Goal: Task Accomplishment & Management: Use online tool/utility

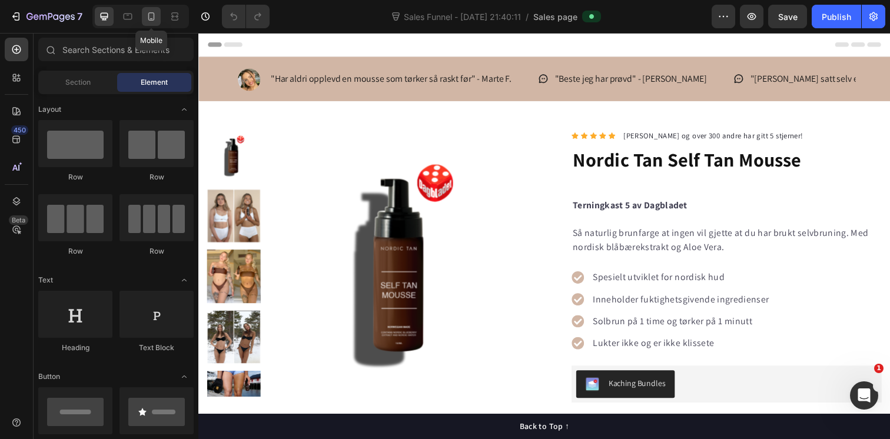
click at [144, 18] on div at bounding box center [151, 16] width 19 height 19
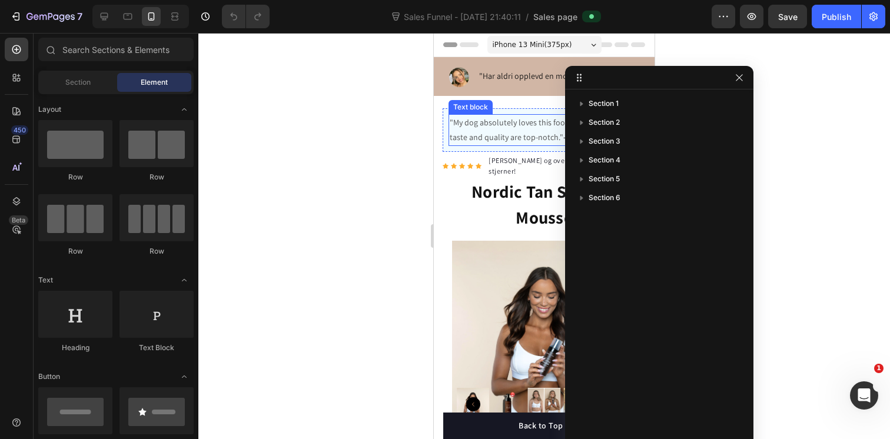
click at [491, 127] on p ""My dog absolutely loves this food! It's clear that the taste and quality are t…" at bounding box center [544, 129] width 189 height 29
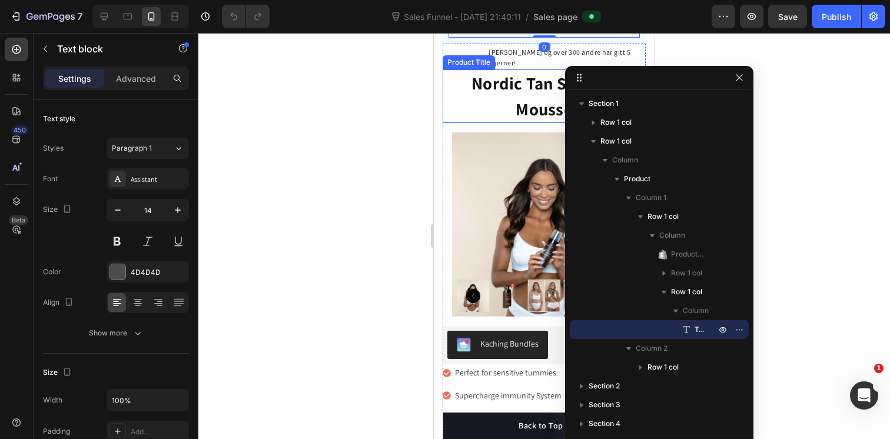
scroll to position [188, 0]
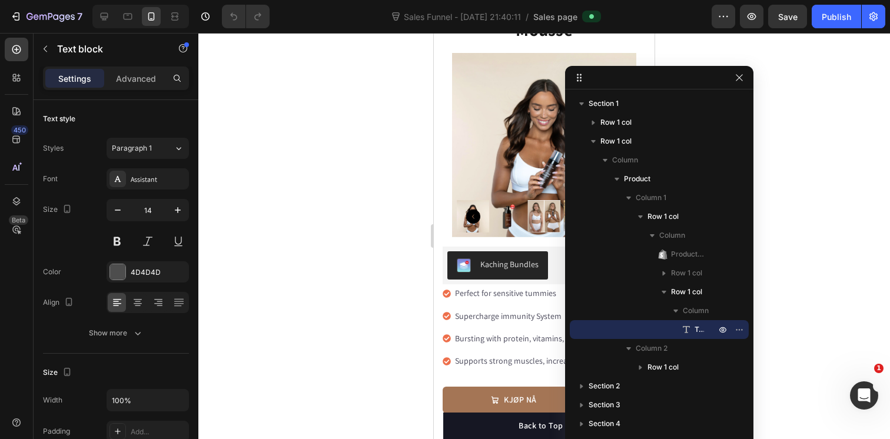
click at [367, 272] on div at bounding box center [544, 236] width 692 height 406
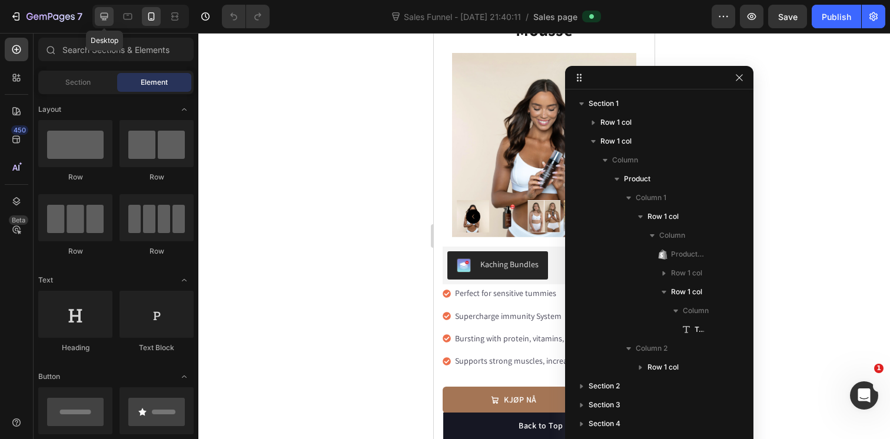
click at [106, 19] on icon at bounding box center [104, 17] width 12 height 12
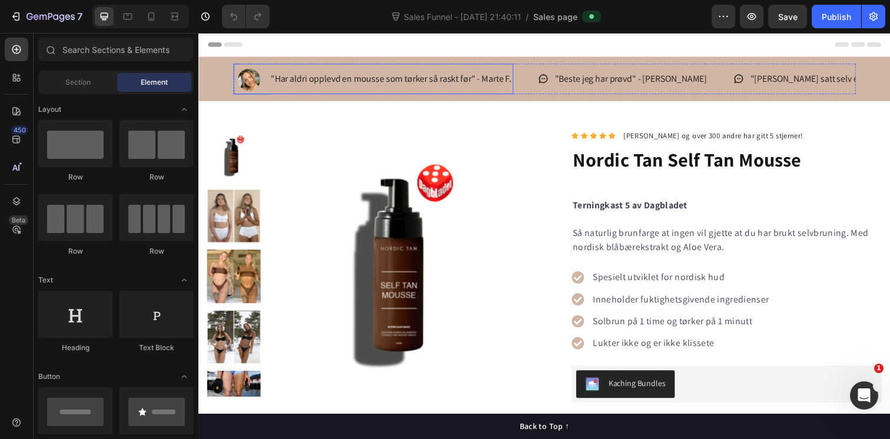
click at [409, 81] on p ""Har aldri opplevd en mousse som tørker så raskt før" - Marte F." at bounding box center [395, 79] width 246 height 17
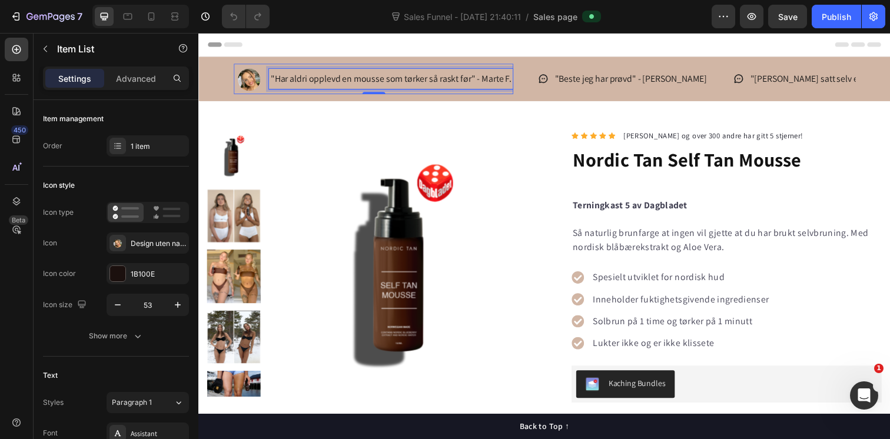
click at [409, 81] on p ""Har aldri opplevd en mousse som tørker så raskt før" - Marte F." at bounding box center [395, 79] width 246 height 17
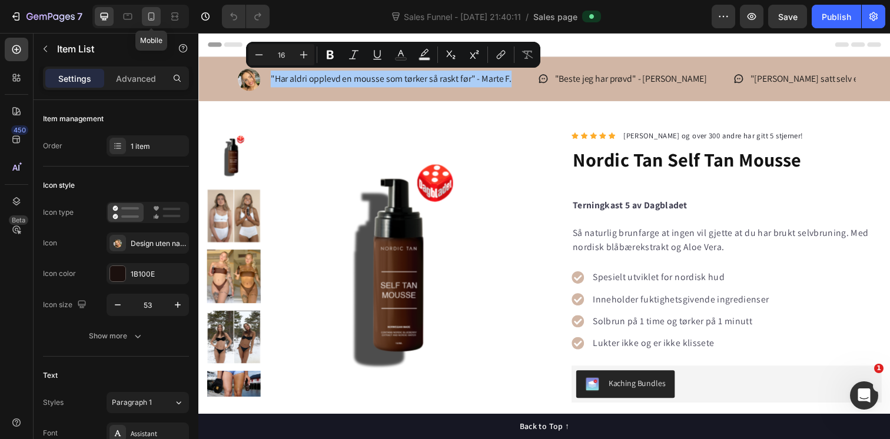
click at [150, 19] on icon at bounding box center [151, 17] width 12 height 12
type input "46"
type input "14"
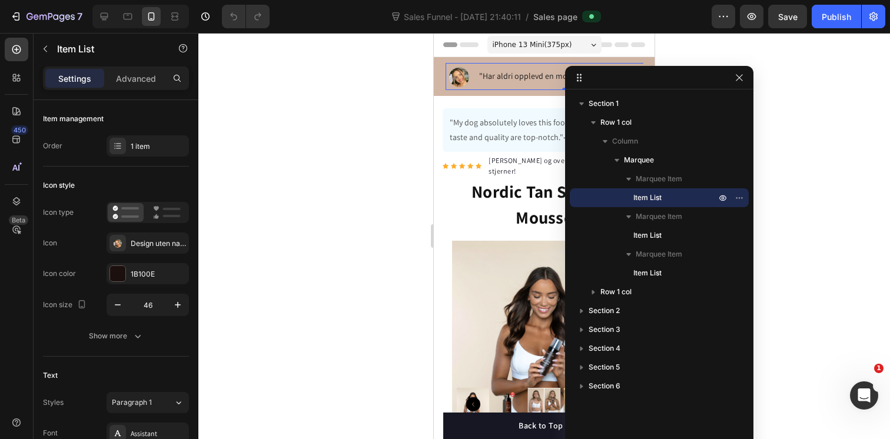
click at [377, 170] on div at bounding box center [544, 236] width 692 height 406
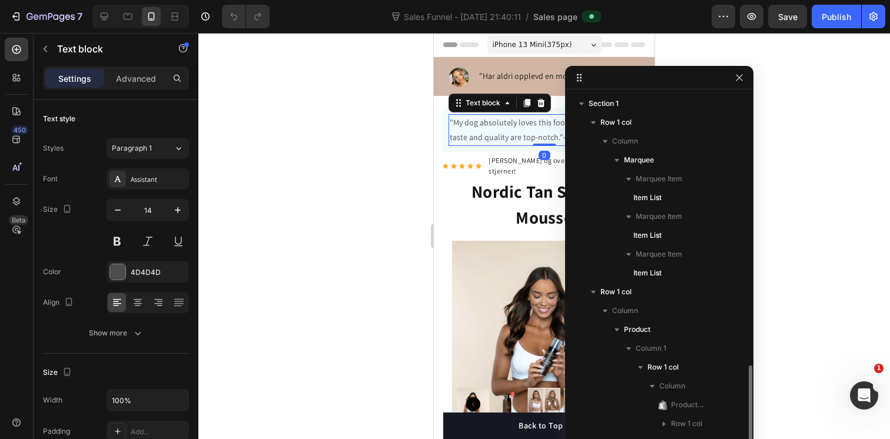
click at [501, 128] on p ""My dog absolutely loves this food! It's clear that the taste and quality are t…" at bounding box center [544, 129] width 189 height 29
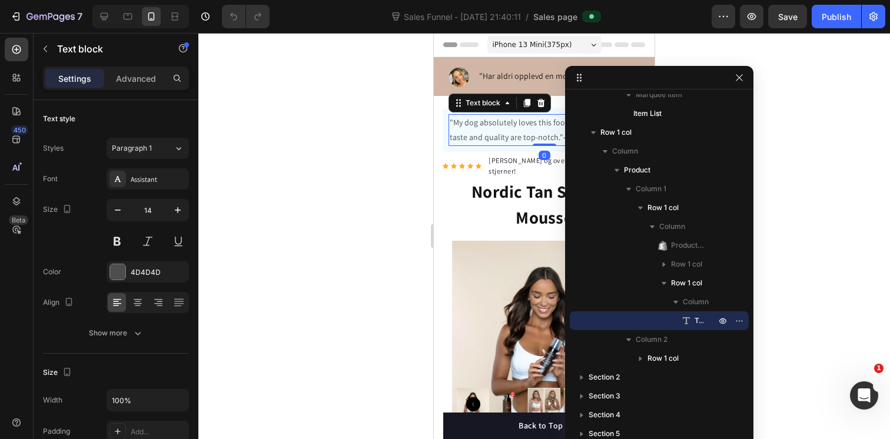
click at [793, 74] on div at bounding box center [544, 236] width 692 height 406
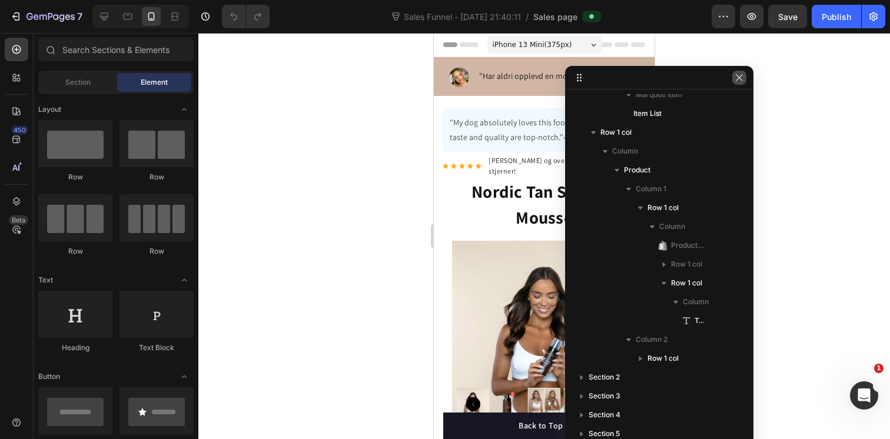
click at [737, 77] on icon "button" at bounding box center [739, 77] width 9 height 9
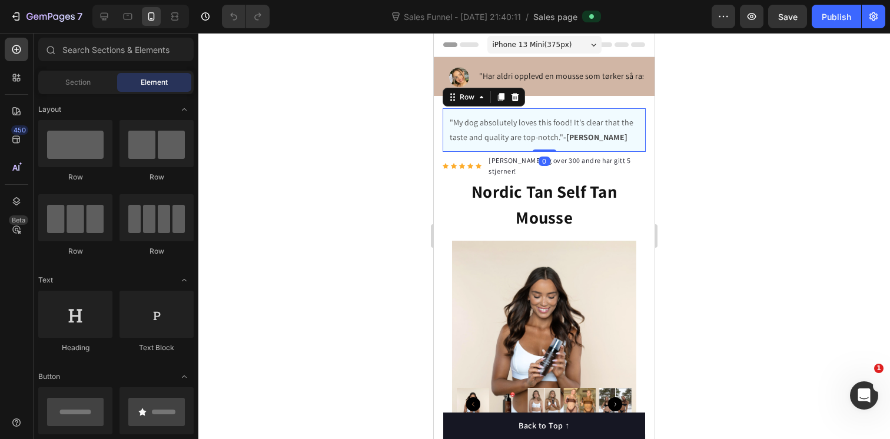
click at [636, 113] on div ""My dog absolutely loves this food! It's clear that the taste and quality are t…" at bounding box center [544, 130] width 203 height 44
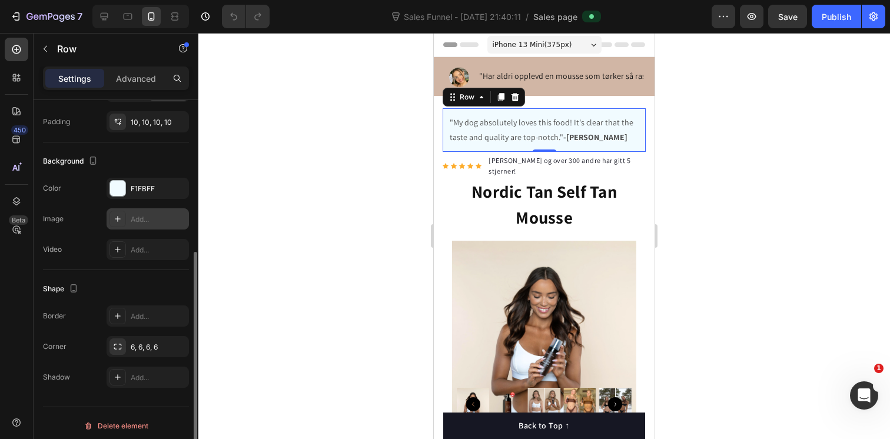
scroll to position [315, 0]
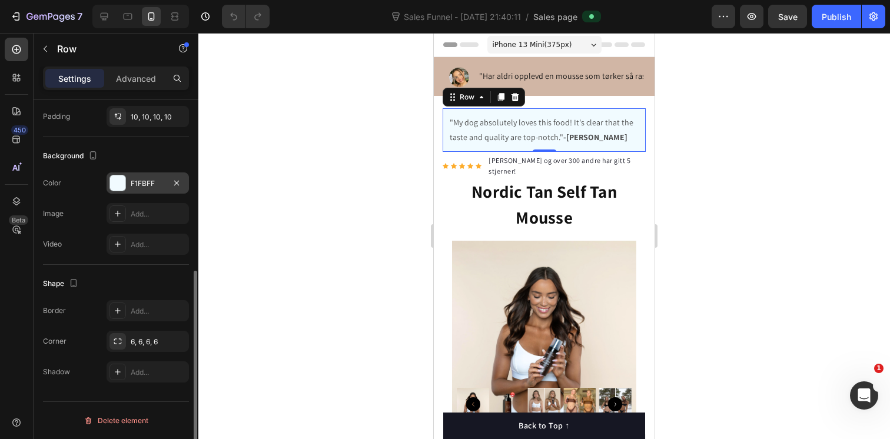
click at [117, 185] on div at bounding box center [117, 182] width 15 height 15
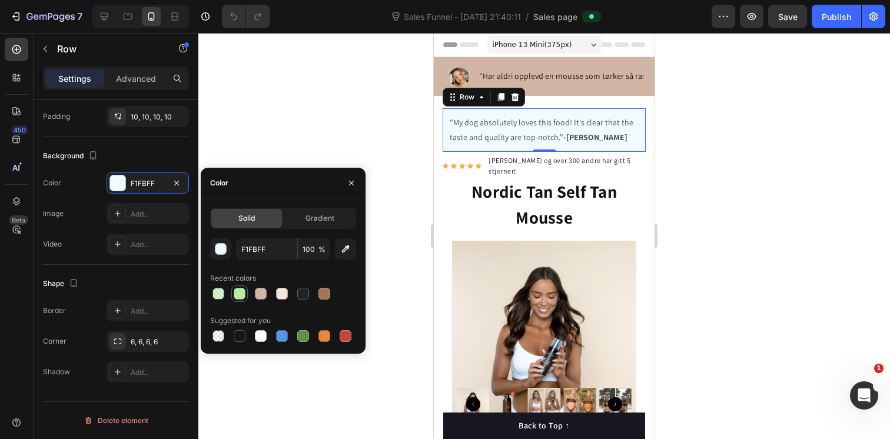
click at [240, 295] on div at bounding box center [240, 294] width 12 height 12
type input "B8EDA1"
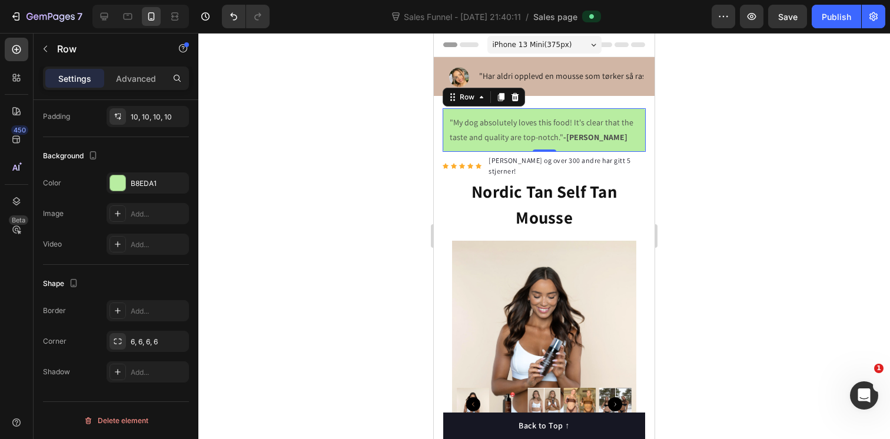
click at [722, 141] on div at bounding box center [544, 236] width 692 height 406
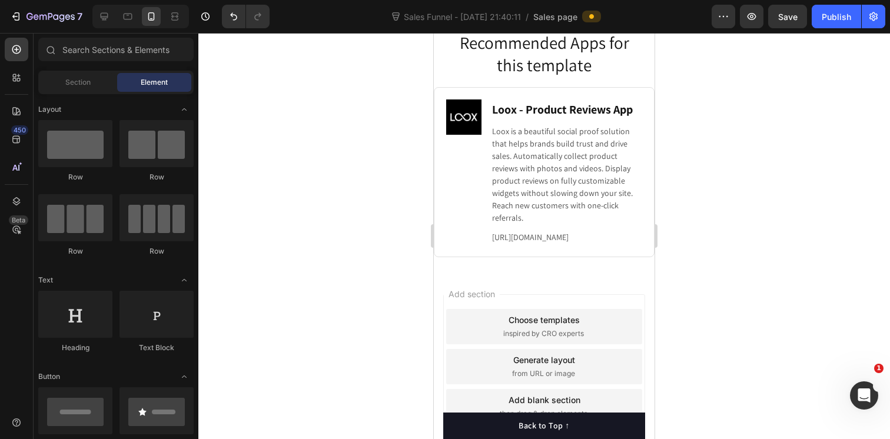
scroll to position [2097, 0]
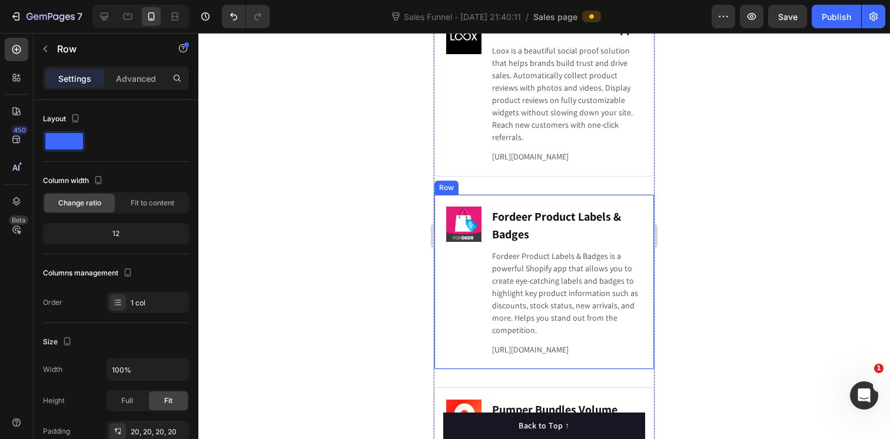
click at [447, 181] on div "Row" at bounding box center [446, 188] width 24 height 14
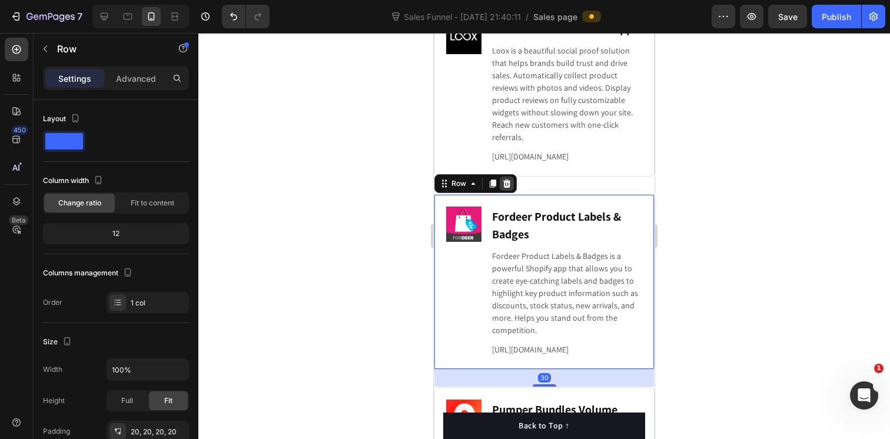
click at [504, 180] on icon at bounding box center [507, 184] width 8 height 8
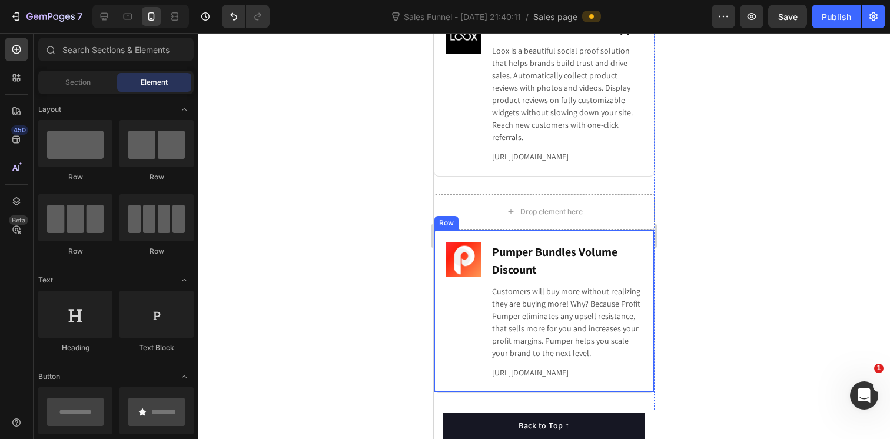
click at [443, 230] on div "Image Pumper Bundles Volume Discount Heading Customers will buy more without re…" at bounding box center [544, 311] width 221 height 163
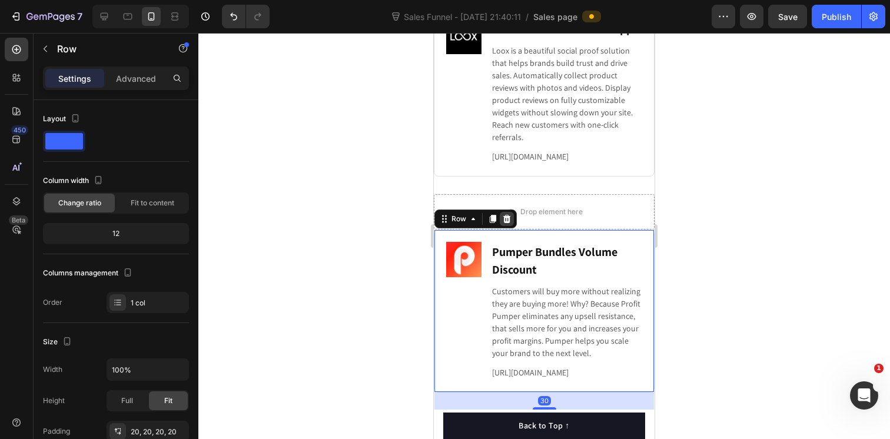
click at [506, 215] on icon at bounding box center [507, 219] width 8 height 8
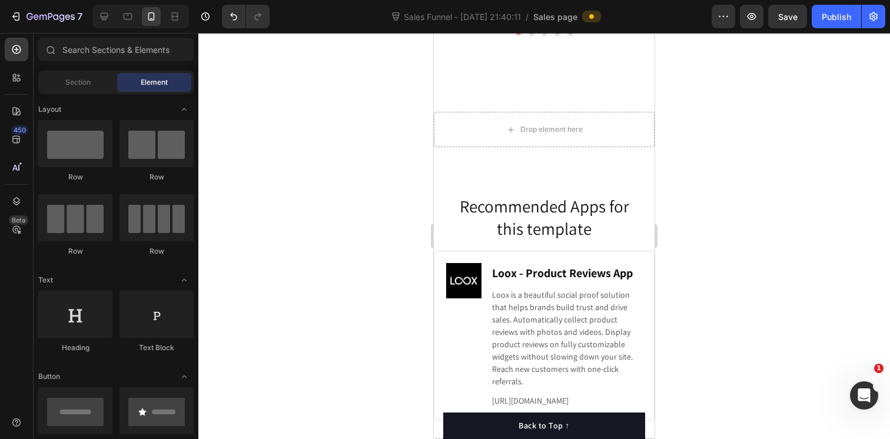
scroll to position [1795, 0]
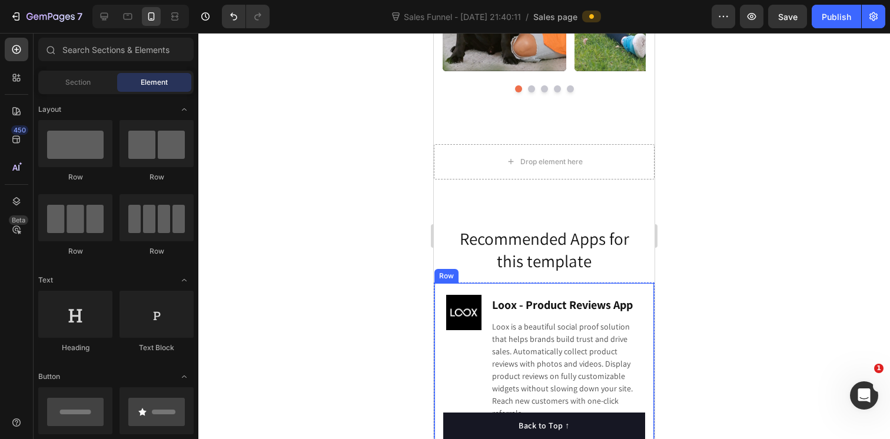
click at [503, 291] on div "Image Loox ‑ Product Reviews App Heading Loox is a beautiful social proof solut…" at bounding box center [544, 368] width 221 height 170
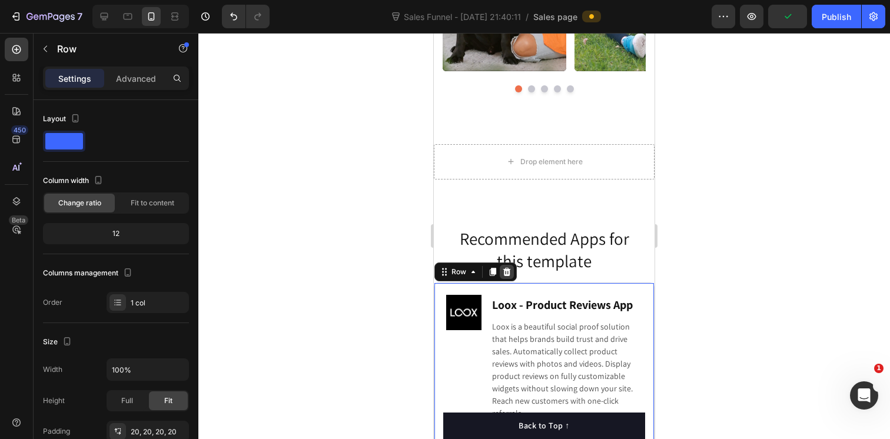
click at [506, 271] on icon at bounding box center [506, 271] width 9 height 9
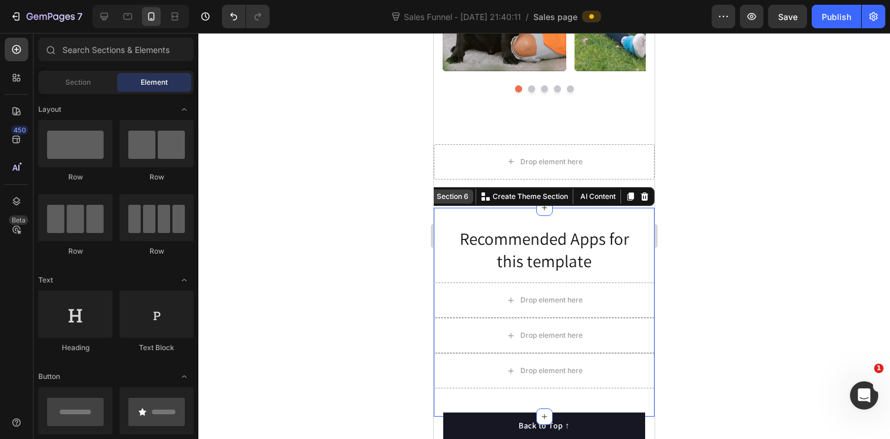
click at [633, 202] on div "Section 6 You can create reusable sections Create Theme Section AI Content Writ…" at bounding box center [537, 196] width 235 height 19
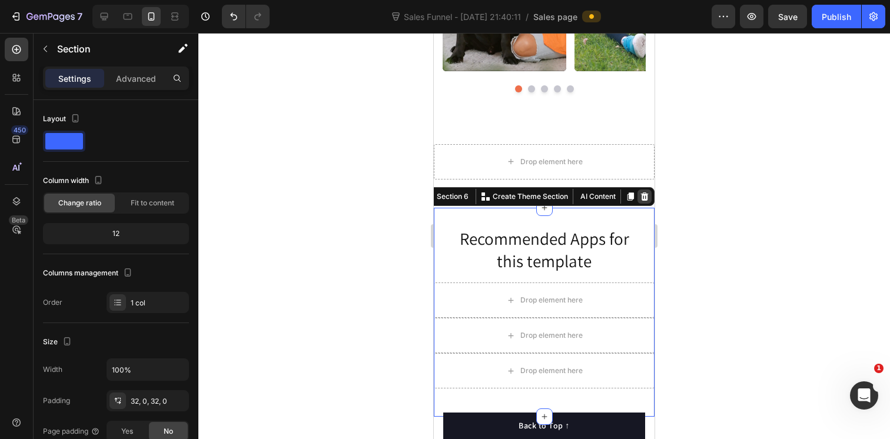
click at [644, 197] on icon at bounding box center [645, 196] width 8 height 8
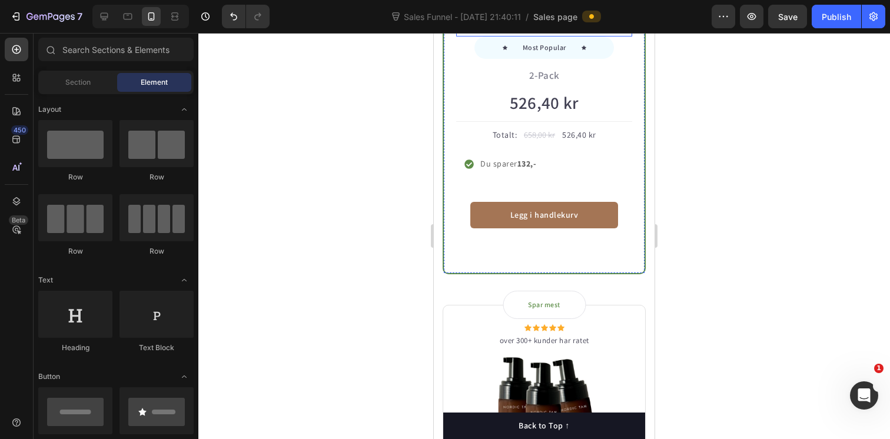
scroll to position [1353, 0]
click at [581, 19] on p "over 300+ kunder har ratet" at bounding box center [544, 13] width 174 height 12
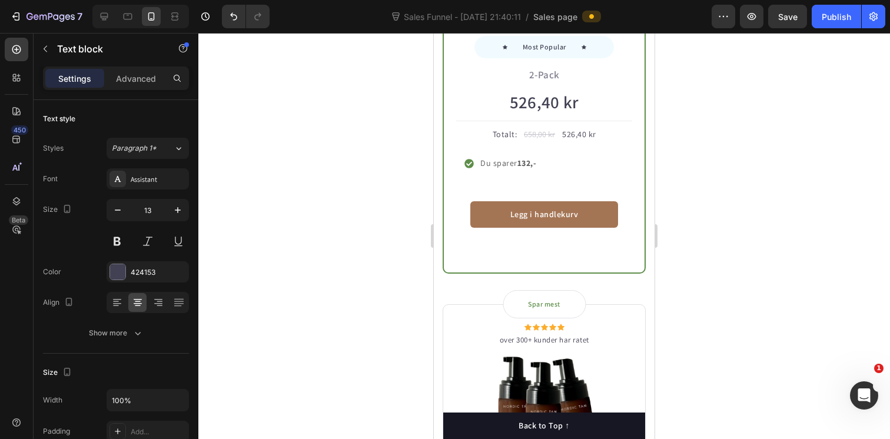
click at [581, 19] on p "over 300+ kunder har ratet" at bounding box center [544, 13] width 174 height 12
click at [791, 160] on div at bounding box center [544, 236] width 692 height 406
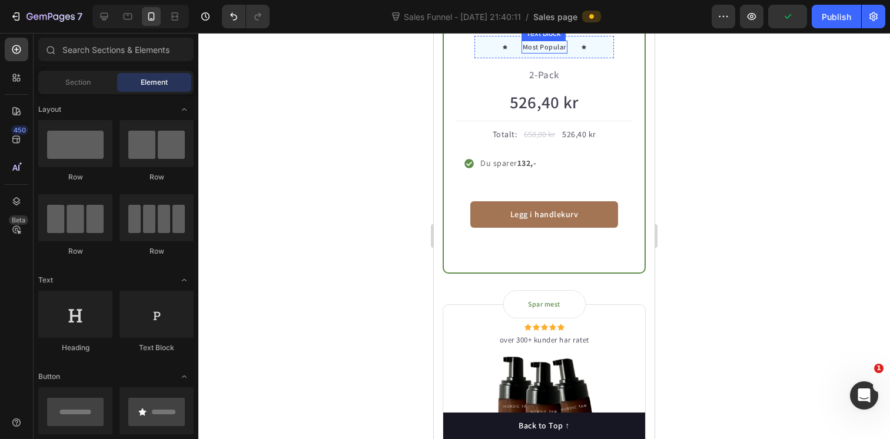
click at [548, 52] on p "Most Popular" at bounding box center [545, 47] width 44 height 11
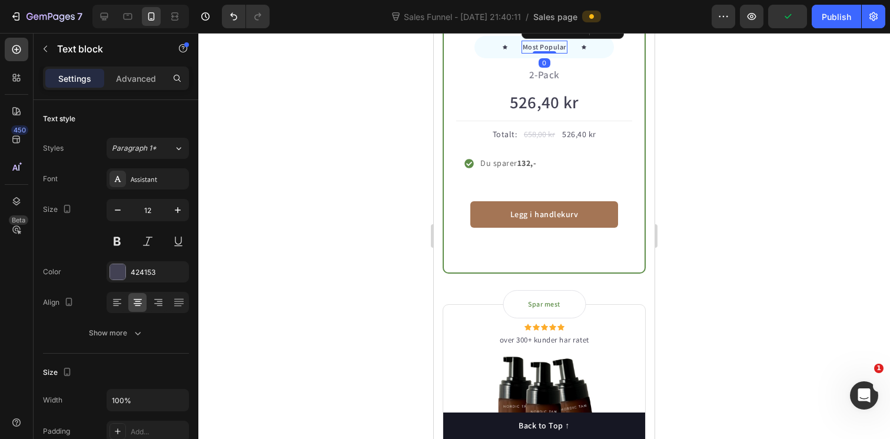
click at [557, 52] on p "Most Popular" at bounding box center [545, 47] width 44 height 11
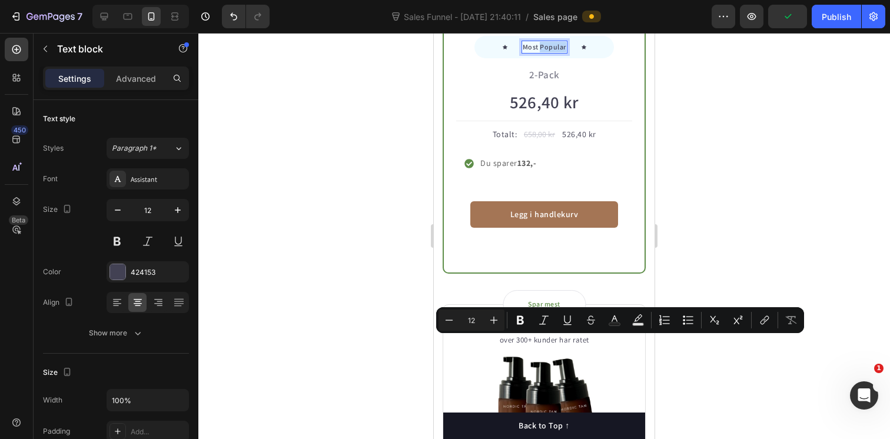
click at [557, 52] on p "Most Popular" at bounding box center [545, 47] width 44 height 11
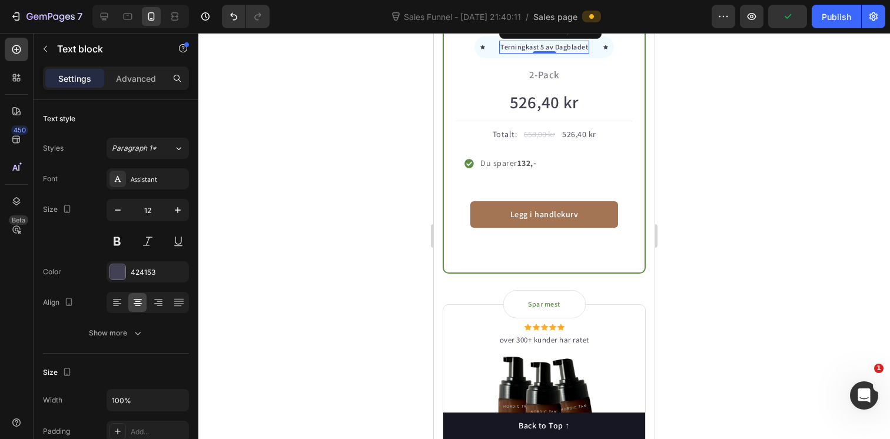
click at [808, 304] on div at bounding box center [544, 236] width 692 height 406
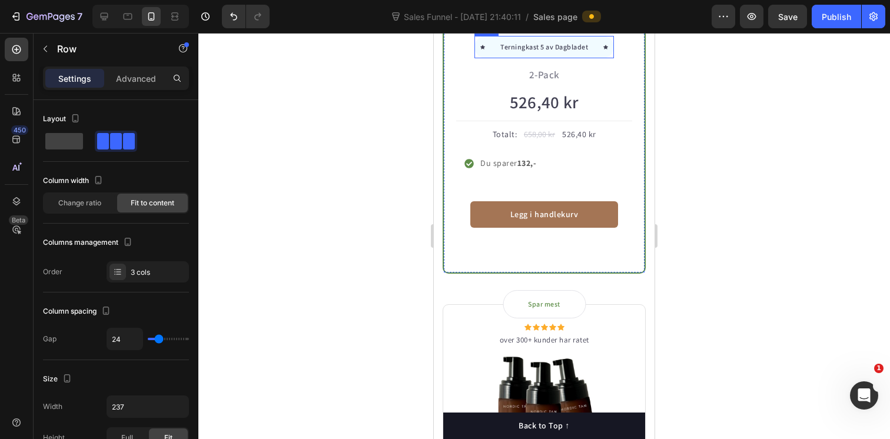
click at [605, 54] on div "Icon" at bounding box center [605, 47] width 5 height 13
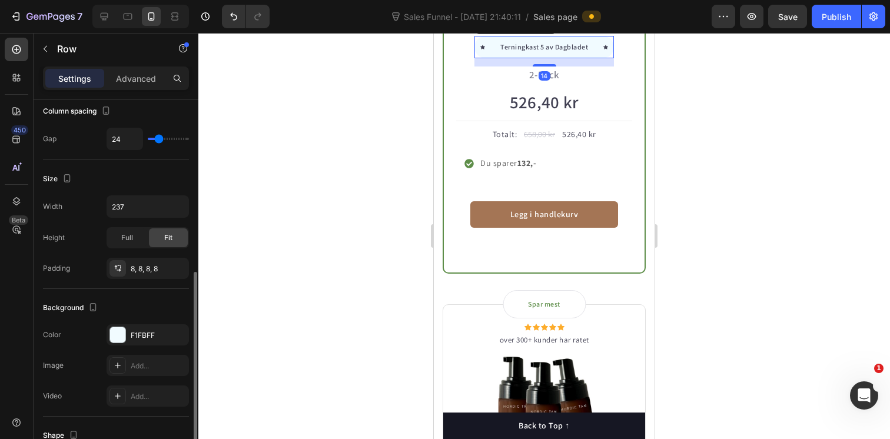
scroll to position [256, 0]
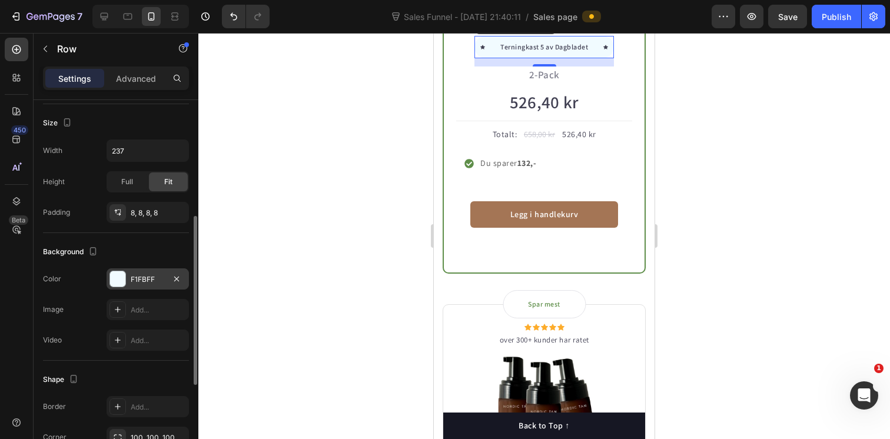
click at [117, 285] on div at bounding box center [117, 278] width 15 height 15
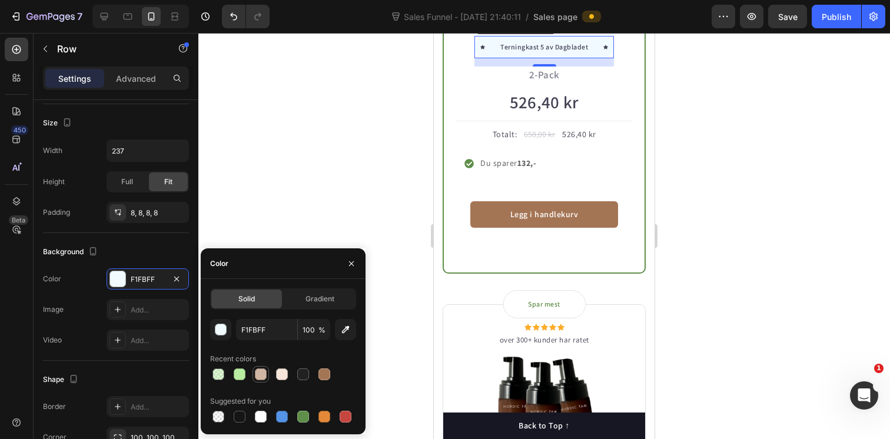
click at [257, 374] on div at bounding box center [261, 374] width 12 height 12
type input "D1B6A5"
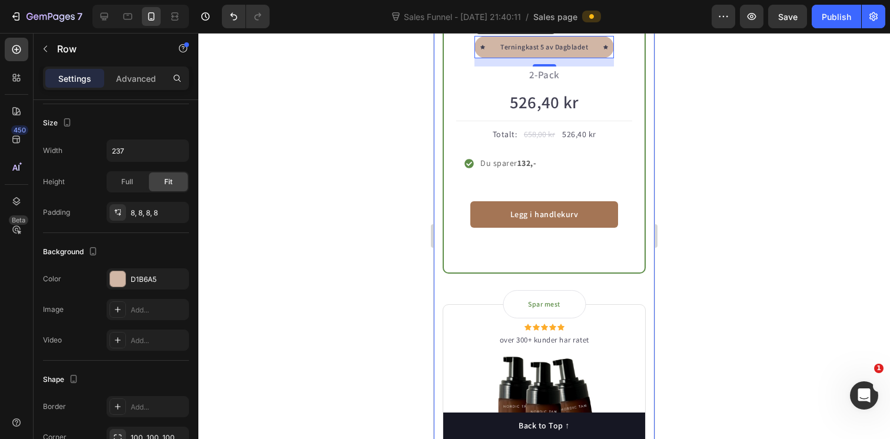
click at [719, 282] on div at bounding box center [544, 236] width 692 height 406
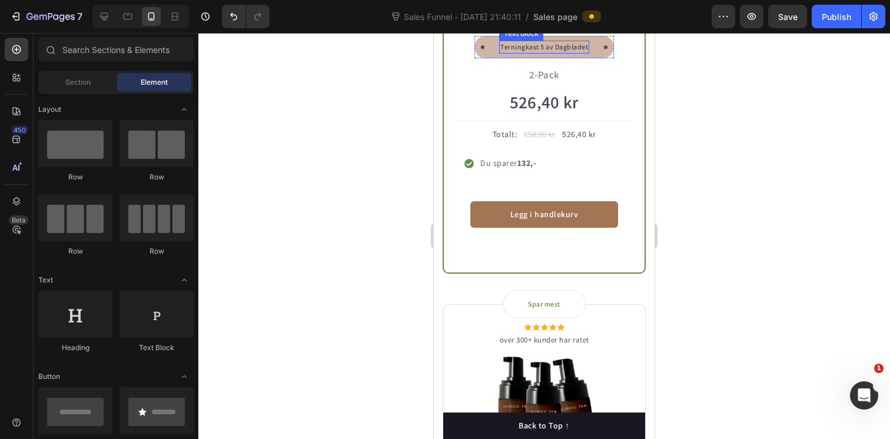
click at [585, 52] on p "Terningkast 5 av Dagbladet" at bounding box center [544, 47] width 88 height 11
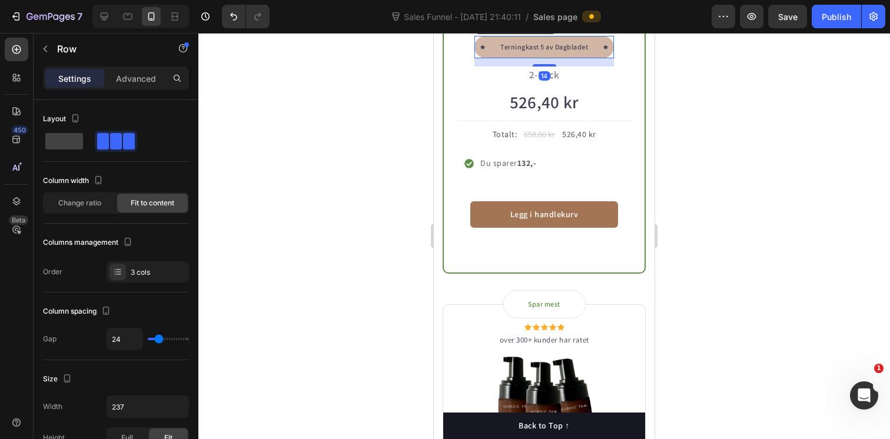
click at [602, 58] on div "Icon Terningkast 5 av Dagbladet Text block Icon Row 14" at bounding box center [543, 47] width 139 height 22
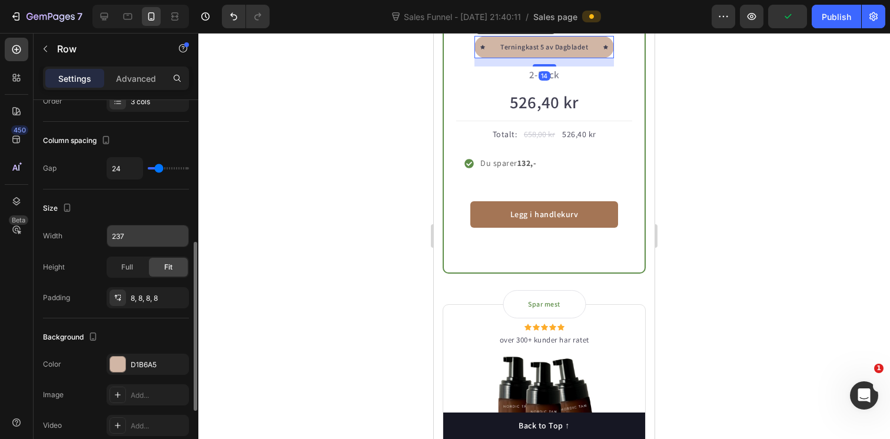
scroll to position [225, 0]
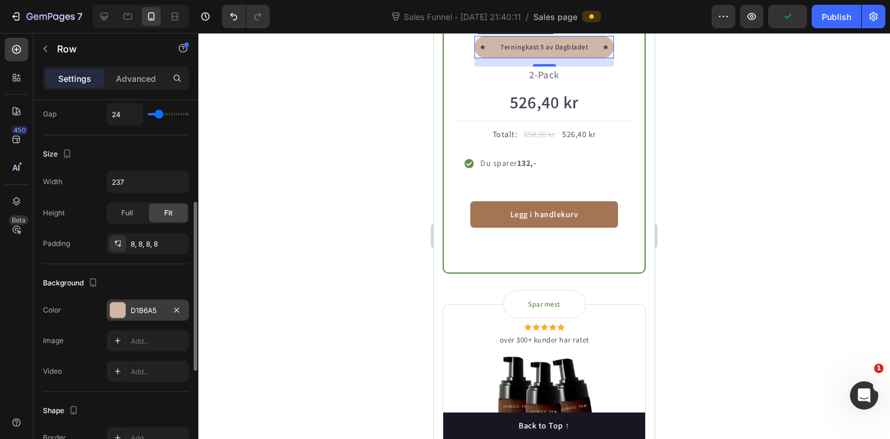
click at [117, 313] on div at bounding box center [117, 310] width 15 height 15
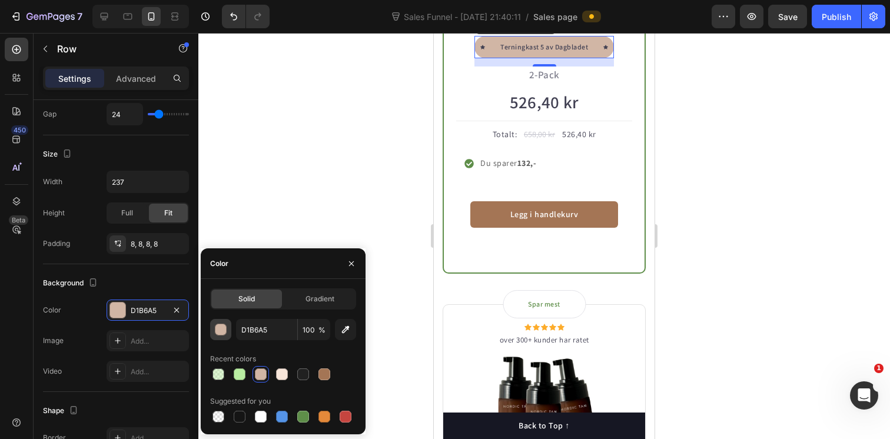
click at [223, 334] on div "button" at bounding box center [221, 330] width 12 height 12
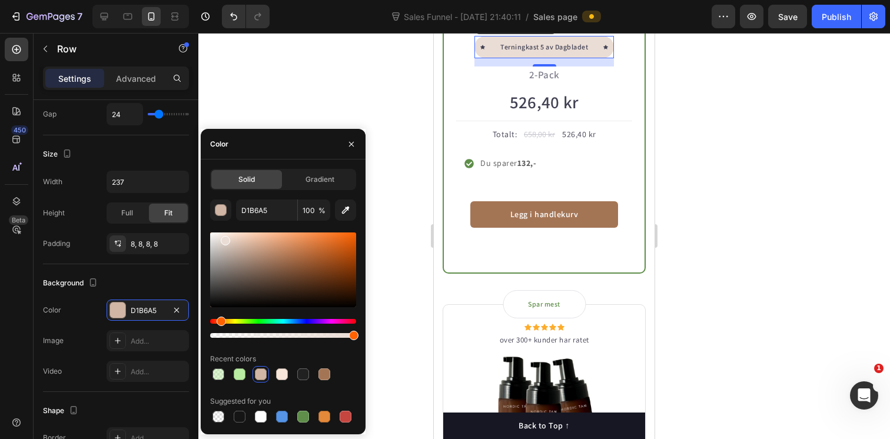
drag, startPoint x: 242, startPoint y: 249, endPoint x: 224, endPoint y: 238, distance: 21.4
click at [224, 238] on div at bounding box center [225, 240] width 9 height 9
click at [734, 237] on div at bounding box center [544, 236] width 692 height 406
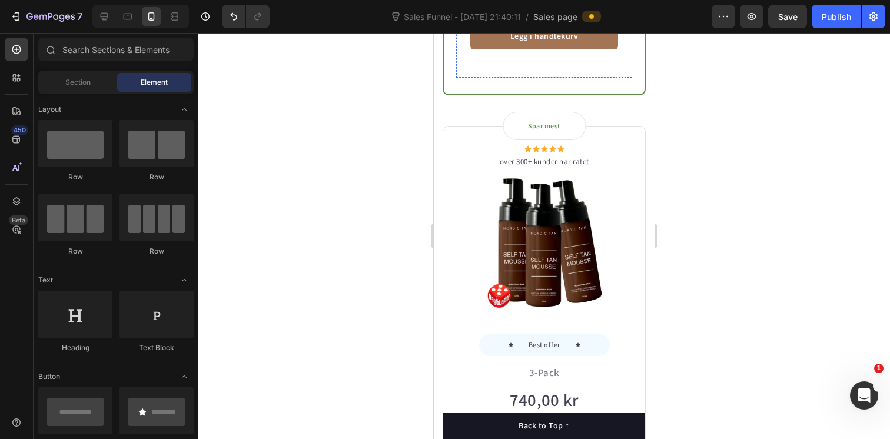
scroll to position [1532, 0]
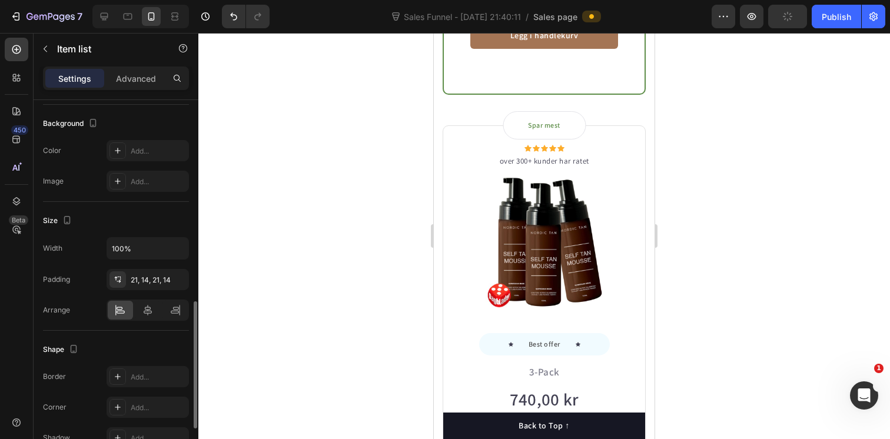
scroll to position [616, 0]
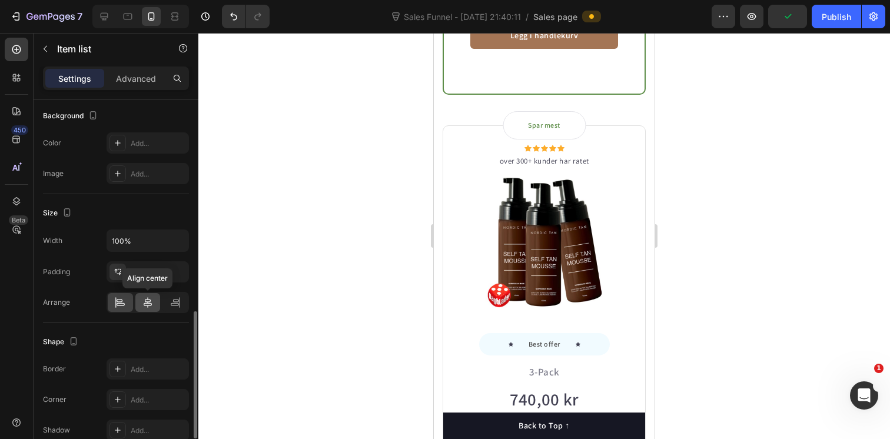
click at [147, 304] on icon at bounding box center [148, 303] width 12 height 12
click at [730, 171] on div at bounding box center [544, 236] width 692 height 406
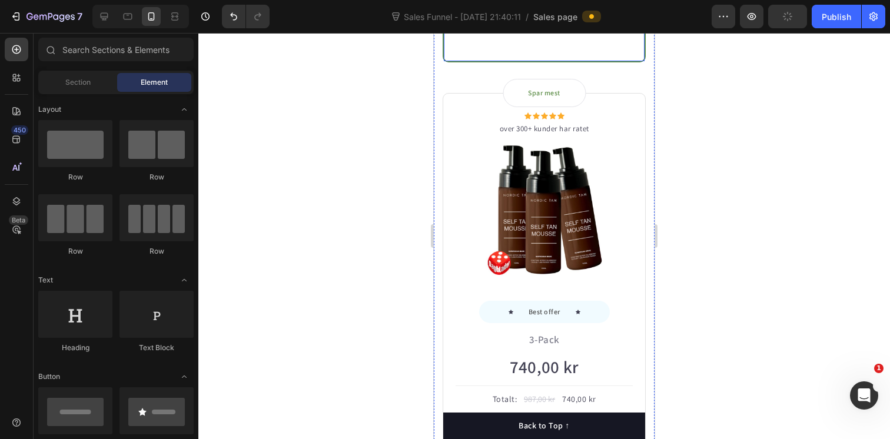
scroll to position [1649, 0]
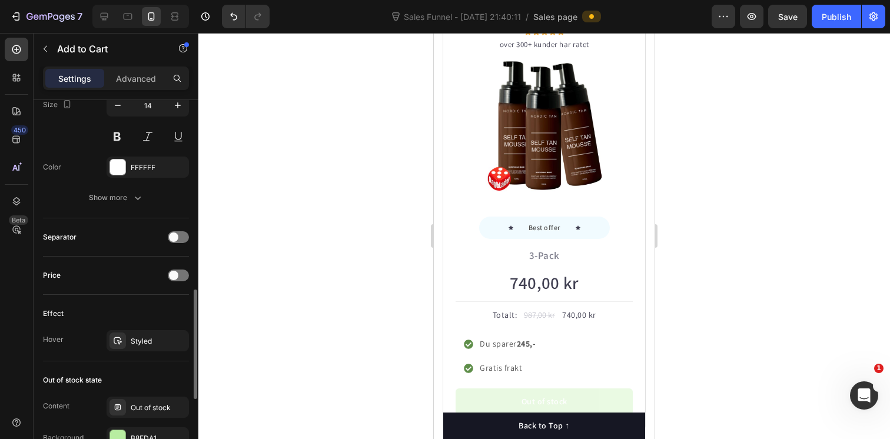
scroll to position [660, 0]
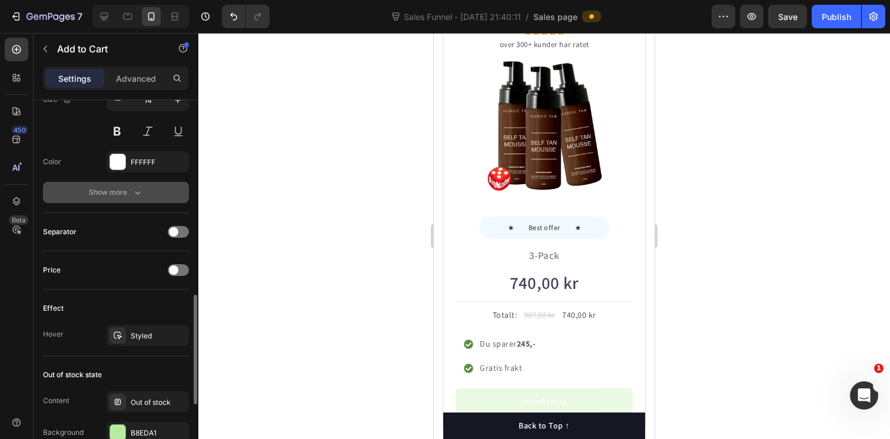
click at [138, 191] on icon "button" at bounding box center [138, 193] width 12 height 12
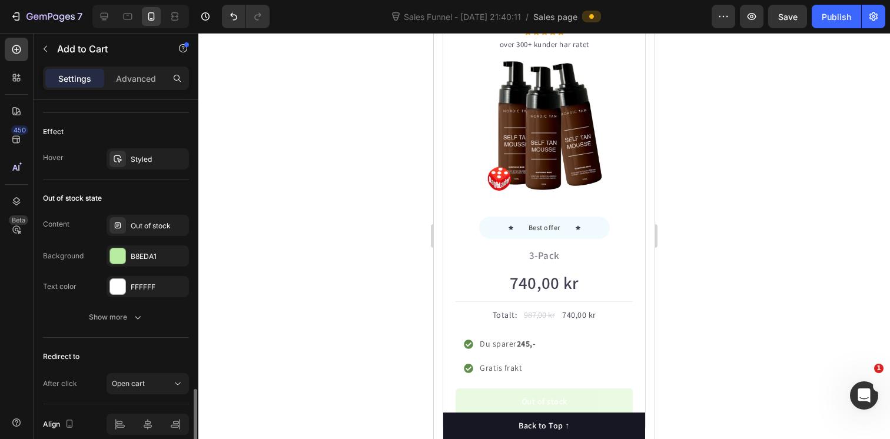
scroll to position [1037, 0]
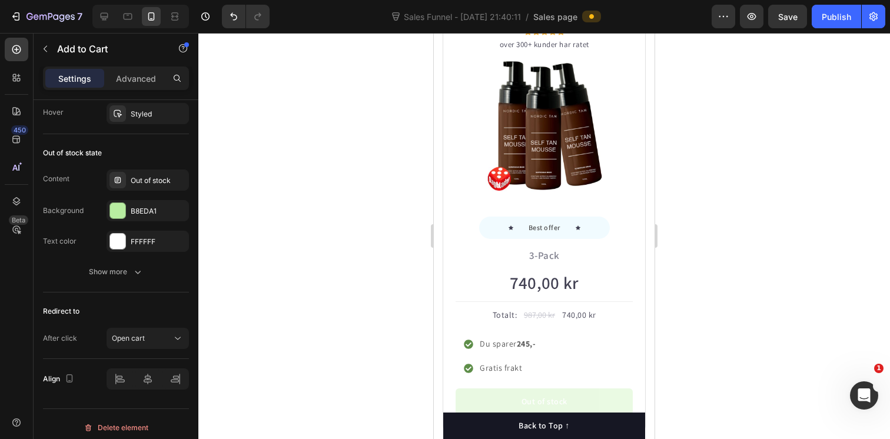
click at [727, 197] on div at bounding box center [544, 236] width 692 height 406
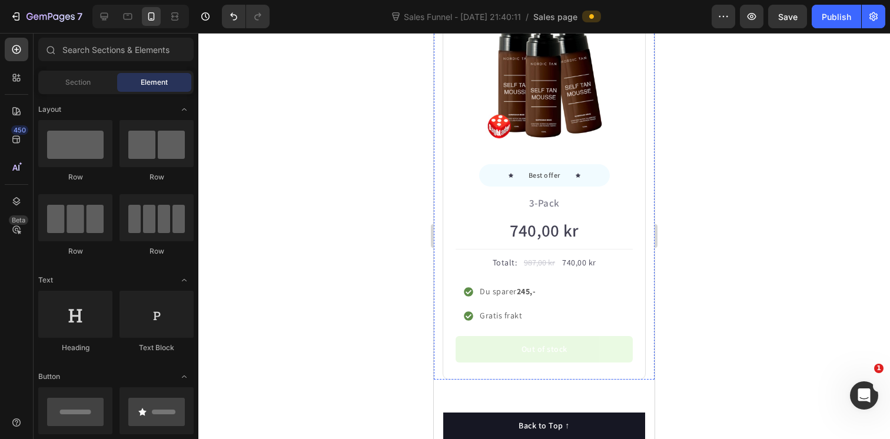
scroll to position [1736, 0]
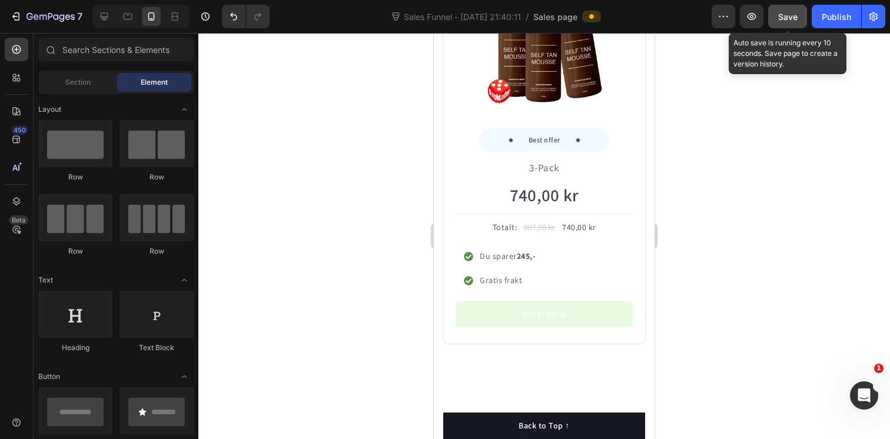
click at [789, 21] on div "Save" at bounding box center [787, 17] width 19 height 12
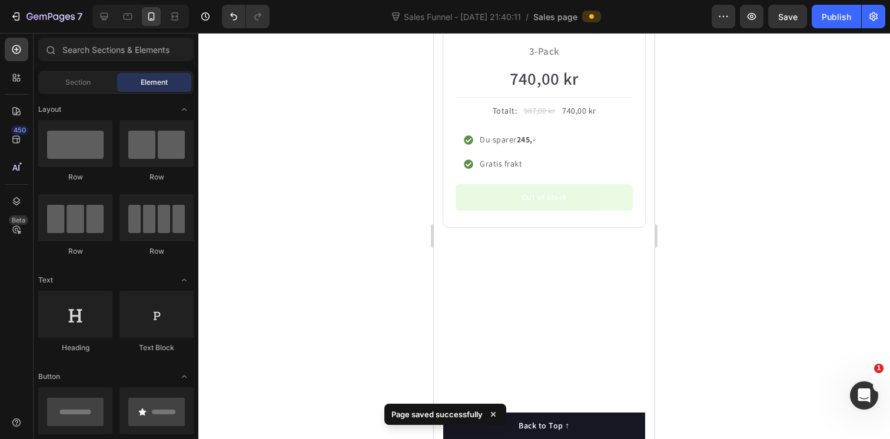
scroll to position [1943, 0]
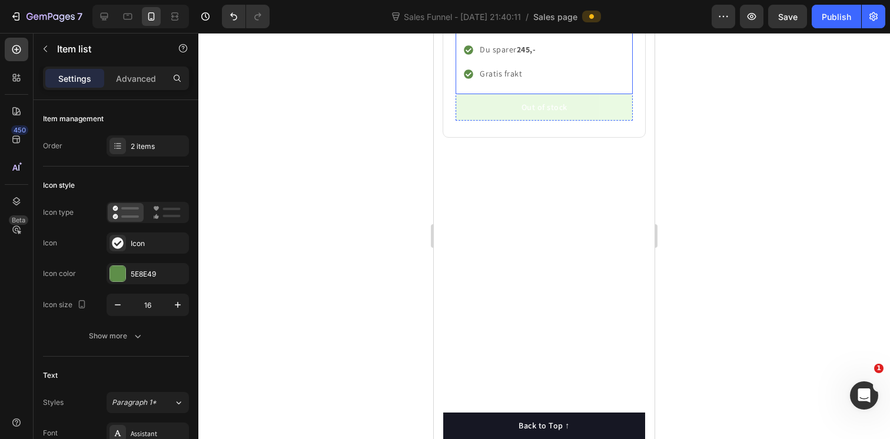
click at [472, 29] on div "Item list" at bounding box center [473, 22] width 35 height 14
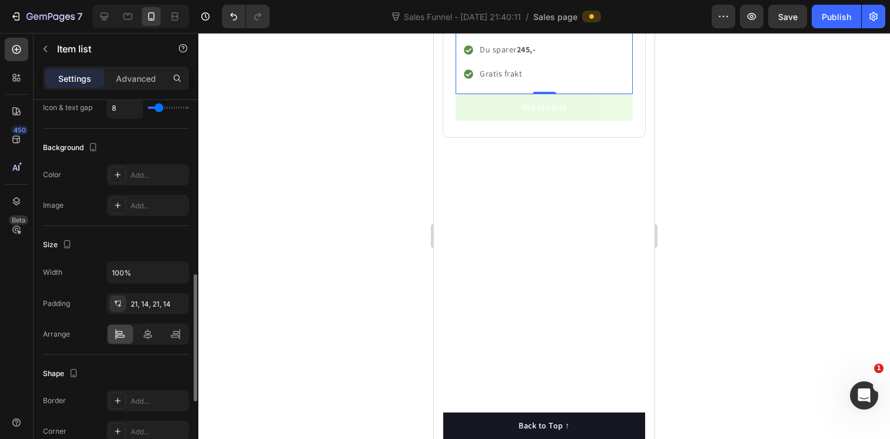
scroll to position [584, 0]
click at [148, 336] on icon at bounding box center [148, 333] width 8 height 11
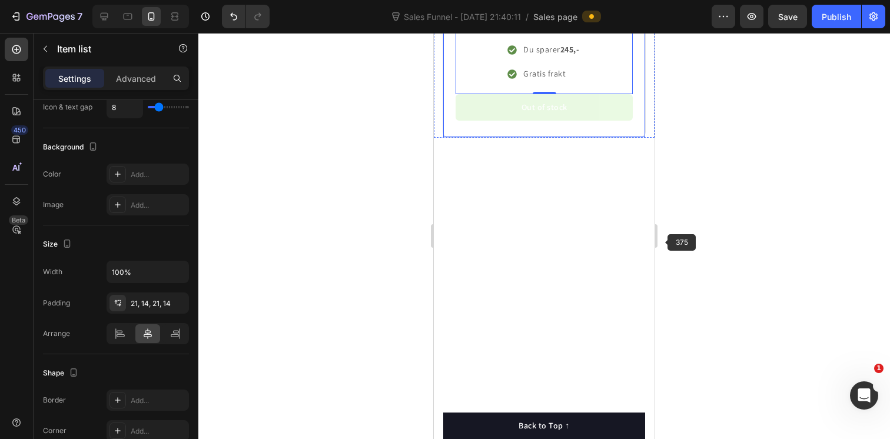
click at [695, 238] on div at bounding box center [544, 236] width 692 height 406
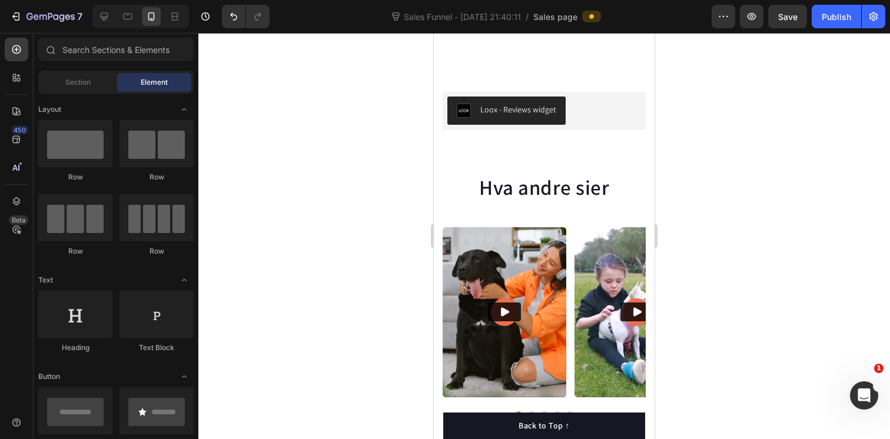
scroll to position [2117, 0]
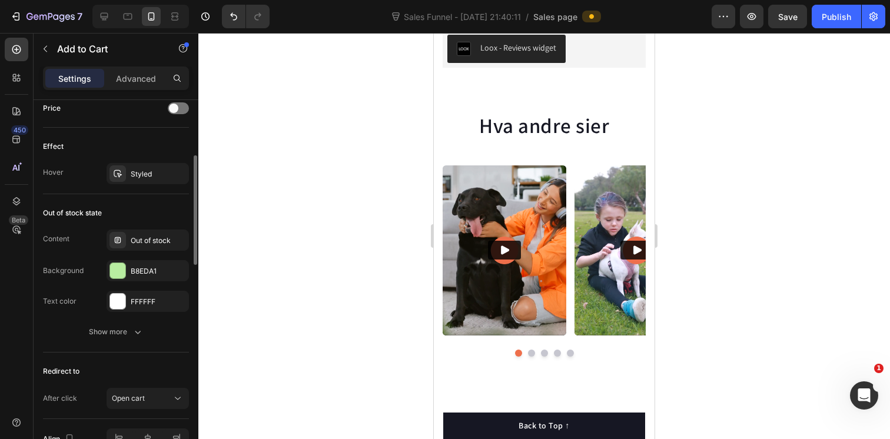
scroll to position [889, 0]
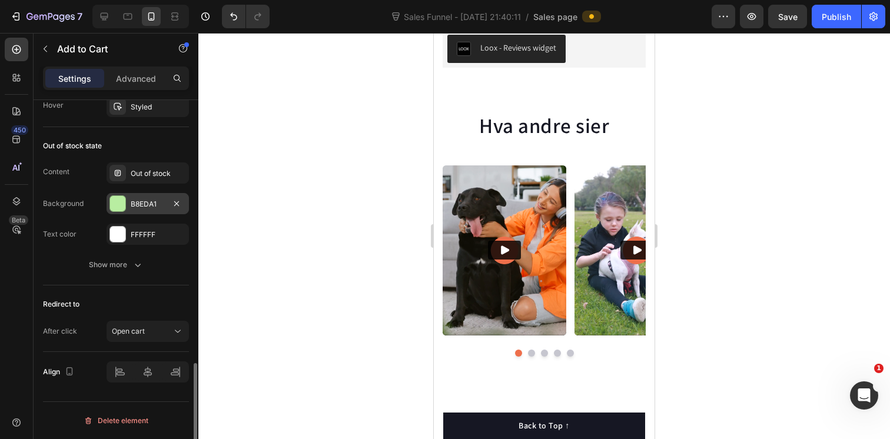
click at [120, 202] on div at bounding box center [117, 203] width 15 height 15
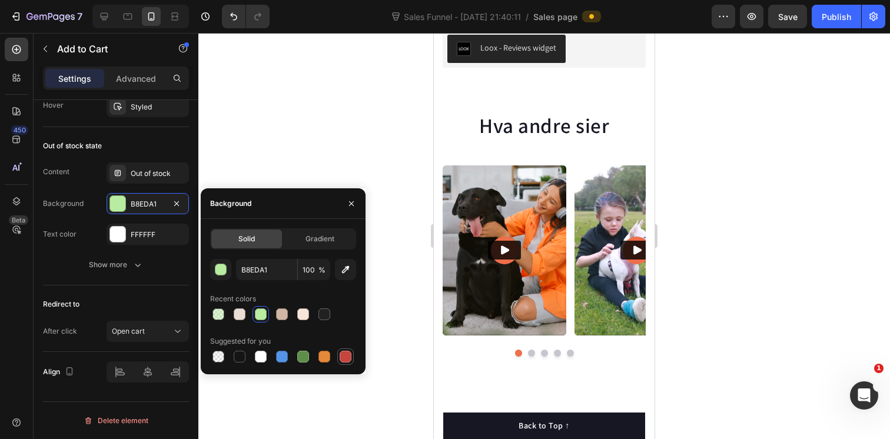
click at [346, 358] on div at bounding box center [346, 357] width 12 height 12
click at [284, 315] on div at bounding box center [282, 314] width 12 height 12
click at [237, 312] on div at bounding box center [240, 314] width 12 height 12
click at [238, 354] on div at bounding box center [240, 357] width 12 height 12
type input "151515"
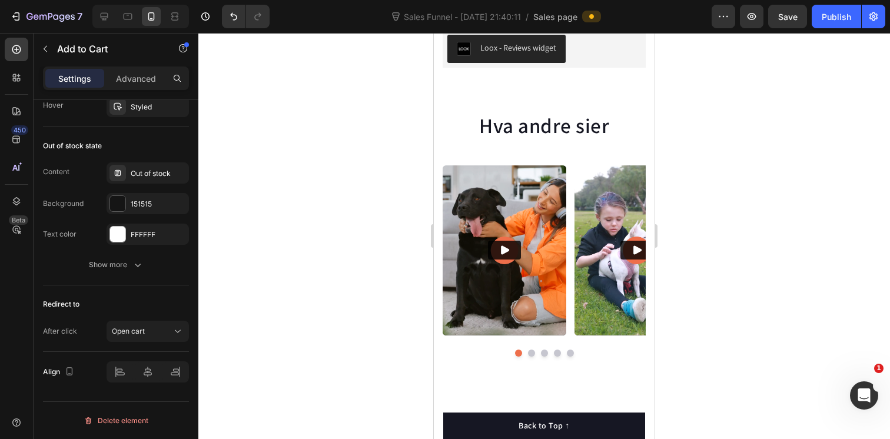
click at [754, 166] on div at bounding box center [544, 236] width 692 height 406
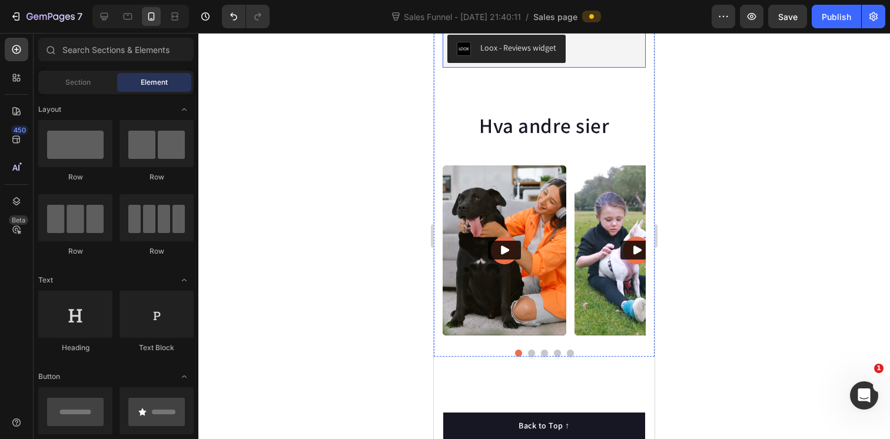
click at [459, 324] on div "Loox - Reviews widget Loox Hva andre sier Heading Video Video Video Video Video…" at bounding box center [544, 193] width 221 height 392
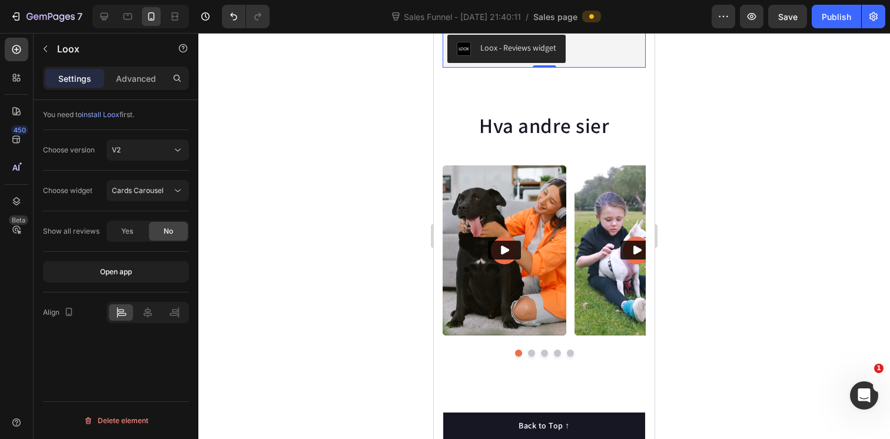
click at [466, 24] on div "Loox" at bounding box center [467, 19] width 21 height 11
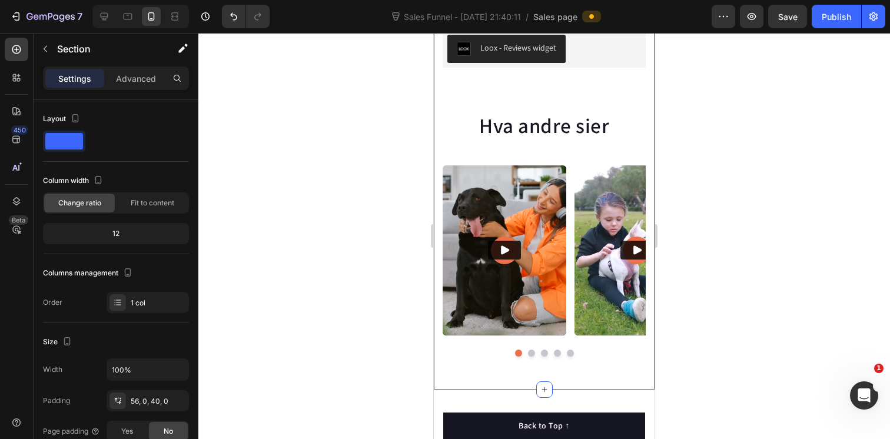
click at [267, 232] on div at bounding box center [544, 236] width 692 height 406
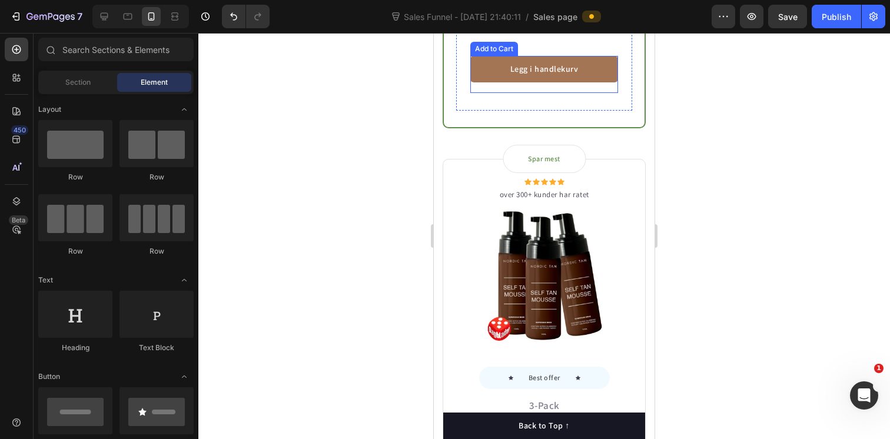
scroll to position [1514, 0]
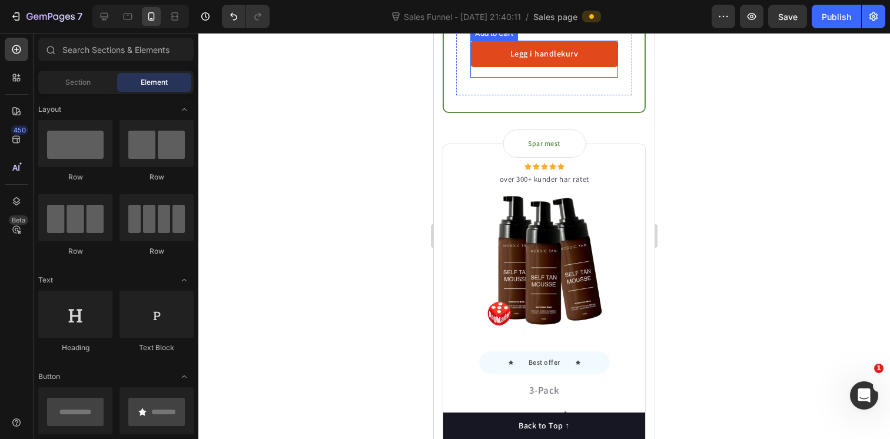
click at [498, 67] on button "Legg i handlekurv" at bounding box center [544, 54] width 148 height 26
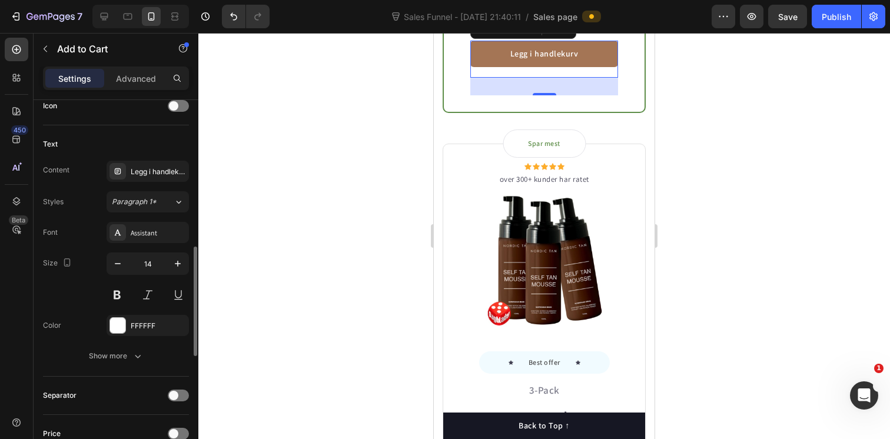
scroll to position [497, 0]
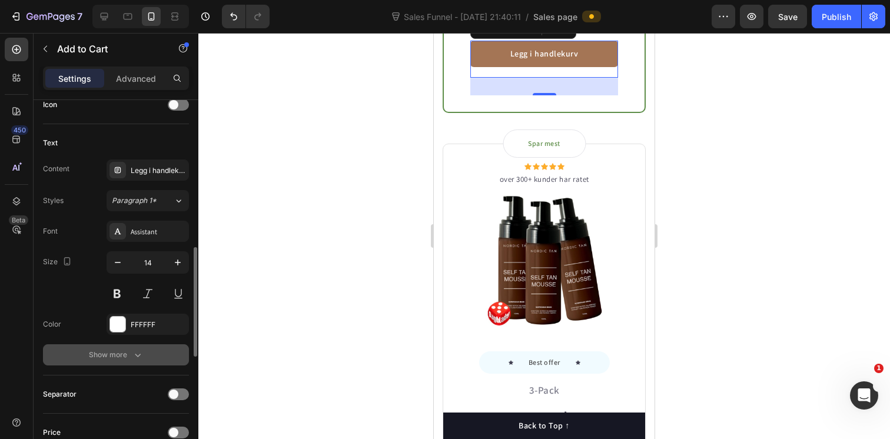
click at [132, 358] on icon "button" at bounding box center [138, 355] width 12 height 12
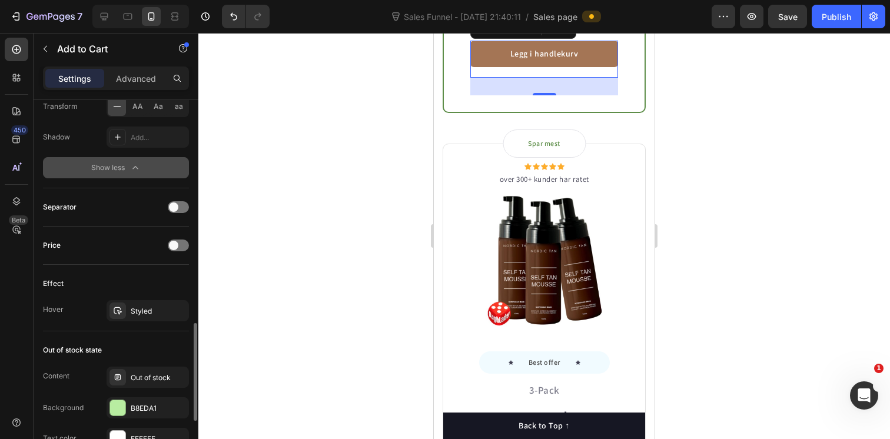
scroll to position [841, 0]
click at [142, 310] on div "Styled" at bounding box center [148, 310] width 34 height 11
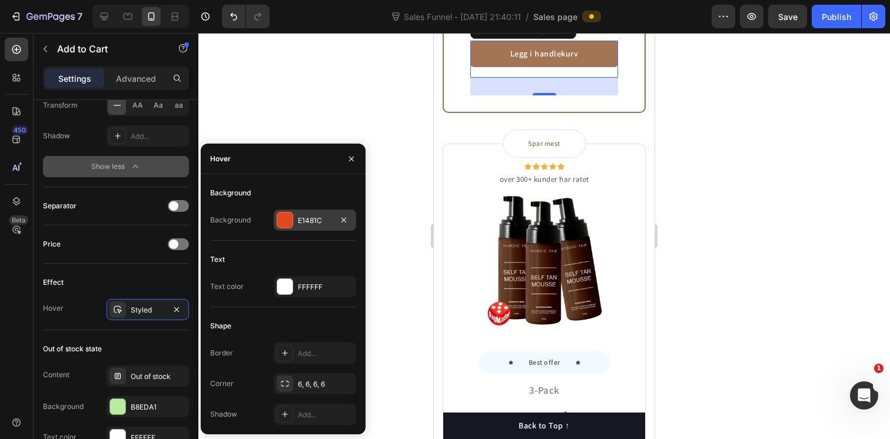
click at [284, 224] on div at bounding box center [284, 219] width 15 height 15
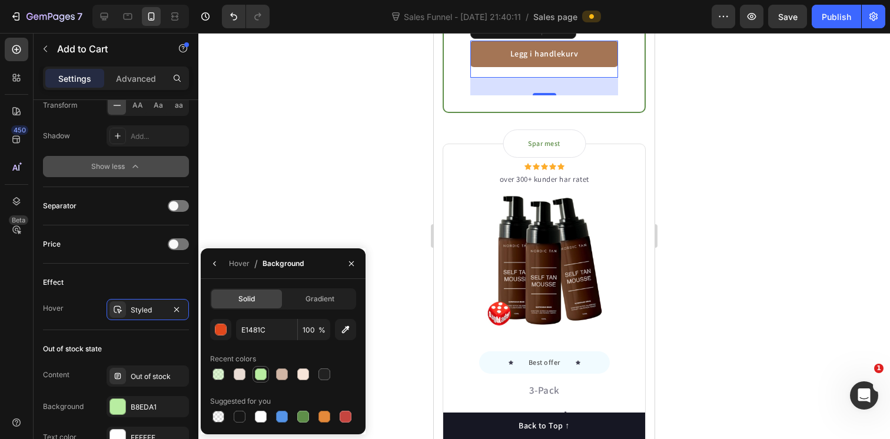
click at [261, 376] on div at bounding box center [261, 374] width 12 height 12
click at [303, 418] on div at bounding box center [303, 417] width 12 height 12
type input "5E8E49"
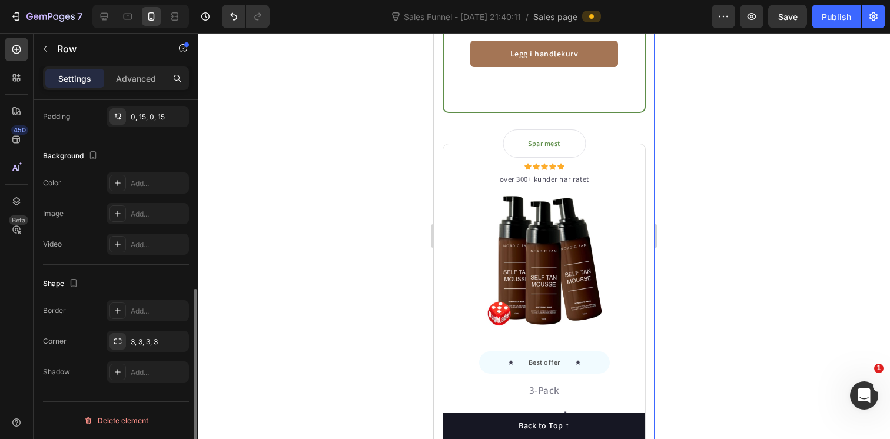
click at [653, 249] on div "Icon Icon Icon Icon Icon Icon List Hoz over 300+ kunder har ratet Text block Ro…" at bounding box center [544, 40] width 221 height 1052
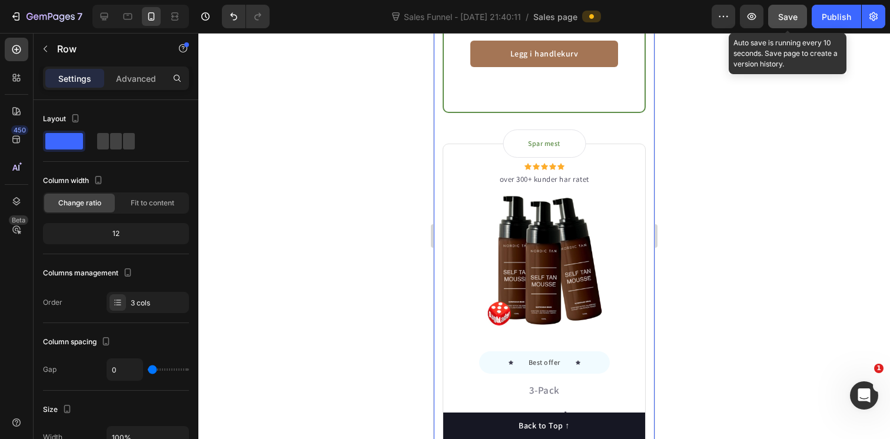
click at [788, 17] on span "Save" at bounding box center [787, 17] width 19 height 10
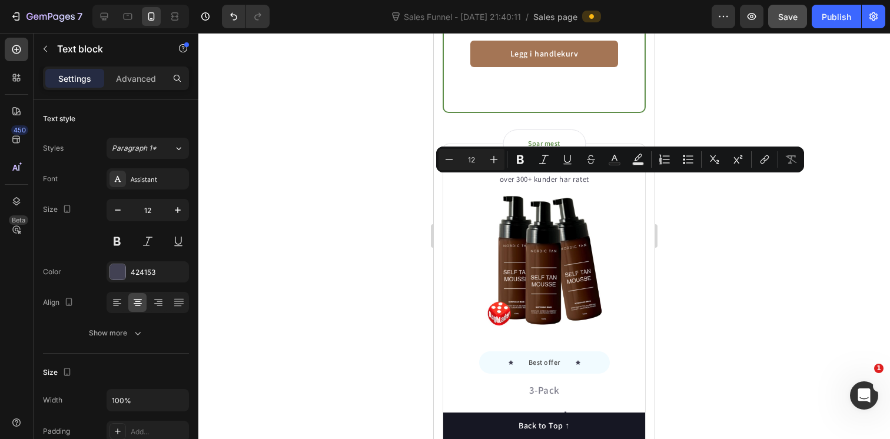
copy p "Terningkast 5 av Dagbladet"
click at [685, 218] on div at bounding box center [544, 236] width 692 height 406
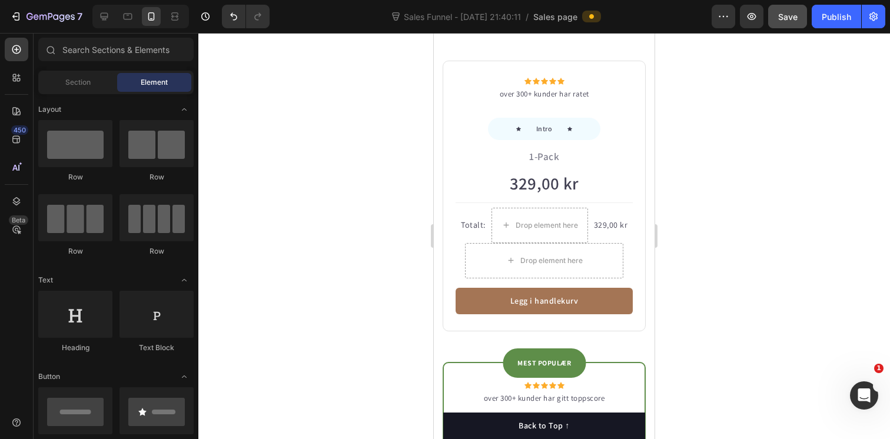
scroll to position [936, 0]
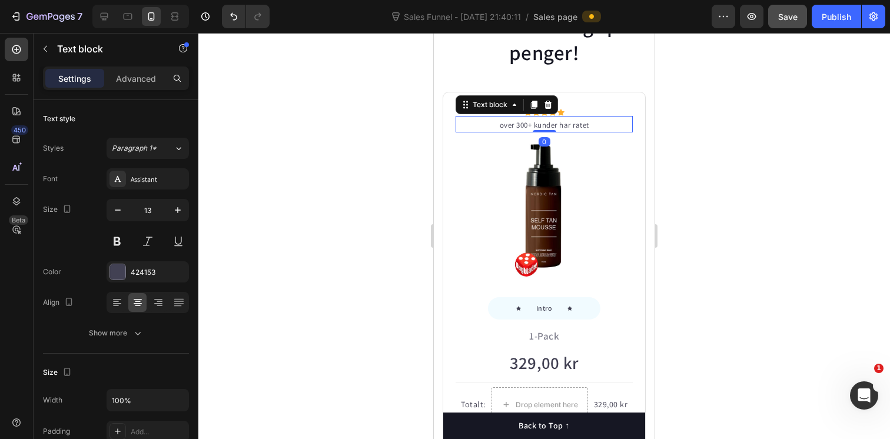
click at [579, 124] on p "over 300+ kunder har ratet" at bounding box center [544, 125] width 175 height 12
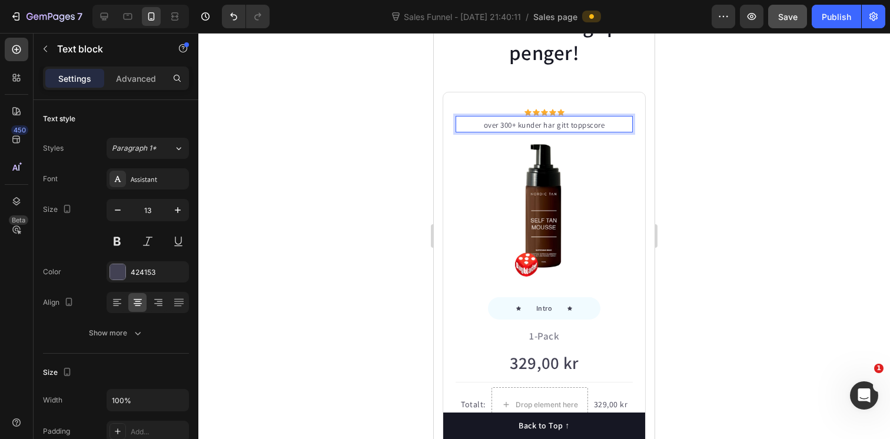
click at [773, 139] on div at bounding box center [544, 236] width 692 height 406
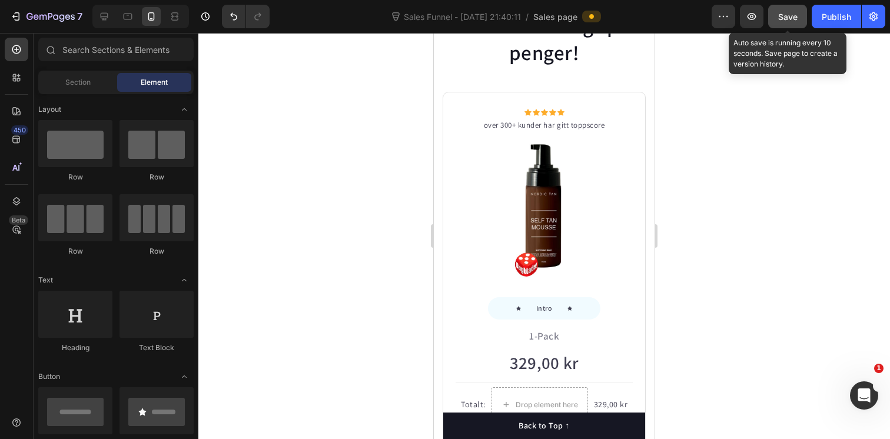
click at [793, 5] on button "Save" at bounding box center [787, 17] width 39 height 24
click at [793, 15] on button "button" at bounding box center [787, 17] width 39 height 24
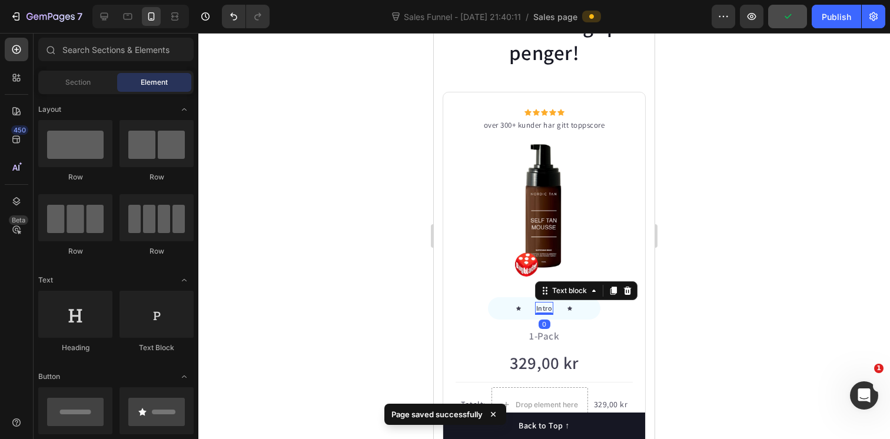
click at [550, 306] on p "Intro" at bounding box center [544, 308] width 16 height 11
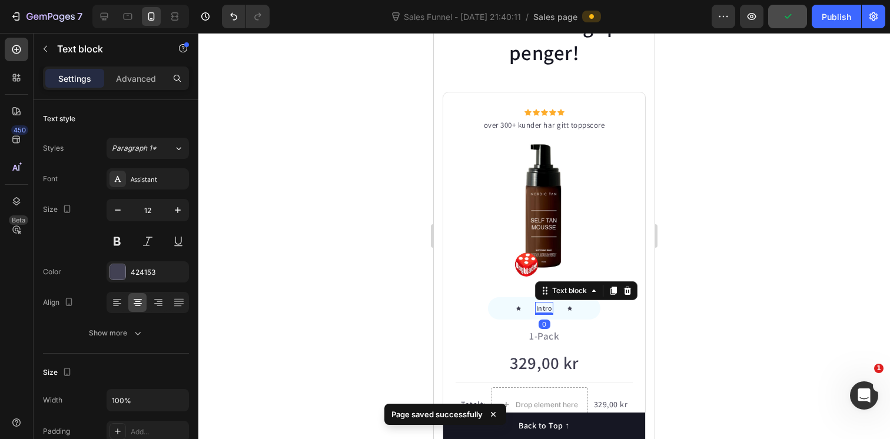
click at [744, 296] on div at bounding box center [544, 236] width 692 height 406
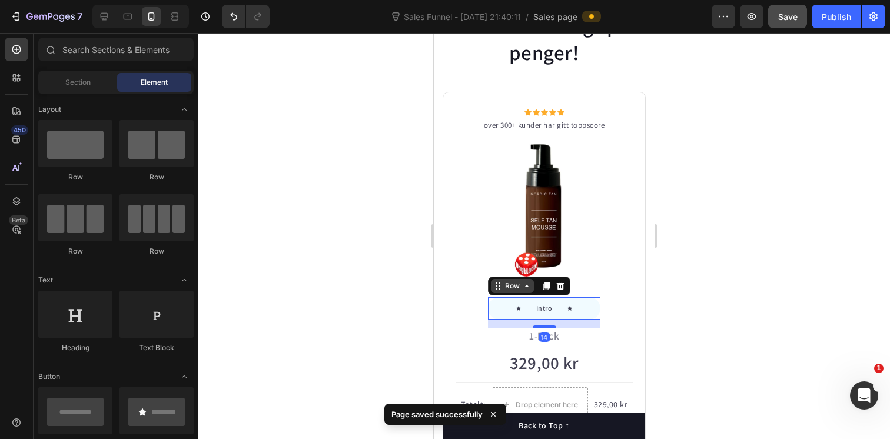
click at [502, 293] on div "Row" at bounding box center [529, 286] width 82 height 19
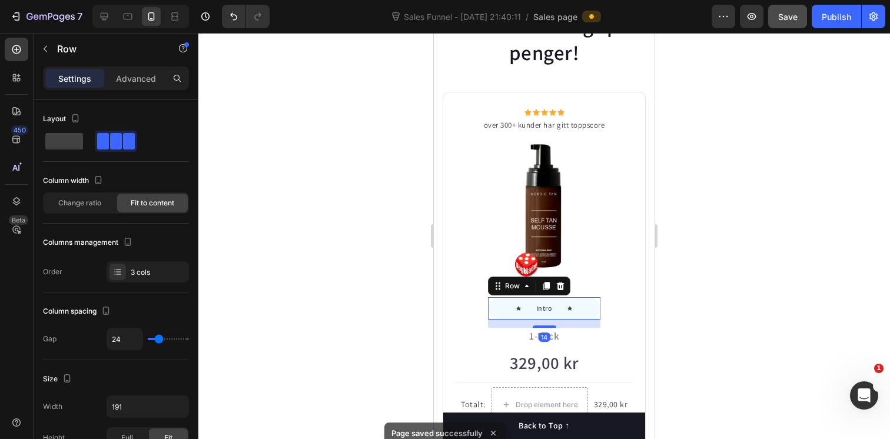
click at [709, 267] on div at bounding box center [544, 236] width 692 height 406
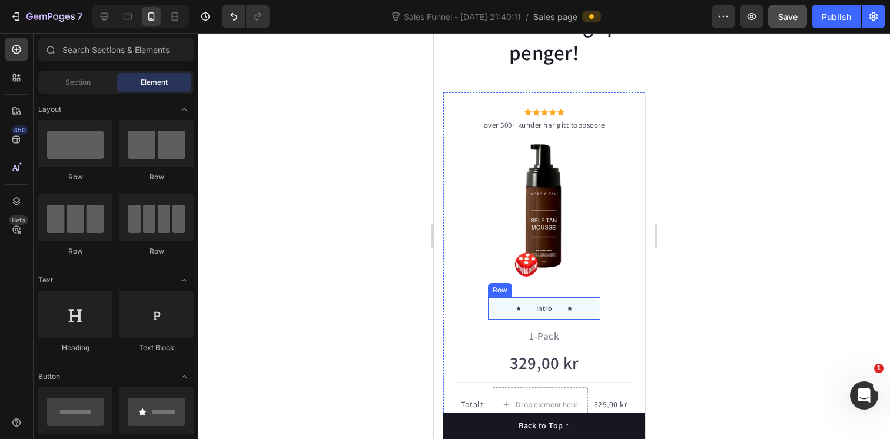
click at [557, 304] on div "Icon Intro Text block Icon Row" at bounding box center [544, 308] width 112 height 22
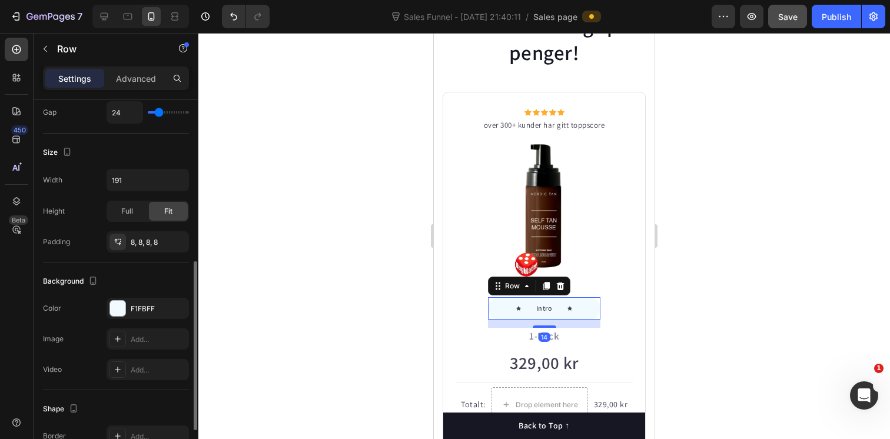
scroll to position [267, 0]
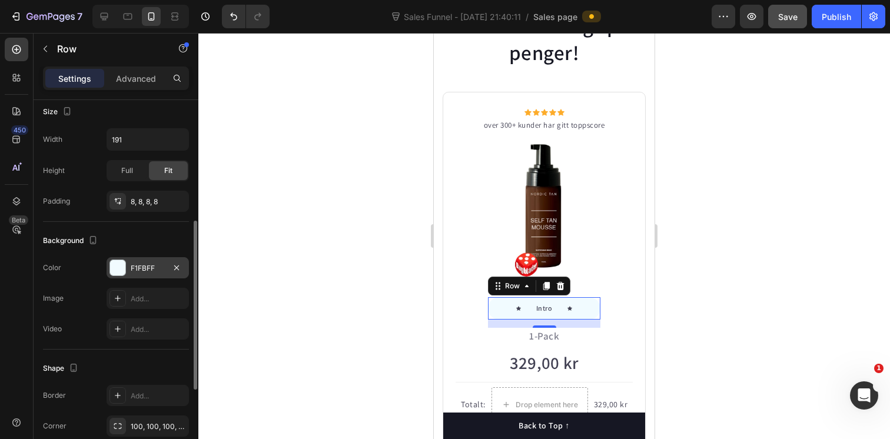
click at [115, 269] on div at bounding box center [117, 267] width 15 height 15
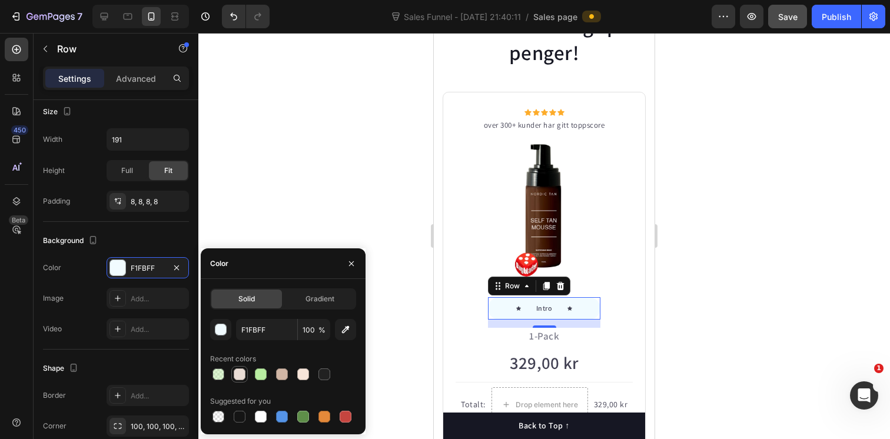
click at [237, 375] on div at bounding box center [240, 374] width 12 height 12
type input "EADDD5"
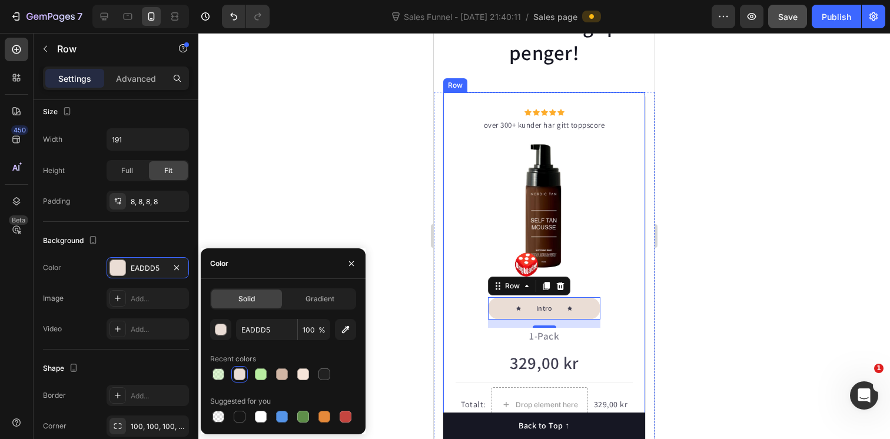
click at [644, 265] on div "Icon Icon Icon Icon Icon Icon List Hoz over 300+ kunder har gitt toppscore Text…" at bounding box center [544, 301] width 203 height 419
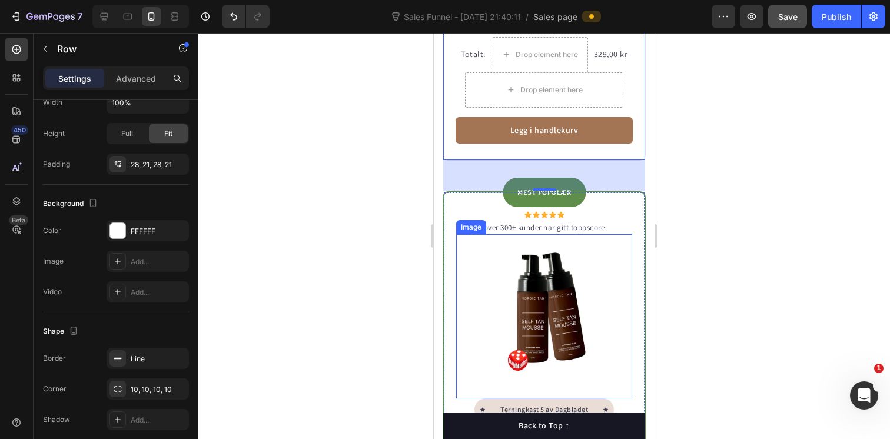
scroll to position [1381, 0]
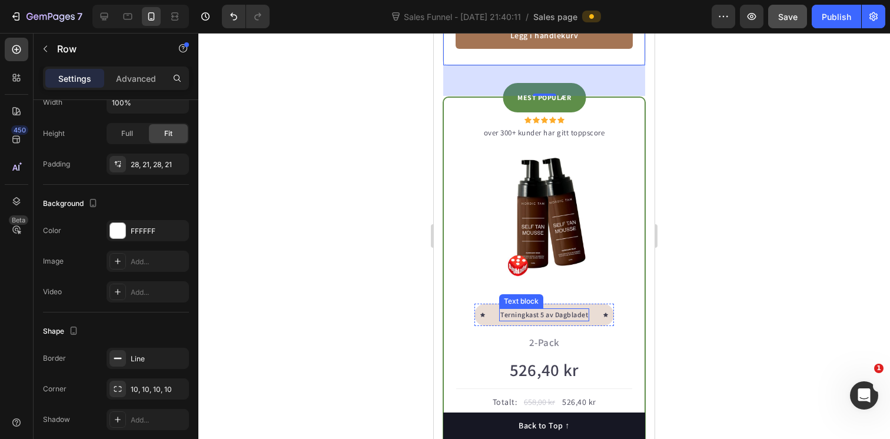
click at [538, 317] on p "Terningkast 5 av Dagbladet" at bounding box center [544, 315] width 88 height 11
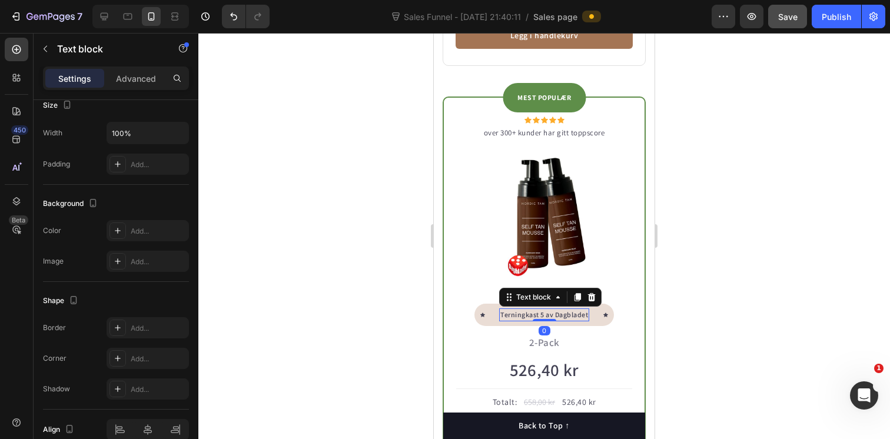
scroll to position [0, 0]
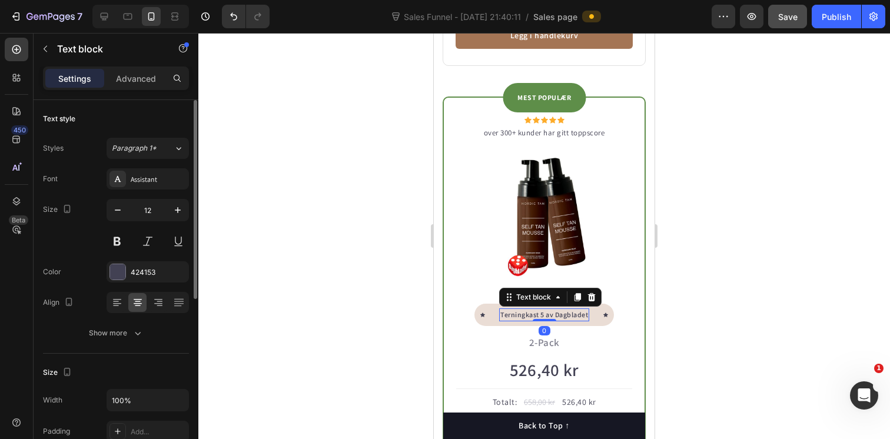
click at [538, 317] on p "Terningkast 5 av Dagbladet" at bounding box center [544, 315] width 88 height 11
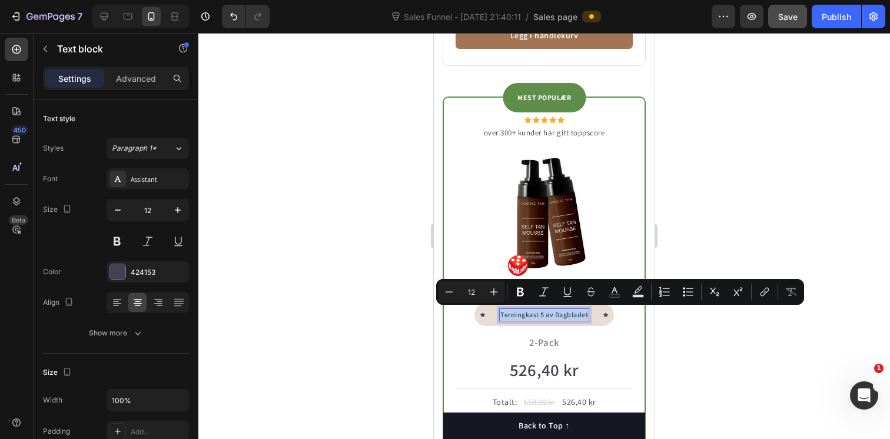
copy p "Terningkast 5 av Dagbladet"
click at [749, 168] on div at bounding box center [544, 236] width 692 height 406
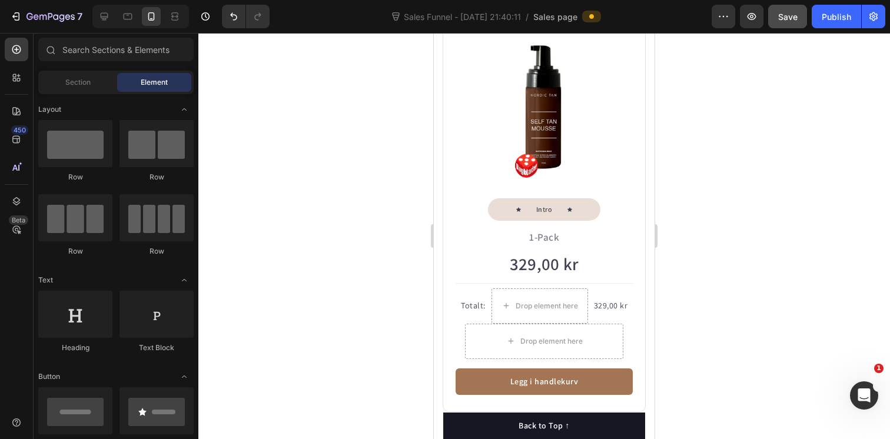
scroll to position [995, 0]
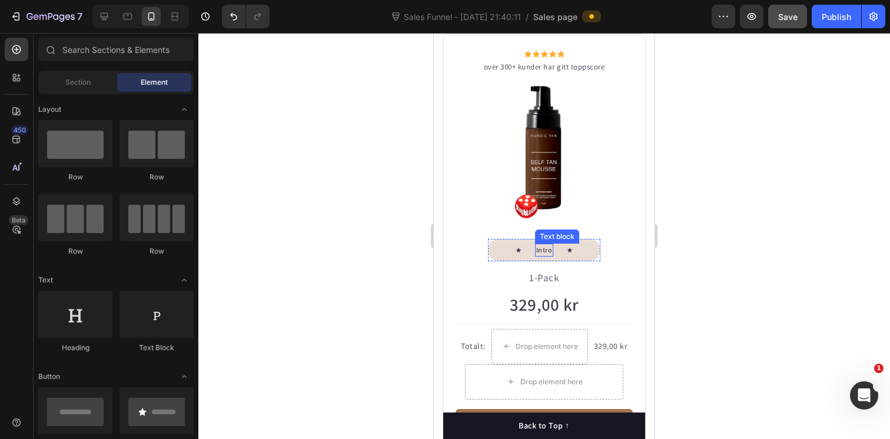
click at [542, 250] on p "Intro" at bounding box center [544, 250] width 16 height 11
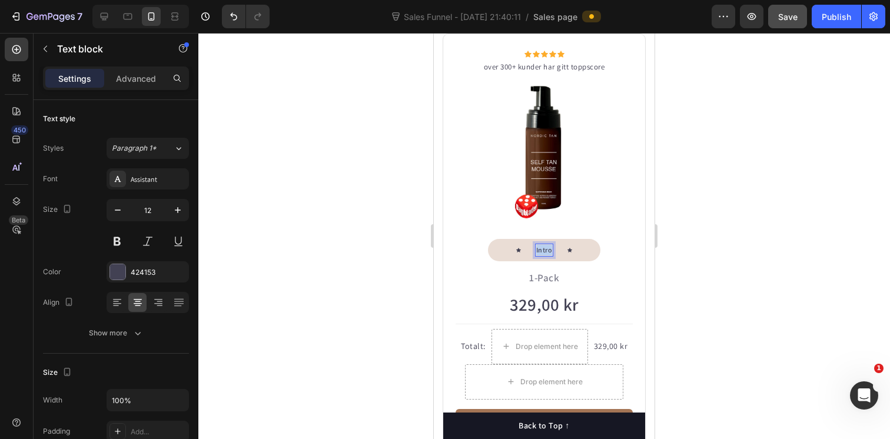
click at [542, 250] on p "Intro" at bounding box center [544, 250] width 16 height 11
click at [756, 191] on div at bounding box center [544, 236] width 692 height 406
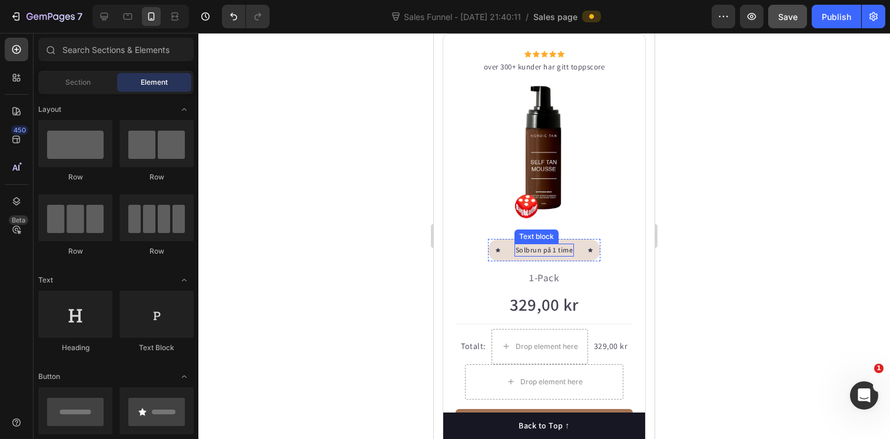
click at [518, 250] on p "Solbrun på 1 time" at bounding box center [545, 250] width 58 height 11
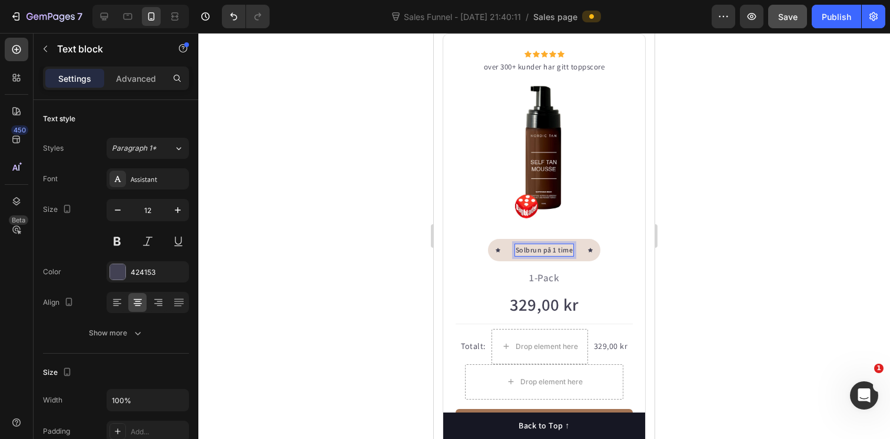
click at [753, 216] on div at bounding box center [544, 236] width 692 height 406
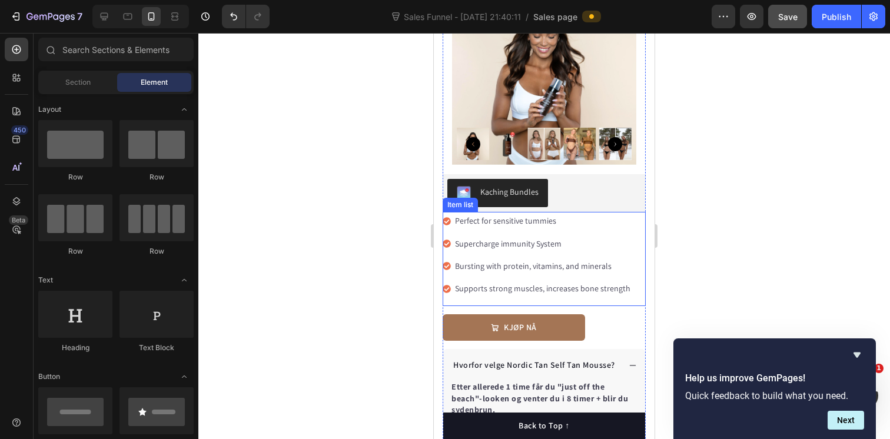
scroll to position [203, 0]
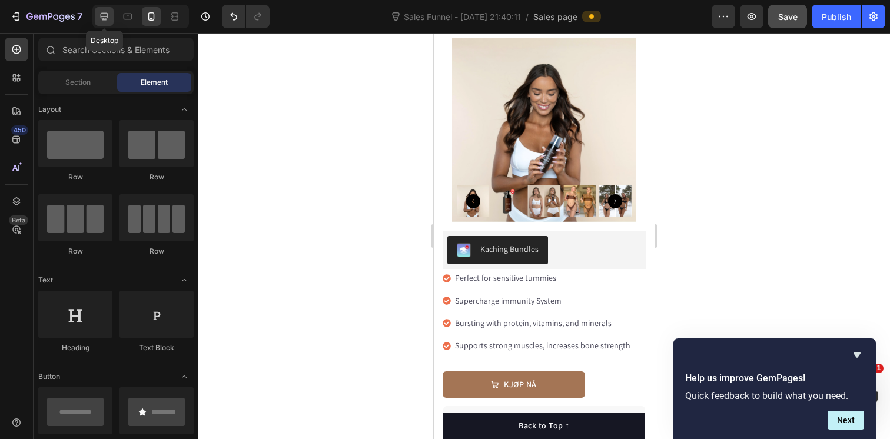
click at [104, 17] on icon at bounding box center [104, 17] width 12 height 12
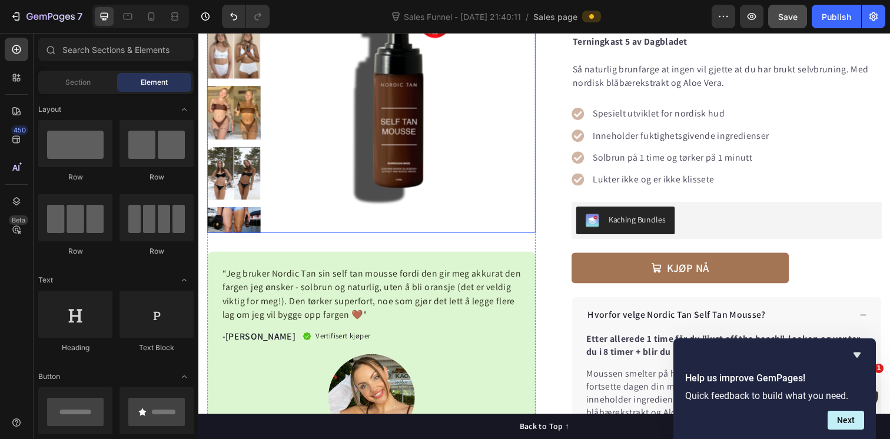
scroll to position [165, 0]
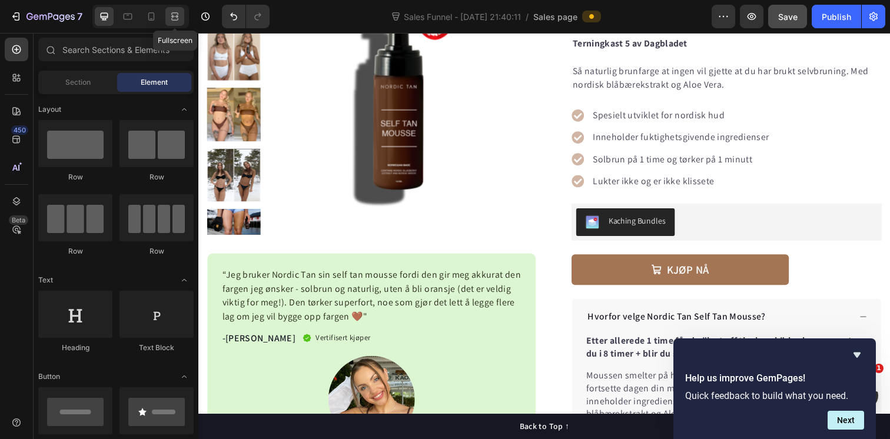
click at [171, 20] on icon at bounding box center [175, 17] width 12 height 12
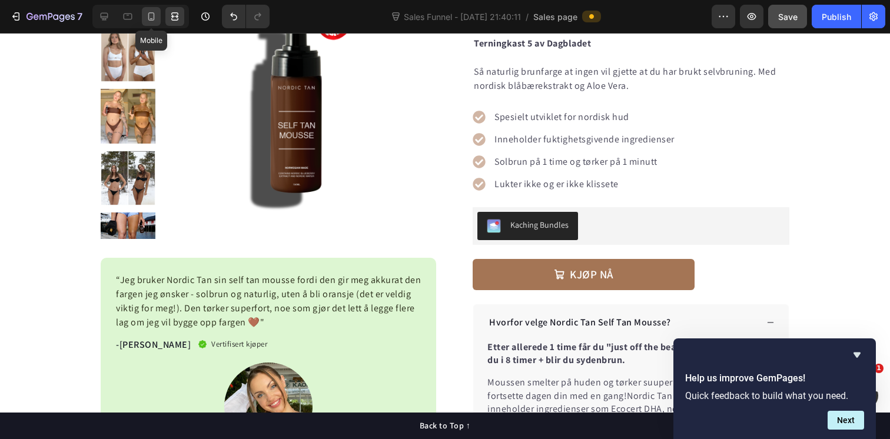
click at [150, 20] on icon at bounding box center [151, 16] width 6 height 8
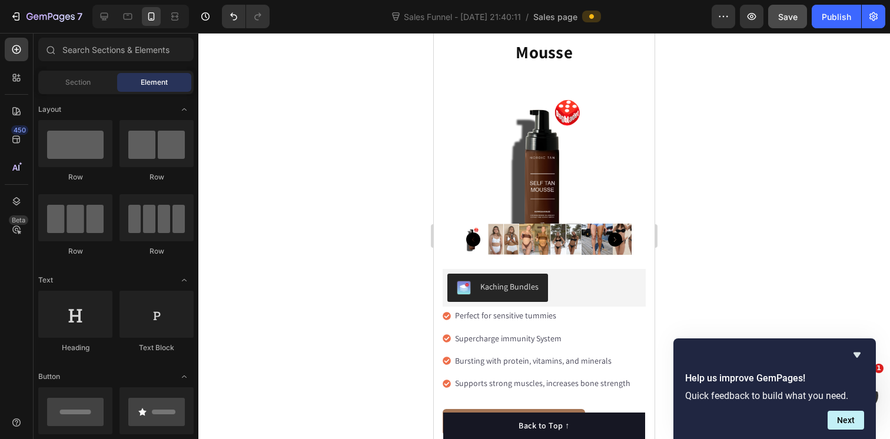
scroll to position [201, 0]
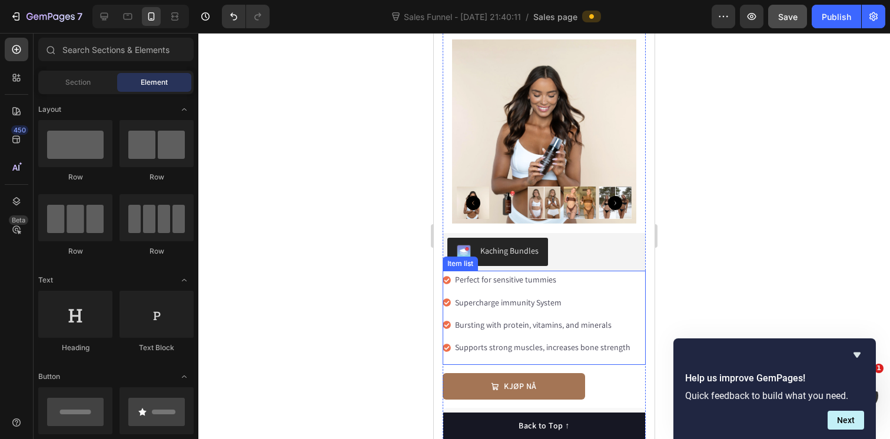
click at [462, 267] on div "Item list" at bounding box center [460, 264] width 35 height 14
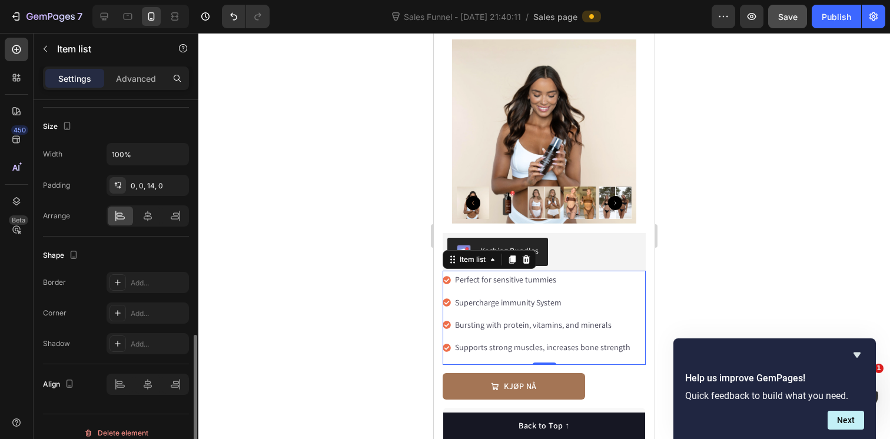
scroll to position [708, 0]
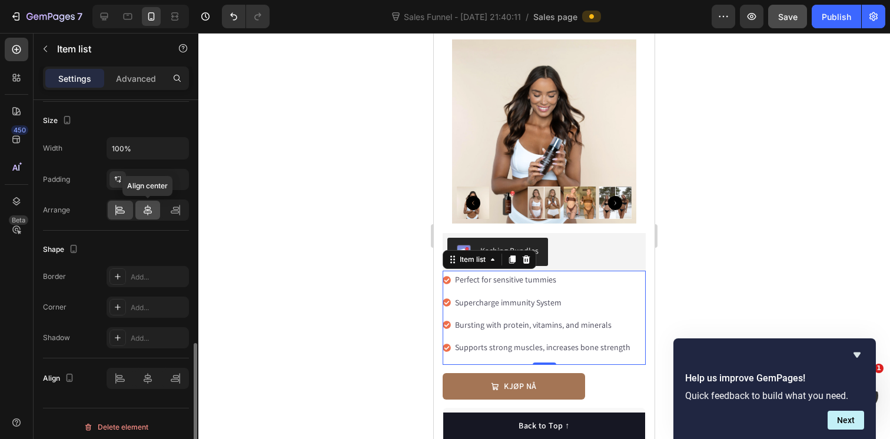
click at [147, 215] on icon at bounding box center [148, 210] width 12 height 12
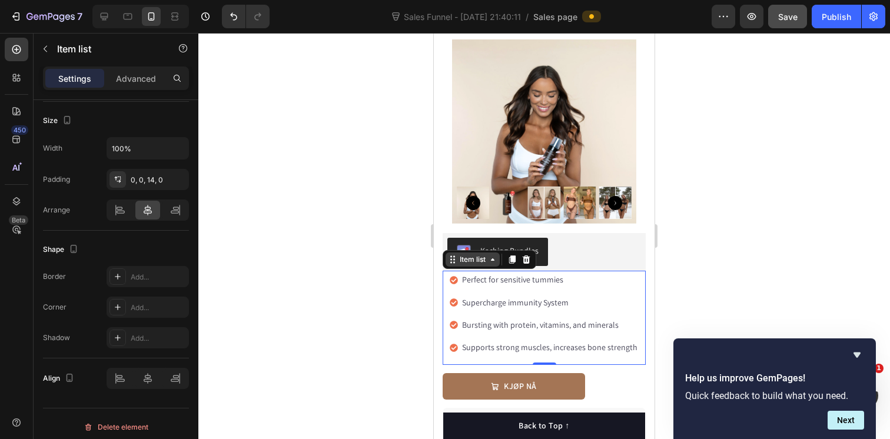
click at [473, 264] on div "Item list" at bounding box center [472, 259] width 31 height 11
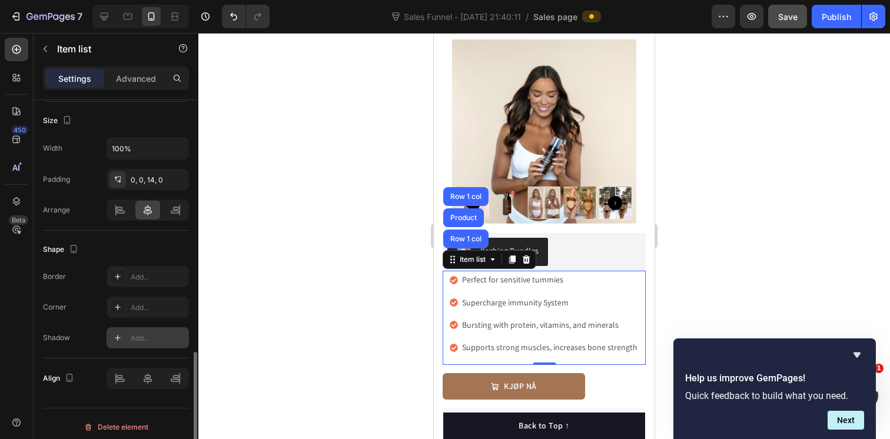
scroll to position [715, 0]
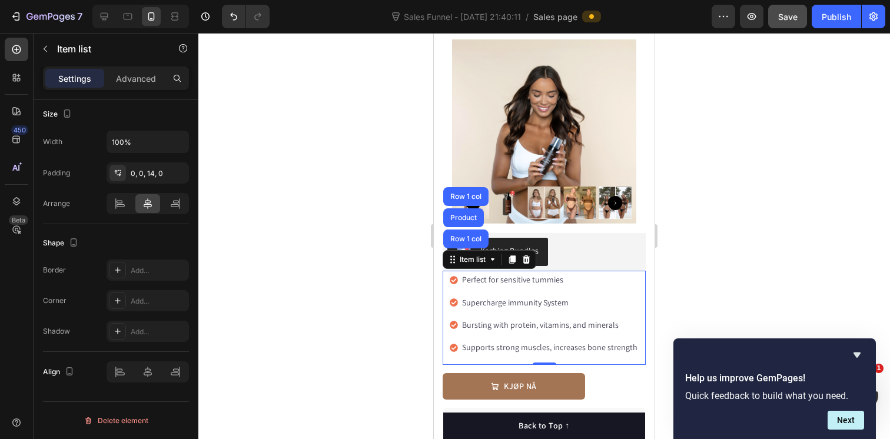
click at [384, 308] on div at bounding box center [544, 236] width 692 height 406
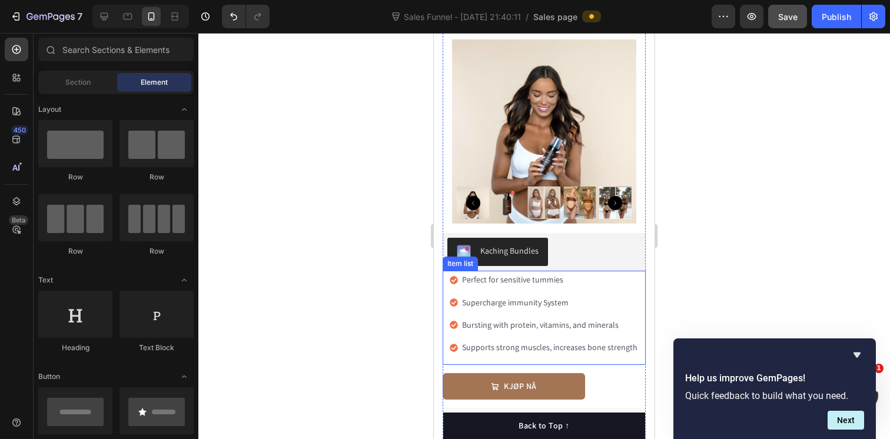
click at [460, 268] on div "Item list" at bounding box center [460, 264] width 35 height 14
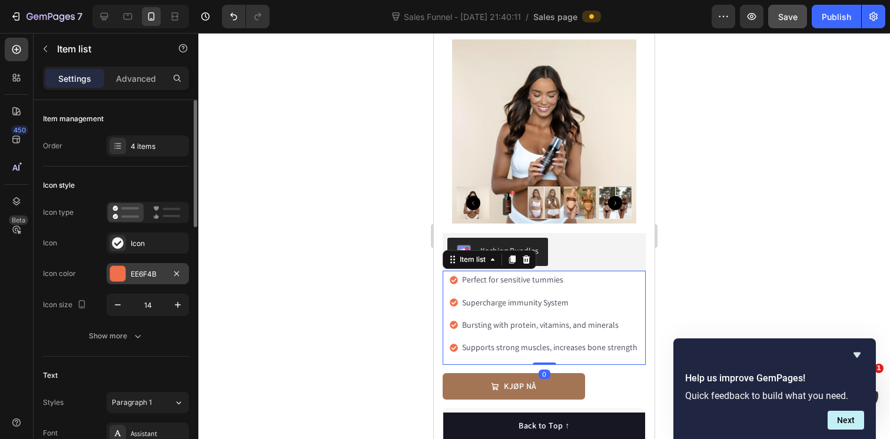
click at [117, 270] on div at bounding box center [117, 273] width 15 height 15
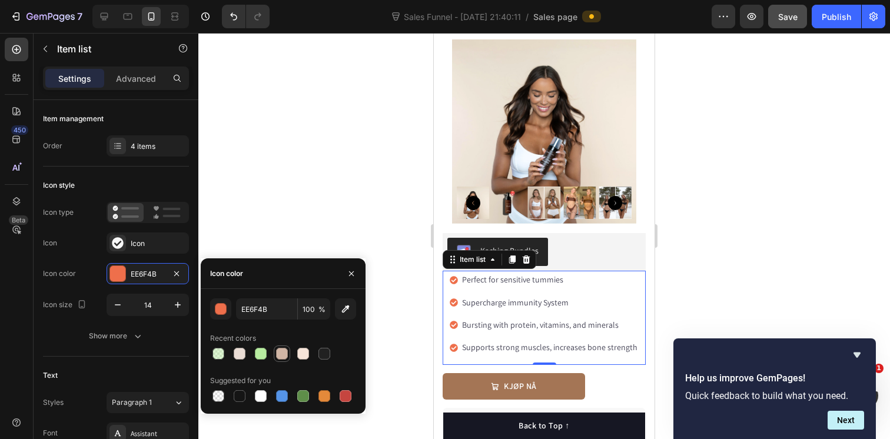
click at [283, 356] on div at bounding box center [282, 354] width 12 height 12
type input "D1B6A5"
click at [774, 222] on div at bounding box center [544, 236] width 692 height 406
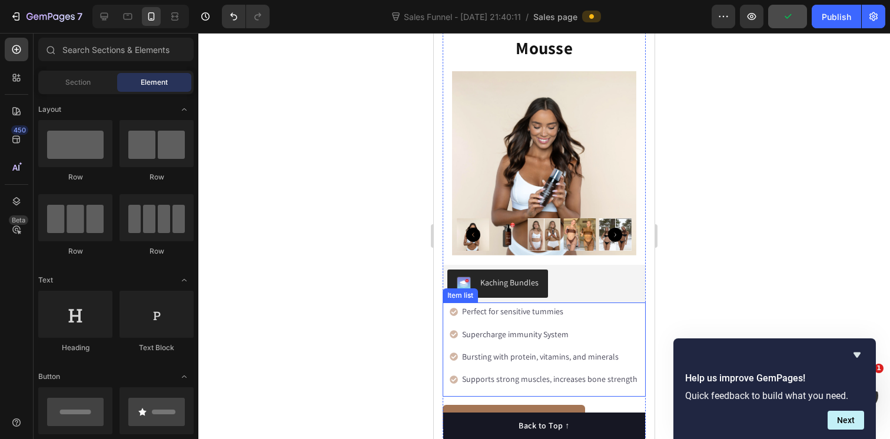
scroll to position [164, 0]
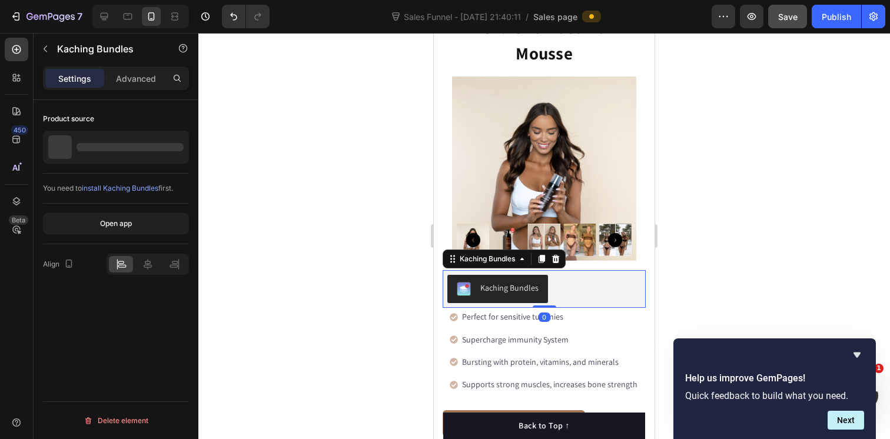
click at [524, 293] on div "Kaching Bundles" at bounding box center [509, 288] width 58 height 12
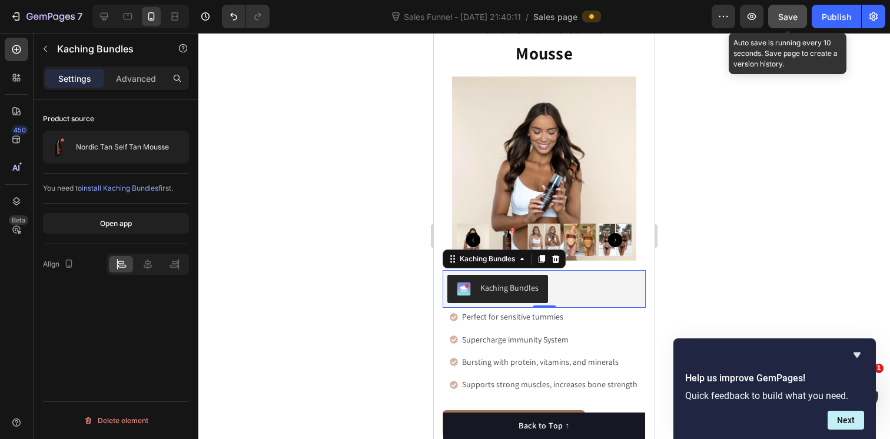
click at [785, 18] on span "Save" at bounding box center [787, 17] width 19 height 10
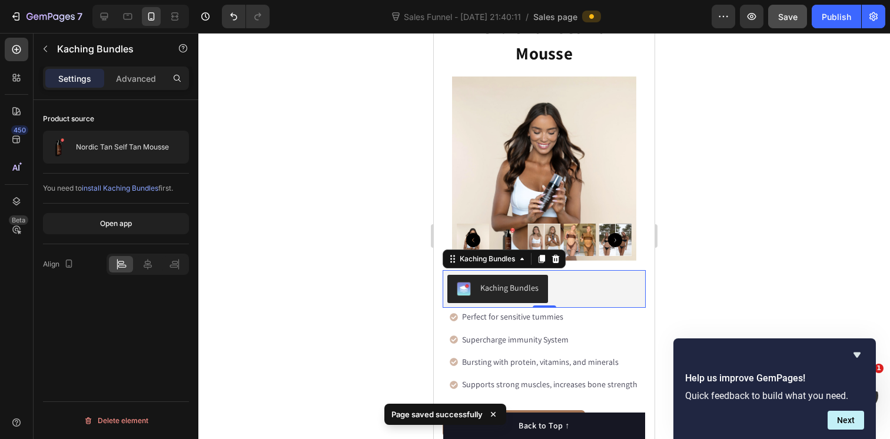
click at [143, 190] on span "install Kaching Bundles" at bounding box center [120, 188] width 77 height 9
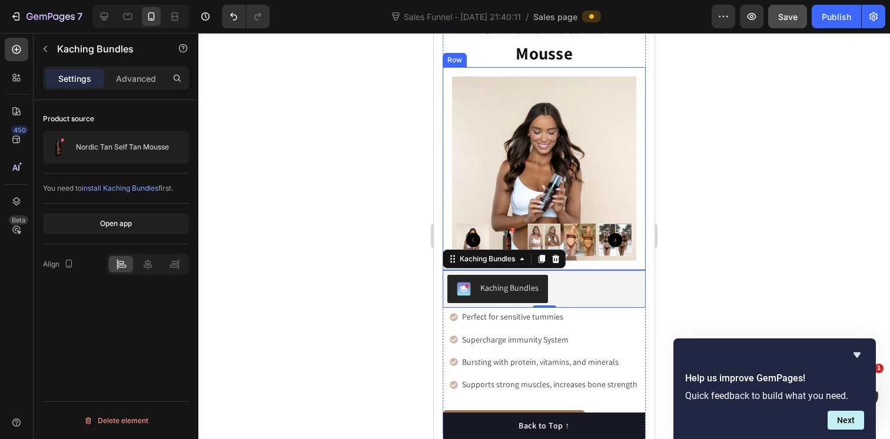
click at [735, 246] on div at bounding box center [544, 236] width 692 height 406
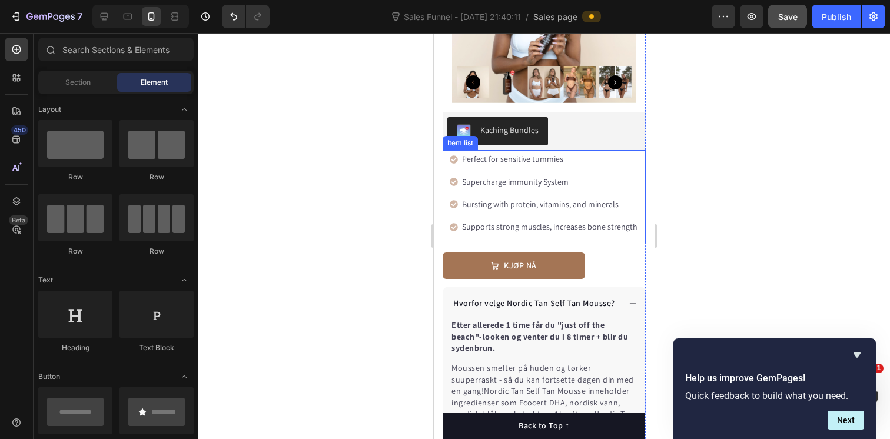
scroll to position [326, 0]
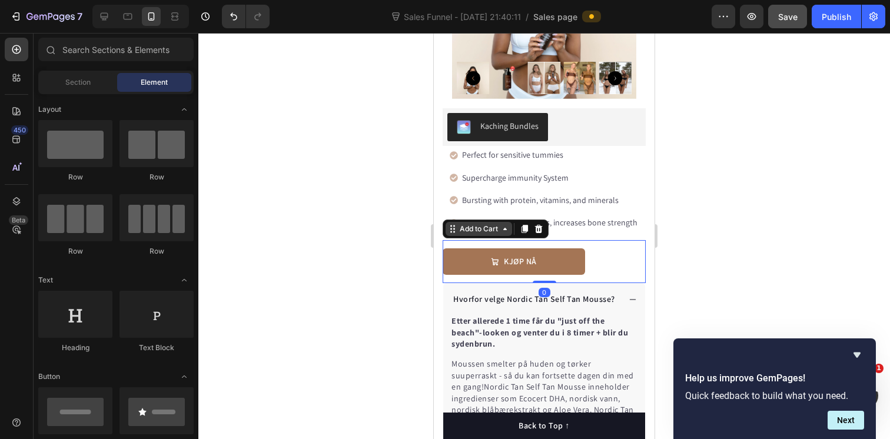
click at [466, 235] on div "Add to Cart" at bounding box center [479, 229] width 67 height 14
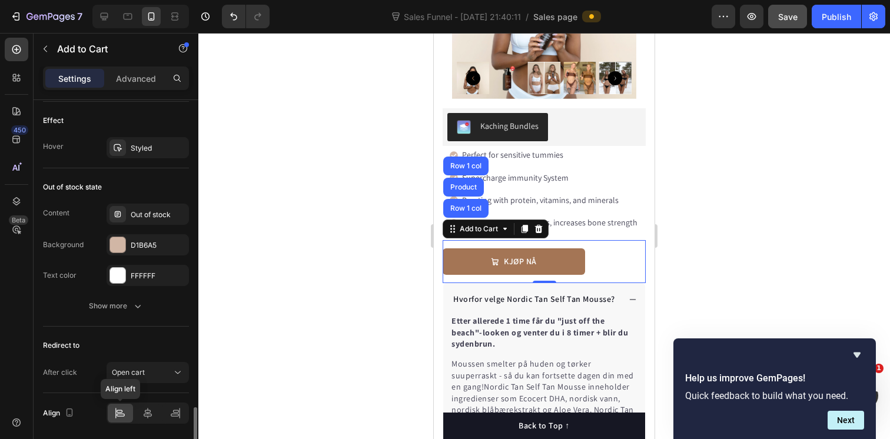
scroll to position [982, 0]
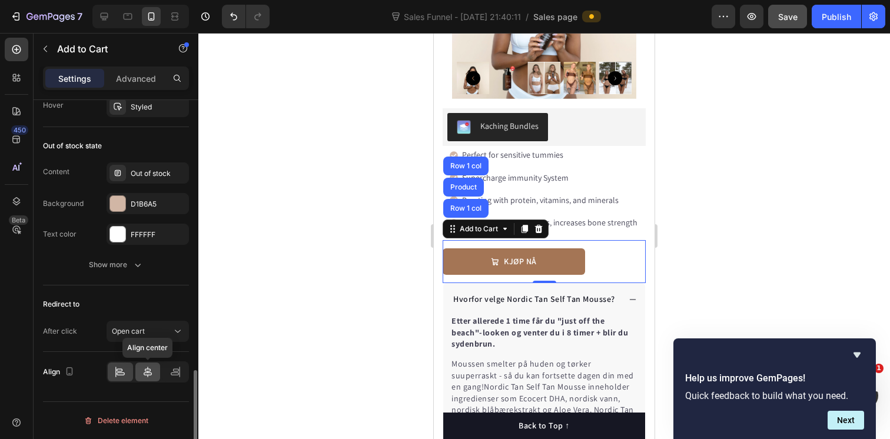
click at [148, 375] on icon at bounding box center [148, 372] width 8 height 11
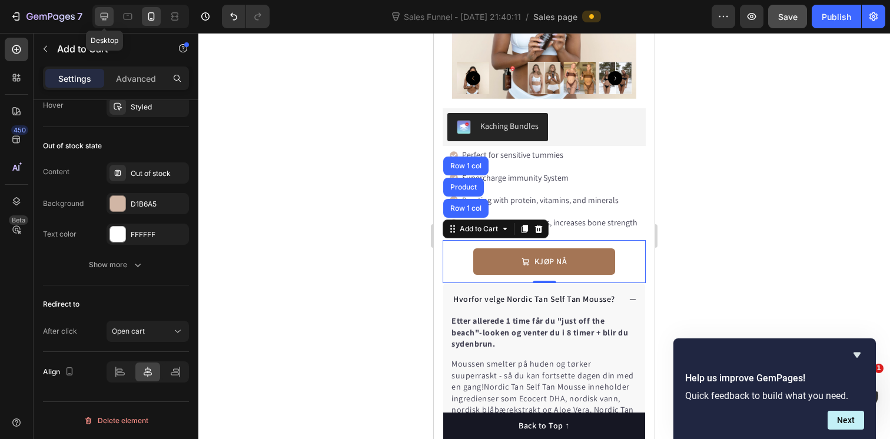
click at [107, 15] on icon at bounding box center [104, 17] width 12 height 12
type input "19"
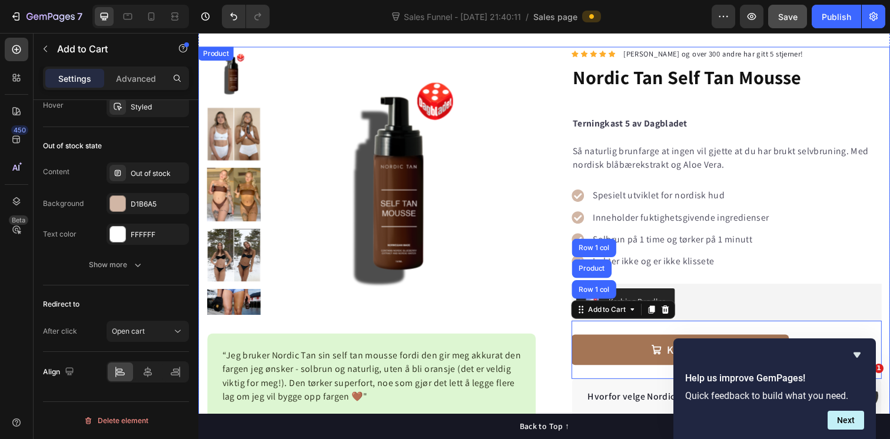
scroll to position [14, 0]
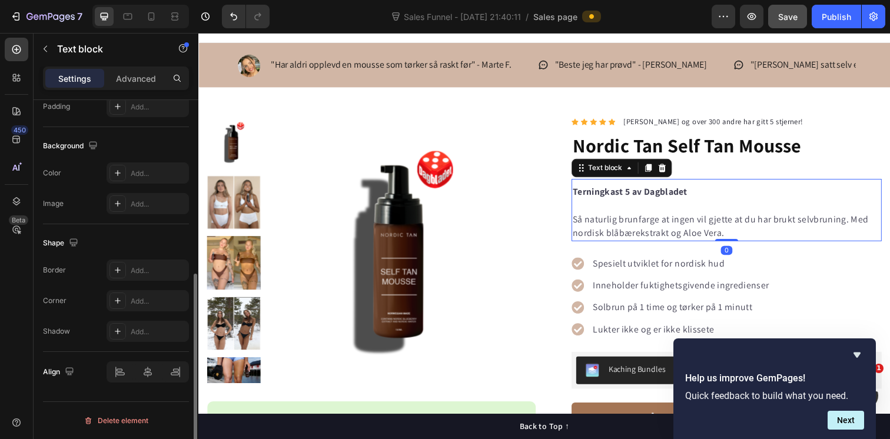
click at [654, 208] on p at bounding box center [737, 209] width 314 height 14
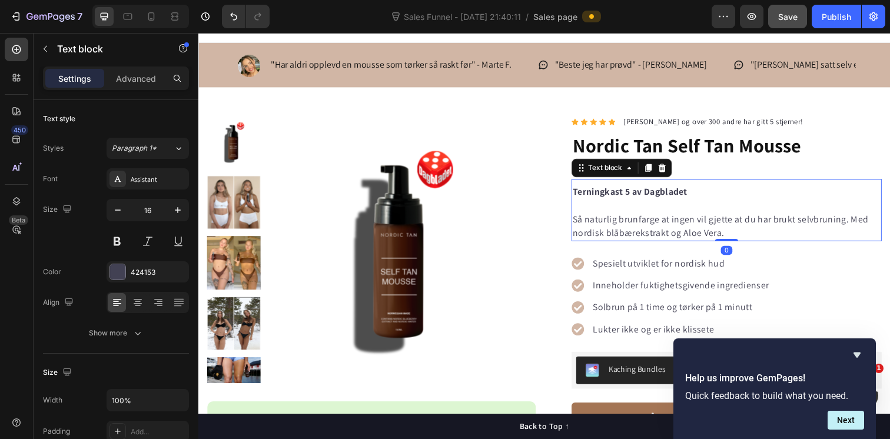
click at [621, 207] on p at bounding box center [737, 209] width 314 height 14
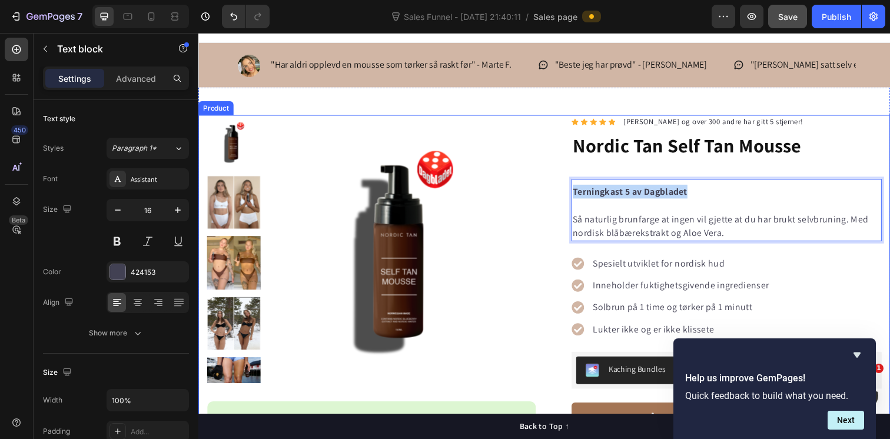
drag, startPoint x: 713, startPoint y: 199, endPoint x: 552, endPoint y: 188, distance: 162.2
click at [552, 188] on div "Product Images “Jeg bruker Nordic Tan sin self tan mousse fordi den gir meg akk…" at bounding box center [551, 420] width 706 height 606
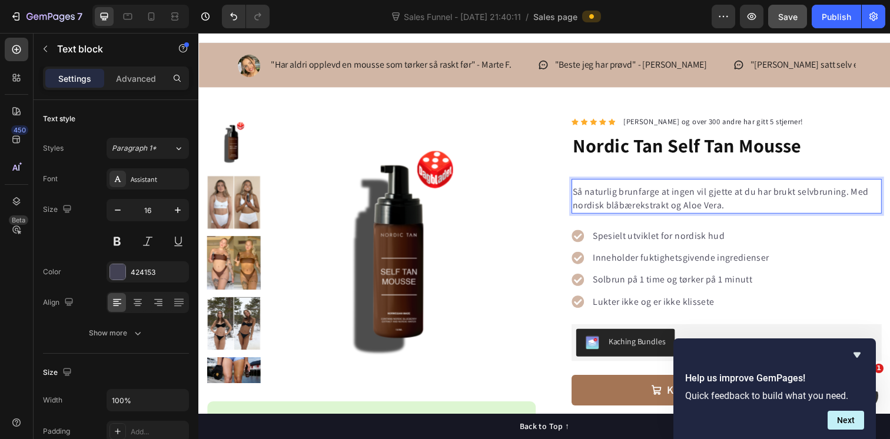
click at [627, 195] on p "Så naturlig brunfarge at ingen vil gjette at du har brukt selvbruning. Med nord…" at bounding box center [737, 202] width 314 height 28
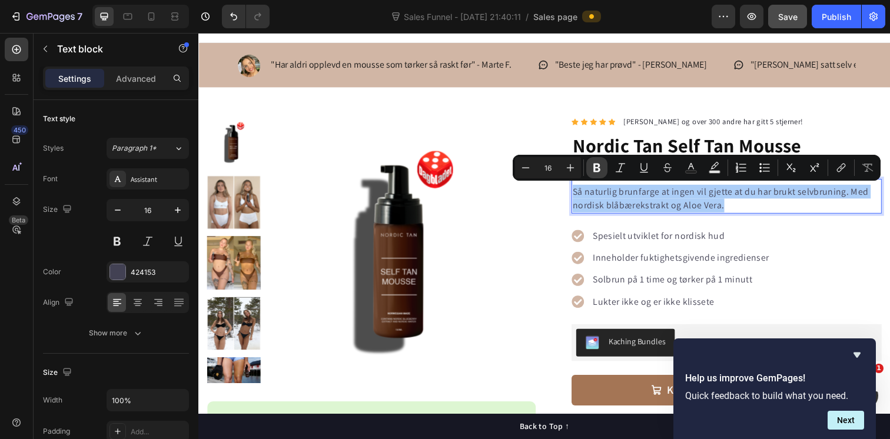
click at [595, 168] on icon "Editor contextual toolbar" at bounding box center [597, 168] width 12 height 12
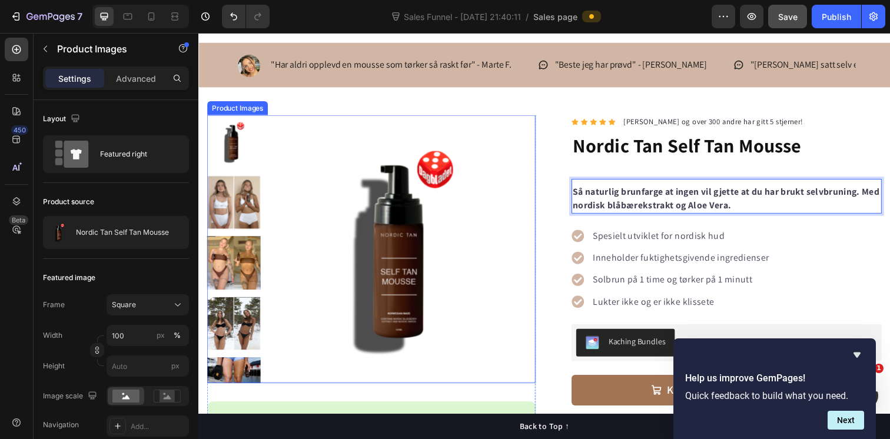
click at [514, 224] on img at bounding box center [406, 254] width 274 height 274
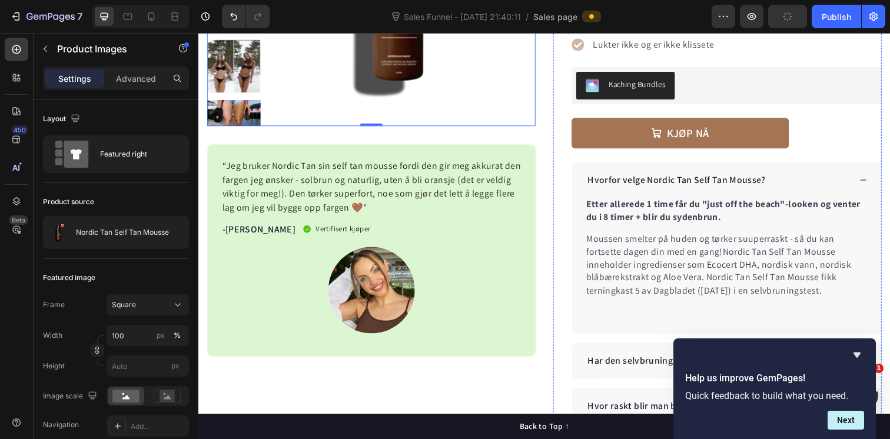
scroll to position [302, 0]
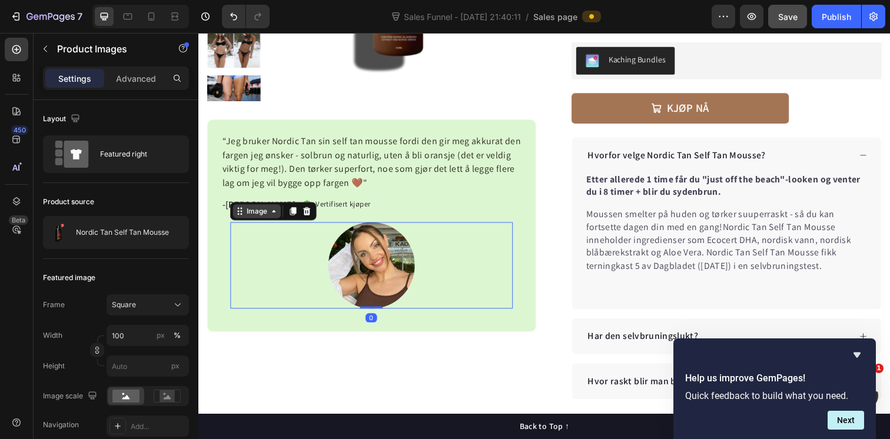
click at [245, 220] on div "Image" at bounding box center [258, 215] width 49 height 14
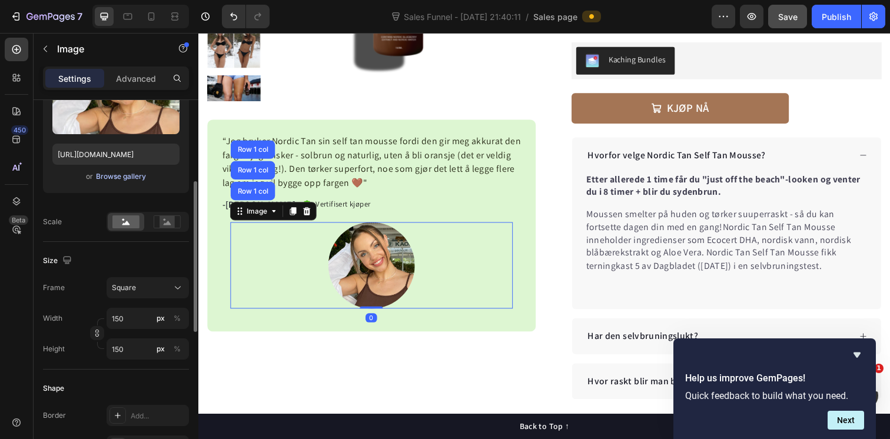
scroll to position [178, 0]
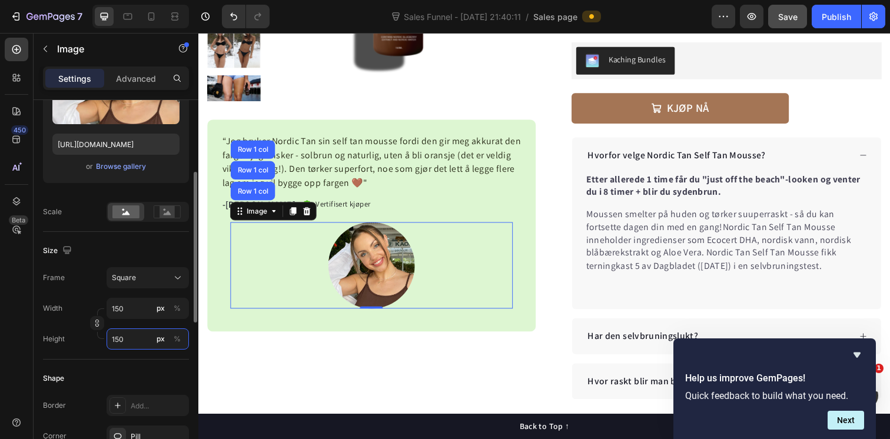
click at [119, 336] on input "150" at bounding box center [148, 338] width 82 height 21
type input "10"
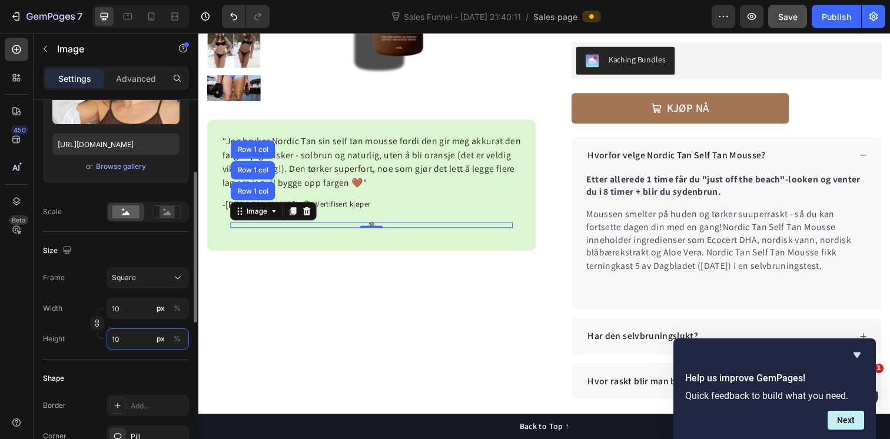
type input "100"
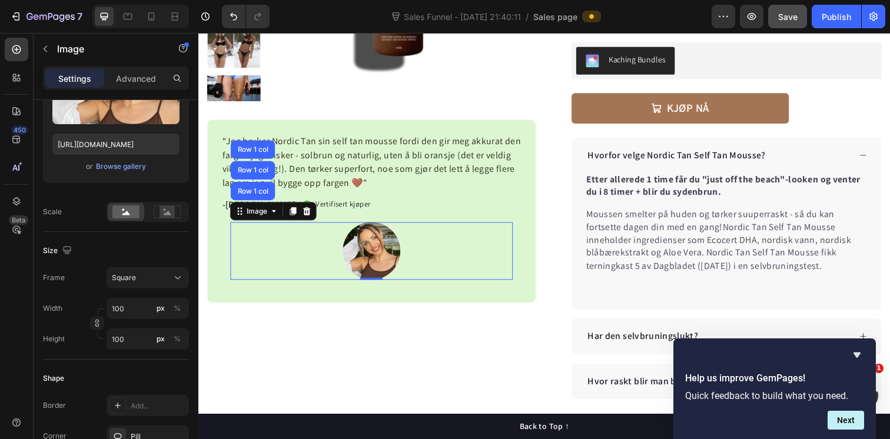
click at [335, 327] on div "Product Images “Jeg bruker Nordic Tan sin self tan mousse fordi den gir meg akk…" at bounding box center [374, 118] width 335 height 578
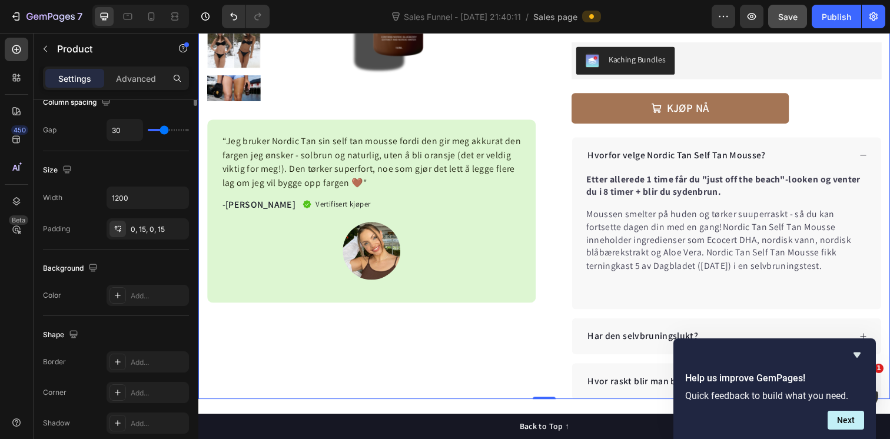
scroll to position [0, 0]
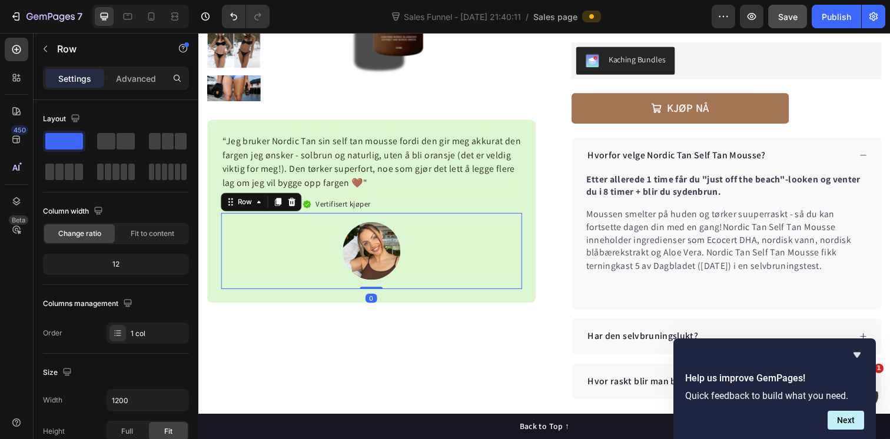
click at [452, 291] on div "Image Row 0" at bounding box center [374, 256] width 307 height 78
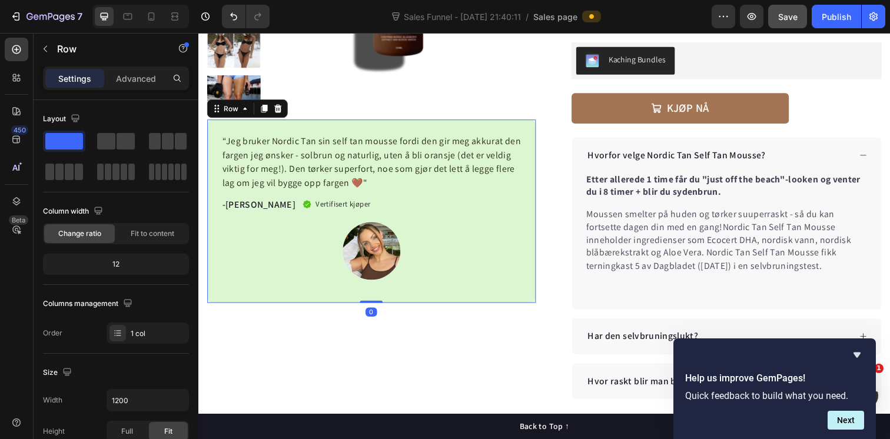
click at [440, 307] on div "“Jeg bruker Nordic Tan sin self tan mousse fordi den gir meg akkurat den fargen…" at bounding box center [374, 214] width 335 height 187
drag, startPoint x: 377, startPoint y: 308, endPoint x: 377, endPoint y: 292, distance: 15.9
click at [377, 292] on div "“Jeg bruker Nordic Tan sin self tan mousse fordi den gir meg akkurat den fargen…" at bounding box center [374, 214] width 335 height 187
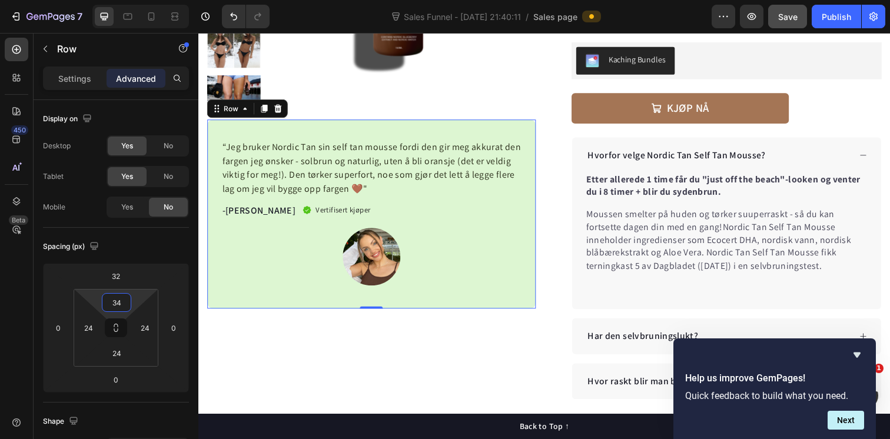
type input "32"
click at [115, 0] on html "7 Version history Sales Funnel - [DATE] 21:40:11 / Sales page Preview Save Publ…" at bounding box center [445, 0] width 890 height 0
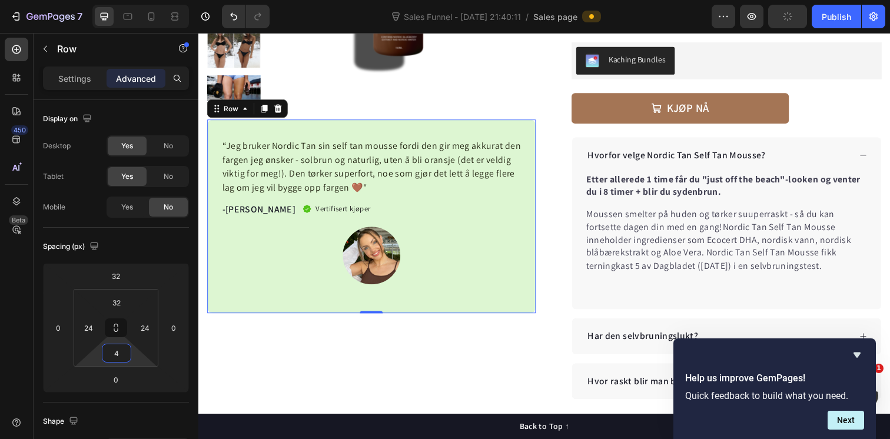
type input "0"
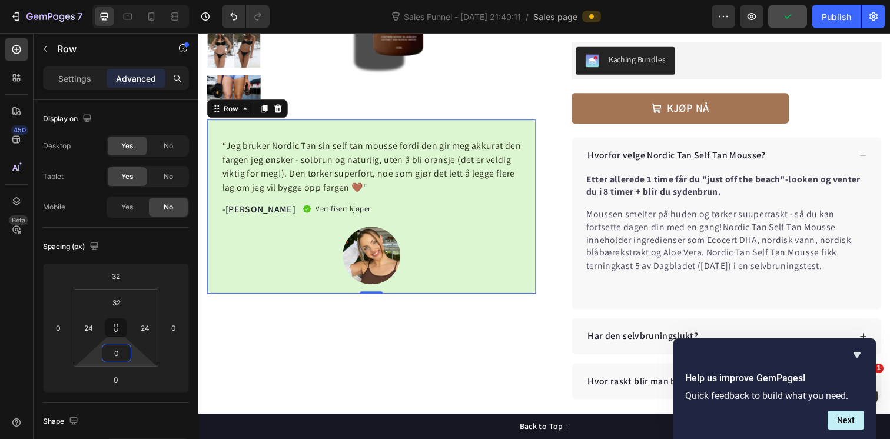
drag, startPoint x: 118, startPoint y: 358, endPoint x: 118, endPoint y: 374, distance: 15.9
click at [118, 0] on html "7 Version history Sales Funnel - [DATE] 21:40:11 / Sales page Preview Publish 4…" at bounding box center [445, 0] width 890 height 0
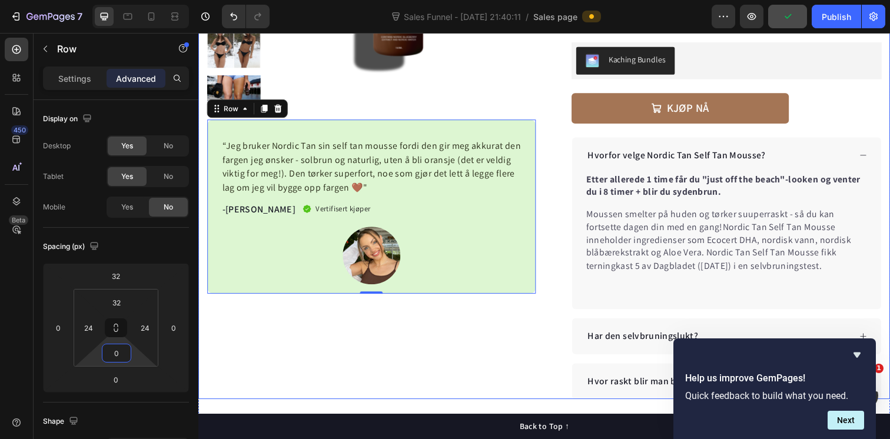
click at [440, 360] on div "Product Images “Jeg bruker Nordic Tan sin self tan mousse fordi den gir meg akk…" at bounding box center [374, 118] width 335 height 578
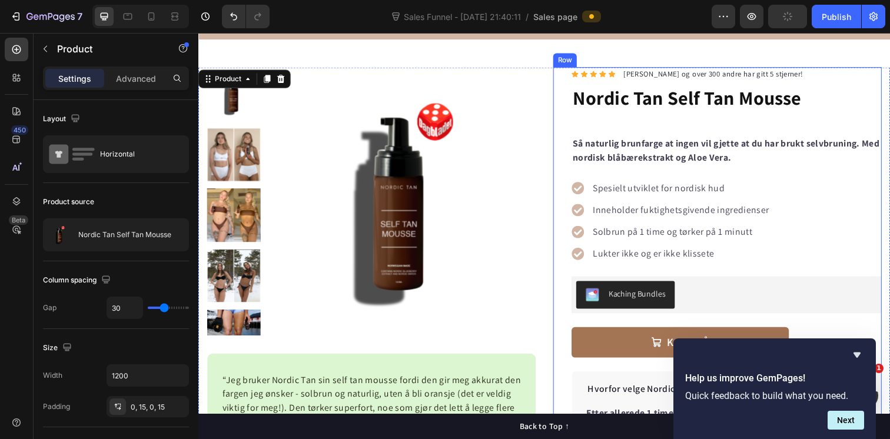
scroll to position [73, 0]
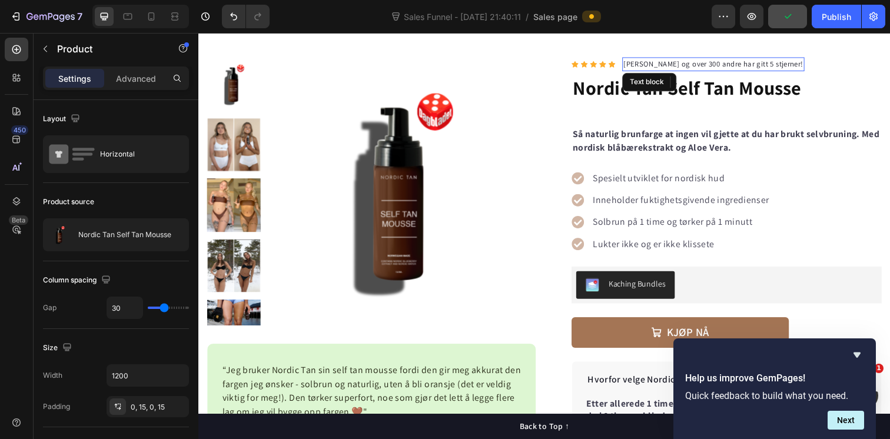
click at [786, 65] on p "[PERSON_NAME] og over 300 andre har gitt 5 stjerner!" at bounding box center [724, 65] width 184 height 12
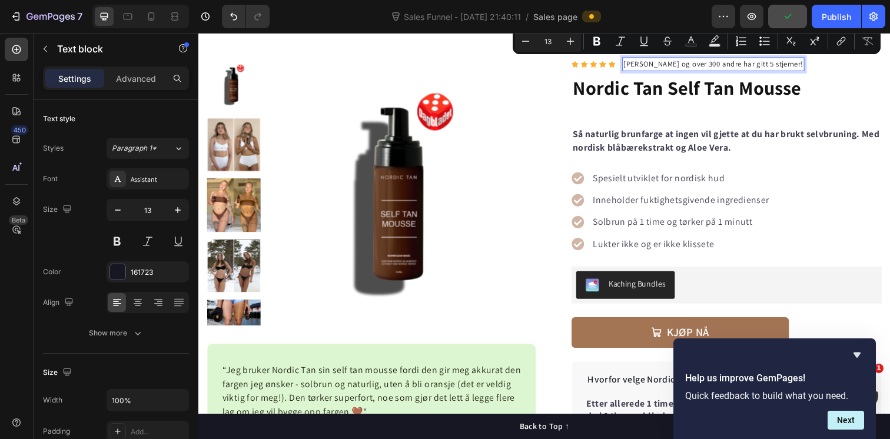
click at [783, 66] on p "[PERSON_NAME] og over 300 andre har gitt 5 stjerner!" at bounding box center [724, 65] width 184 height 12
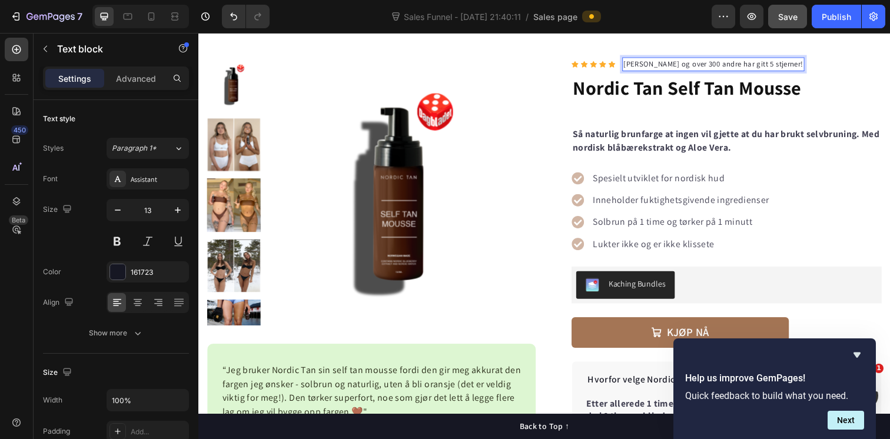
drag, startPoint x: 781, startPoint y: 64, endPoint x: 817, endPoint y: 65, distance: 35.9
click at [817, 65] on div "[PERSON_NAME] og over 300 andre har gitt 5 stjerner!" at bounding box center [724, 65] width 186 height 14
click at [858, 83] on h1 "Nordic Tan Self Tan Mousse" at bounding box center [737, 89] width 317 height 32
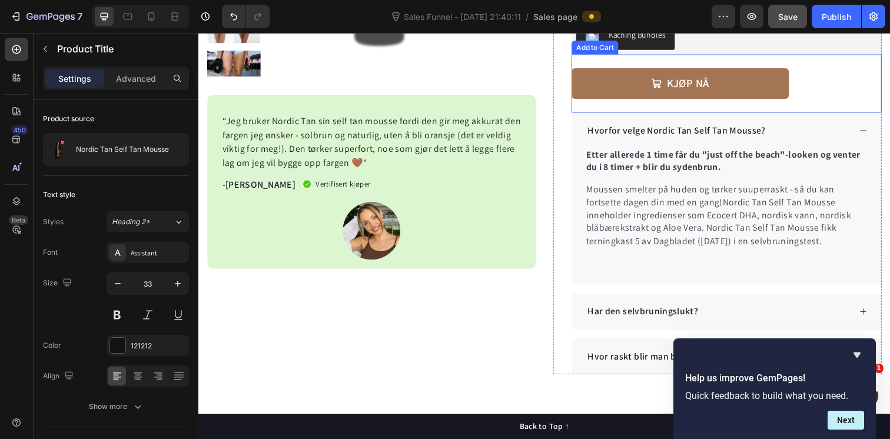
scroll to position [370, 0]
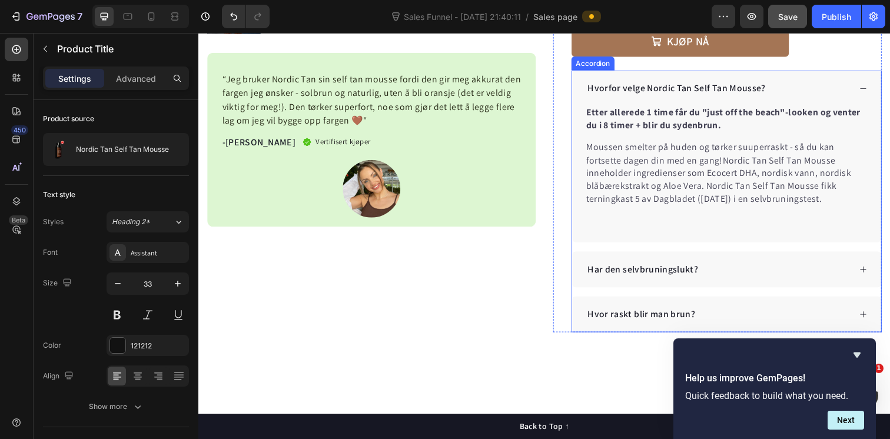
click at [876, 87] on icon at bounding box center [877, 89] width 8 height 8
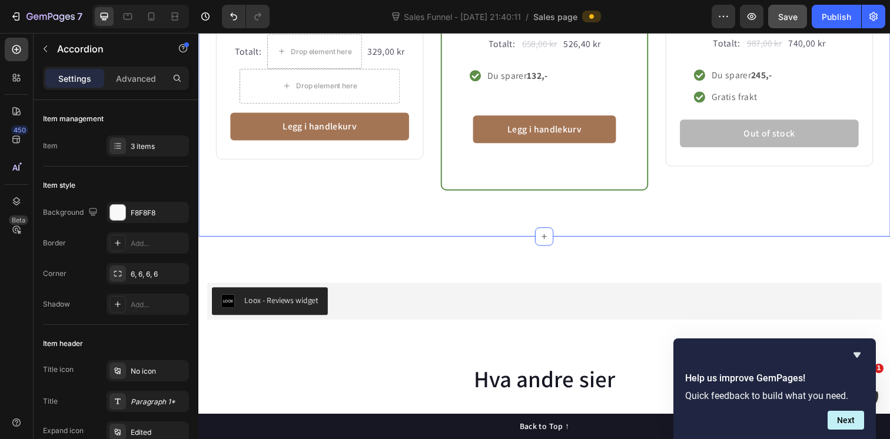
scroll to position [906, 0]
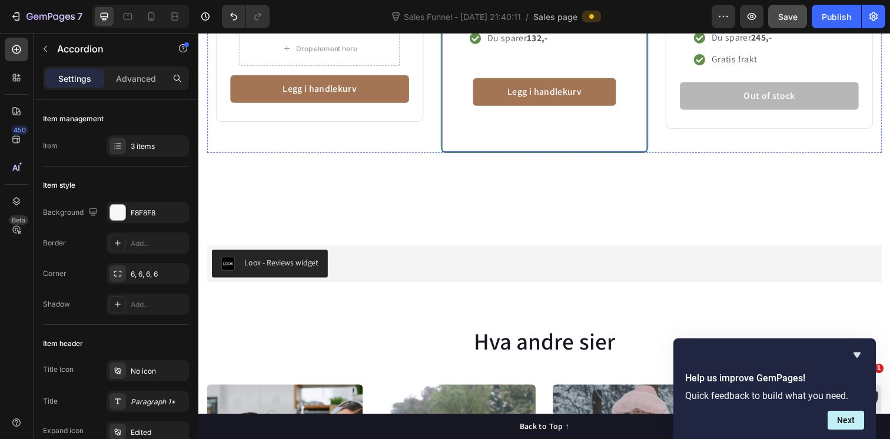
click at [528, 155] on div "MEST POPULÆR Text block Row Icon Icon Icon Icon Icon Icon List Hoz over 300+ ku…" at bounding box center [552, 9] width 212 height 293
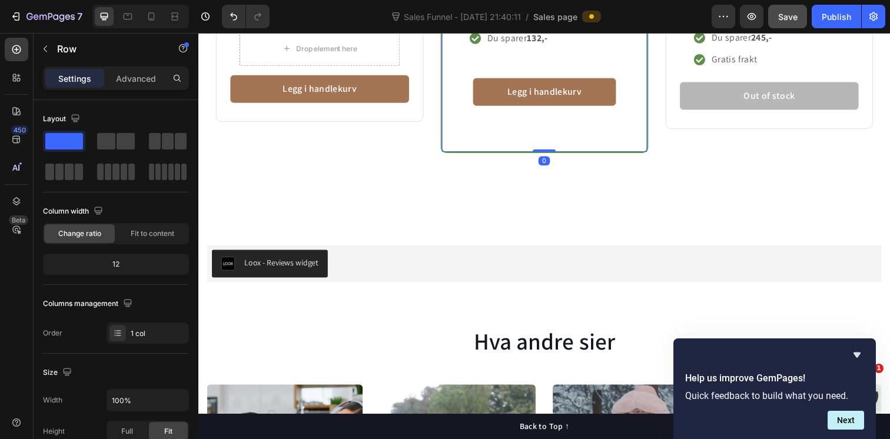
drag, startPoint x: 550, startPoint y: 303, endPoint x: 550, endPoint y: 284, distance: 18.8
click at [550, 155] on div "MEST POPULÆR Text block Row Icon Icon Icon Icon Icon Icon List Hoz over 300+ ku…" at bounding box center [552, 9] width 212 height 293
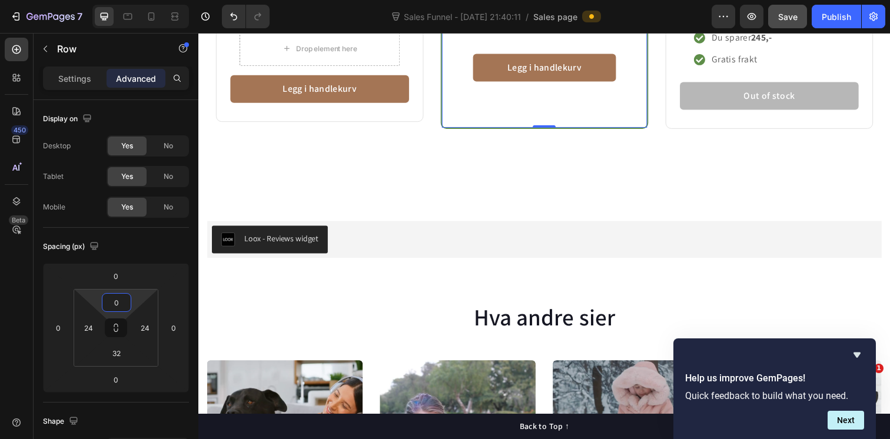
drag, startPoint x: 114, startPoint y: 317, endPoint x: 113, endPoint y: 339, distance: 22.4
click at [113, 0] on html "7 Version history Sales Funnel - [DATE] 21:40:11 / Sales page Preview Save Publ…" at bounding box center [445, 0] width 890 height 0
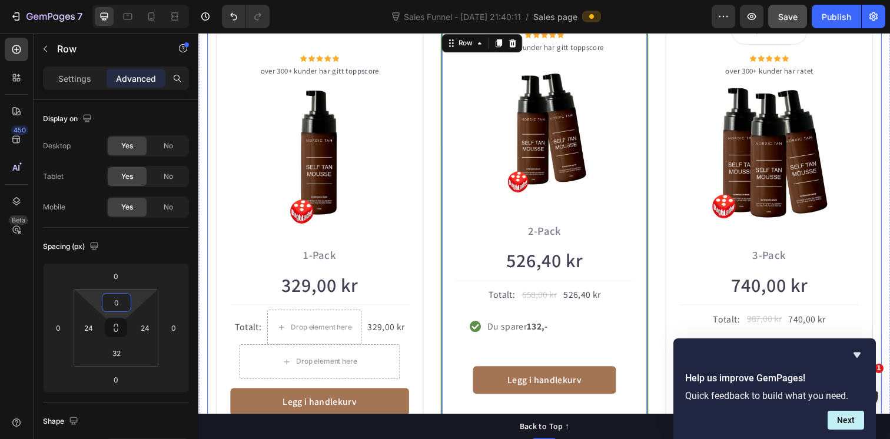
scroll to position [713, 0]
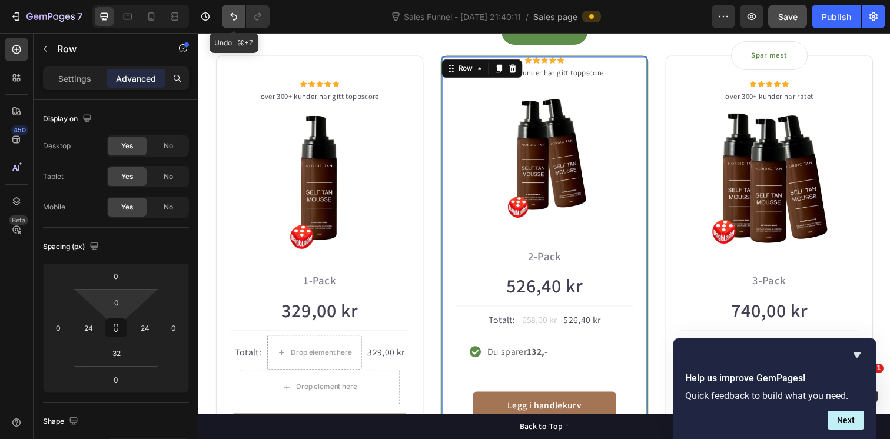
click at [230, 14] on icon "Undo/Redo" at bounding box center [234, 17] width 12 height 12
click at [238, 15] on icon "Undo/Redo" at bounding box center [234, 17] width 12 height 12
type input "42"
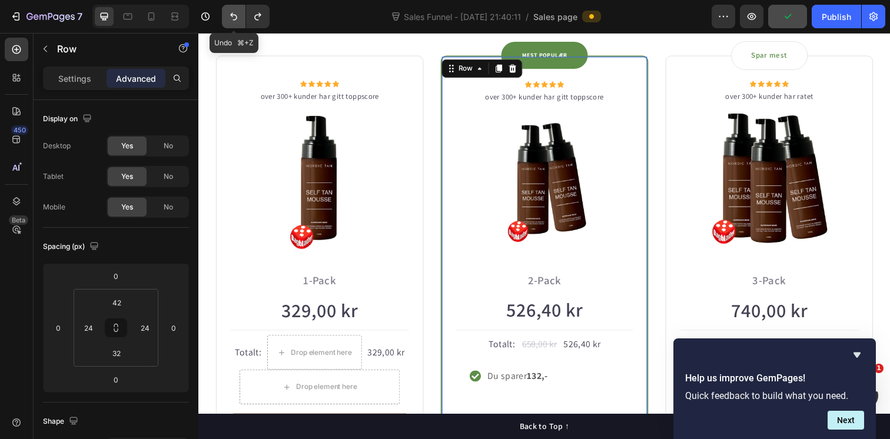
click at [238, 15] on icon "Undo/Redo" at bounding box center [234, 17] width 12 height 12
click at [230, 19] on icon "Undo/Redo" at bounding box center [234, 17] width 12 height 12
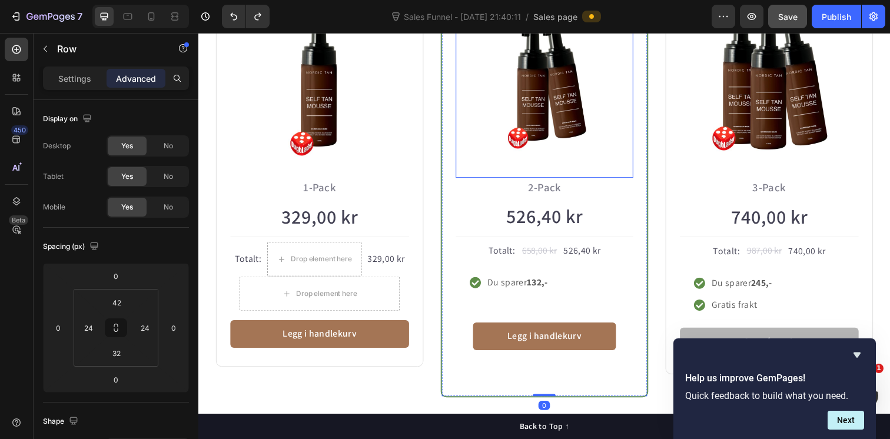
scroll to position [716, 0]
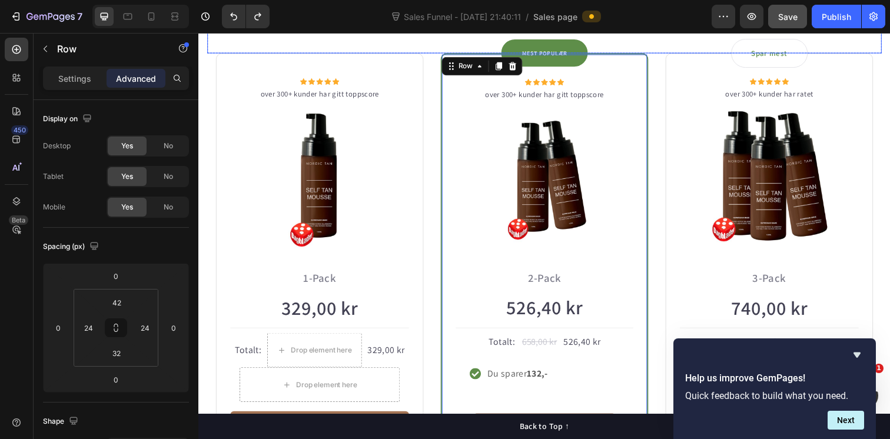
click at [680, 44] on div "Ta en bundle og spar penger! Heading" at bounding box center [551, 16] width 689 height 74
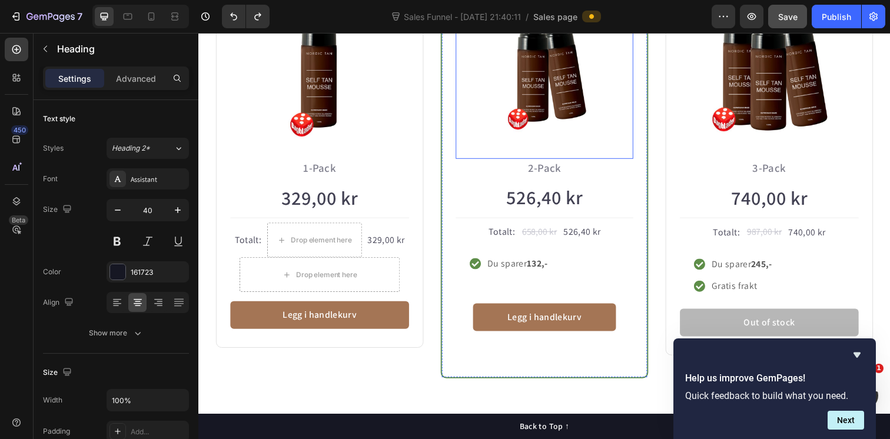
scroll to position [900, 0]
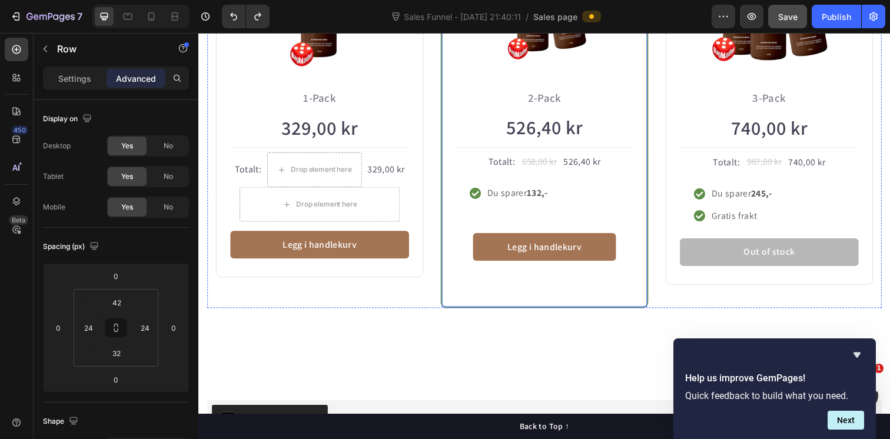
click at [480, 305] on div "MEST POPULÆR Text block Row Icon Icon Icon Icon Icon Icon List Hoz over 300+ ku…" at bounding box center [552, 91] width 212 height 444
drag, startPoint x: 552, startPoint y: 312, endPoint x: 553, endPoint y: 297, distance: 14.7
click at [553, 297] on div "MEST POPULÆR Text block Row Icon Icon Icon Icon Icon Icon List Hoz over 300+ ku…" at bounding box center [552, 91] width 212 height 444
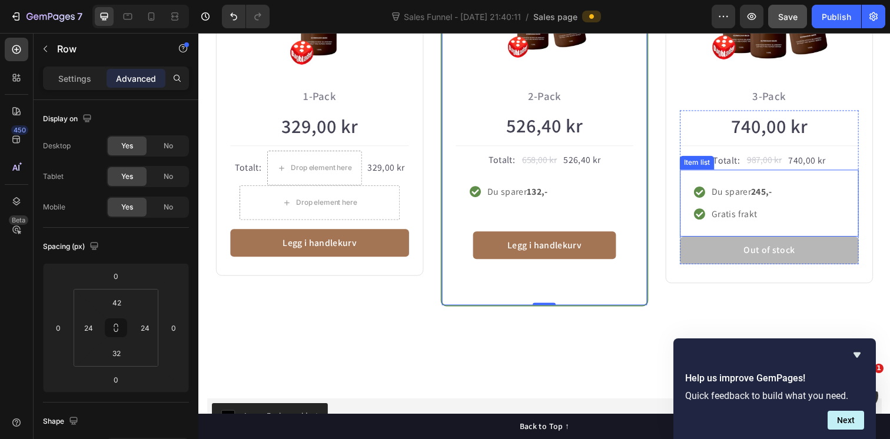
scroll to position [939, 0]
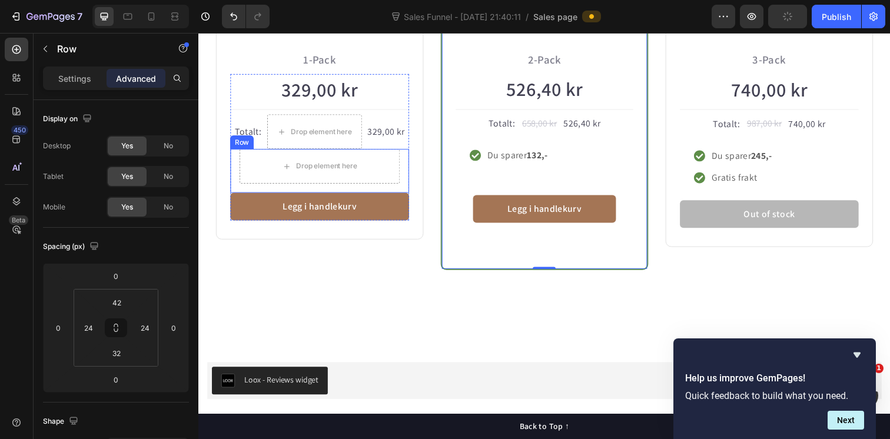
click at [242, 149] on div "Row" at bounding box center [243, 144] width 24 height 14
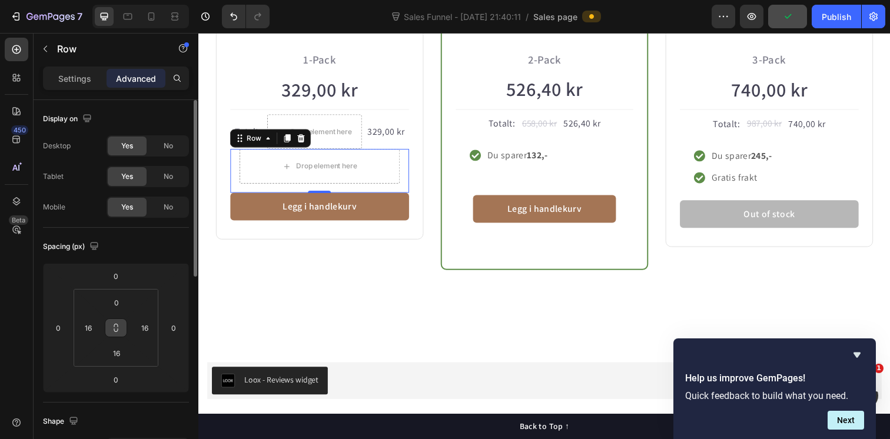
drag, startPoint x: 118, startPoint y: 336, endPoint x: 118, endPoint y: 324, distance: 12.4
click at [118, 324] on button at bounding box center [116, 327] width 22 height 19
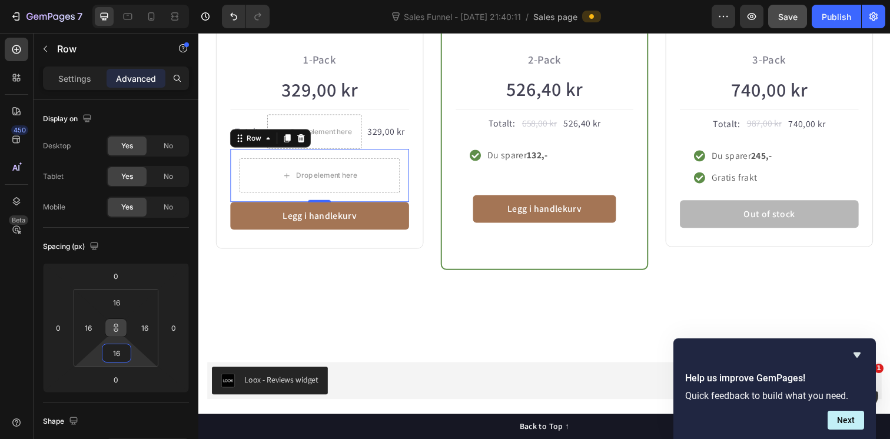
type input "18"
type input "22"
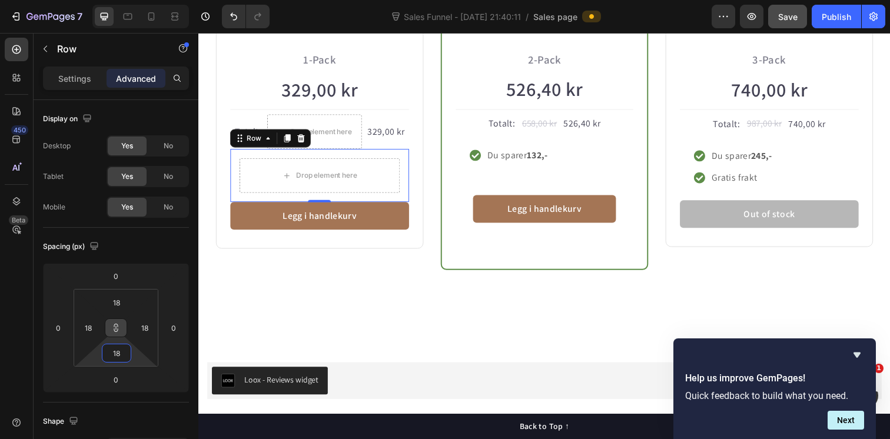
type input "22"
type input "24"
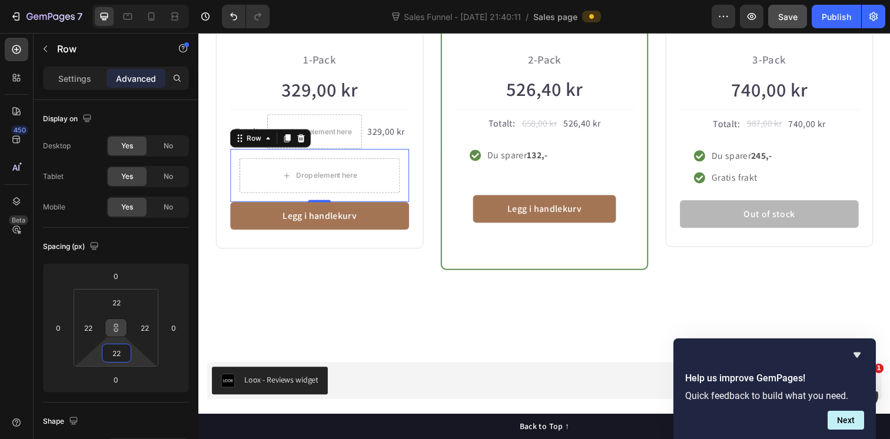
type input "24"
type input "26"
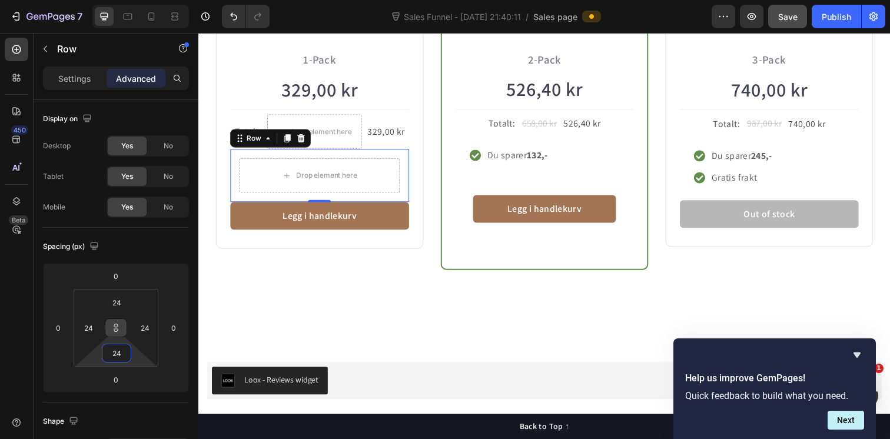
type input "26"
type input "28"
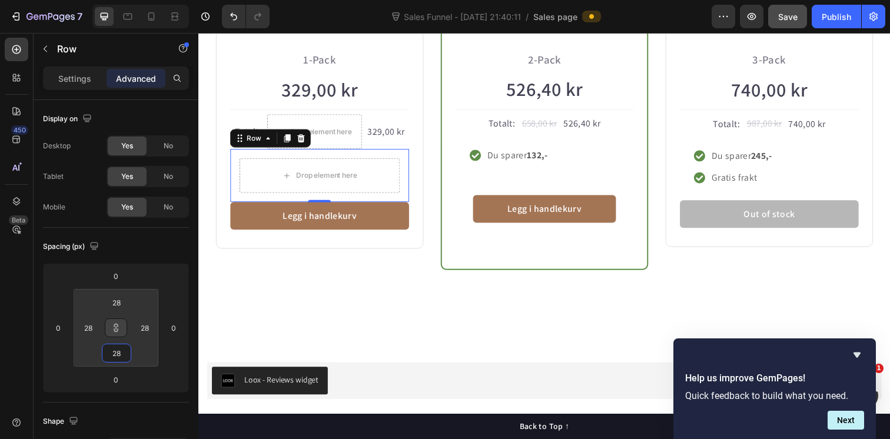
type input "30"
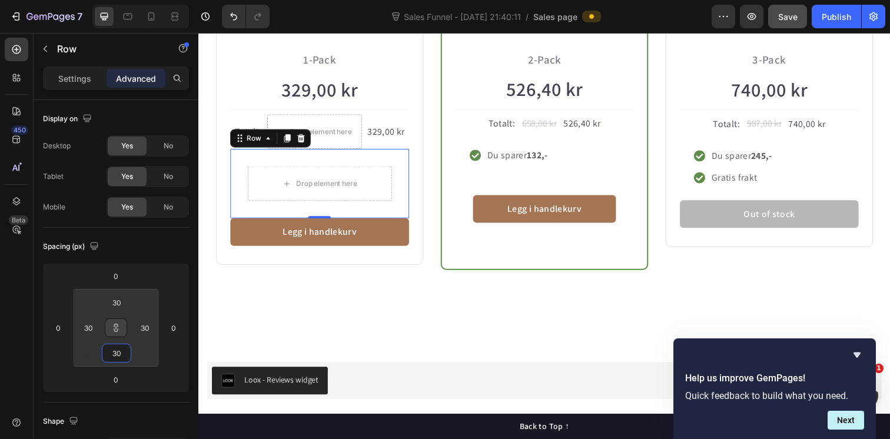
type input "32"
type input "30"
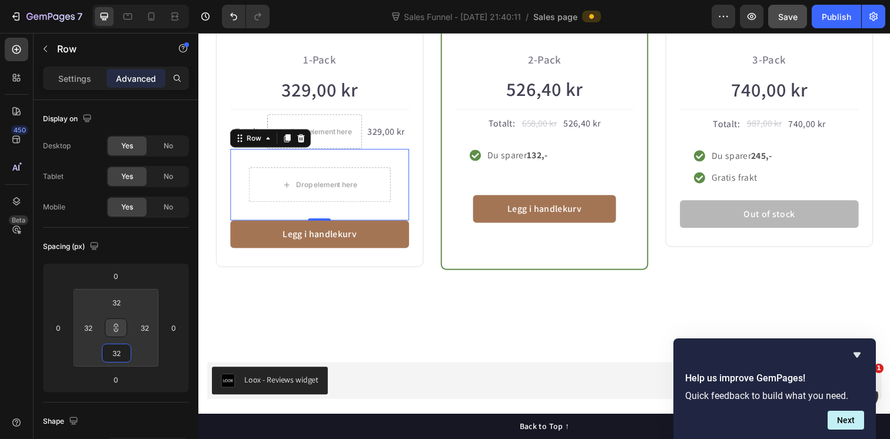
type input "30"
type input "28"
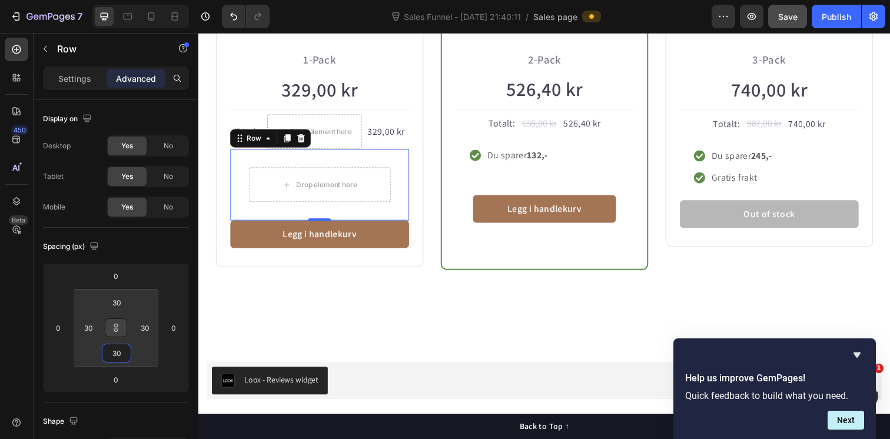
type input "28"
type input "22"
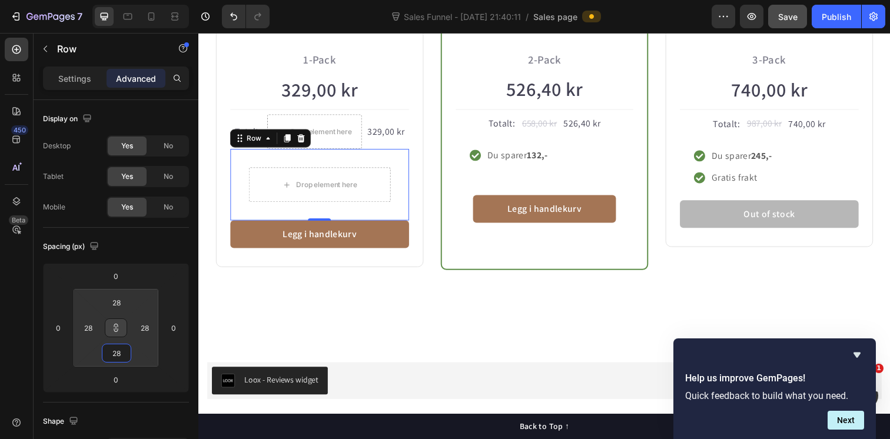
type input "22"
type input "16"
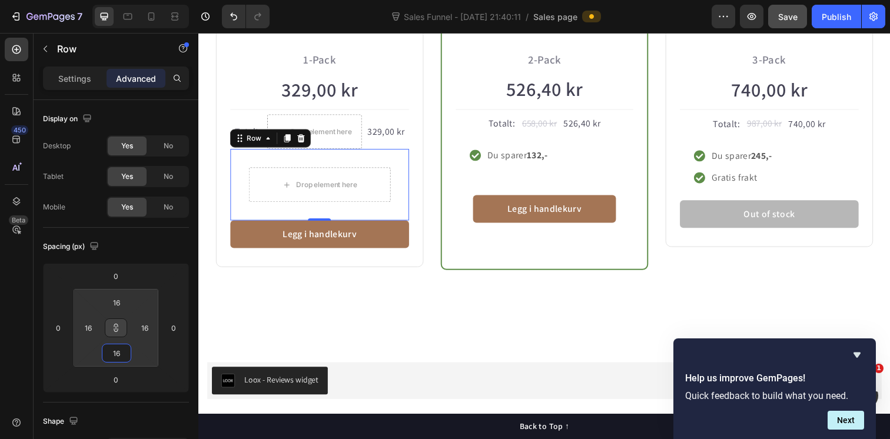
type input "14"
type input "8"
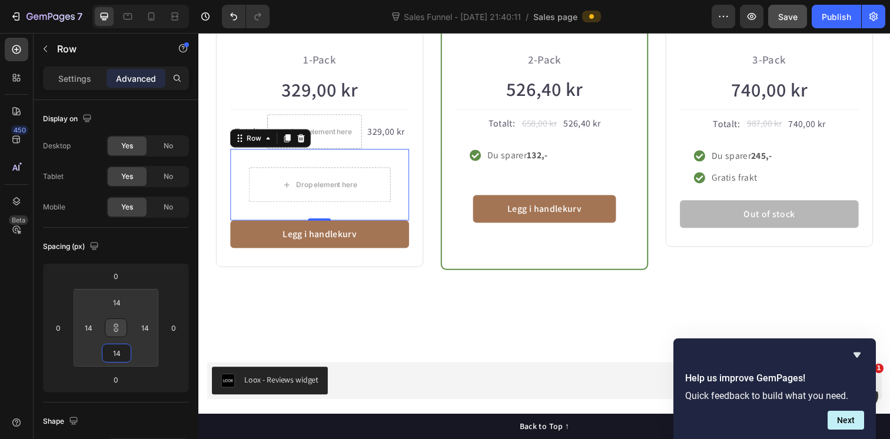
type input "8"
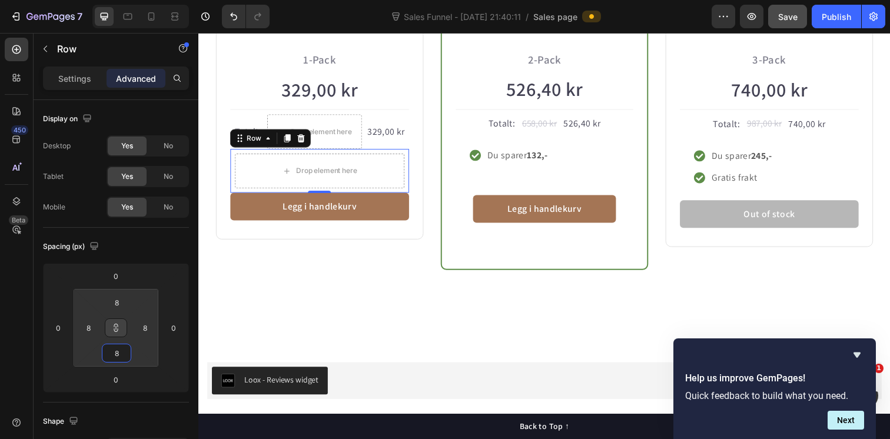
type input "4"
type input "0"
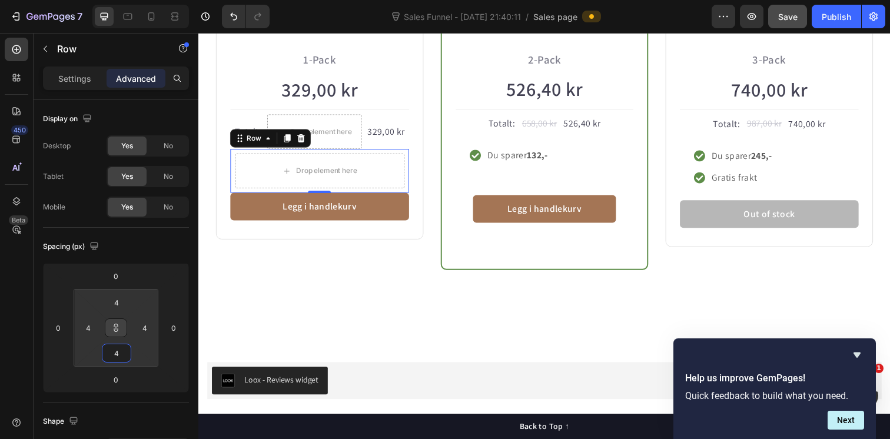
type input "0"
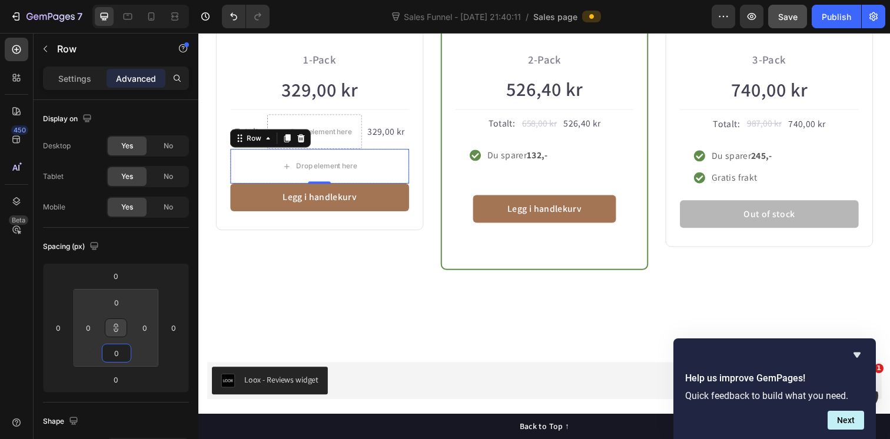
type input "2"
type input "4"
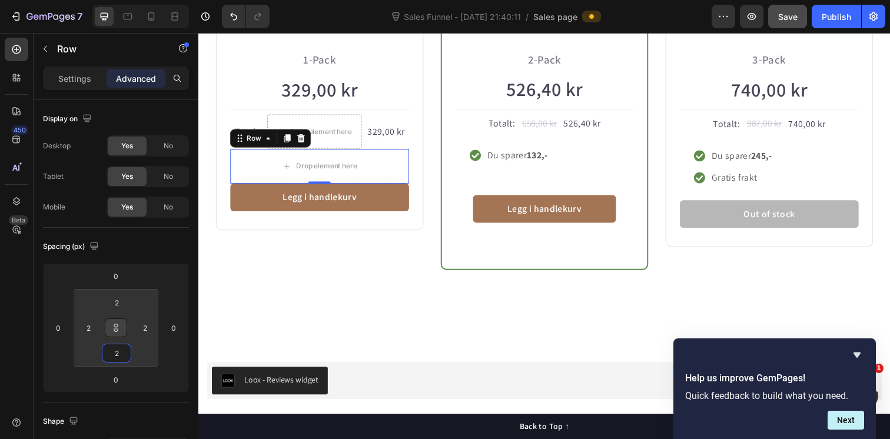
type input "4"
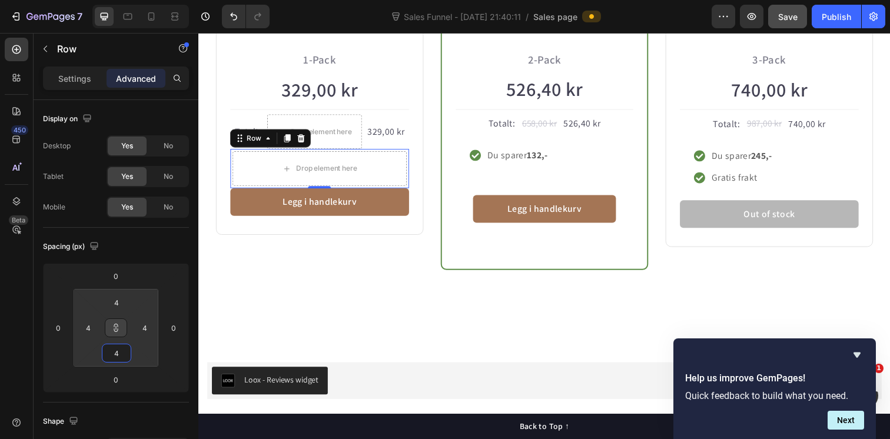
type input "6"
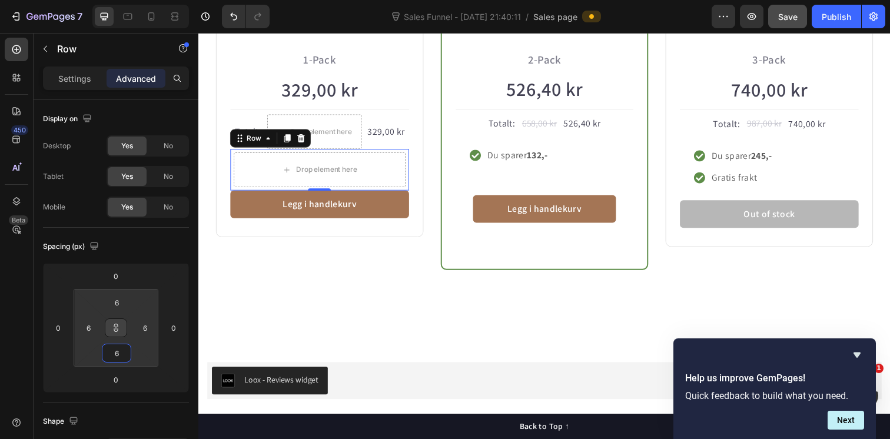
type input "8"
type input "10"
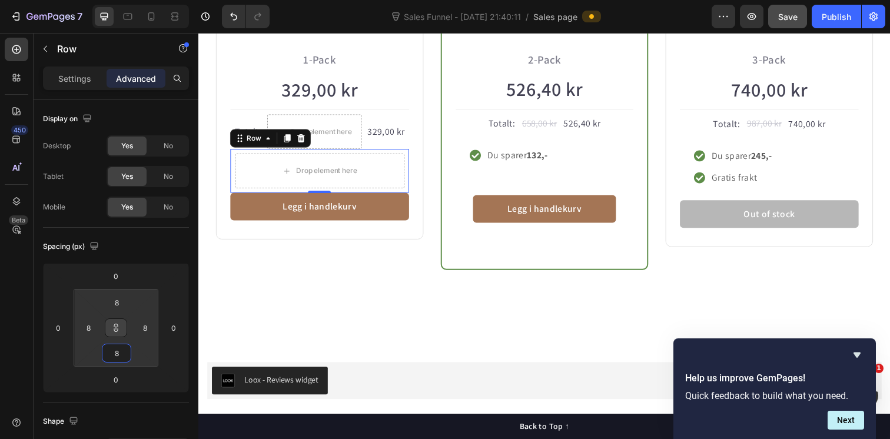
type input "10"
click at [118, 0] on html "7 Version history Sales Funnel - [DATE] 21:40:11 / Sales page Preview Save Publ…" at bounding box center [445, 0] width 890 height 0
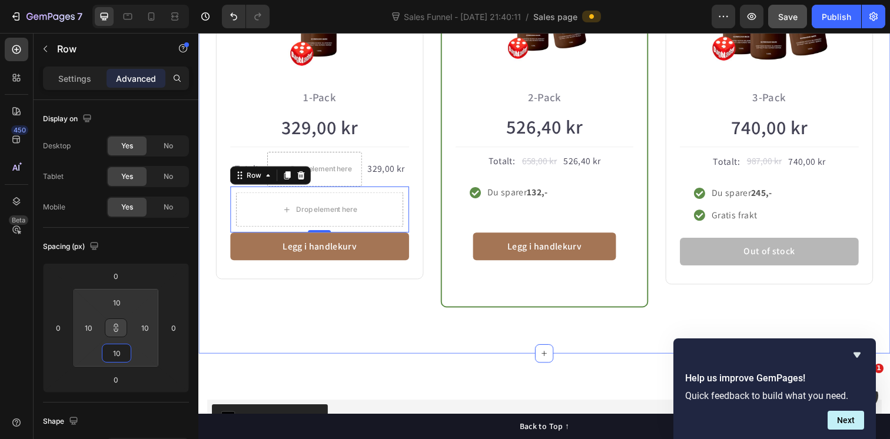
scroll to position [898, 0]
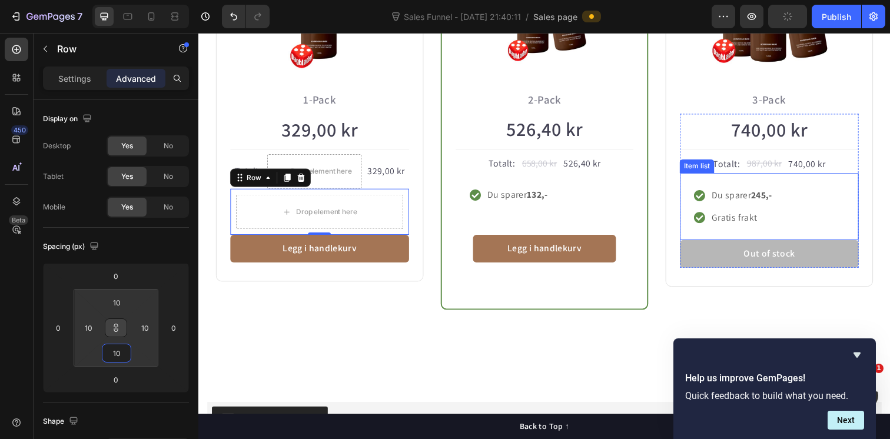
click at [707, 170] on div "Item list" at bounding box center [707, 169] width 31 height 11
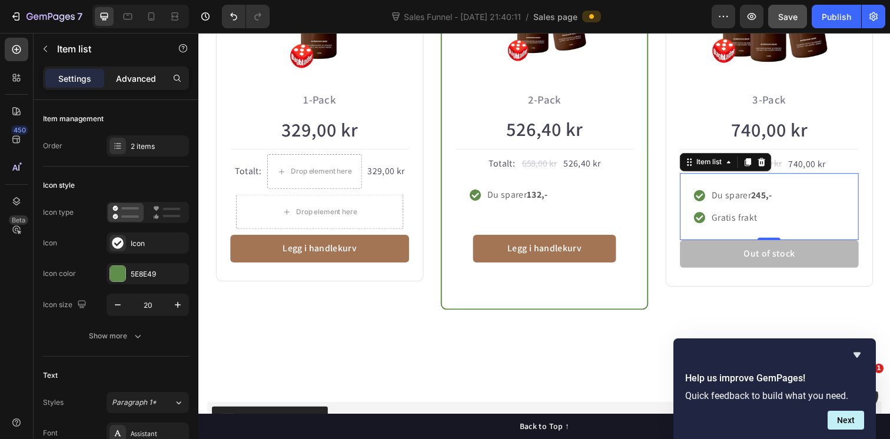
click at [142, 75] on p "Advanced" at bounding box center [136, 78] width 40 height 12
type input "100%"
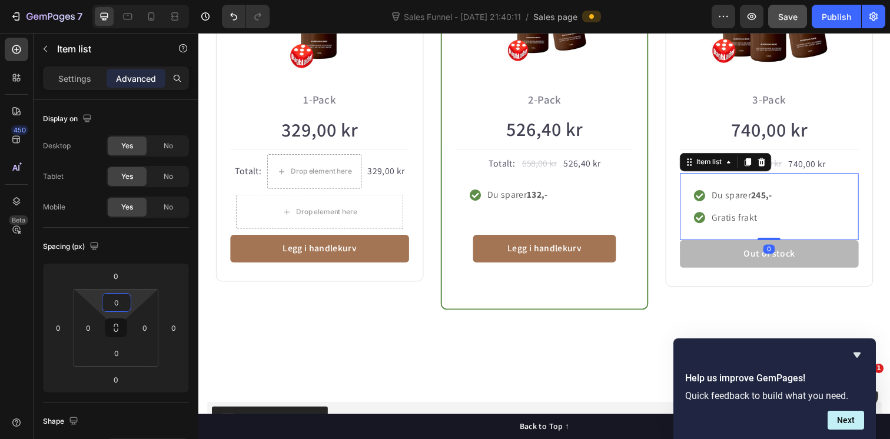
drag, startPoint x: 114, startPoint y: 315, endPoint x: 114, endPoint y: 327, distance: 11.8
click at [114, 0] on html "7 Version history Sales Funnel - [DATE] 21:40:11 / Sales page Preview Save Publ…" at bounding box center [445, 0] width 890 height 0
drag, startPoint x: 115, startPoint y: 339, endPoint x: 115, endPoint y: 353, distance: 13.5
click at [115, 0] on html "7 Version history Sales Funnel - [DATE] 21:40:11 / Sales page Preview Save Publ…" at bounding box center [445, 0] width 890 height 0
click at [719, 169] on div "Item list" at bounding box center [720, 165] width 31 height 11
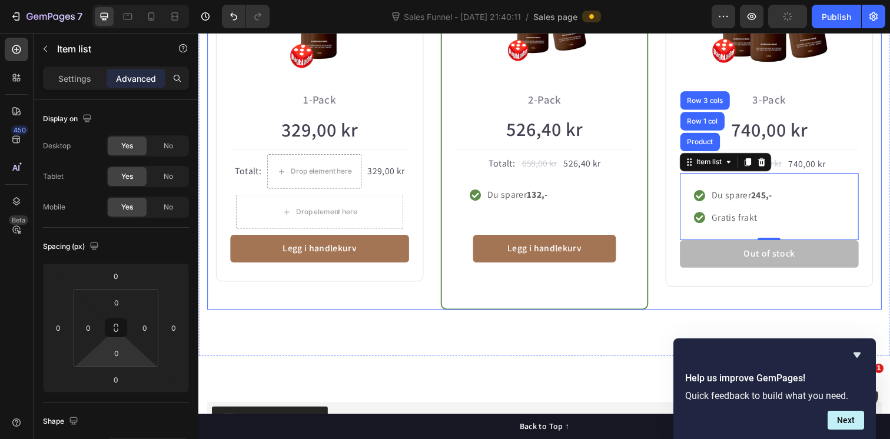
click at [687, 306] on div "Spar mest Text block Row Icon Icon Icon Icon Icon Icon List Hoz over 300+ kunde…" at bounding box center [781, 93] width 212 height 444
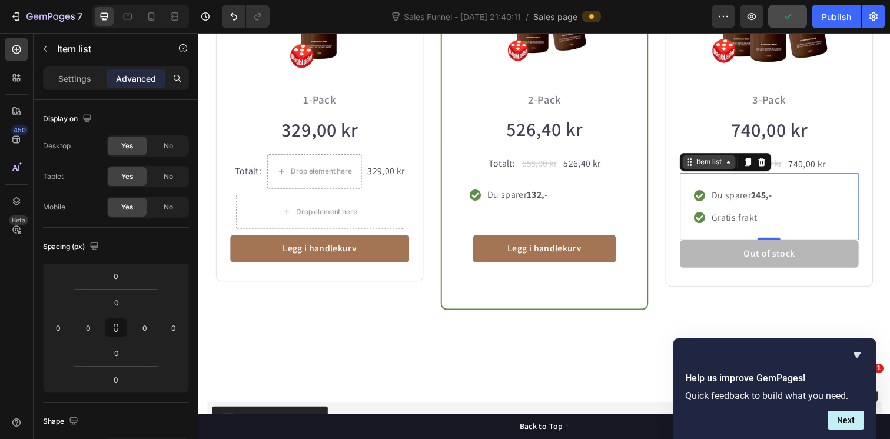
click at [703, 172] on div "Item list" at bounding box center [737, 164] width 94 height 19
drag, startPoint x: 115, startPoint y: 317, endPoint x: 114, endPoint y: 329, distance: 12.4
click at [114, 0] on html "7 Version history Sales Funnel - [DATE] 21:40:11 / Sales page Preview Save Publ…" at bounding box center [445, 0] width 890 height 0
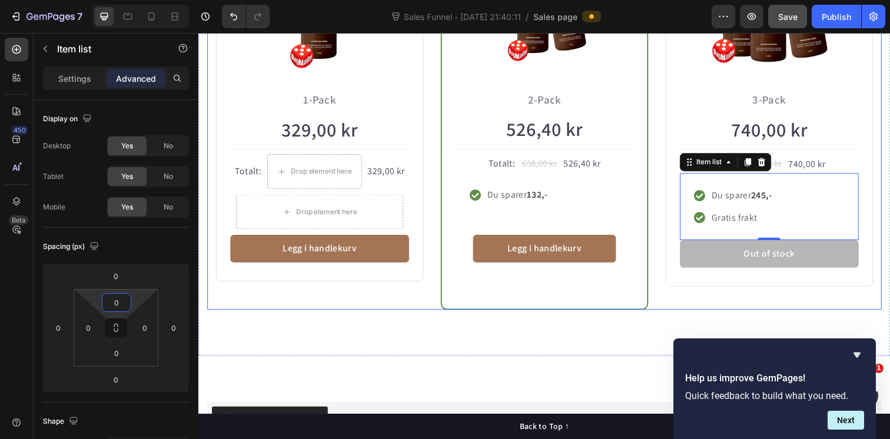
click at [686, 310] on div "Spar mest Text block Row Icon Icon Icon Icon Icon Icon List Hoz over 300+ kunde…" at bounding box center [781, 93] width 212 height 444
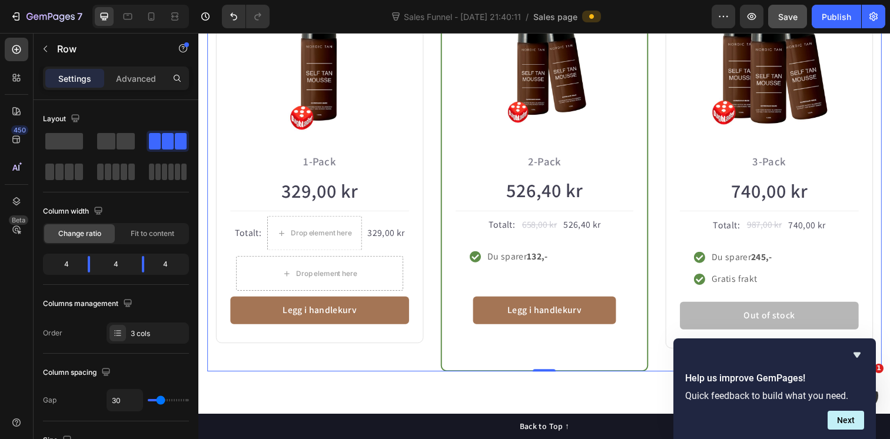
scroll to position [821, 0]
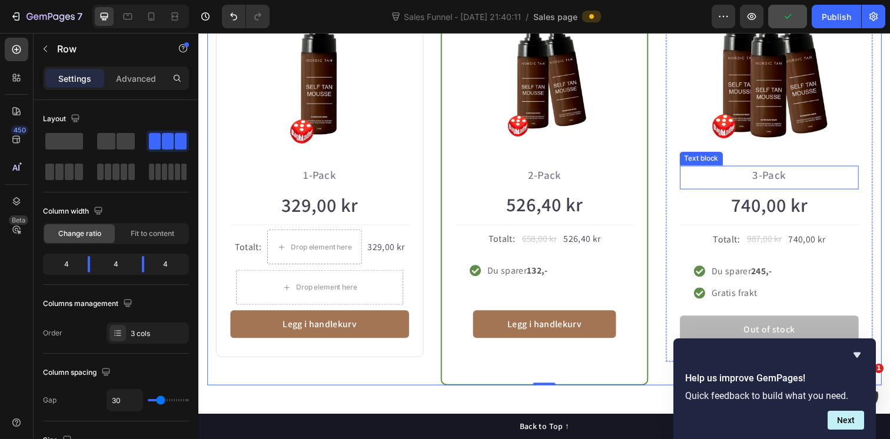
click at [786, 179] on p "3-Pack" at bounding box center [781, 178] width 180 height 17
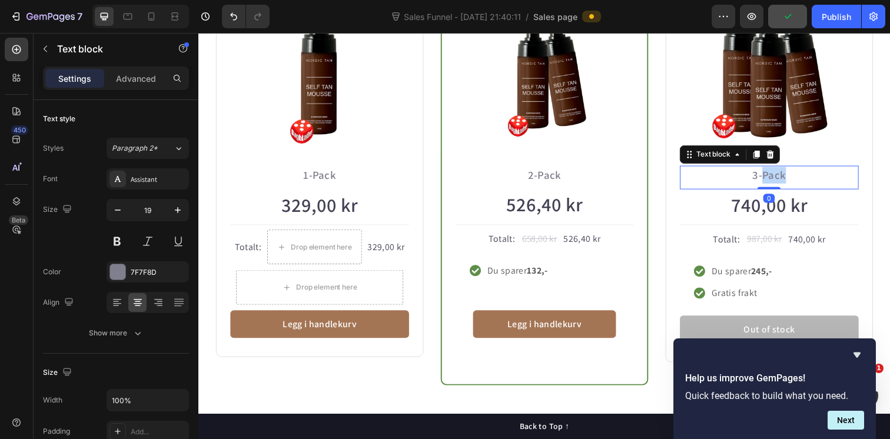
click at [786, 179] on p "3-Pack" at bounding box center [781, 178] width 180 height 17
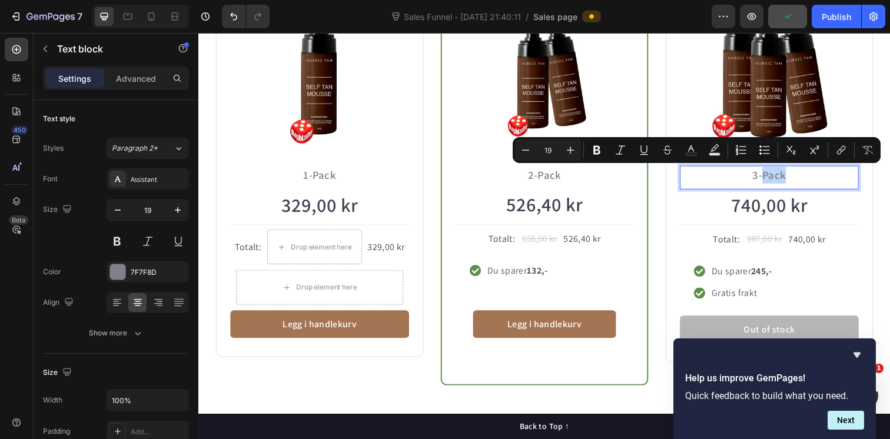
click at [800, 180] on p "3-Pack" at bounding box center [781, 178] width 180 height 17
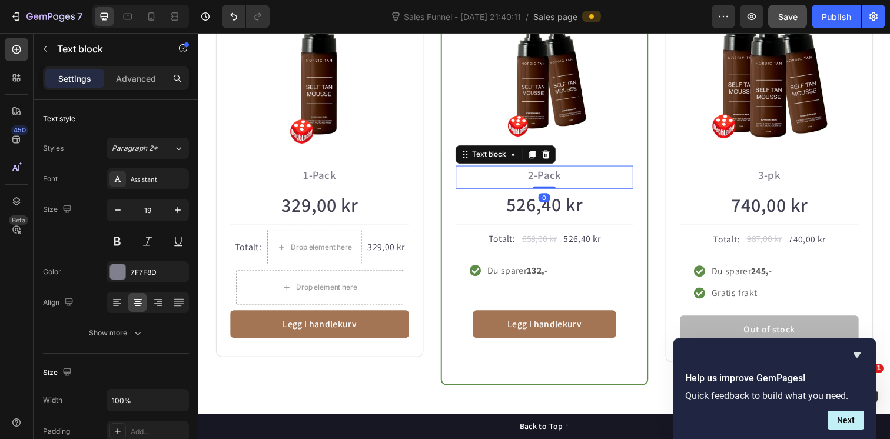
click at [567, 179] on p "2-Pack" at bounding box center [551, 178] width 179 height 17
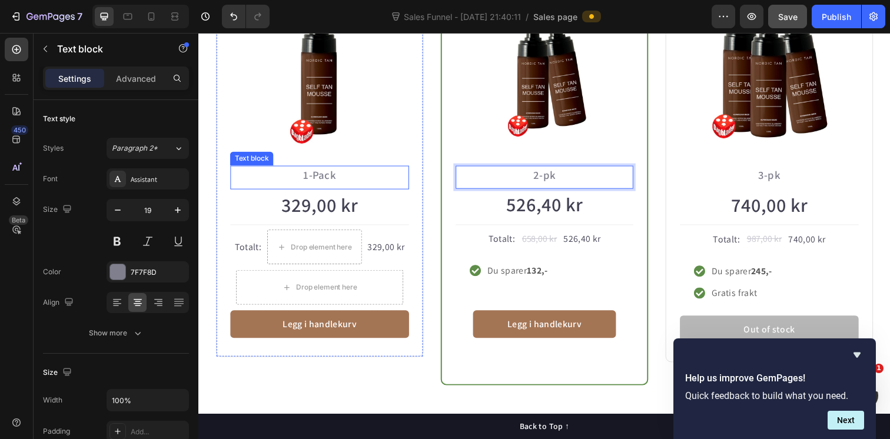
click at [333, 178] on p "1-Pack" at bounding box center [322, 178] width 180 height 17
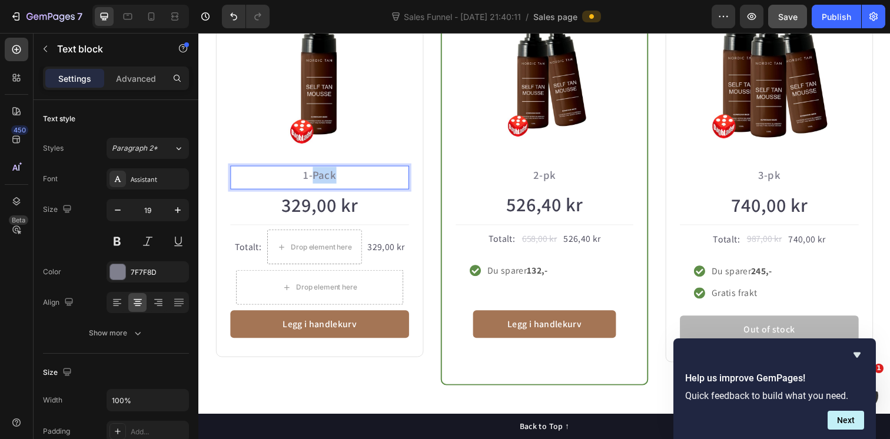
click at [333, 178] on p "1-Pack" at bounding box center [322, 178] width 180 height 17
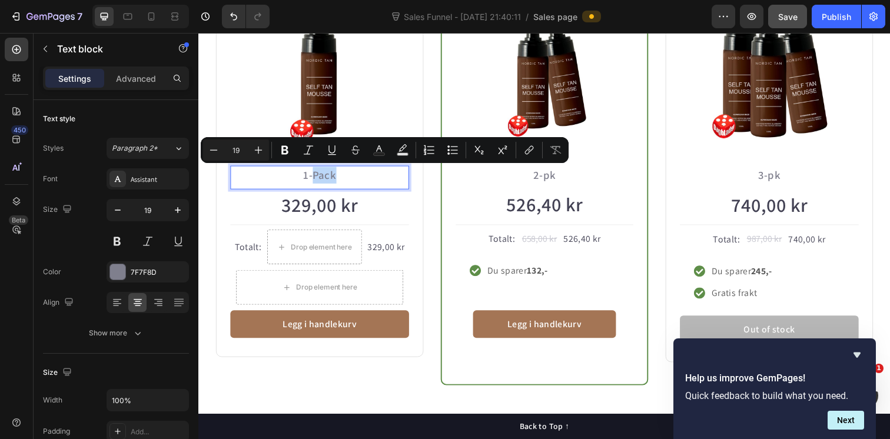
click at [346, 178] on p "1-Pack" at bounding box center [322, 178] width 180 height 17
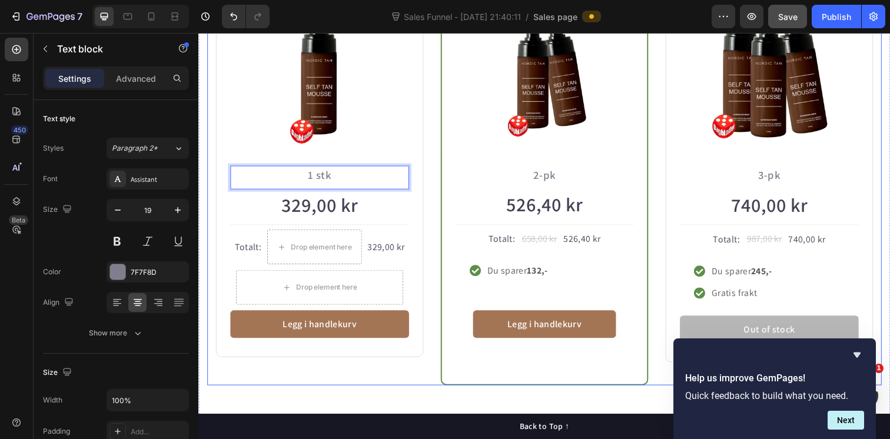
click at [418, 388] on div "Icon Icon Icon Icon Icon Icon List Hoz over 300+ kunder har gitt toppscore Text…" at bounding box center [322, 170] width 212 height 444
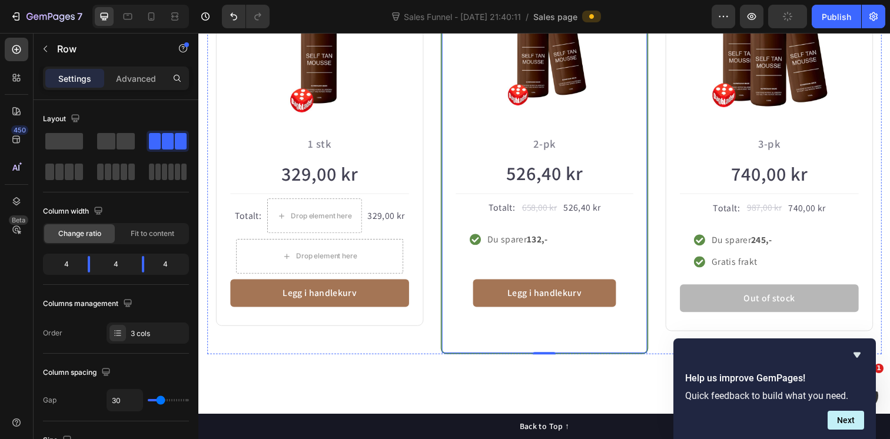
scroll to position [866, 0]
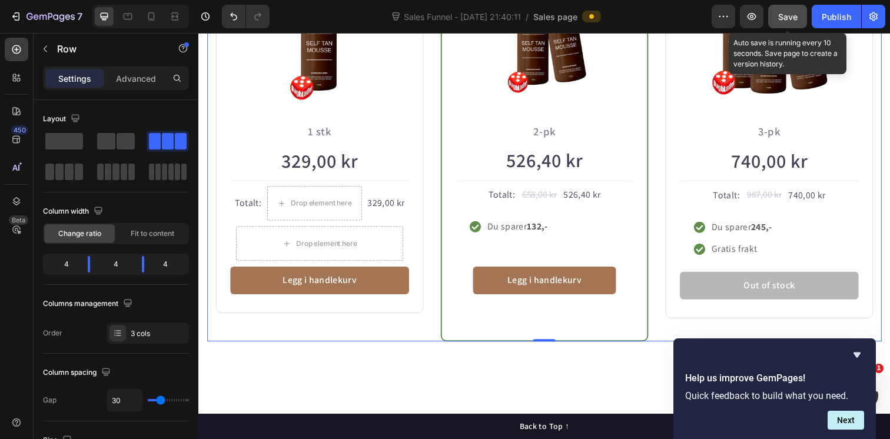
click at [792, 22] on div "Save" at bounding box center [787, 17] width 19 height 12
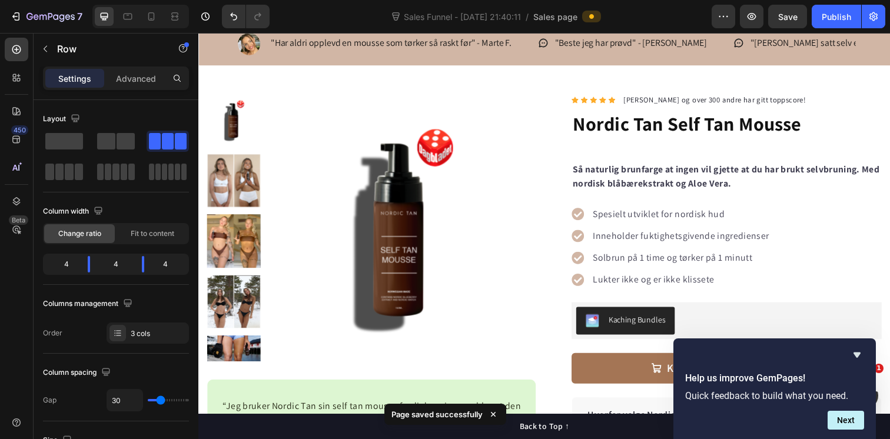
scroll to position [0, 0]
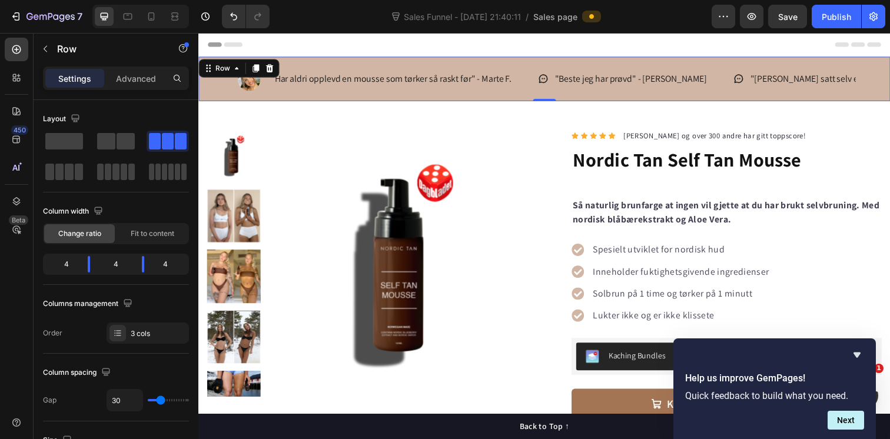
click at [616, 63] on div ""Har aldri opplevd en mousse som tørker så raskt før" - Marte F. Item List "Bes…" at bounding box center [551, 79] width 706 height 45
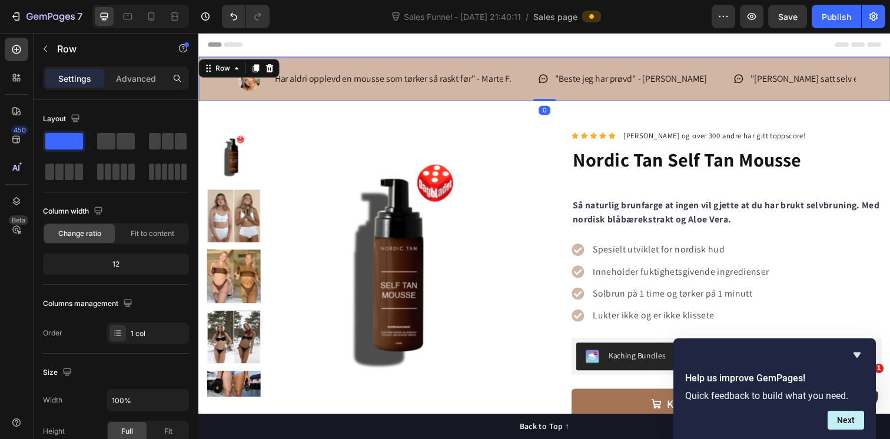
drag, startPoint x: 546, startPoint y: 102, endPoint x: 546, endPoint y: 92, distance: 10.0
click at [546, 92] on div ""Har aldri opplevd en mousse som tørker så raskt før" - Marte F. Item List "Bes…" at bounding box center [551, 79] width 706 height 45
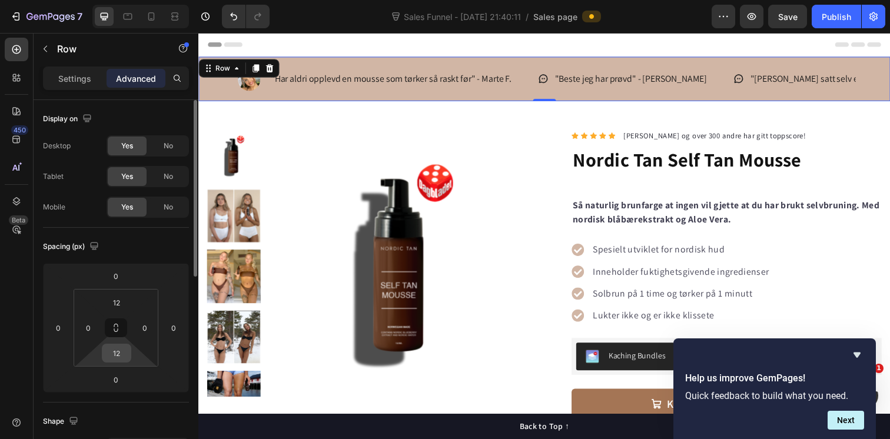
drag, startPoint x: 115, startPoint y: 337, endPoint x: 117, endPoint y: 346, distance: 9.0
click at [117, 346] on div "12 0 12 0" at bounding box center [116, 328] width 85 height 78
drag, startPoint x: 546, startPoint y: 101, endPoint x: 546, endPoint y: 89, distance: 11.8
click at [546, 89] on div ""Har aldri opplevd en mousse som tørker så raskt før" - Marte F. Item List "Bes…" at bounding box center [551, 79] width 706 height 45
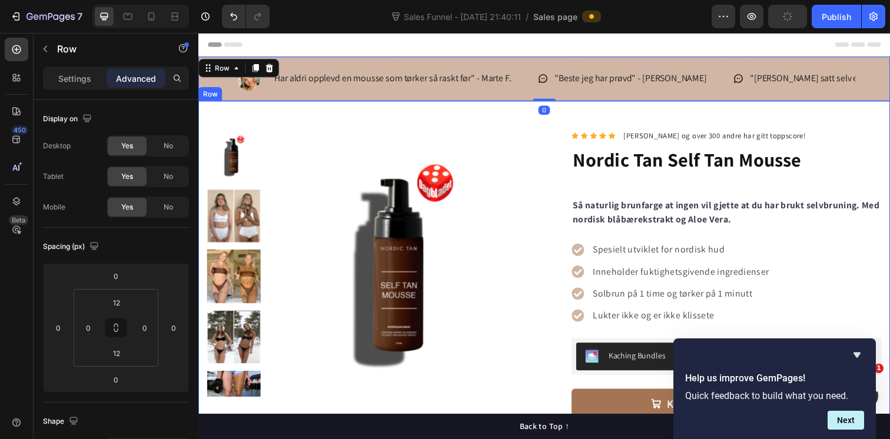
click at [303, 122] on div "Product Images “Jeg bruker Nordic Tan sin self tan mousse fordi den gir meg akk…" at bounding box center [551, 428] width 706 height 653
click at [212, 66] on div "Row" at bounding box center [210, 64] width 19 height 11
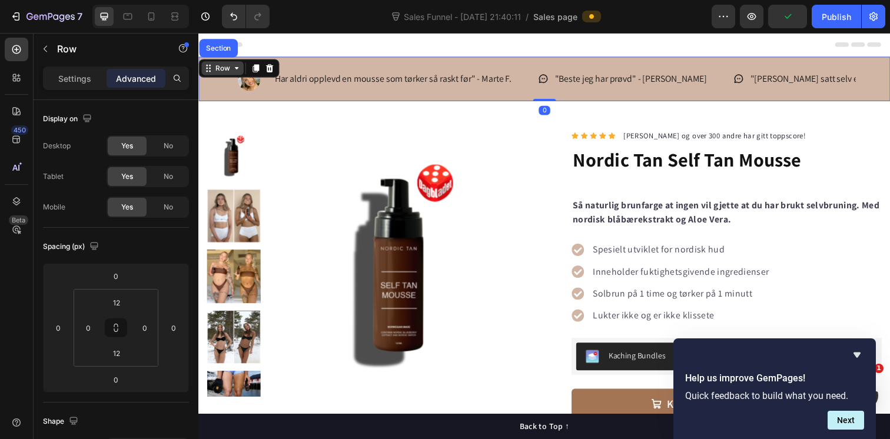
click at [218, 72] on div "Row" at bounding box center [222, 69] width 19 height 11
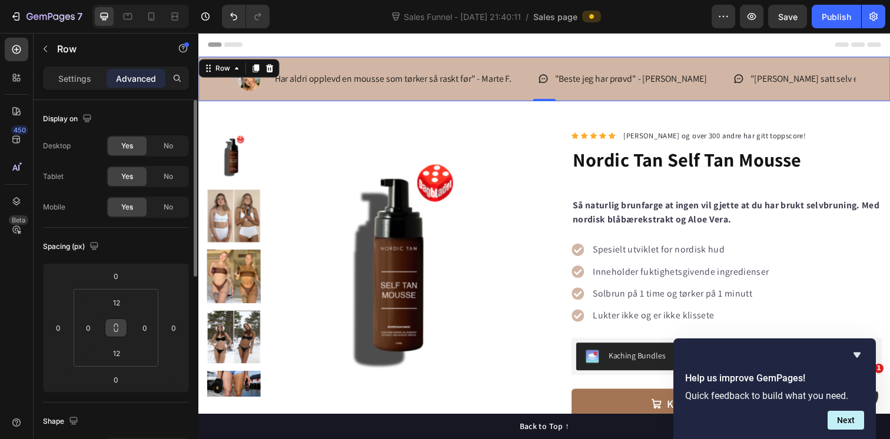
drag, startPoint x: 117, startPoint y: 318, endPoint x: 117, endPoint y: 328, distance: 10.0
click at [117, 328] on button at bounding box center [116, 327] width 22 height 19
click at [301, 99] on div ""Har aldri opplevd en mousse som tørker så raskt før" - Marte F. Item List "Bes…" at bounding box center [551, 79] width 706 height 45
click at [300, 98] on div ""Har aldri opplevd en mousse som tørker så raskt før" - Marte F. Item List "Bes…" at bounding box center [551, 79] width 706 height 45
click at [119, 294] on input "12" at bounding box center [117, 303] width 24 height 18
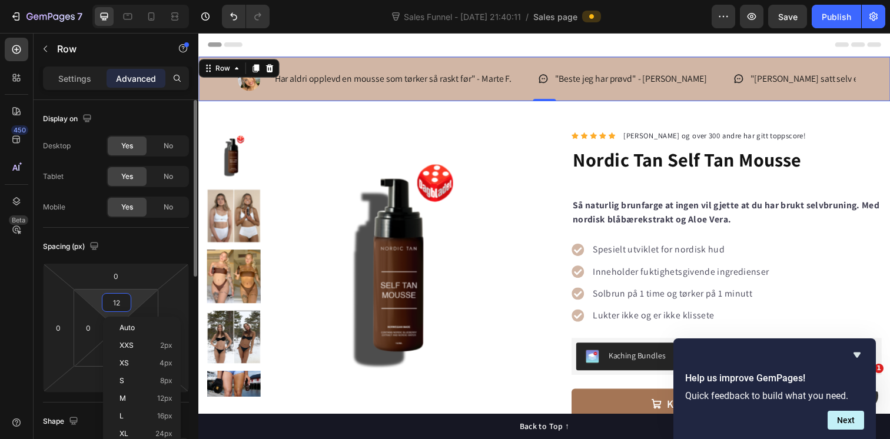
type input "12"
type input "10"
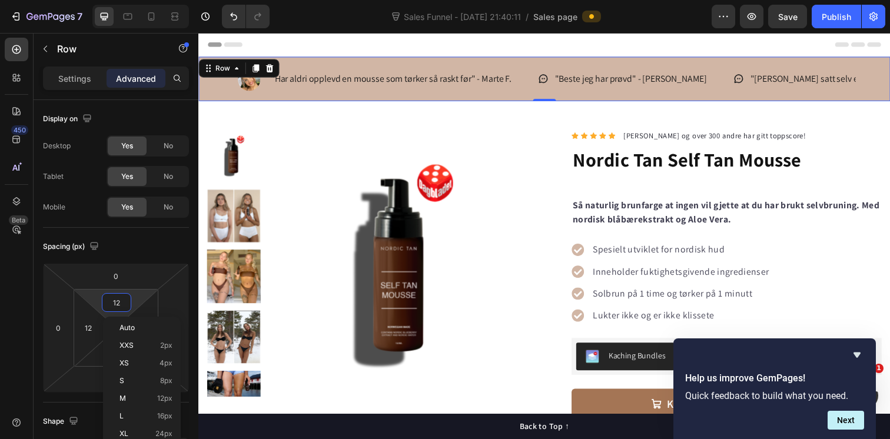
type input "10"
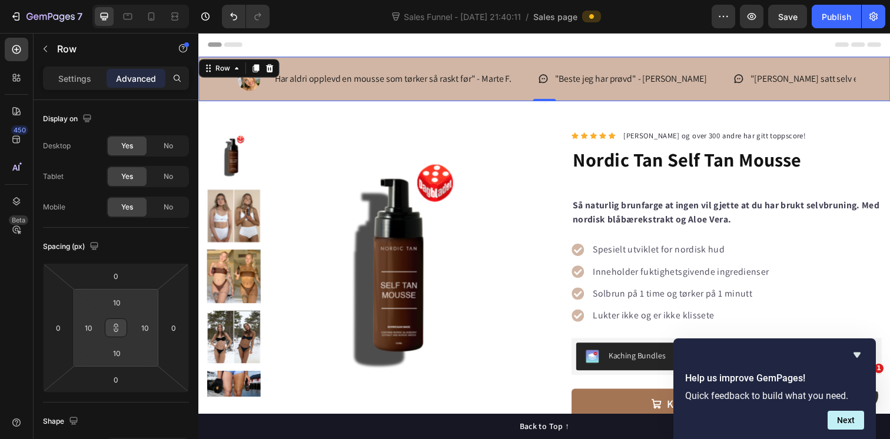
type input "4"
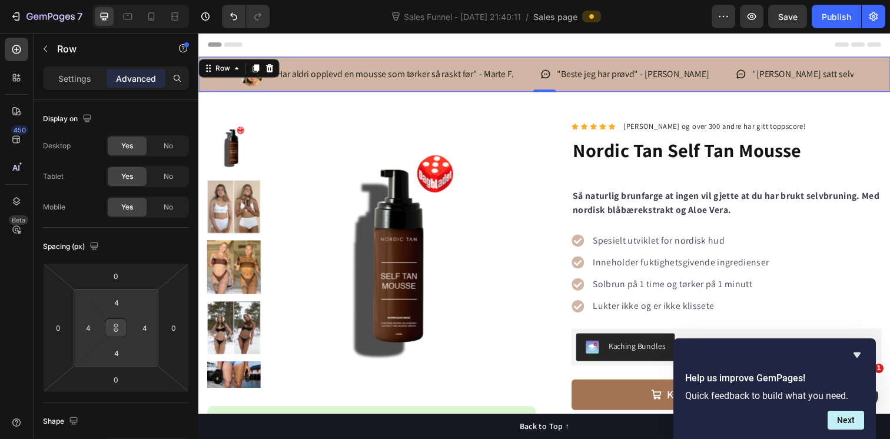
type input "0"
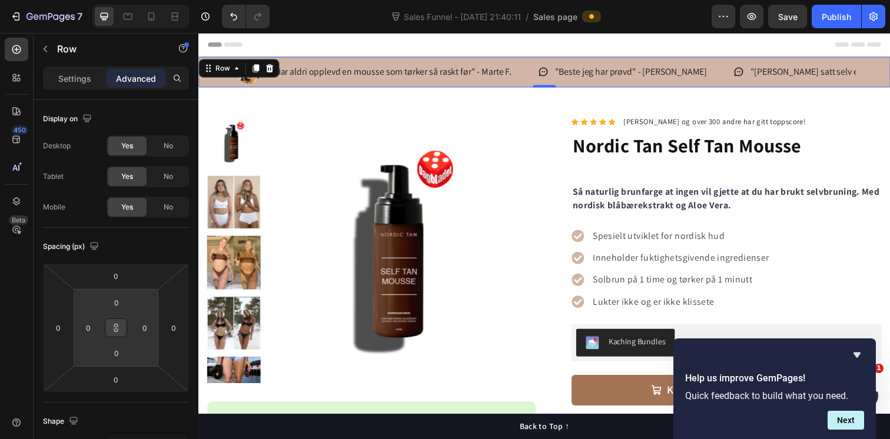
drag, startPoint x: 119, startPoint y: 291, endPoint x: 119, endPoint y: 297, distance: 6.5
click at [119, 0] on html "7 Version history Sales Funnel - [DATE] 21:40:11 / Sales page Preview Save Publ…" at bounding box center [445, 0] width 890 height 0
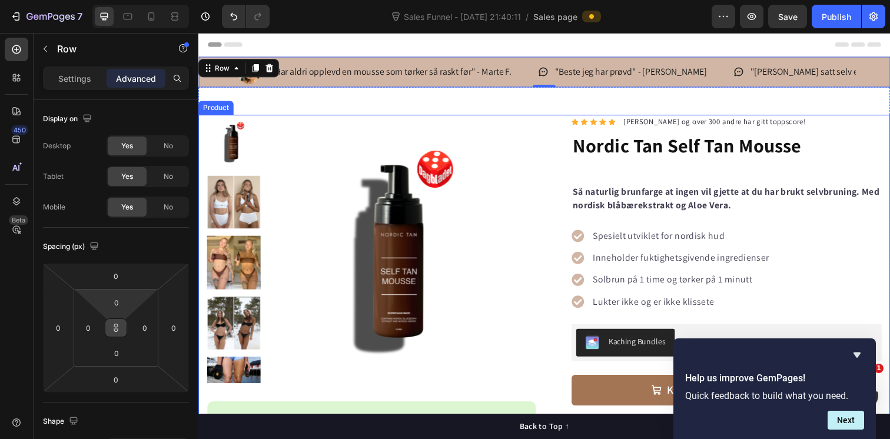
click at [554, 127] on div "Product Images “Jeg bruker Nordic Tan sin self tan mousse fordi den gir meg akk…" at bounding box center [551, 406] width 706 height 578
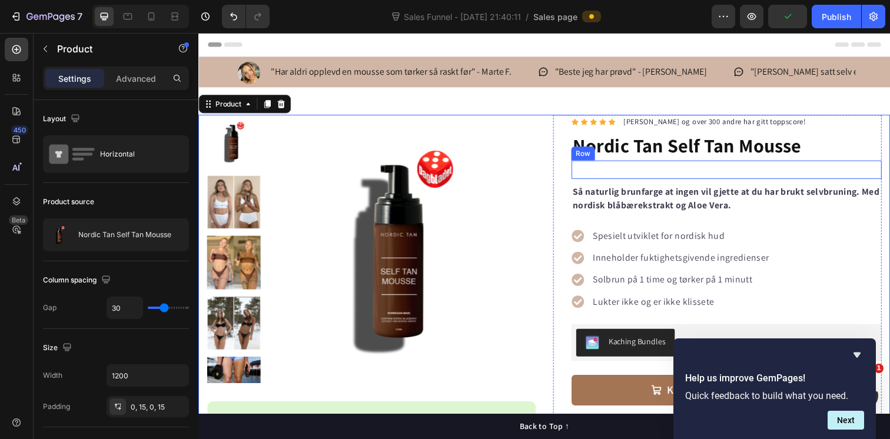
click at [632, 175] on div "Product Images Row" at bounding box center [737, 172] width 317 height 19
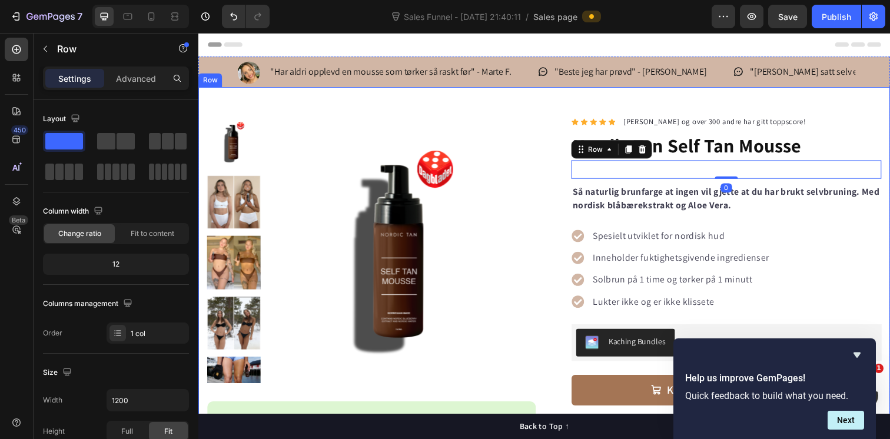
click at [676, 95] on div "Product Images “Jeg bruker Nordic Tan sin self tan mousse fordi den gir meg akk…" at bounding box center [551, 414] width 706 height 653
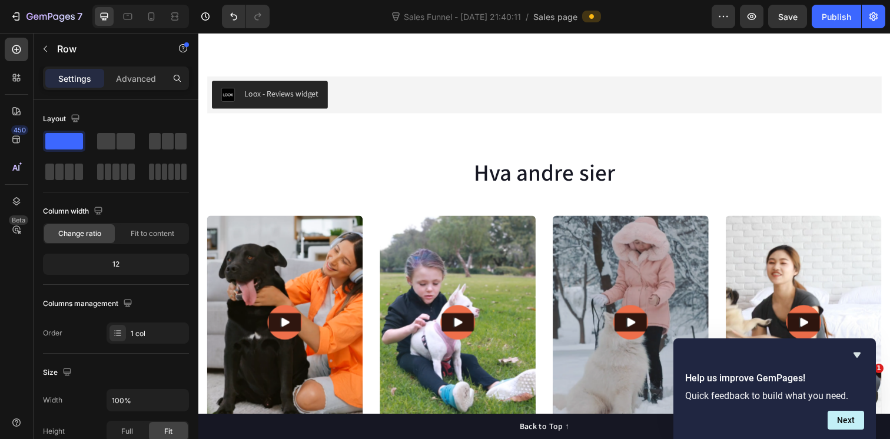
scroll to position [1295, 0]
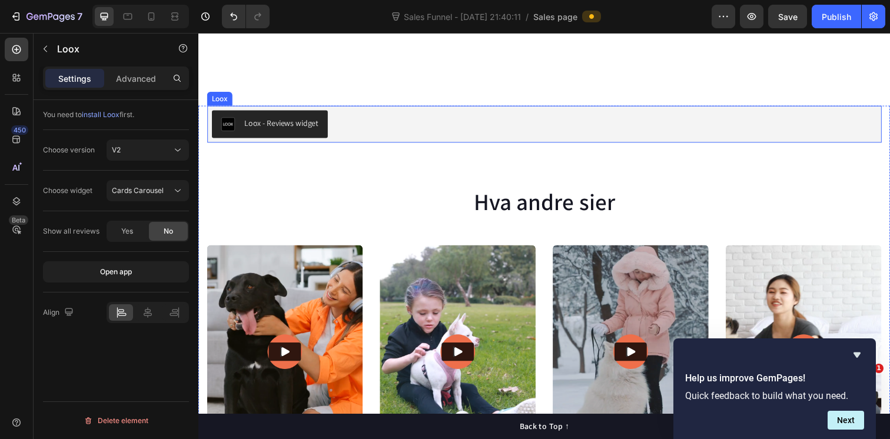
click at [220, 99] on div "Loox" at bounding box center [220, 100] width 21 height 11
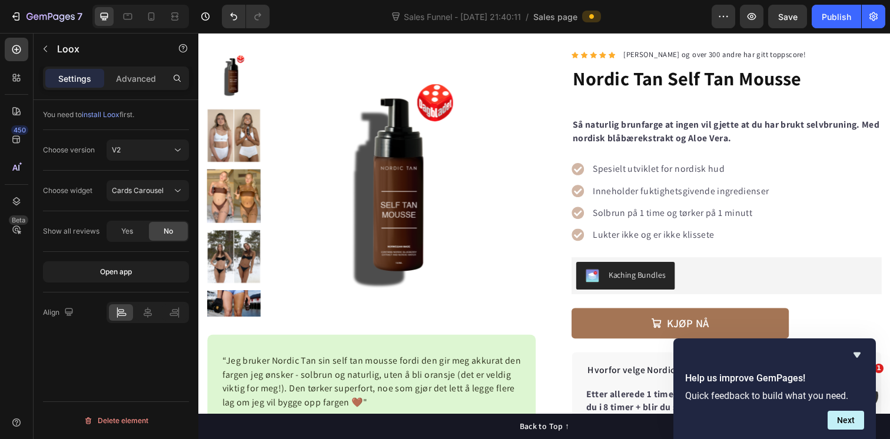
scroll to position [0, 0]
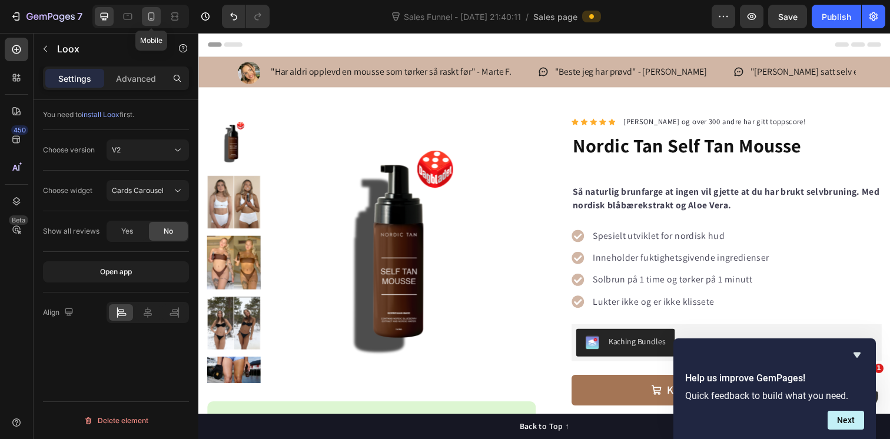
click at [151, 22] on div at bounding box center [151, 16] width 19 height 19
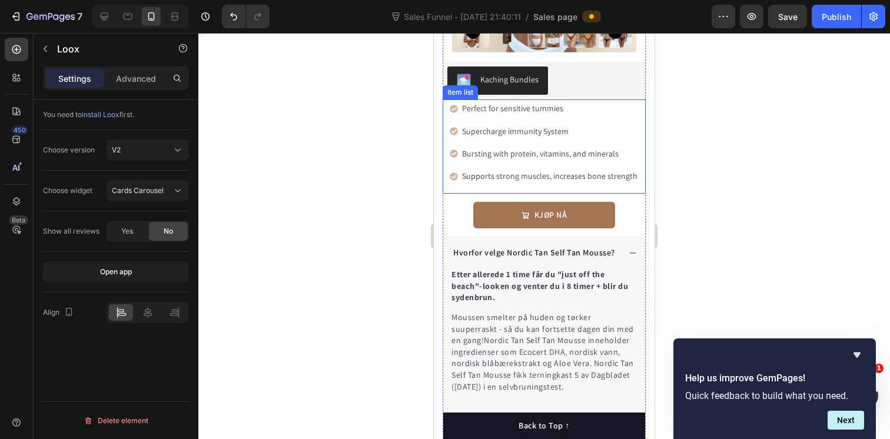
scroll to position [375, 0]
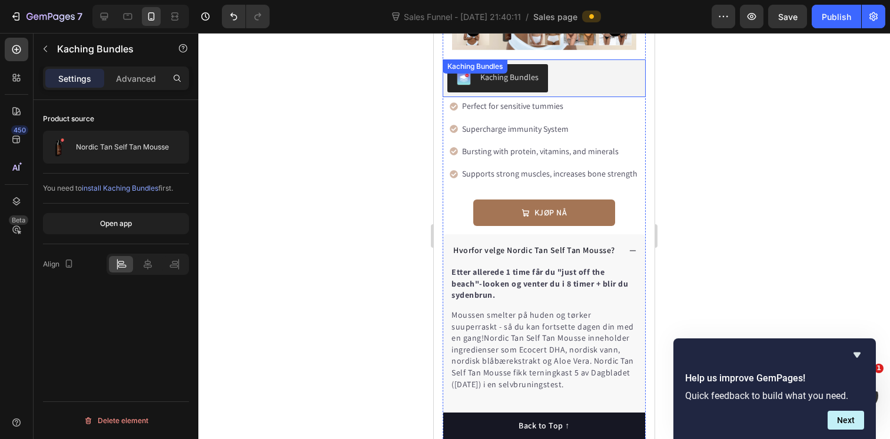
click at [491, 75] on div "Kaching Bundles Kaching Bundles" at bounding box center [544, 78] width 203 height 38
click at [494, 75] on div "Kaching Bundles" at bounding box center [487, 71] width 60 height 11
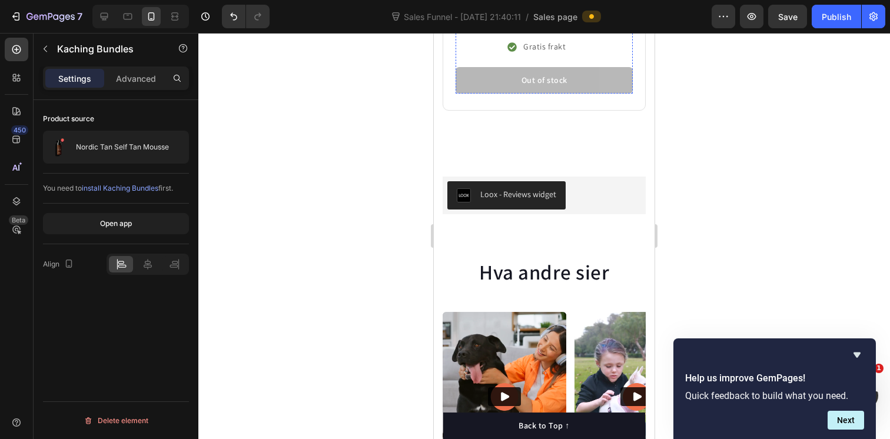
scroll to position [2303, 0]
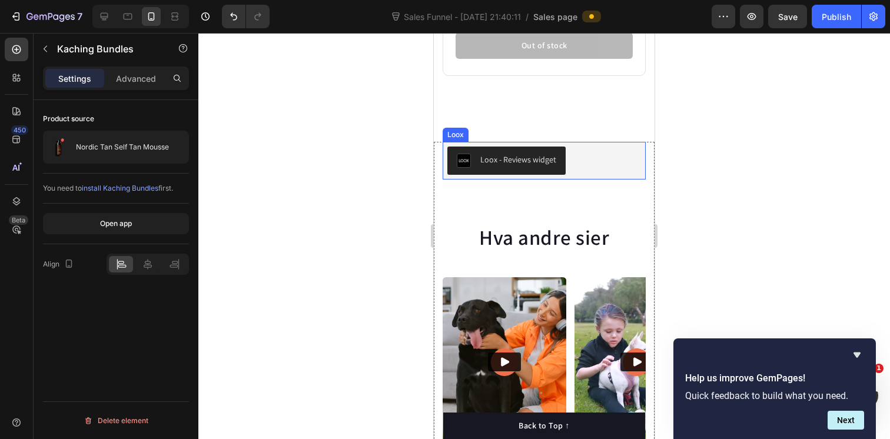
click at [456, 138] on div "Loox" at bounding box center [455, 134] width 21 height 11
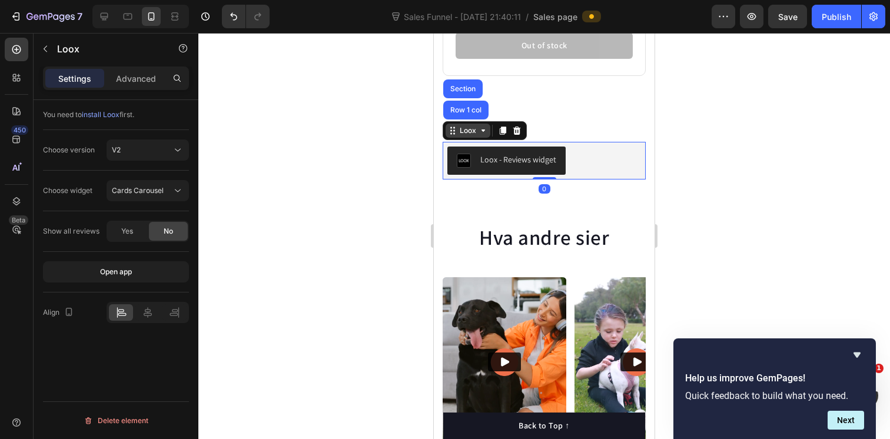
click at [463, 135] on div "Loox" at bounding box center [467, 130] width 21 height 11
click at [718, 115] on div at bounding box center [544, 236] width 692 height 406
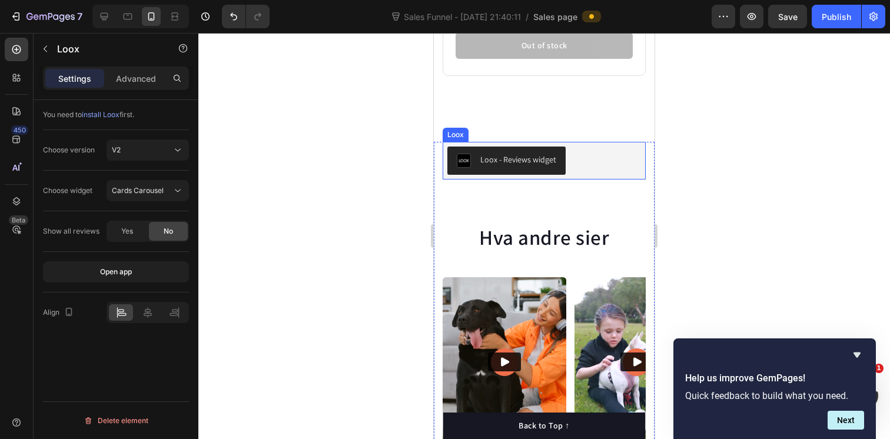
click at [465, 148] on button "Loox - Reviews widget" at bounding box center [506, 161] width 118 height 28
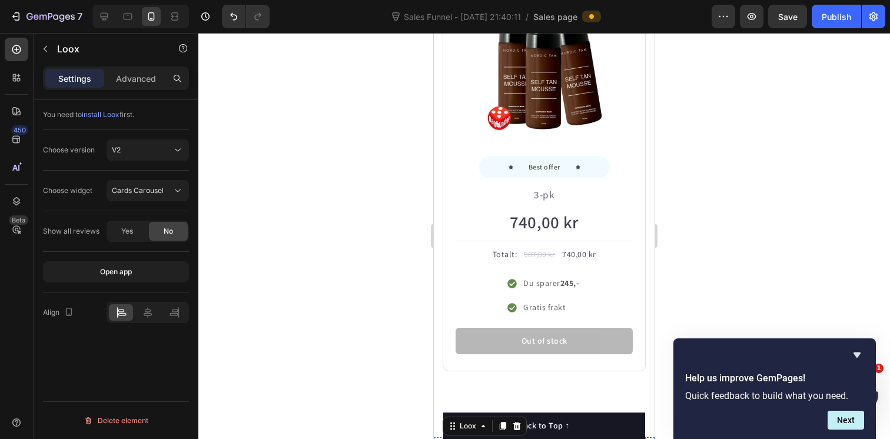
scroll to position [2003, 0]
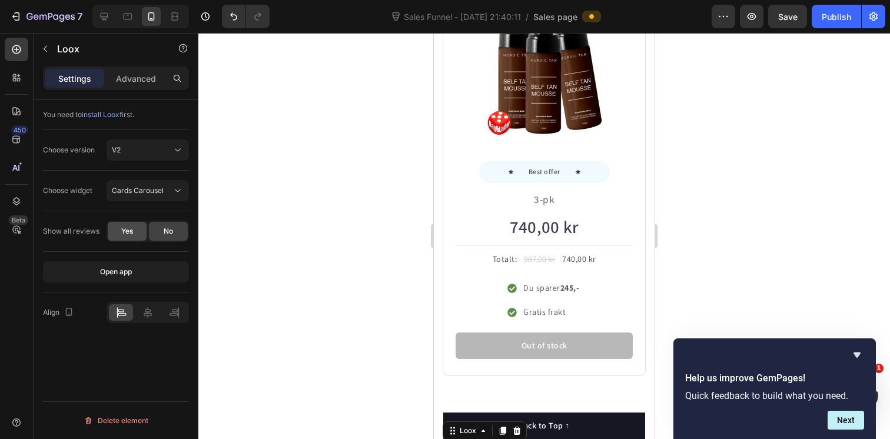
click at [132, 230] on span "Yes" at bounding box center [127, 231] width 12 height 11
click at [171, 232] on span "No" at bounding box center [168, 231] width 9 height 11
click at [124, 232] on span "Yes" at bounding box center [127, 231] width 12 height 11
click at [157, 153] on div "V2" at bounding box center [142, 150] width 60 height 11
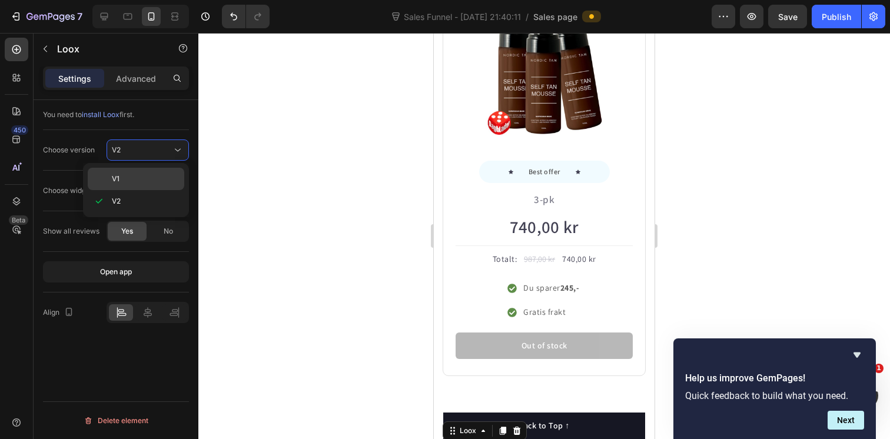
click at [126, 181] on p "V1" at bounding box center [145, 179] width 67 height 11
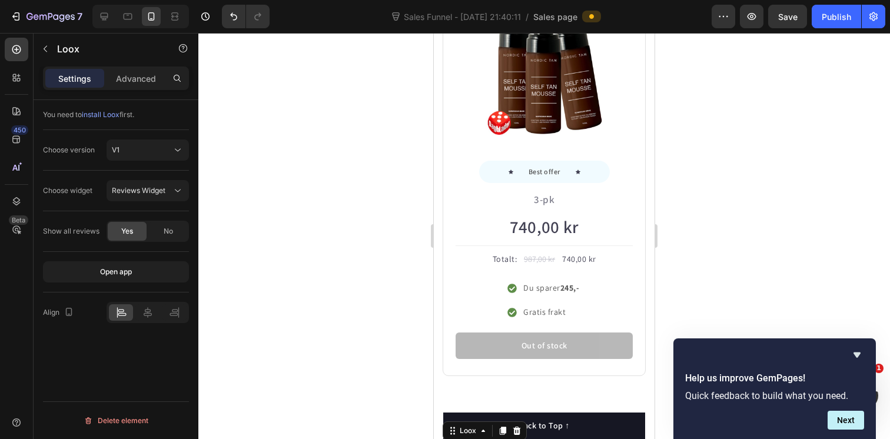
click at [325, 136] on div at bounding box center [544, 236] width 692 height 406
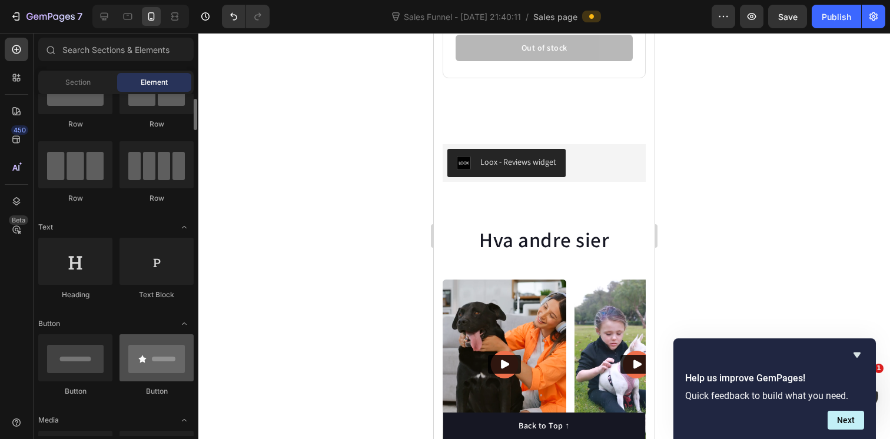
scroll to position [0, 0]
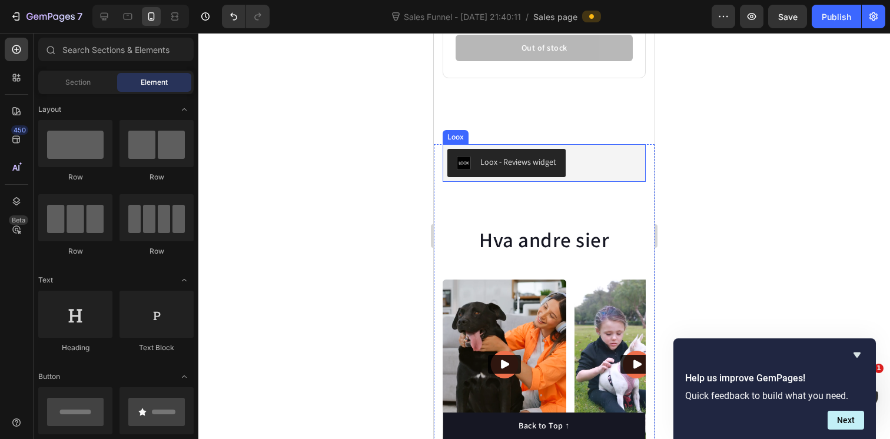
click at [454, 139] on div "Loox" at bounding box center [455, 137] width 21 height 11
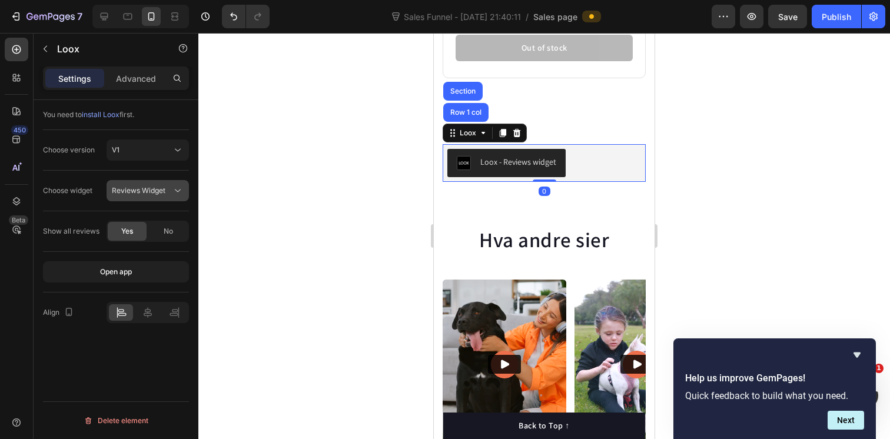
click at [170, 191] on div "Reviews Widget" at bounding box center [142, 190] width 60 height 11
click at [191, 173] on div "You need to install Loox first. Choose version V1 Choose widget Reviews Widget …" at bounding box center [116, 286] width 165 height 373
click at [165, 233] on span "No" at bounding box center [168, 231] width 9 height 11
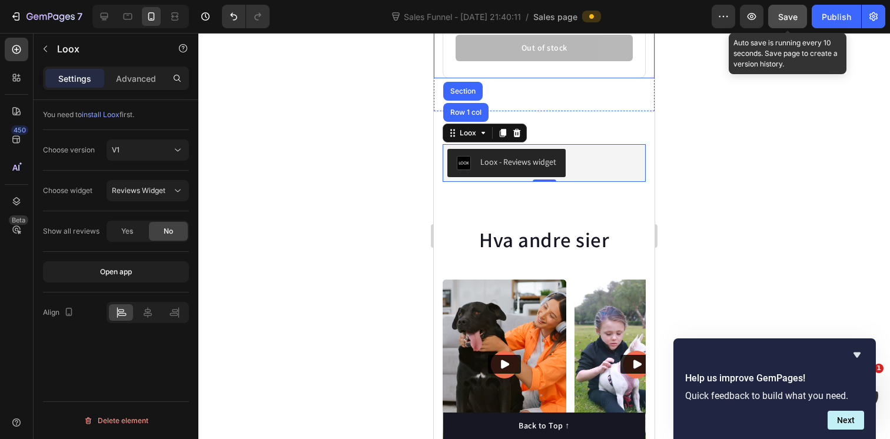
click at [789, 13] on span "Save" at bounding box center [787, 17] width 19 height 10
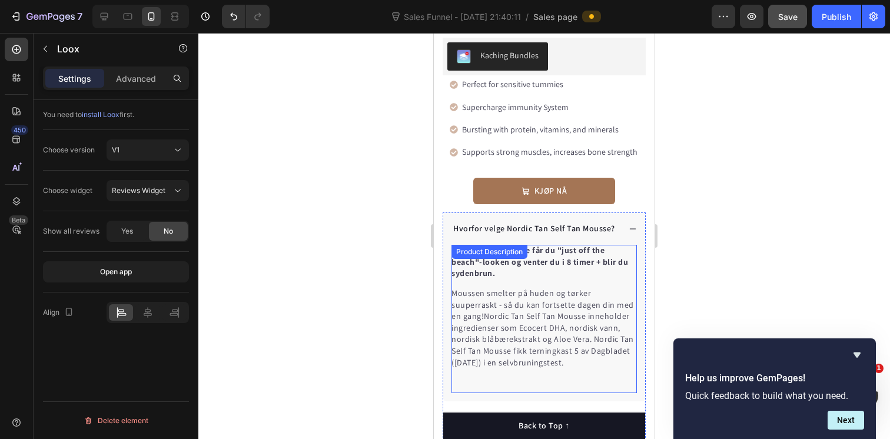
scroll to position [393, 0]
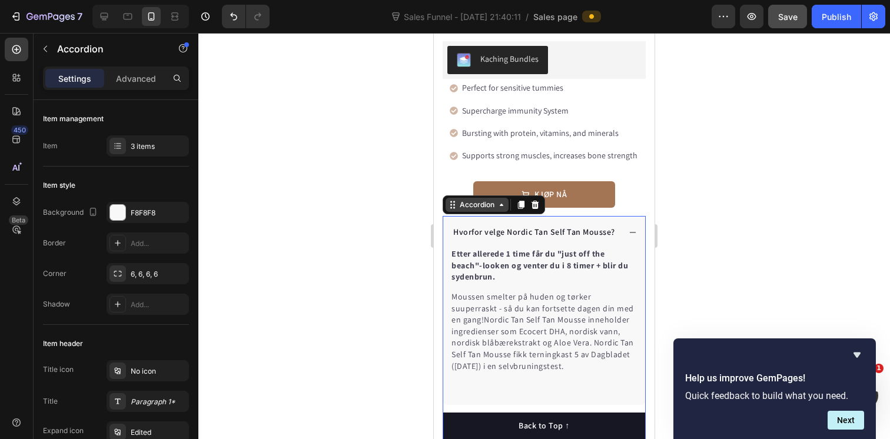
click at [464, 211] on div "Accordion" at bounding box center [477, 205] width 63 height 14
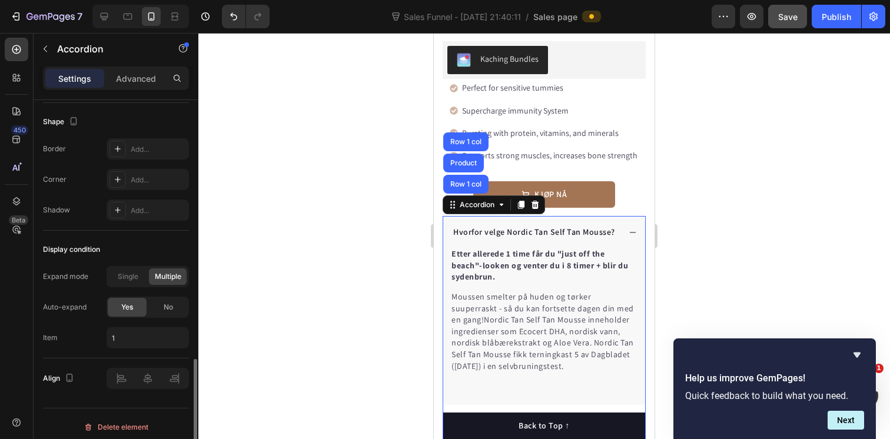
scroll to position [779, 0]
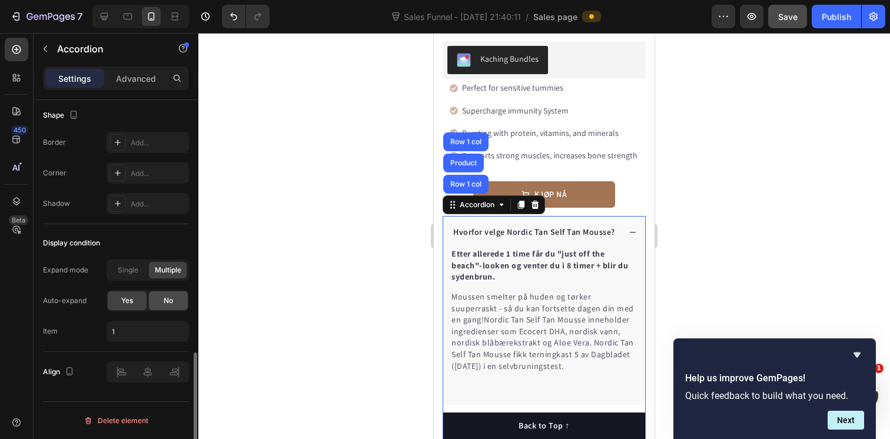
click at [164, 304] on span "No" at bounding box center [168, 300] width 9 height 11
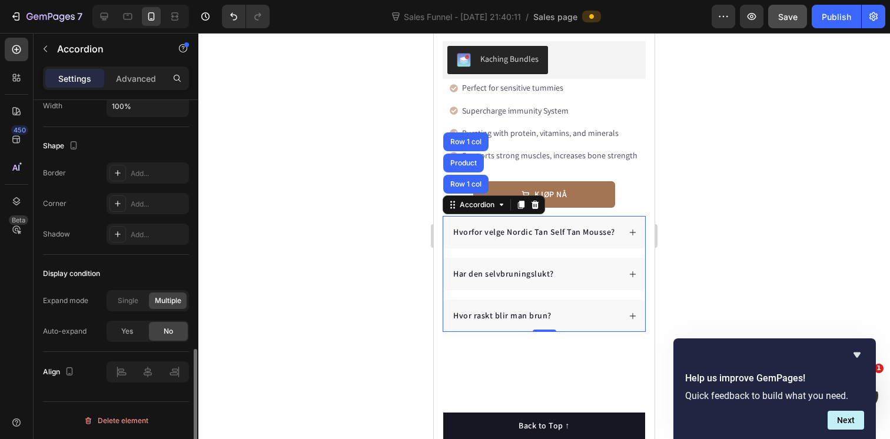
scroll to position [748, 0]
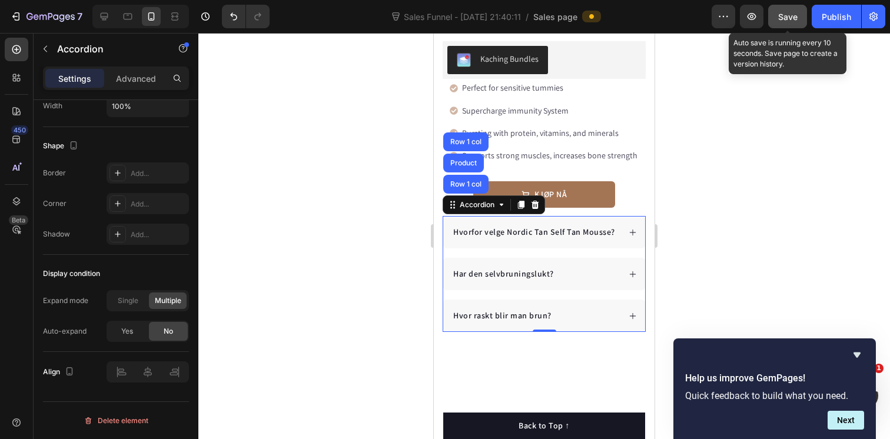
click at [795, 19] on span "Save" at bounding box center [787, 17] width 19 height 10
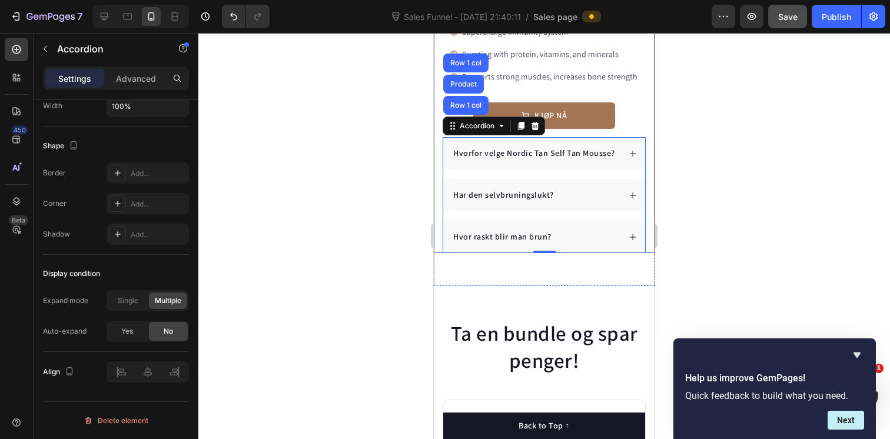
scroll to position [331, 0]
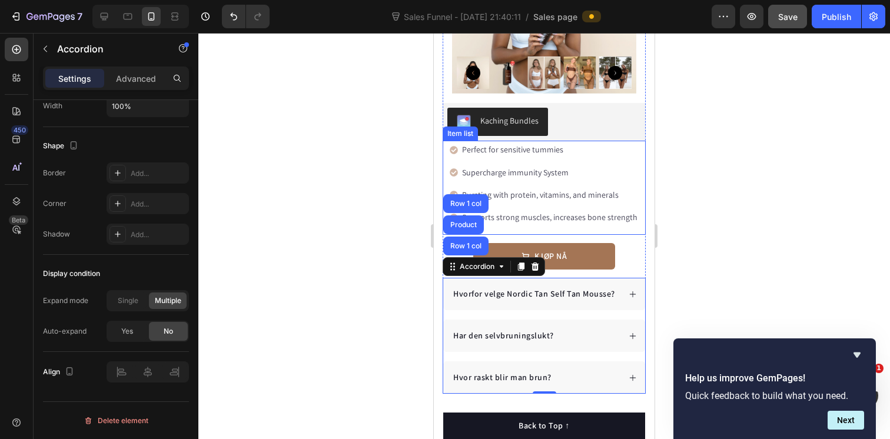
click at [519, 152] on p "Perfect for sensitive tummies" at bounding box center [549, 149] width 175 height 15
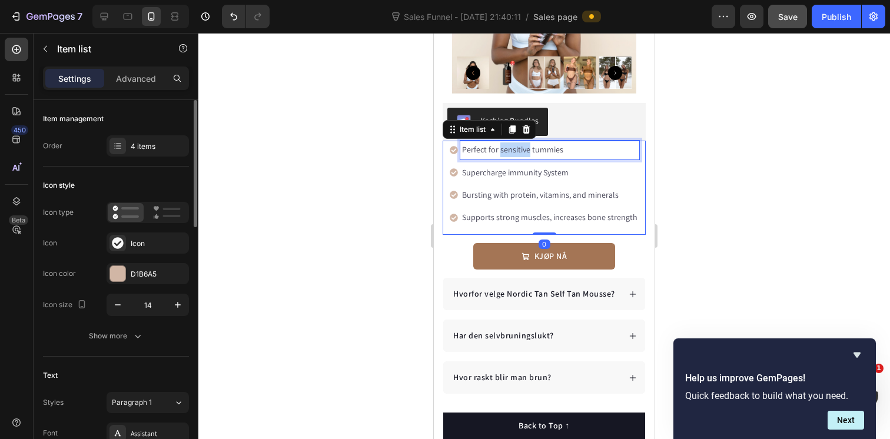
click at [519, 152] on p "Perfect for sensitive tummies" at bounding box center [549, 149] width 175 height 15
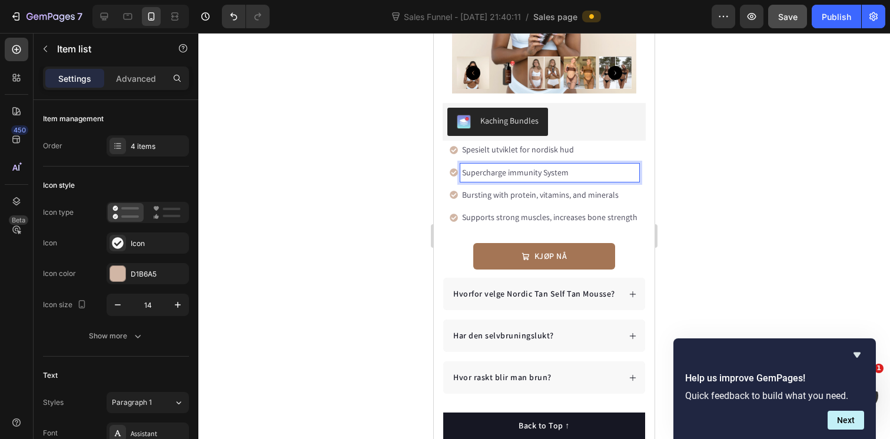
click at [559, 173] on p "Supercharge immunity System" at bounding box center [549, 172] width 175 height 15
click at [599, 196] on p "Bursting with protein, vitamins, and minerals" at bounding box center [549, 195] width 175 height 15
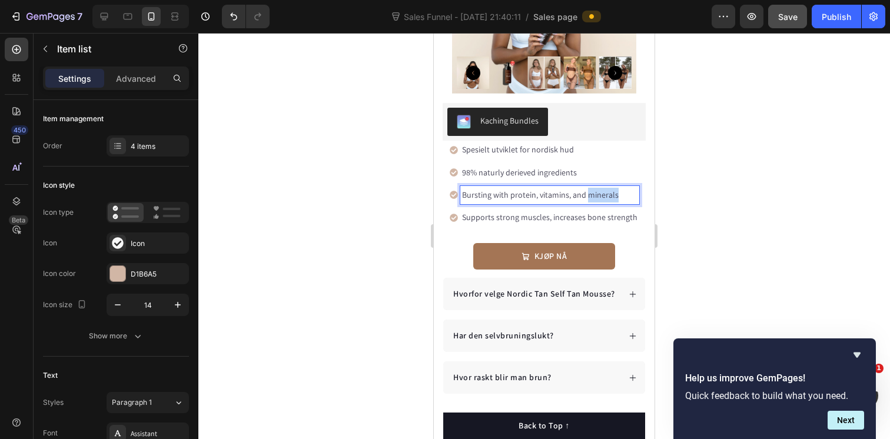
click at [599, 196] on p "Bursting with protein, vitamins, and minerals" at bounding box center [549, 195] width 175 height 15
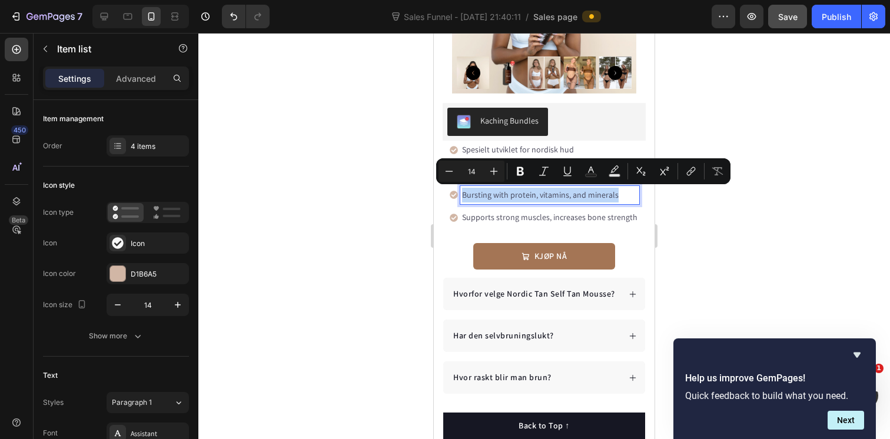
click at [599, 196] on p "Bursting with protein, vitamins, and minerals" at bounding box center [549, 195] width 175 height 15
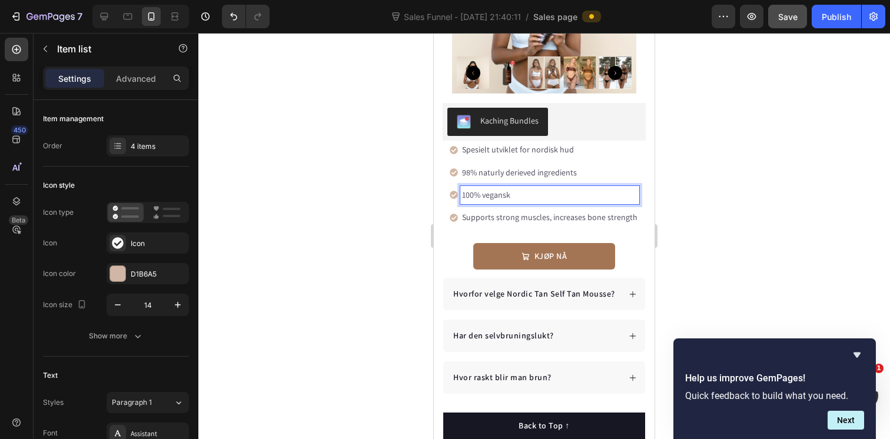
click at [586, 217] on p "Supports strong muscles, increases bone strength" at bounding box center [549, 217] width 175 height 15
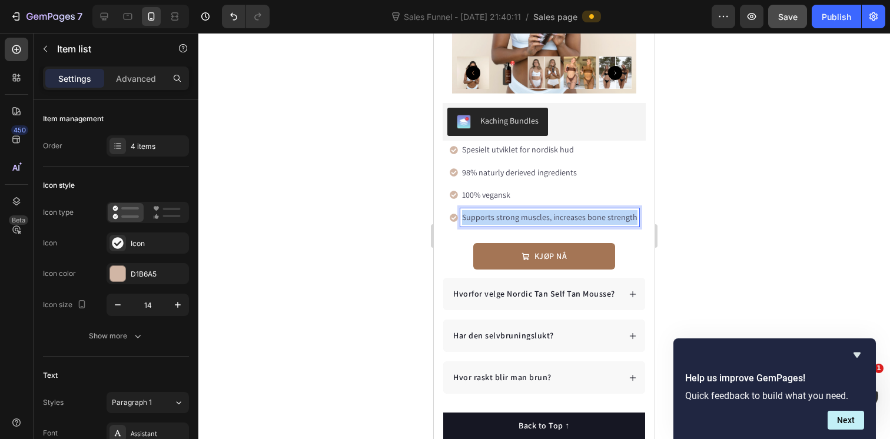
click at [586, 217] on p "Supports strong muscles, increases bone strength" at bounding box center [549, 217] width 175 height 15
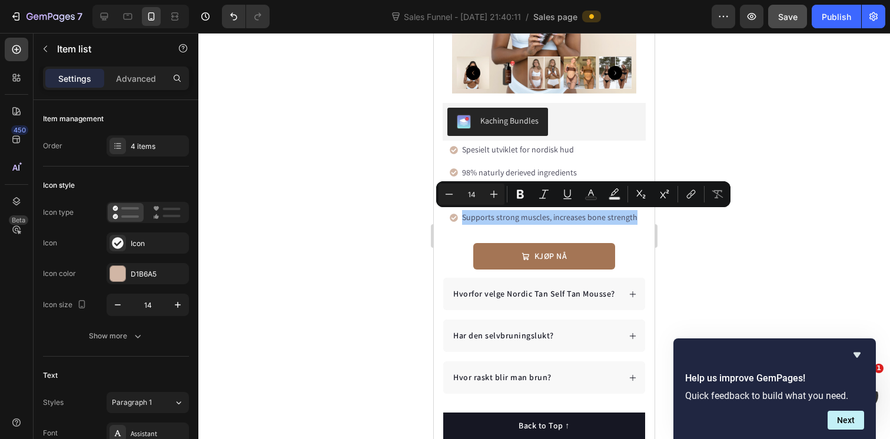
click at [791, 134] on div at bounding box center [544, 236] width 692 height 406
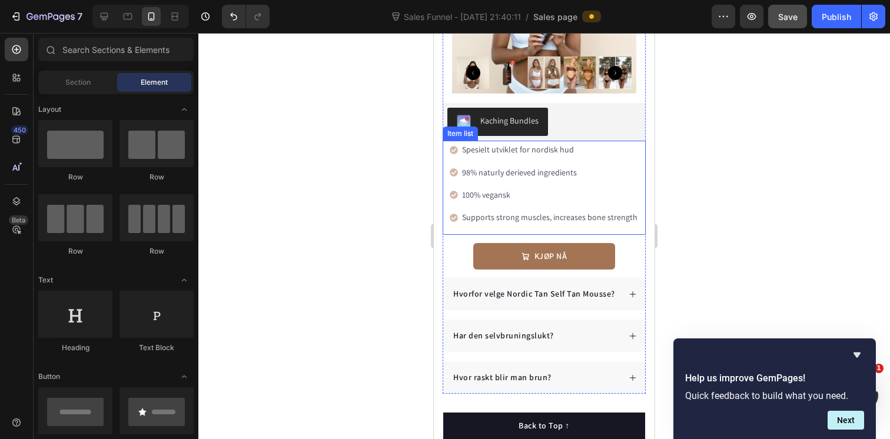
click at [488, 217] on p "Supports strong muscles, increases bone strength" at bounding box center [549, 217] width 175 height 15
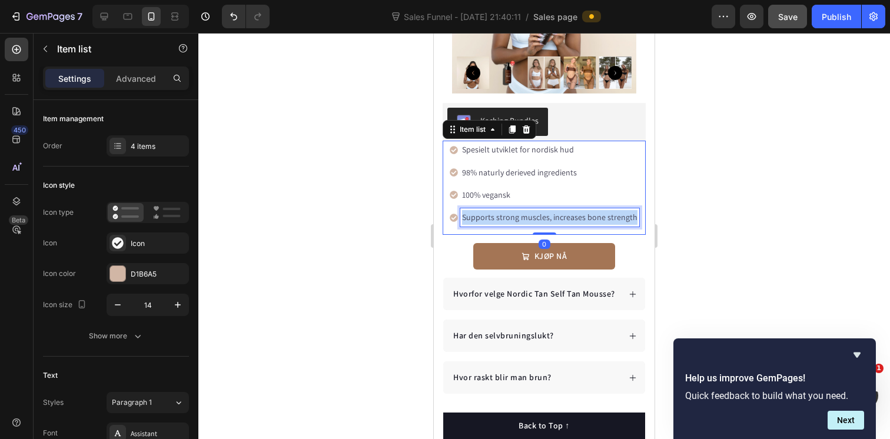
click at [488, 217] on p "Supports strong muscles, increases bone strength" at bounding box center [549, 217] width 175 height 15
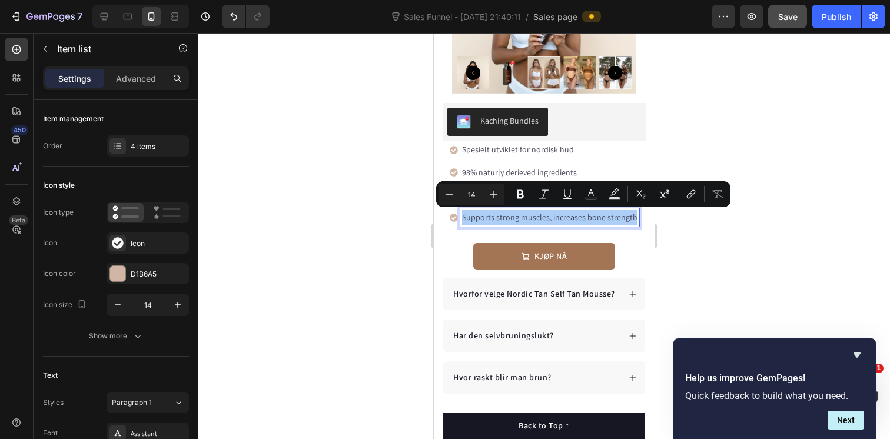
click at [788, 199] on div at bounding box center [544, 236] width 692 height 406
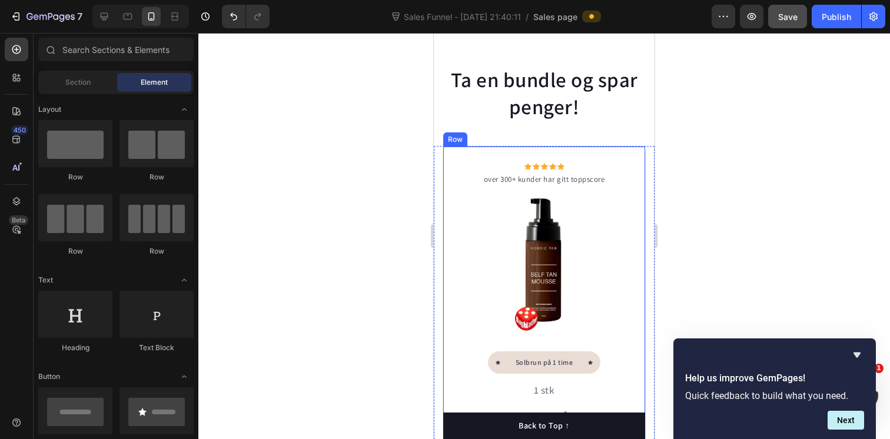
scroll to position [719, 0]
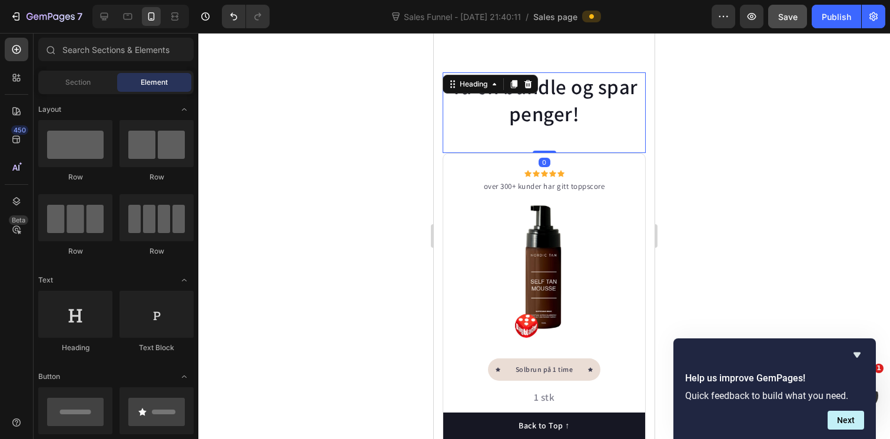
click at [560, 112] on h2 "Ta en bundle og spar penger!" at bounding box center [544, 100] width 203 height 56
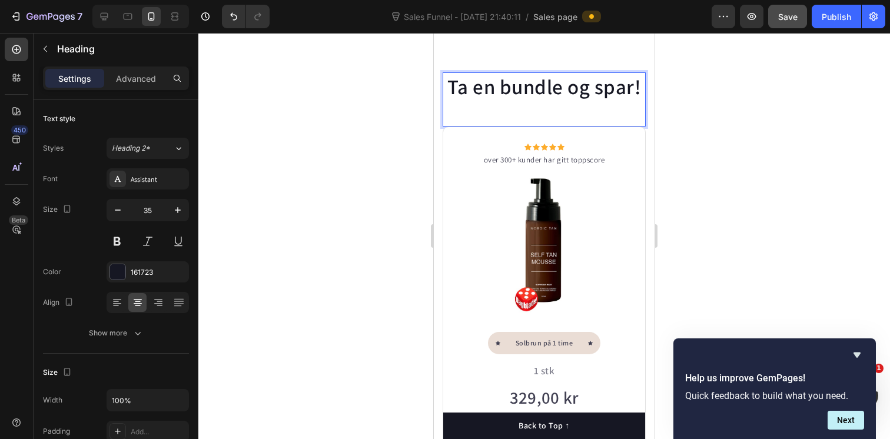
click at [807, 82] on div at bounding box center [544, 236] width 692 height 406
click at [501, 91] on div "Ta en bundle og spar! Heading" at bounding box center [544, 99] width 203 height 54
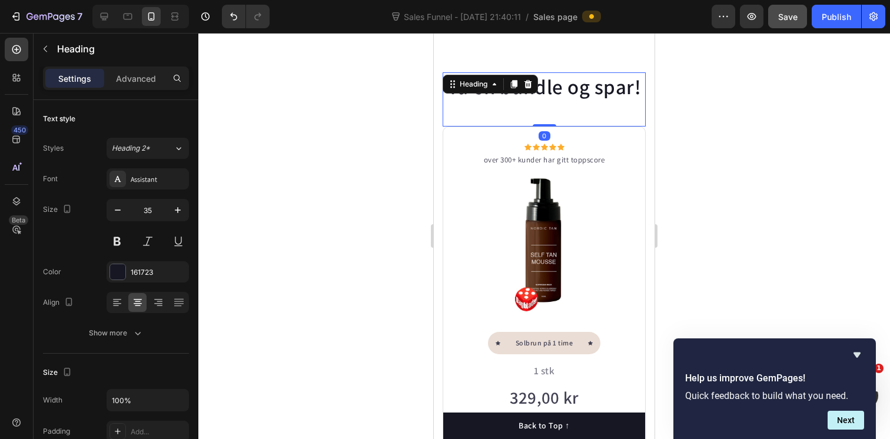
click at [765, 84] on div at bounding box center [544, 236] width 692 height 406
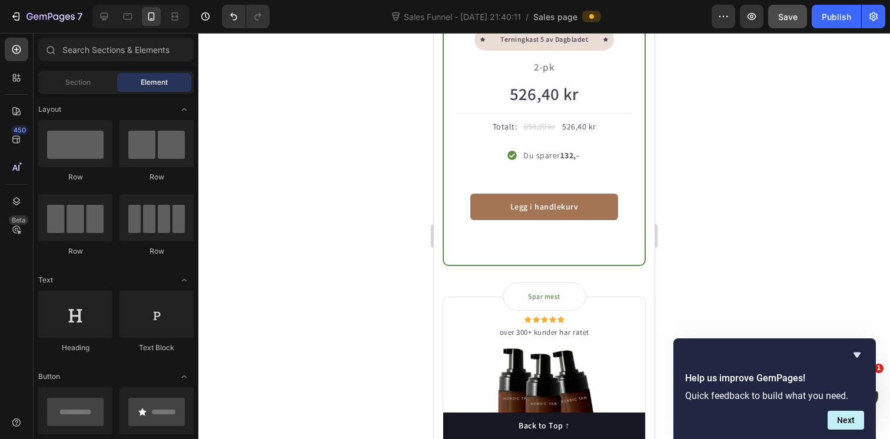
scroll to position [1487, 0]
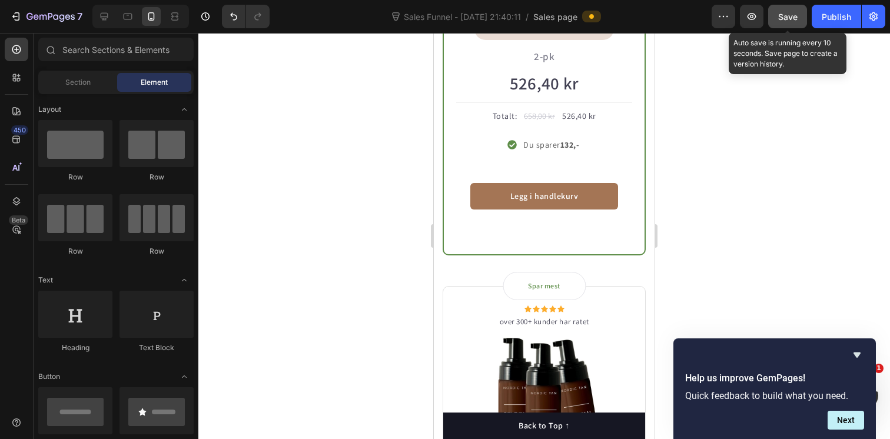
click at [790, 24] on button "Save" at bounding box center [787, 17] width 39 height 24
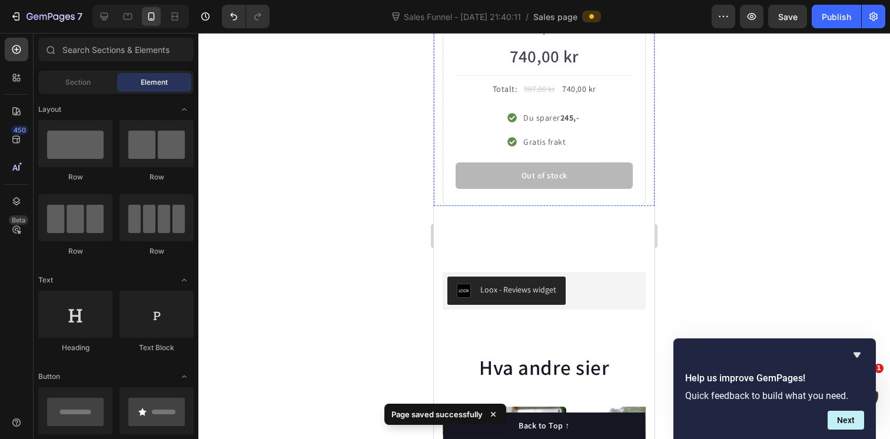
scroll to position [1999, 0]
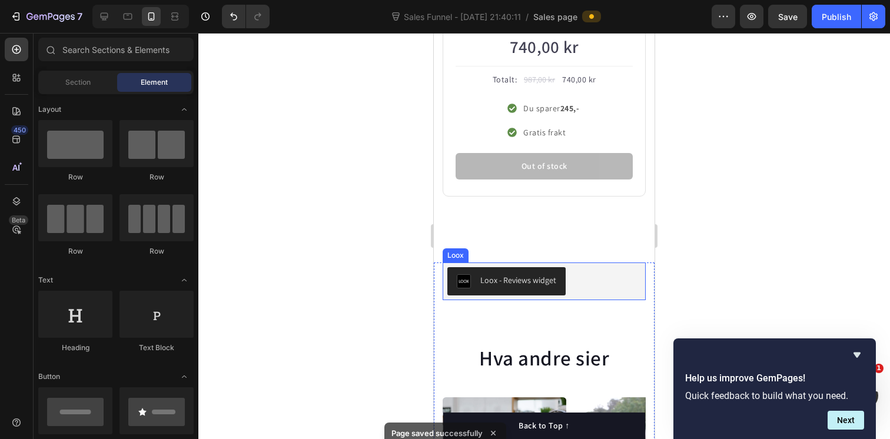
click at [458, 257] on div "Loox" at bounding box center [455, 255] width 21 height 11
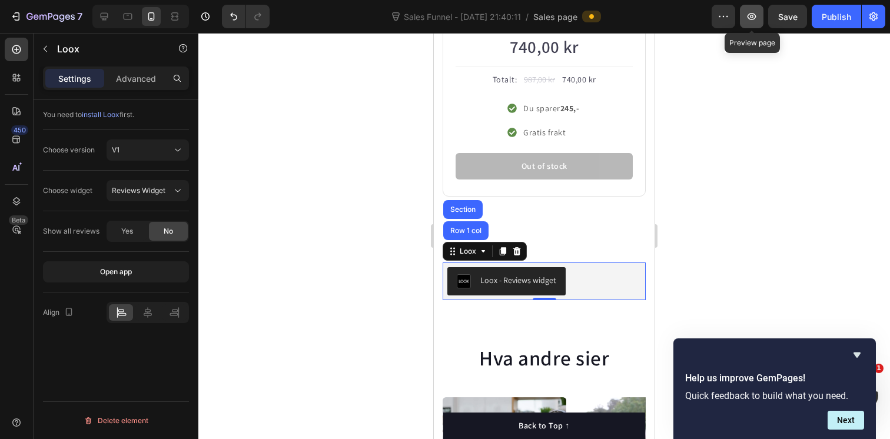
click at [756, 15] on icon "button" at bounding box center [752, 16] width 9 height 7
click at [470, 255] on div "Loox" at bounding box center [467, 251] width 21 height 11
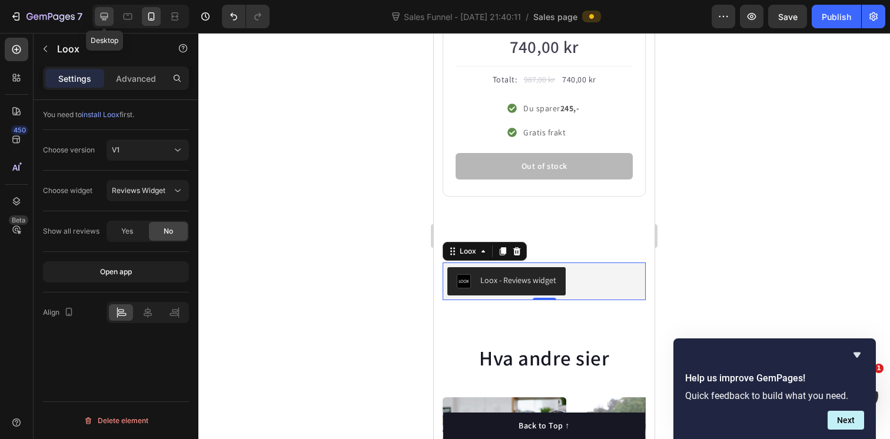
click at [105, 18] on icon at bounding box center [105, 17] width 8 height 8
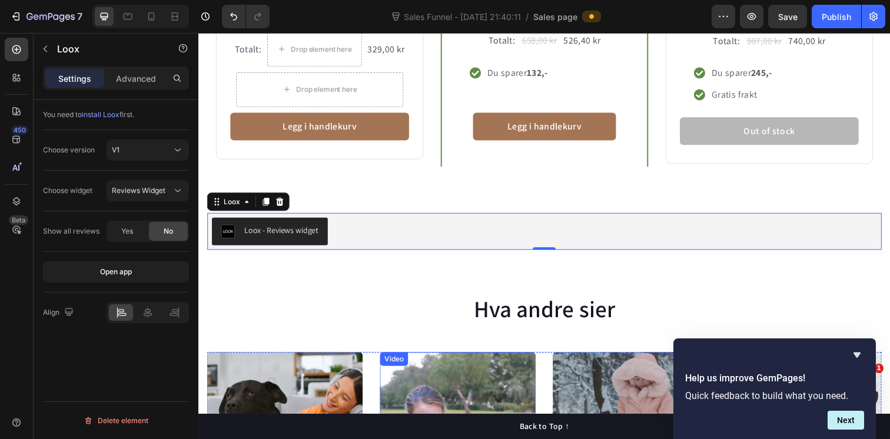
scroll to position [1080, 0]
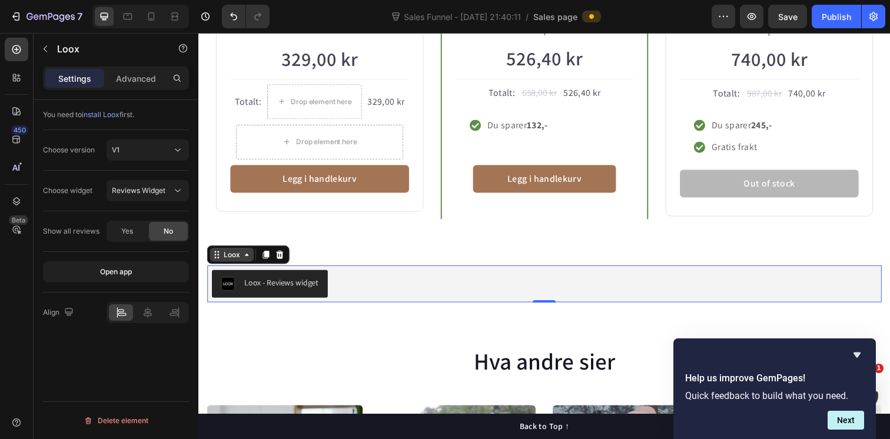
click at [233, 260] on div "Loox" at bounding box center [232, 259] width 21 height 11
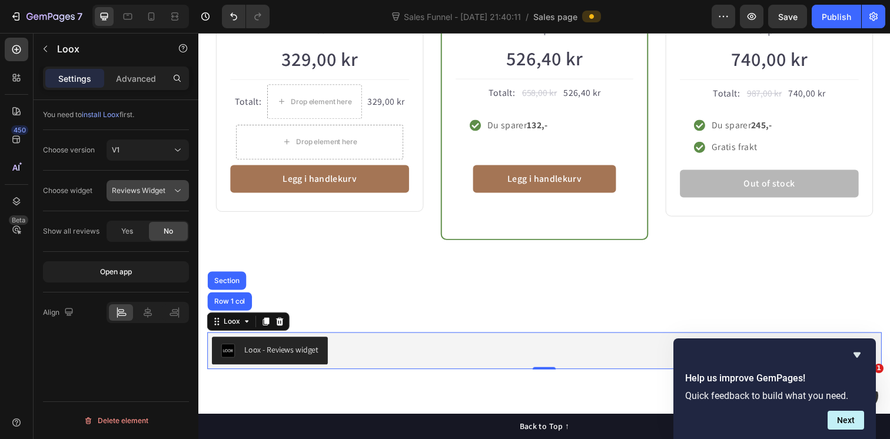
click at [164, 194] on span "Reviews Widget" at bounding box center [139, 190] width 54 height 9
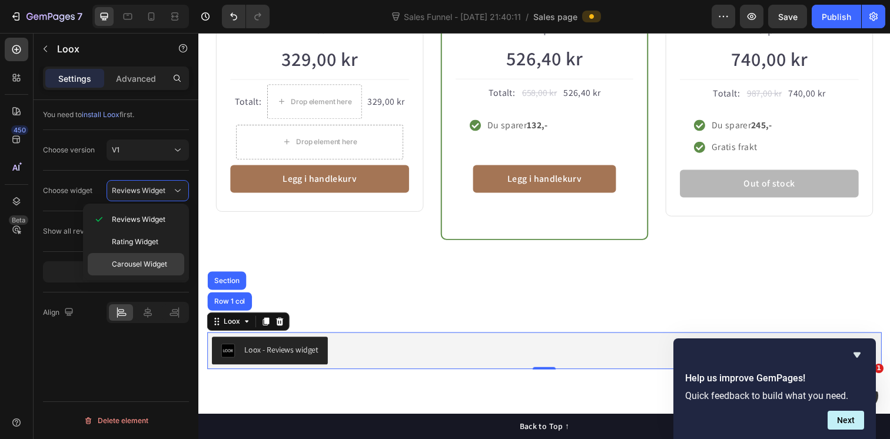
click at [164, 255] on div "Carousel Widget" at bounding box center [136, 264] width 97 height 22
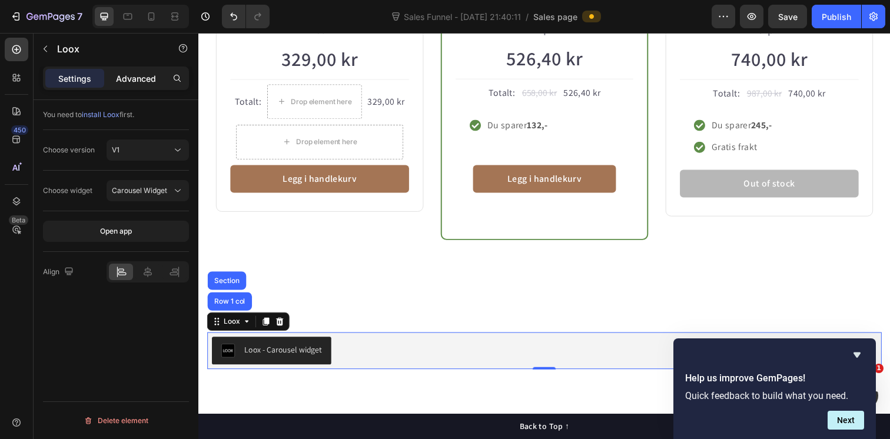
click at [154, 83] on p "Advanced" at bounding box center [136, 78] width 40 height 12
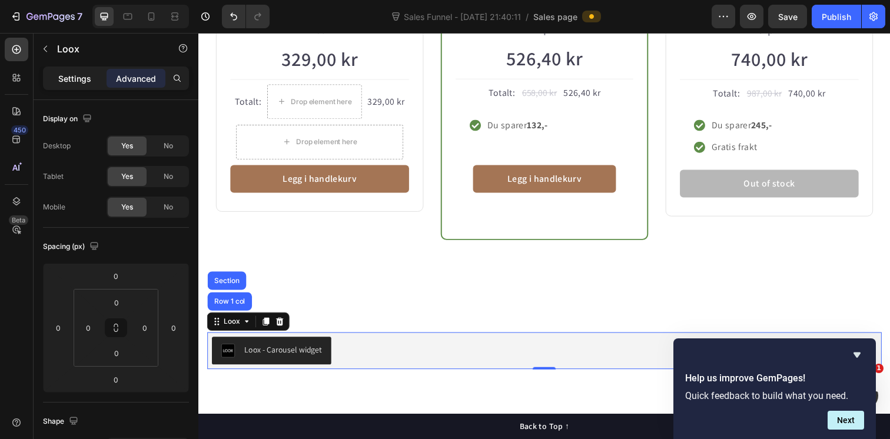
click at [81, 75] on p "Settings" at bounding box center [74, 78] width 33 height 12
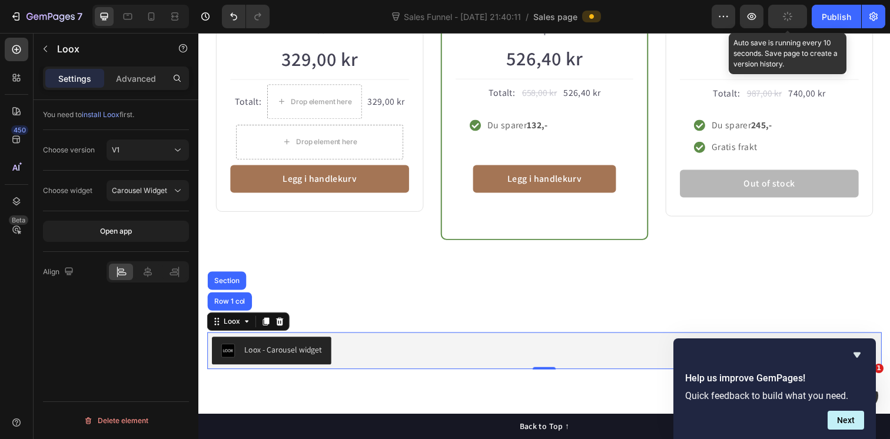
click at [789, 21] on icon "button" at bounding box center [787, 16] width 11 height 11
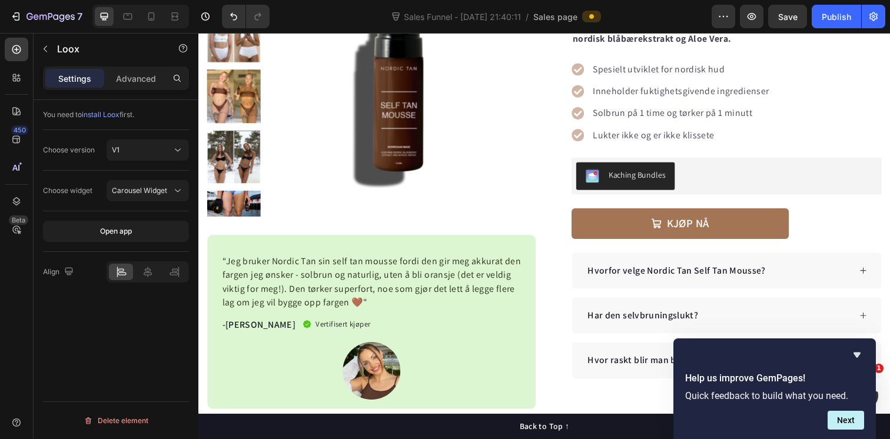
scroll to position [0, 0]
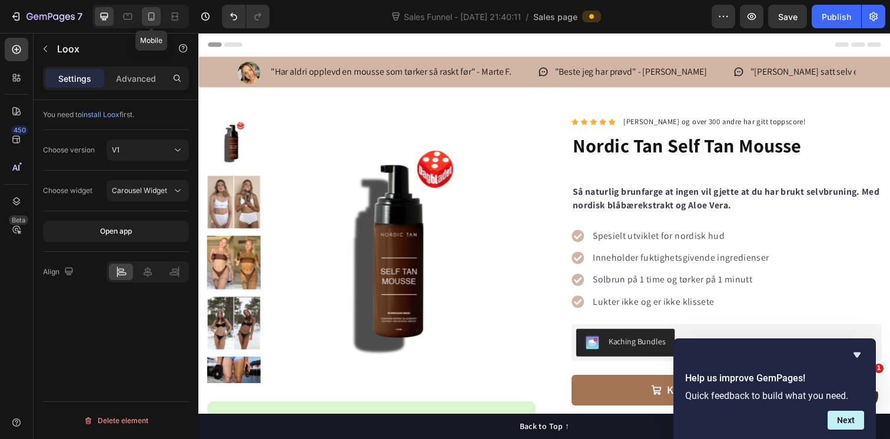
click at [151, 16] on icon at bounding box center [151, 17] width 12 height 12
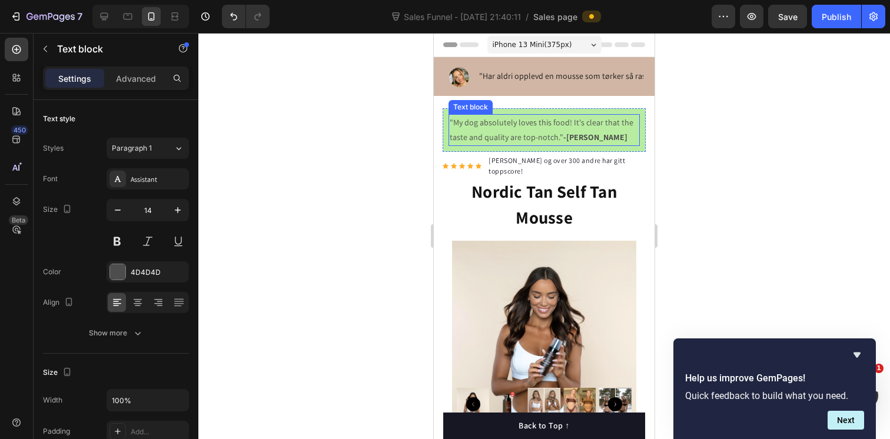
click at [521, 134] on p ""My dog absolutely loves this food! It's clear that the taste and quality are t…" at bounding box center [544, 129] width 189 height 29
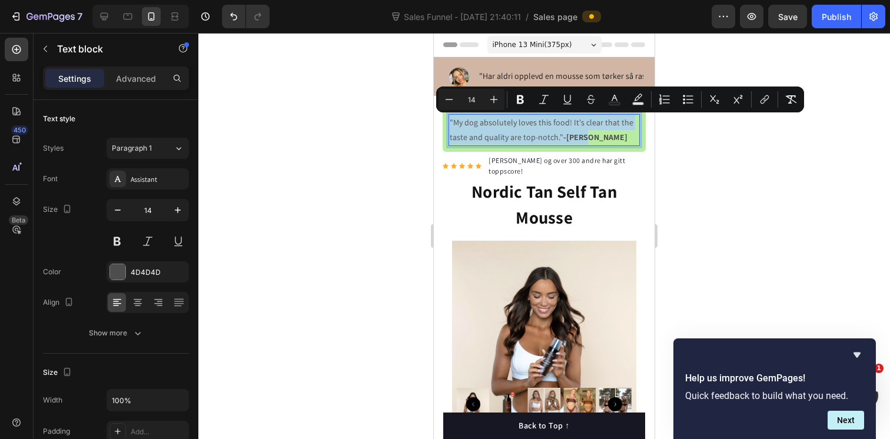
click at [533, 135] on p ""My dog absolutely loves this food! It's clear that the taste and quality are t…" at bounding box center [544, 129] width 189 height 29
click at [553, 136] on p ""My dog absolutely loves this food! It's clear that the taste and quality are t…" at bounding box center [544, 129] width 189 height 29
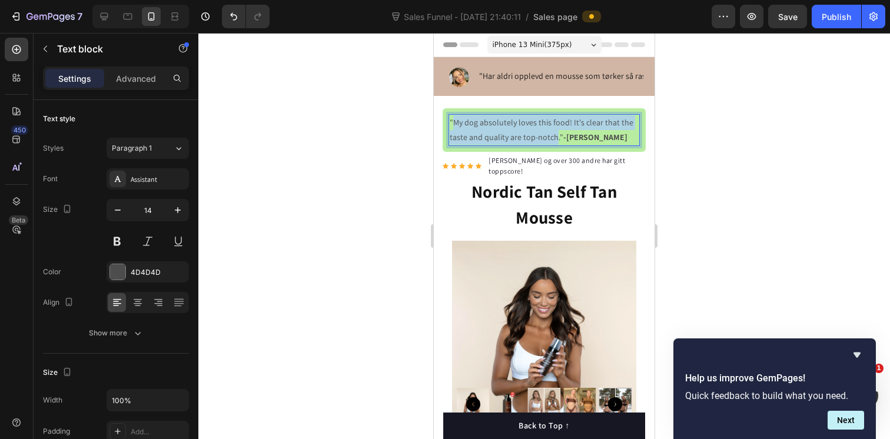
drag, startPoint x: 549, startPoint y: 138, endPoint x: 453, endPoint y: 122, distance: 97.2
click at [453, 122] on p ""My dog absolutely loves this food! It's clear that the taste and quality are t…" at bounding box center [544, 129] width 189 height 29
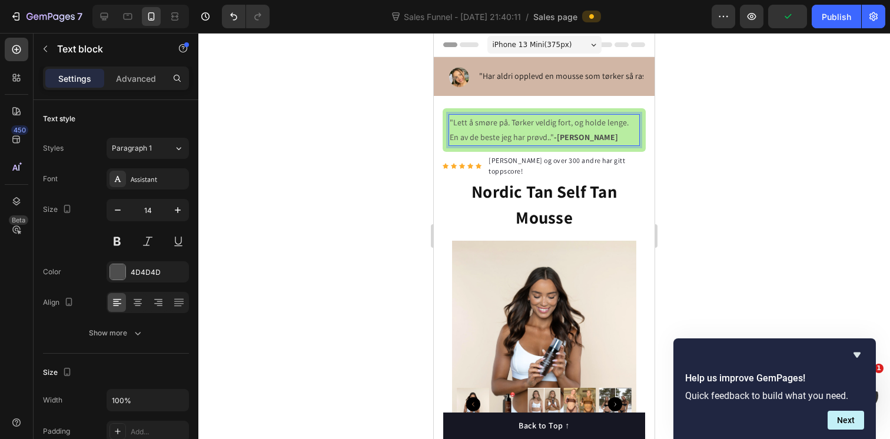
click at [559, 138] on strong "-[PERSON_NAME]" at bounding box center [586, 137] width 64 height 11
click at [801, 145] on div at bounding box center [544, 236] width 692 height 406
click at [554, 140] on strong "-[PERSON_NAME]" at bounding box center [586, 137] width 64 height 11
click at [554, 138] on strong "-[PERSON_NAME]" at bounding box center [586, 137] width 64 height 11
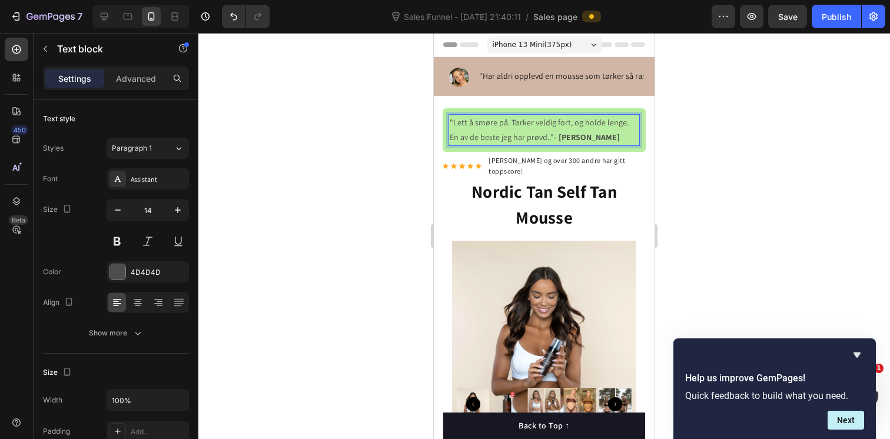
drag, startPoint x: 220, startPoint y: 88, endPoint x: 765, endPoint y: 122, distance: 546.1
click at [765, 122] on div at bounding box center [544, 236] width 692 height 406
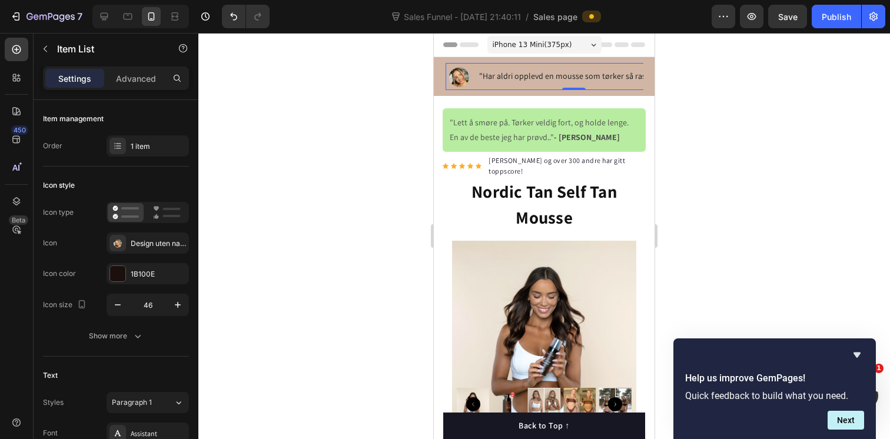
click at [610, 75] on p ""Har aldri opplevd en mousse som tørker så raskt før" - Marte F." at bounding box center [590, 76] width 222 height 15
click at [489, 78] on p ""Har aldri opplevd en mousse som tørker så raskt før" - Marte F." at bounding box center [590, 76] width 222 height 15
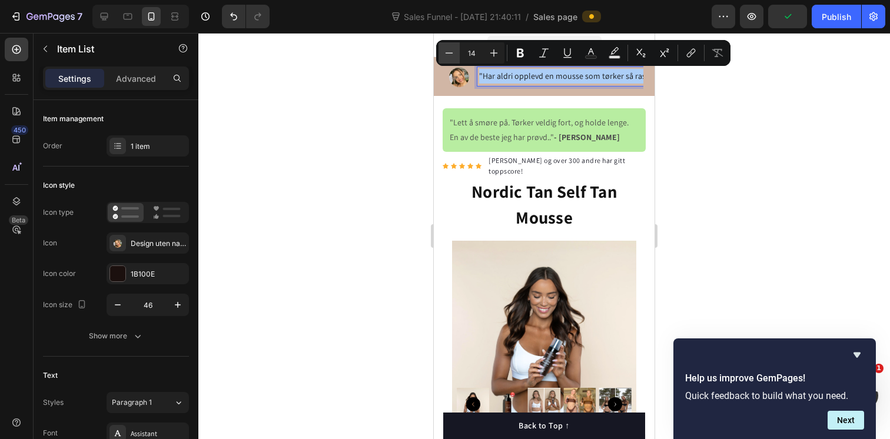
click at [446, 53] on icon "Editor contextual toolbar" at bounding box center [450, 52] width 8 height 1
type input "11"
click at [694, 89] on div at bounding box center [544, 236] width 692 height 406
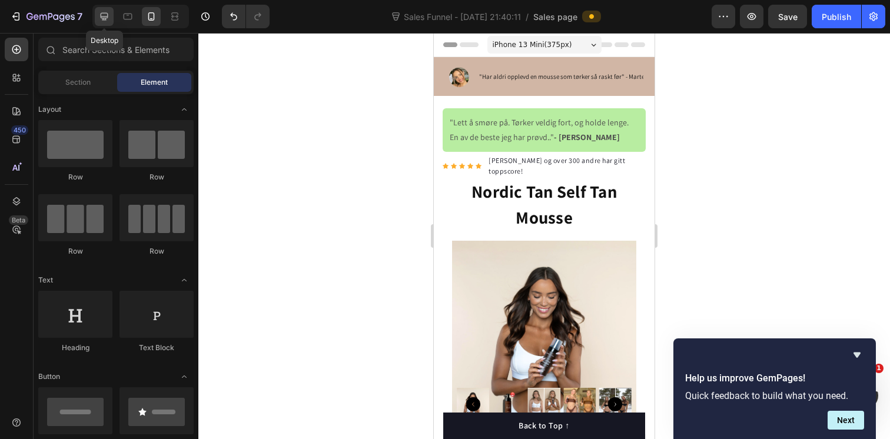
click at [107, 16] on icon at bounding box center [105, 17] width 8 height 8
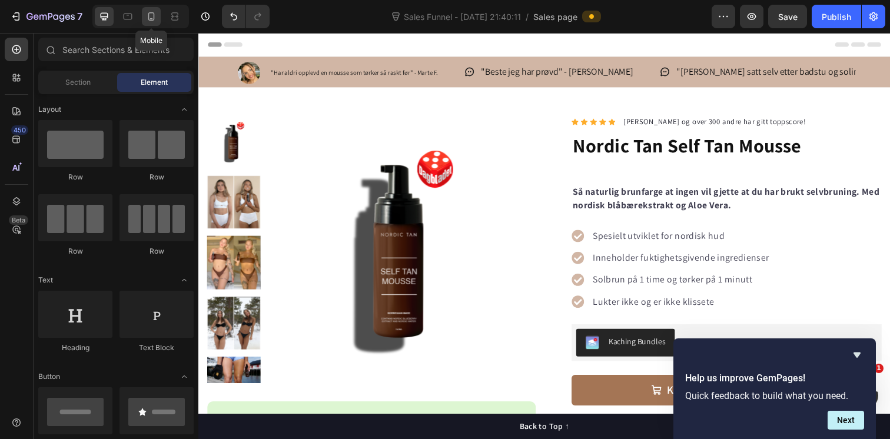
click at [153, 19] on icon at bounding box center [151, 17] width 12 height 12
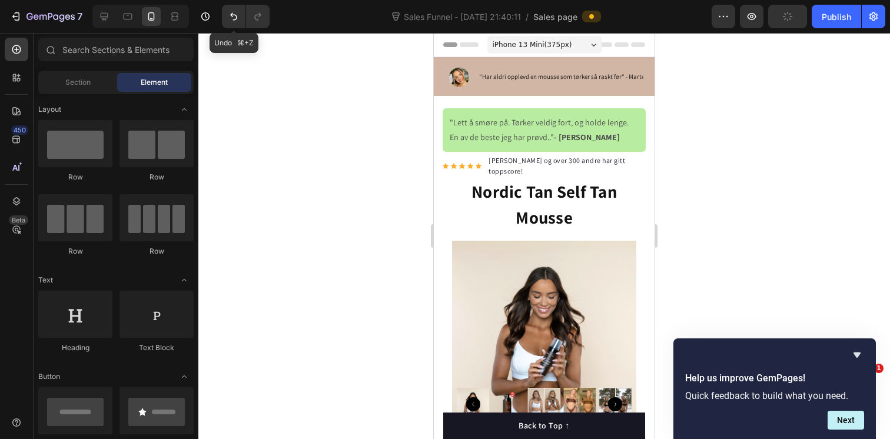
click at [234, 15] on icon "Undo/Redo" at bounding box center [234, 17] width 12 height 12
click at [233, 15] on icon "Undo/Redo" at bounding box center [233, 17] width 7 height 8
click at [251, 17] on button "Undo/Redo" at bounding box center [258, 17] width 24 height 24
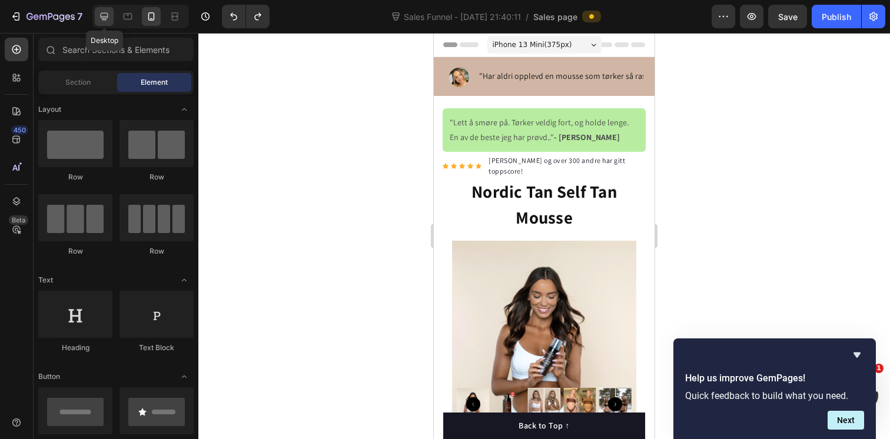
click at [105, 18] on icon at bounding box center [105, 17] width 8 height 8
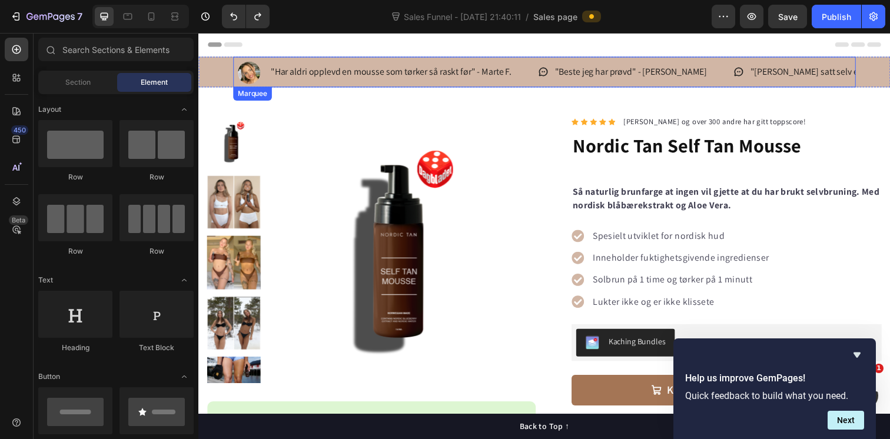
click at [542, 61] on div ""Har aldri opplevd en mousse som tørker så raskt før" - Marte F. Item List" at bounding box center [389, 72] width 311 height 31
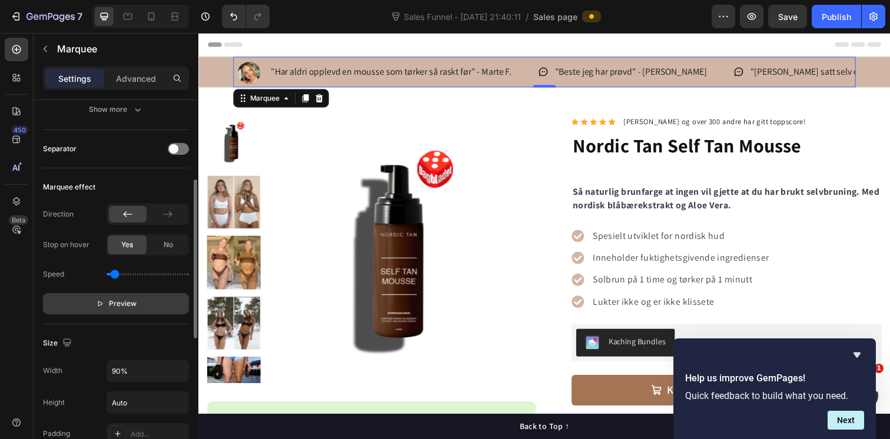
scroll to position [195, 0]
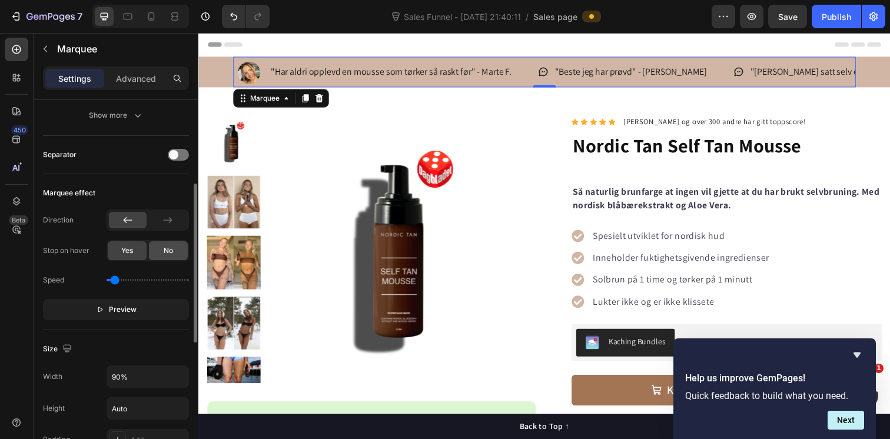
click at [162, 254] on div "No" at bounding box center [168, 250] width 39 height 19
click at [146, 311] on button "Preview" at bounding box center [116, 309] width 146 height 21
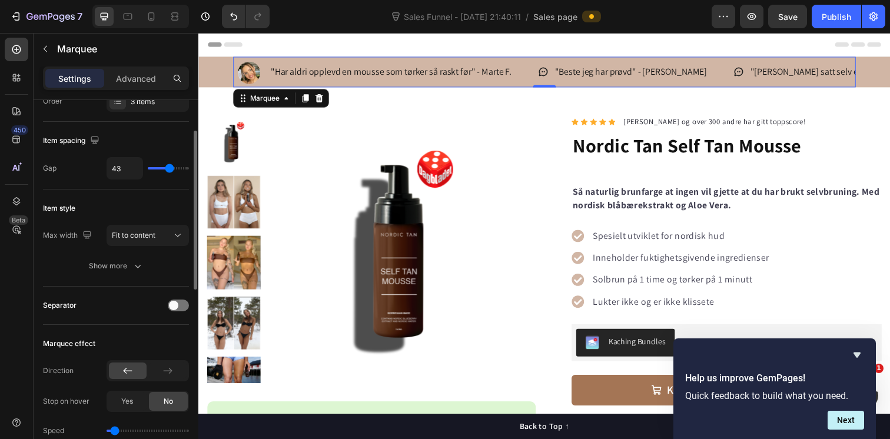
scroll to position [56, 0]
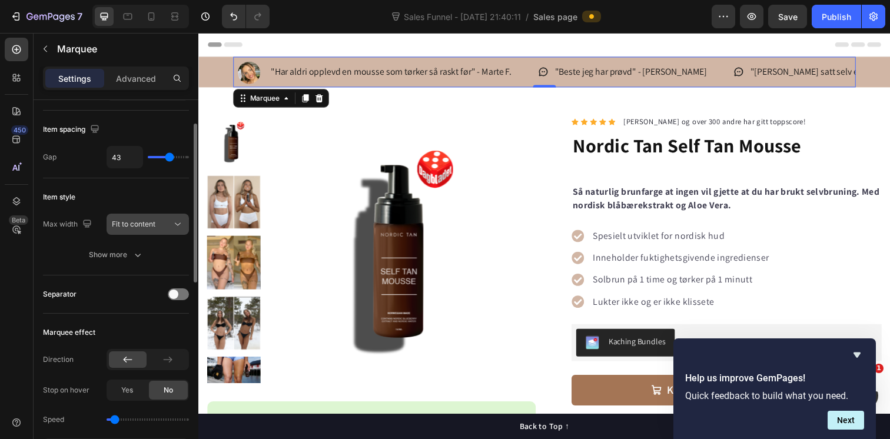
click at [142, 225] on span "Fit to content" at bounding box center [134, 224] width 44 height 9
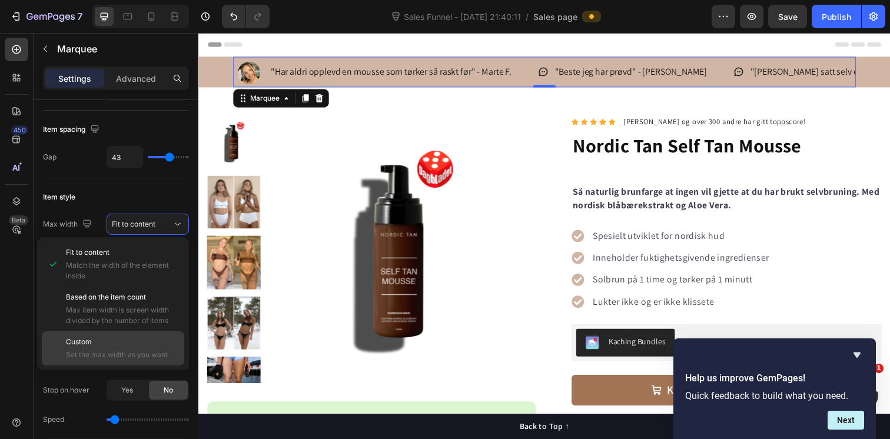
click at [131, 338] on p "Custom" at bounding box center [122, 342] width 113 height 11
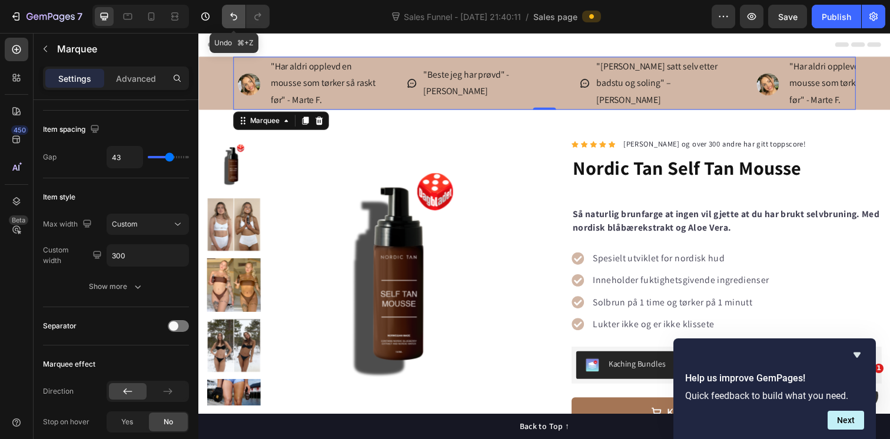
click at [232, 18] on icon "Undo/Redo" at bounding box center [234, 17] width 12 height 12
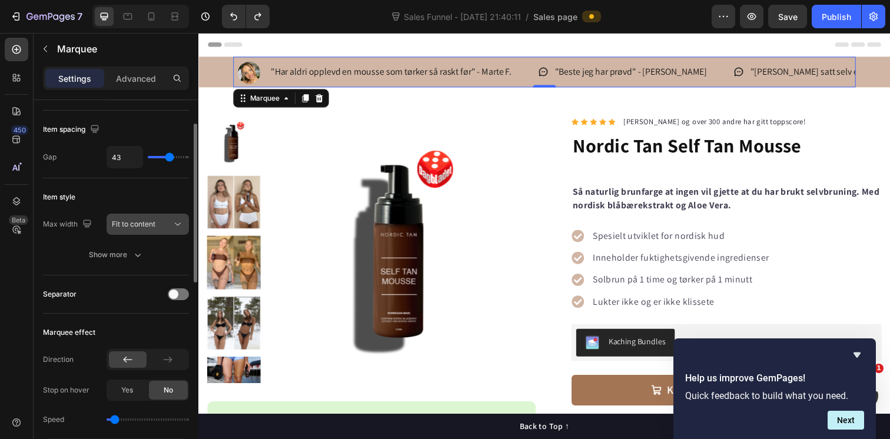
click at [139, 227] on span "Fit to content" at bounding box center [134, 224] width 44 height 9
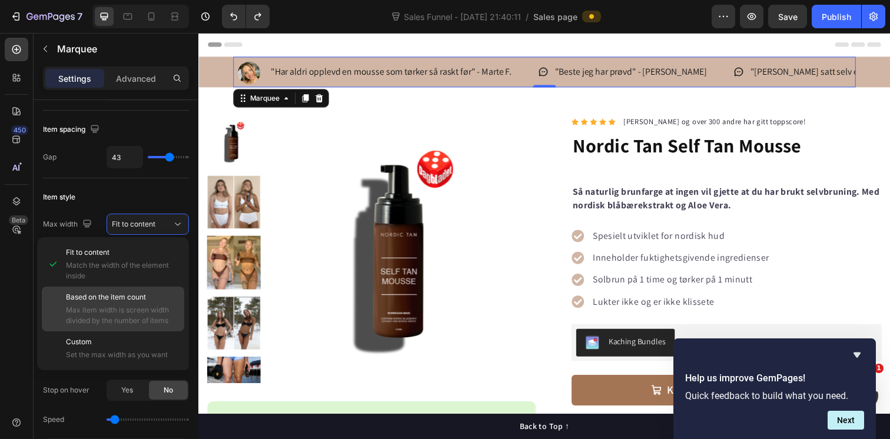
click at [130, 315] on span "Max item width is screen width divided by the number of items" at bounding box center [122, 315] width 113 height 21
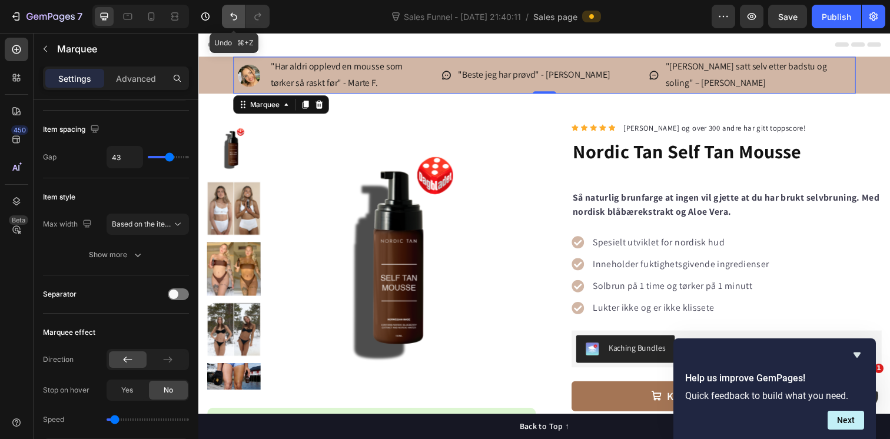
click at [230, 21] on icon "Undo/Redo" at bounding box center [234, 17] width 12 height 12
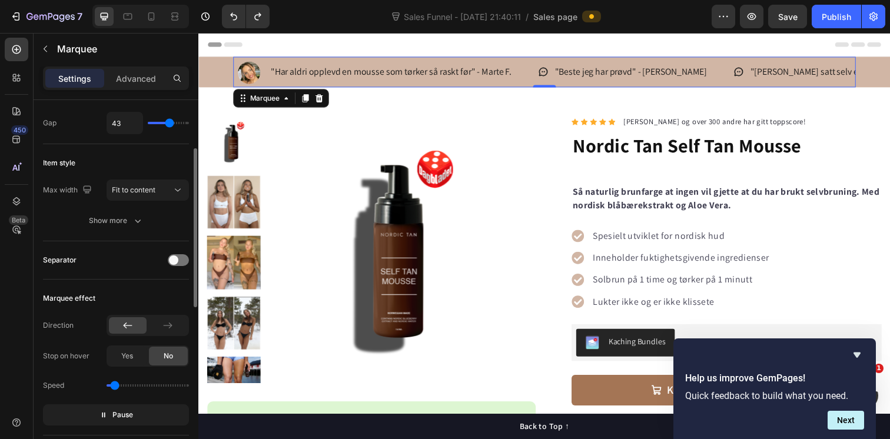
scroll to position [99, 0]
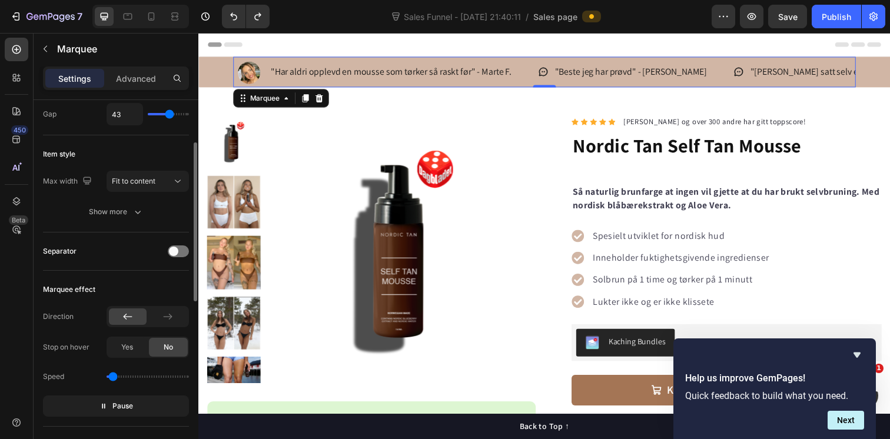
type input "0.1"
click at [113, 377] on input "range" at bounding box center [148, 377] width 82 height 2
click at [147, 86] on div "Advanced" at bounding box center [136, 78] width 59 height 19
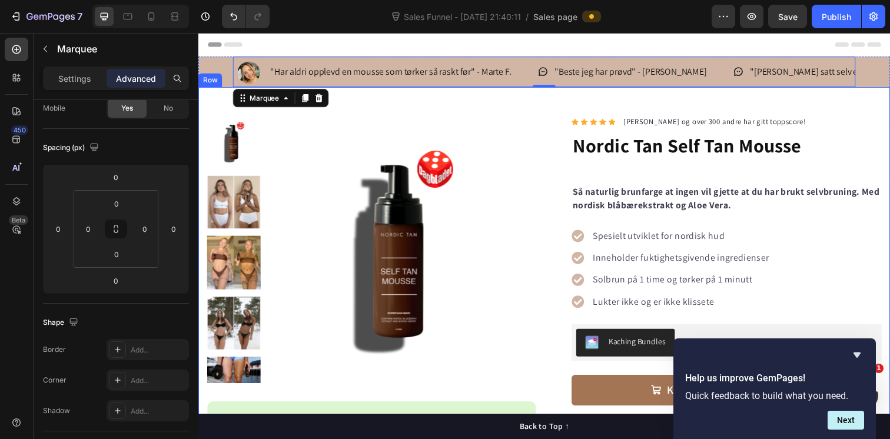
click at [393, 97] on div "Product Images “Jeg bruker Nordic Tan sin self tan mousse fordi den gir meg akk…" at bounding box center [551, 361] width 706 height 546
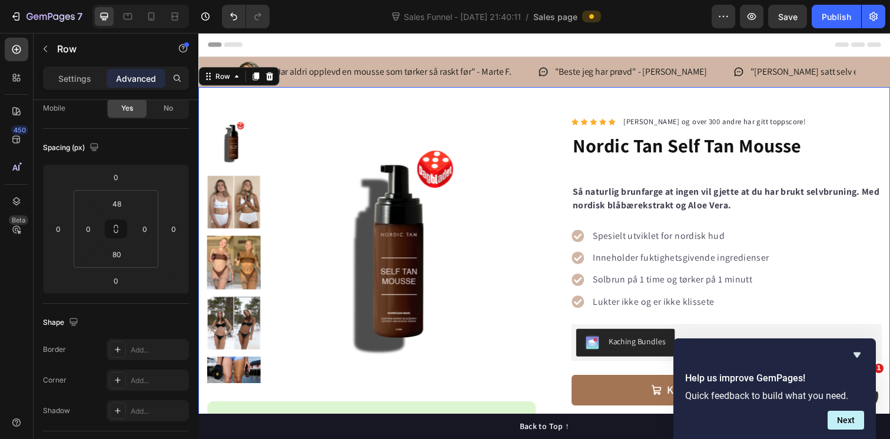
scroll to position [0, 0]
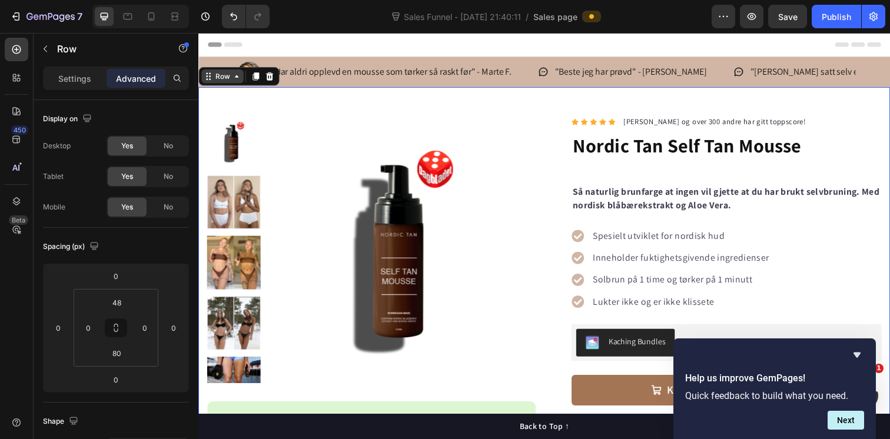
click at [225, 79] on div "Row" at bounding box center [222, 77] width 19 height 11
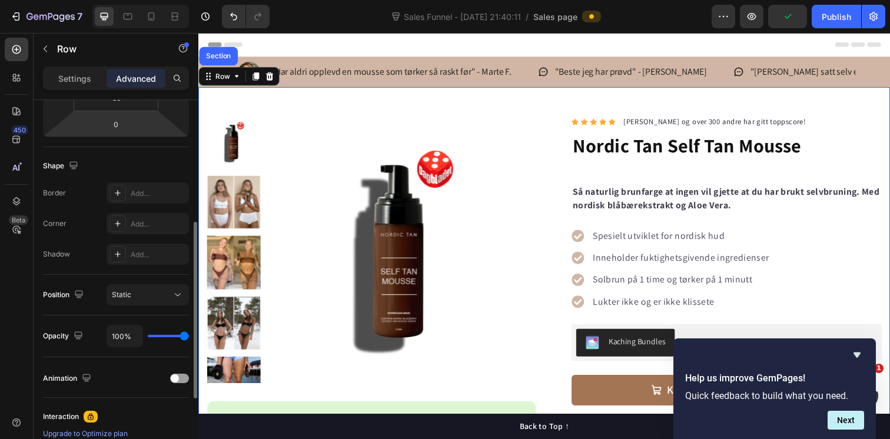
scroll to position [256, 0]
click at [158, 294] on div "Static" at bounding box center [142, 294] width 60 height 11
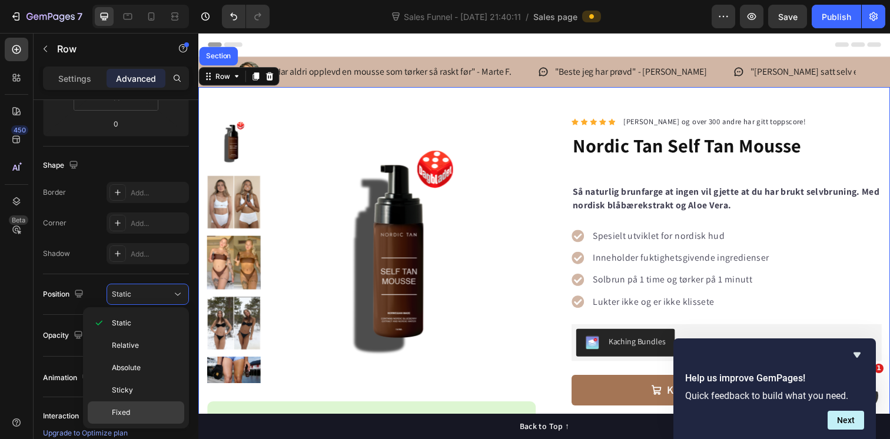
click at [111, 408] on div "Fixed" at bounding box center [136, 412] width 97 height 22
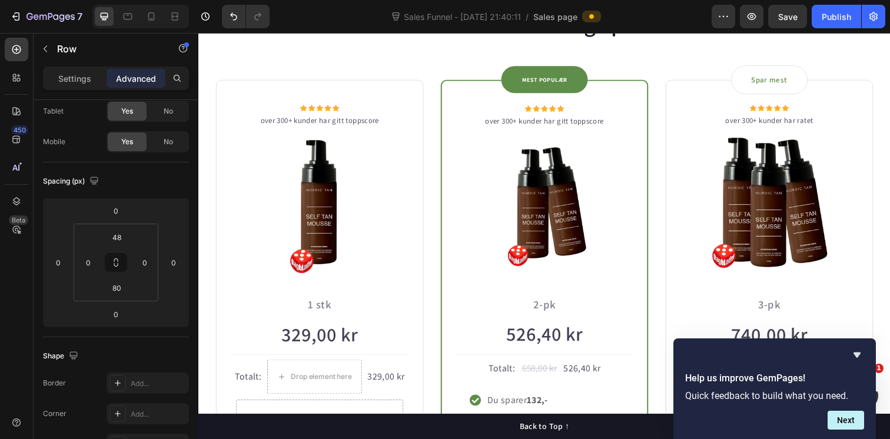
scroll to position [0, 0]
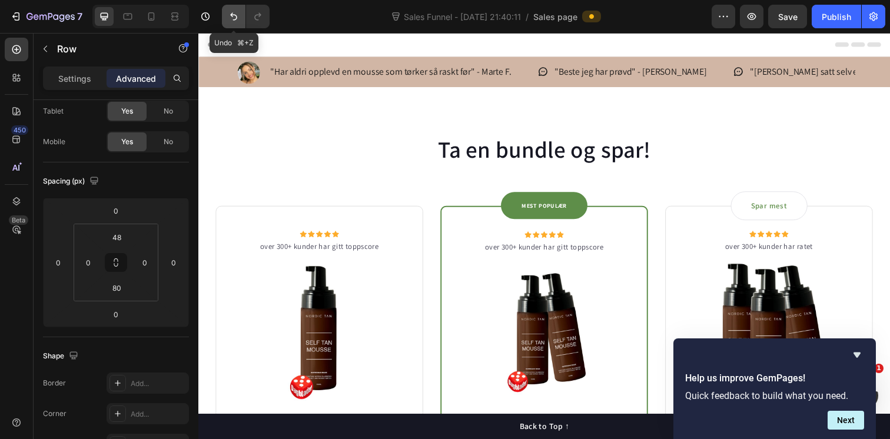
click at [238, 16] on icon "Undo/Redo" at bounding box center [234, 17] width 12 height 12
click at [227, 11] on button "Undo/Redo" at bounding box center [234, 17] width 24 height 24
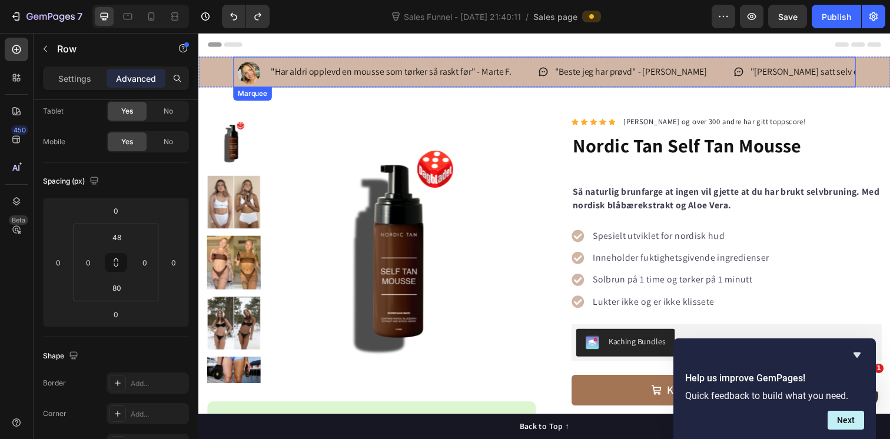
click at [526, 66] on div ""Har aldri opplevd en mousse som tørker så raskt før" - Marte F. Item List" at bounding box center [389, 72] width 311 height 31
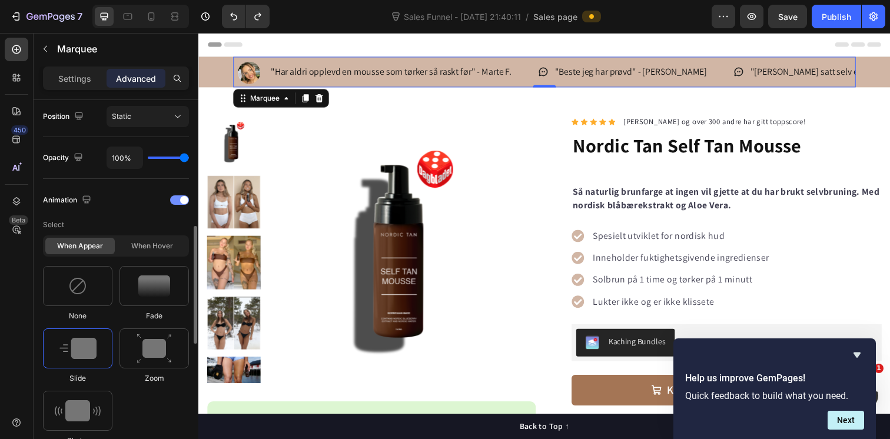
scroll to position [438, 0]
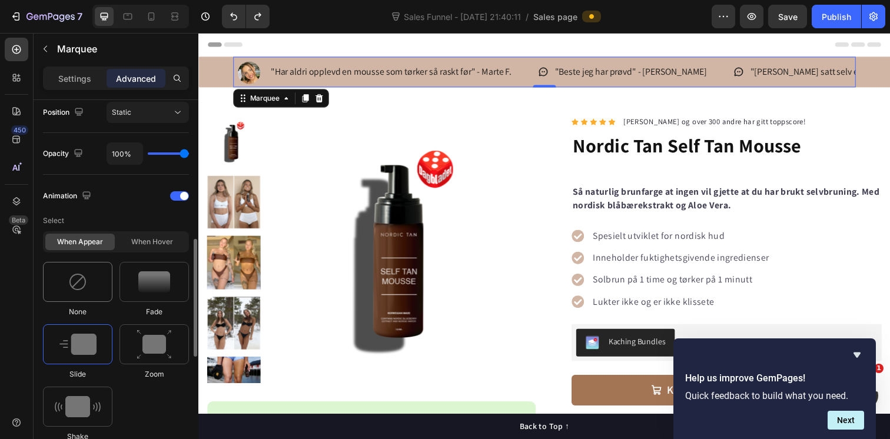
click at [87, 295] on div at bounding box center [77, 282] width 69 height 40
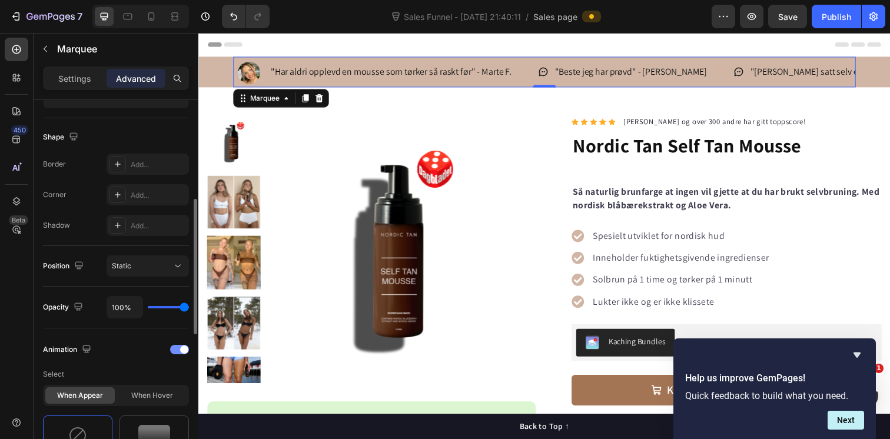
scroll to position [274, 0]
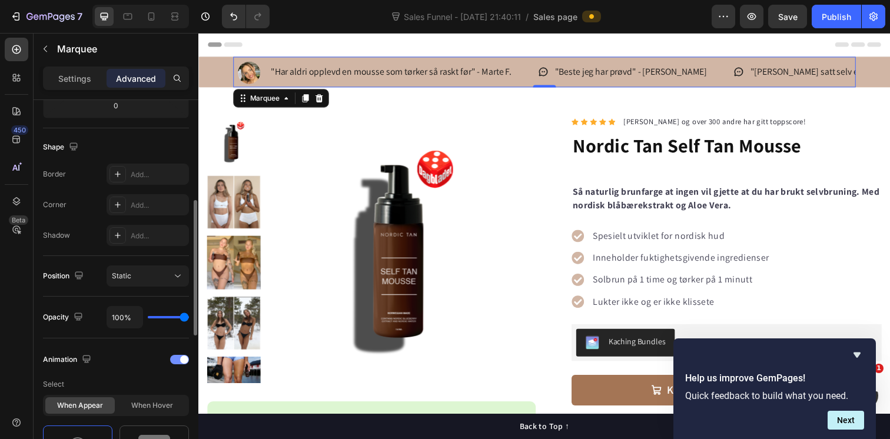
click at [182, 360] on span at bounding box center [184, 360] width 8 height 8
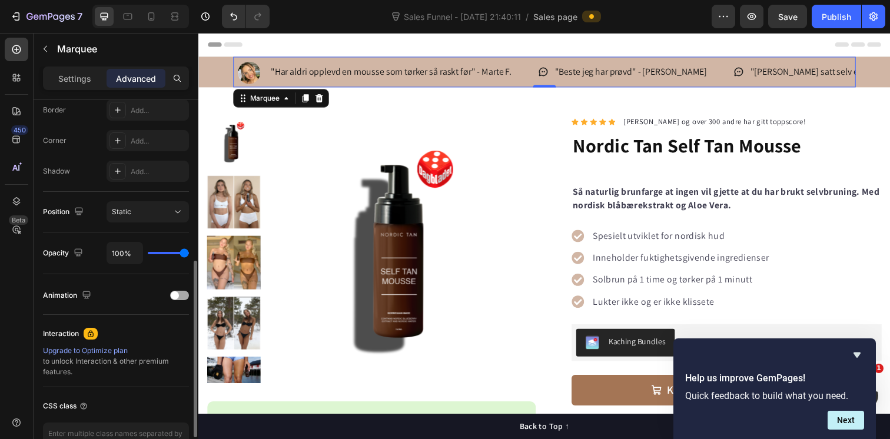
scroll to position [339, 0]
click at [177, 290] on div "Animation" at bounding box center [116, 294] width 146 height 19
click at [177, 296] on span at bounding box center [175, 295] width 8 height 8
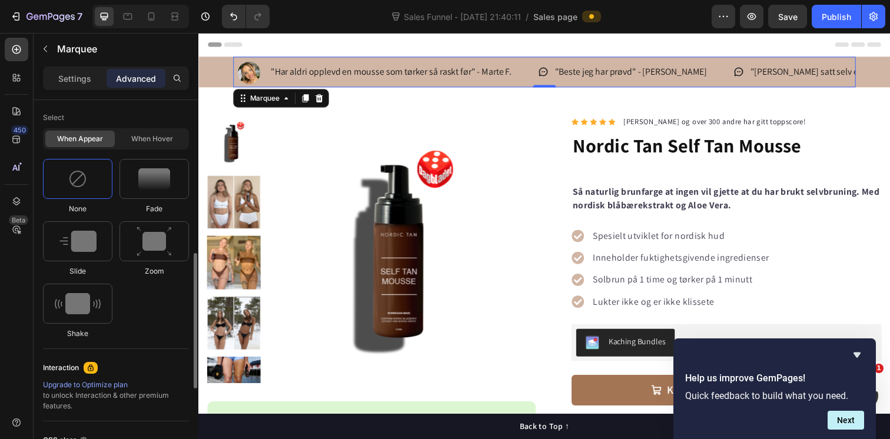
scroll to position [602, 0]
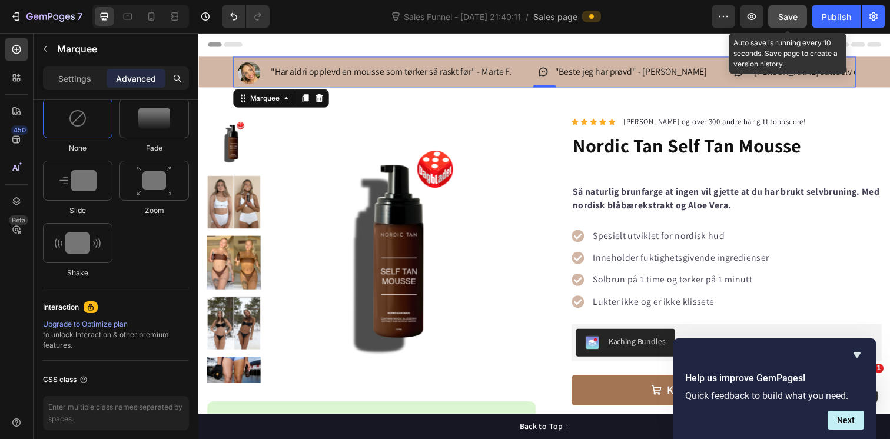
click at [789, 19] on span "Save" at bounding box center [787, 17] width 19 height 10
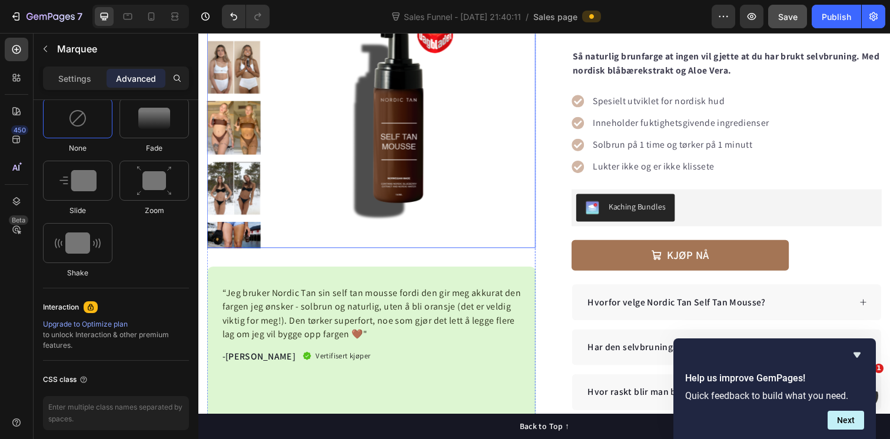
scroll to position [240, 0]
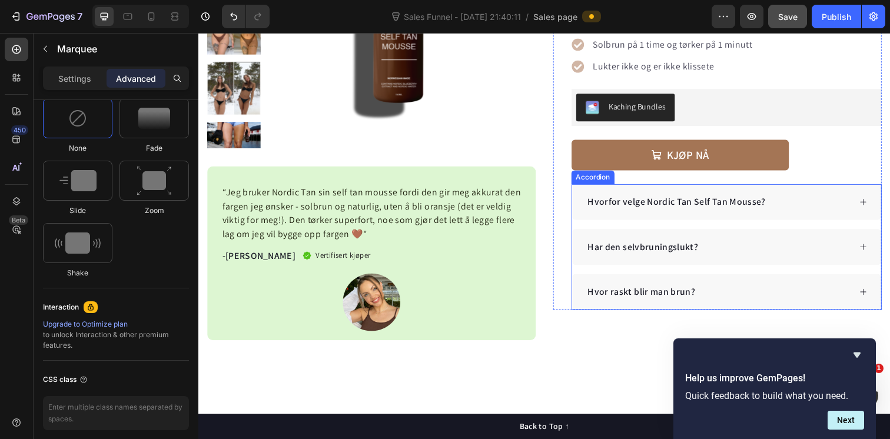
click at [590, 182] on div "Accordion" at bounding box center [601, 180] width 44 height 14
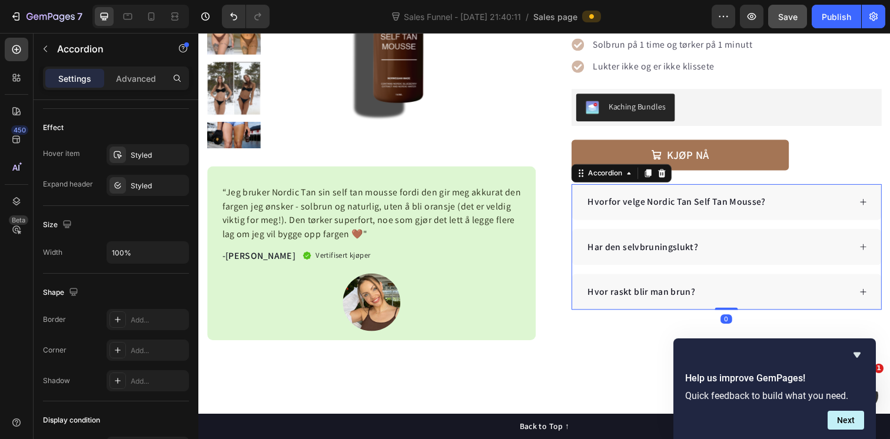
scroll to position [0, 0]
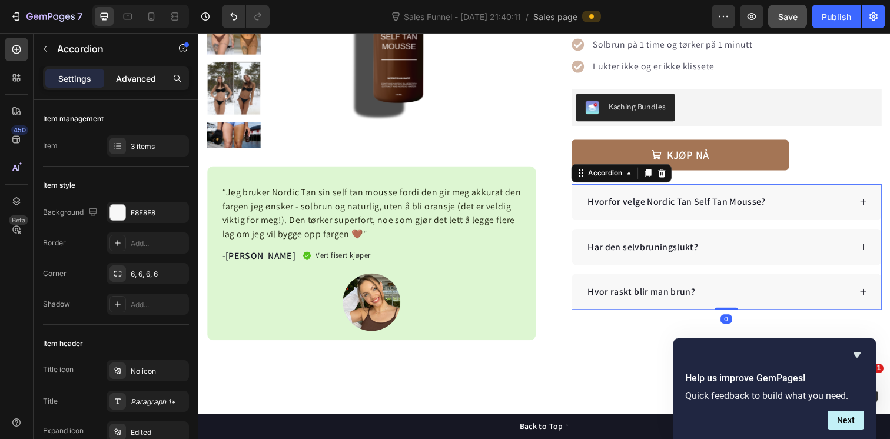
click at [147, 79] on p "Advanced" at bounding box center [136, 78] width 40 height 12
type input "100%"
type input "100"
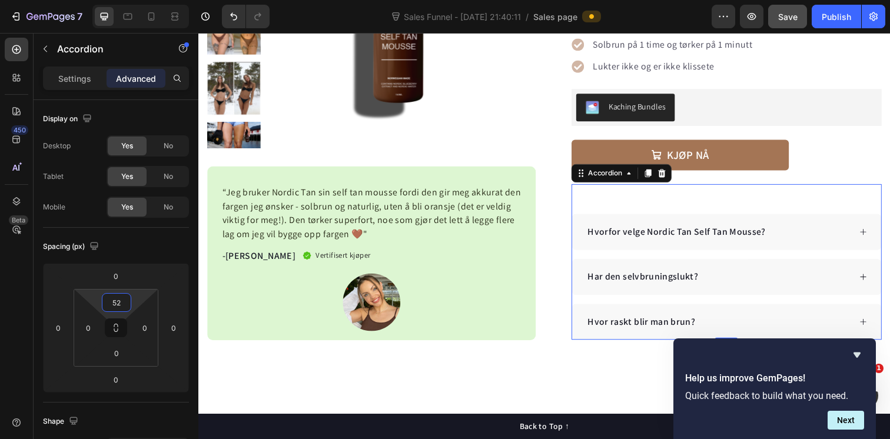
type input "54"
drag, startPoint x: 115, startPoint y: 317, endPoint x: 117, endPoint y: 301, distance: 15.9
click at [117, 0] on html "7 Version history Sales Funnel - [DATE] 21:40:11 / Sales page Preview Save Publ…" at bounding box center [445, 0] width 890 height 0
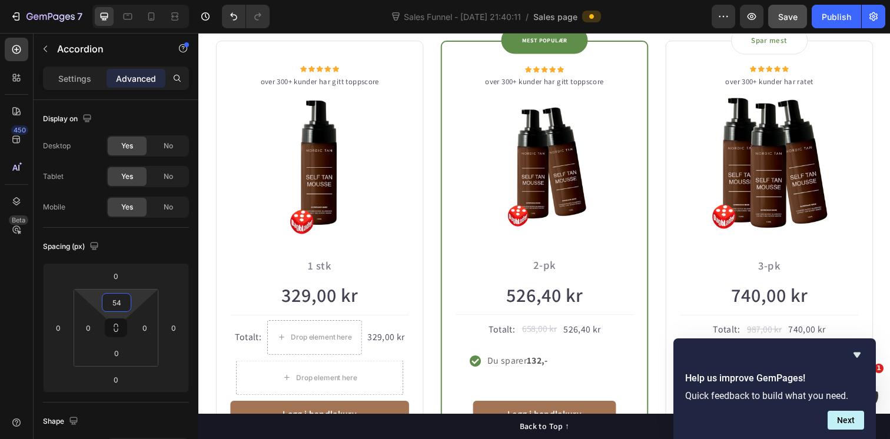
scroll to position [833, 0]
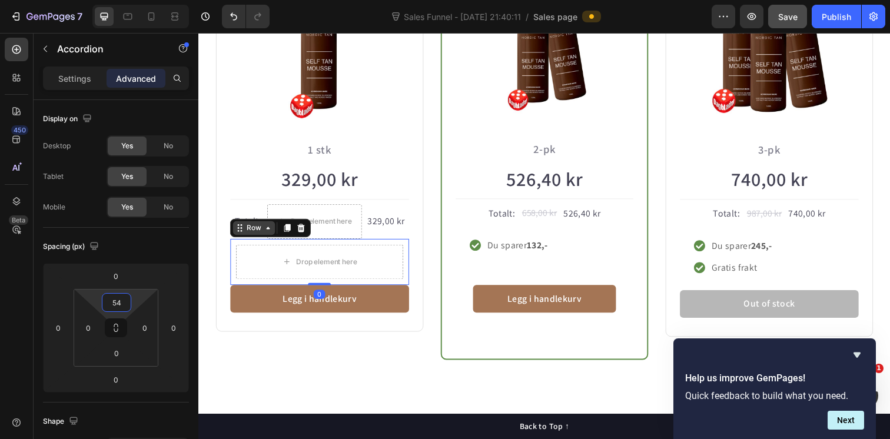
click at [243, 240] on div "Row" at bounding box center [272, 231] width 82 height 19
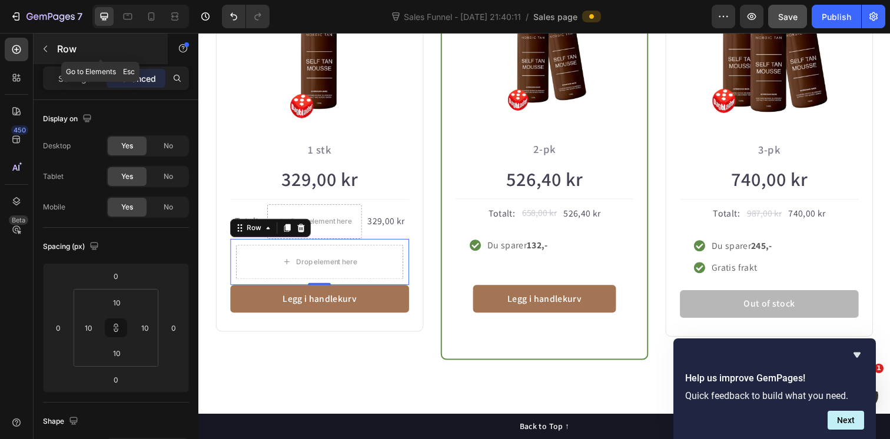
click at [43, 51] on icon "button" at bounding box center [45, 48] width 9 height 9
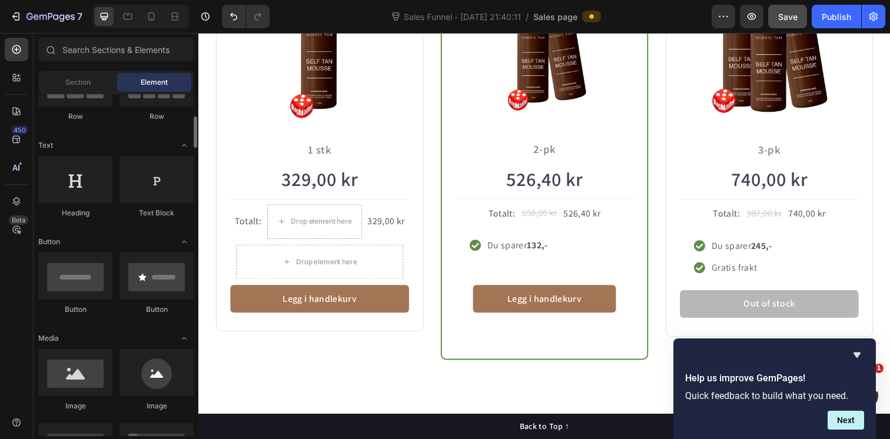
scroll to position [155, 0]
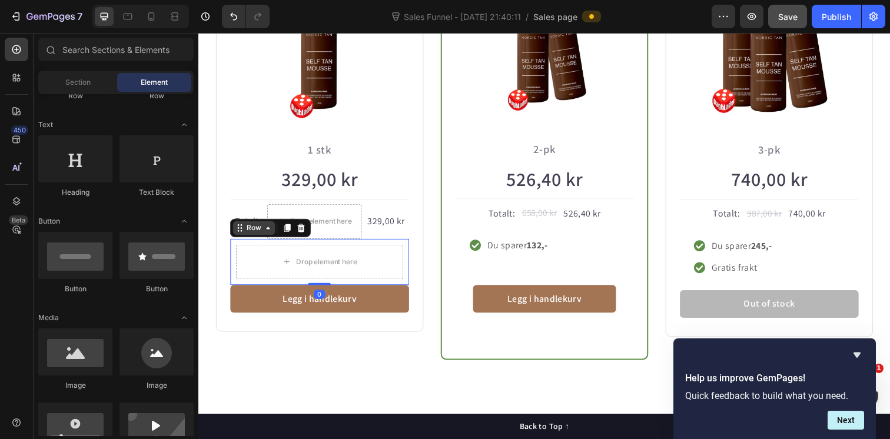
click at [243, 241] on div "Row" at bounding box center [272, 231] width 82 height 19
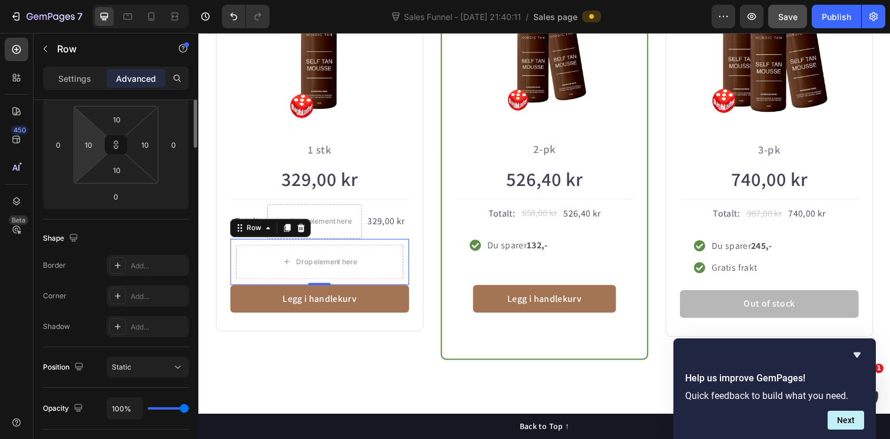
scroll to position [37, 0]
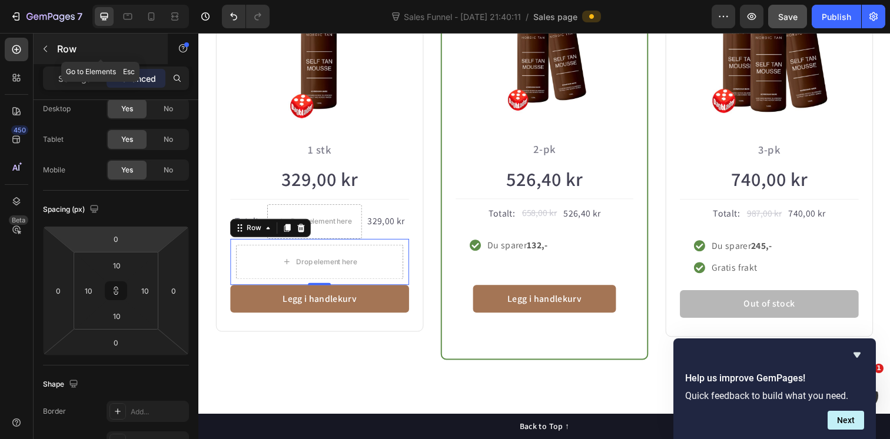
click at [48, 46] on icon "button" at bounding box center [45, 48] width 9 height 9
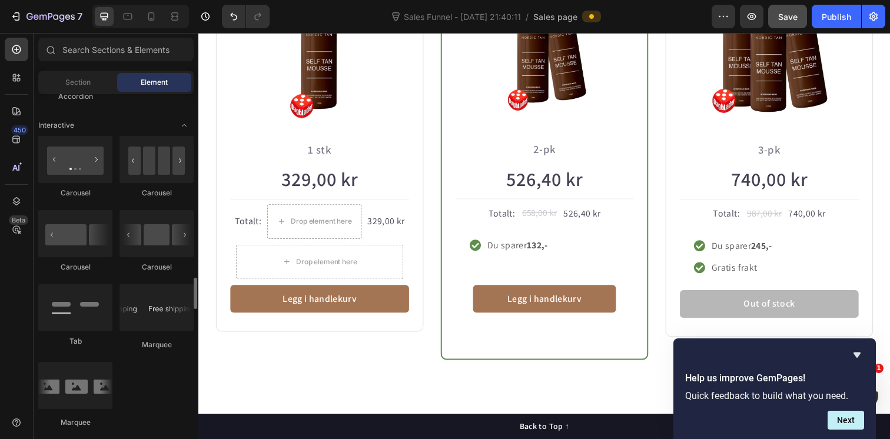
scroll to position [1232, 0]
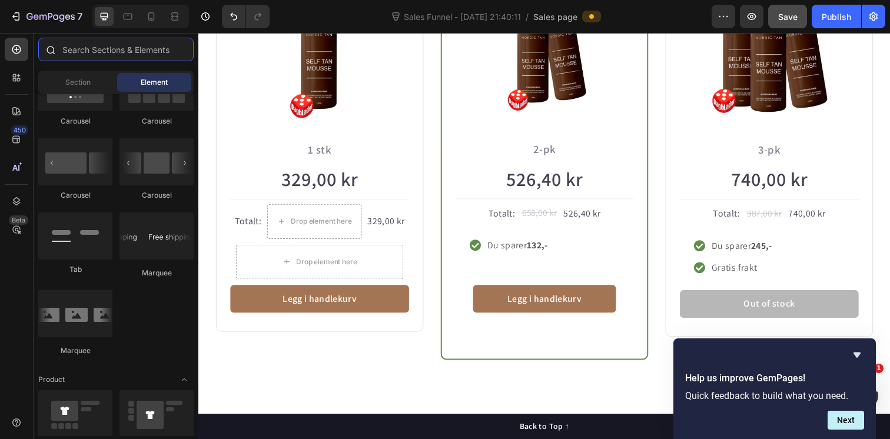
click at [125, 50] on input "text" at bounding box center [115, 50] width 155 height 24
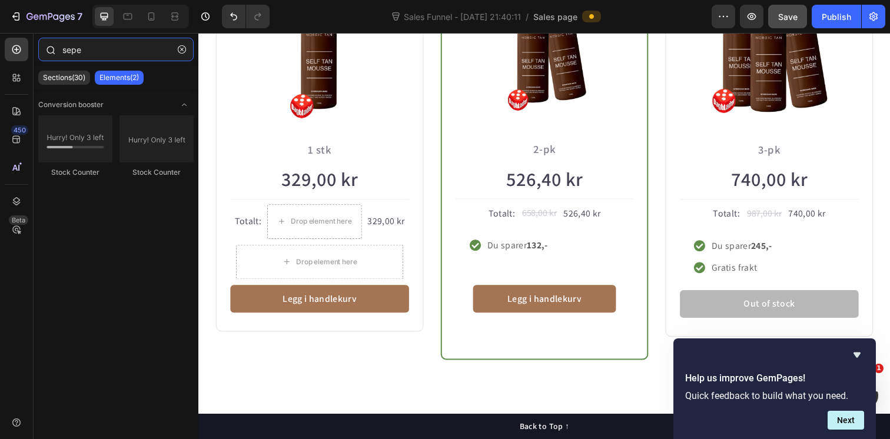
type input "seper"
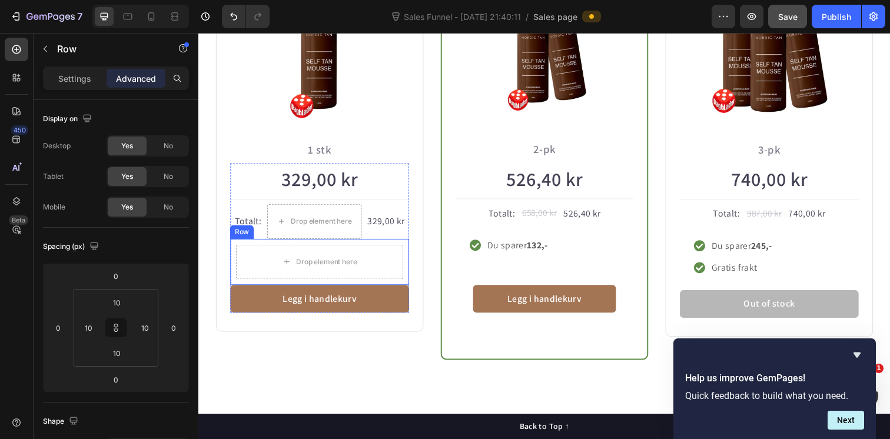
click at [243, 239] on div "Row" at bounding box center [243, 236] width 24 height 14
click at [248, 234] on div "Row" at bounding box center [254, 232] width 19 height 11
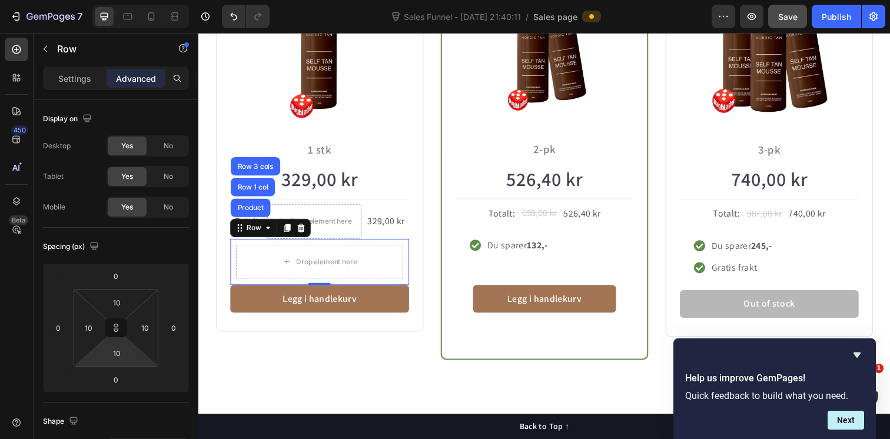
type input "12"
type input "14"
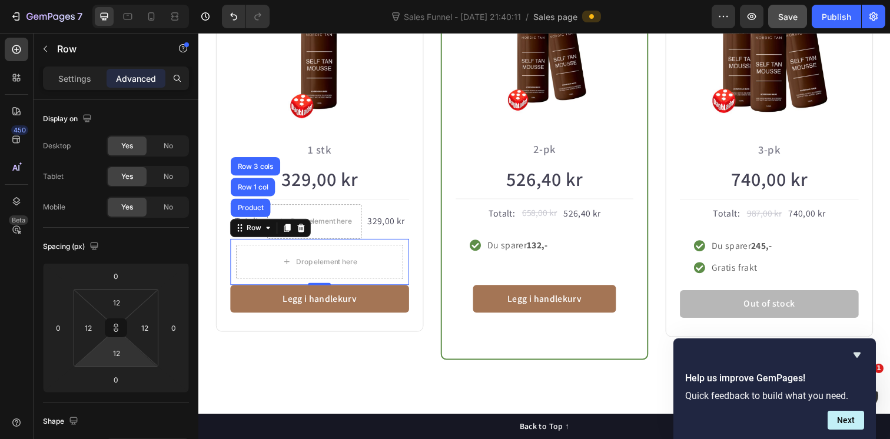
type input "14"
type input "16"
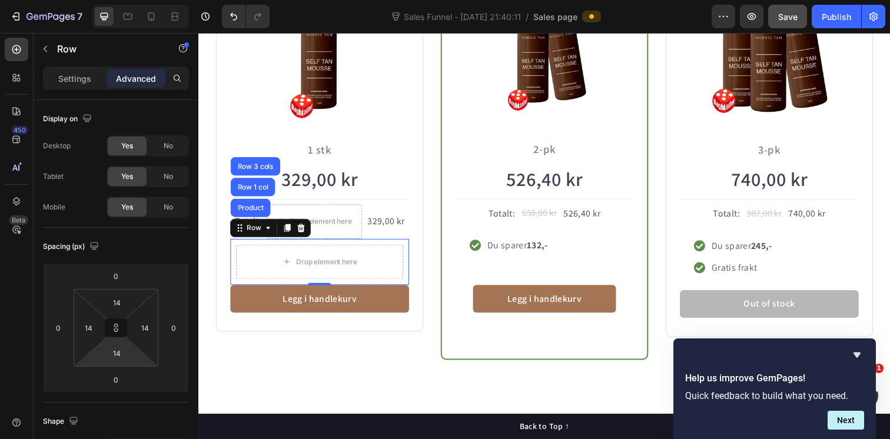
type input "16"
type input "18"
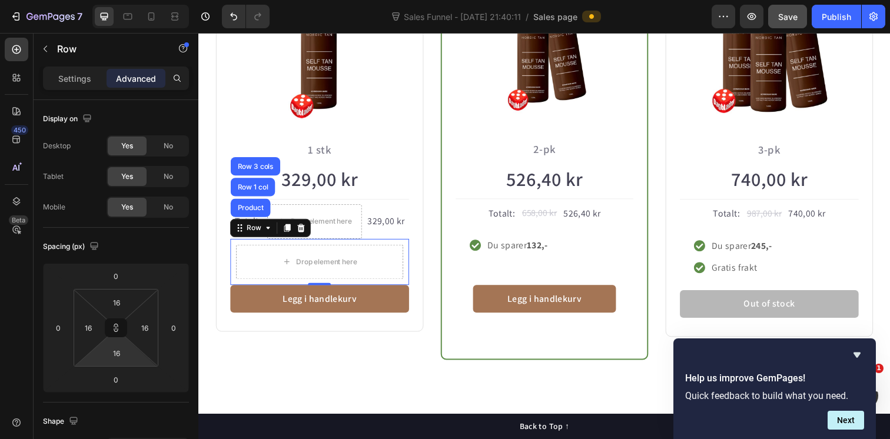
type input "18"
type input "20"
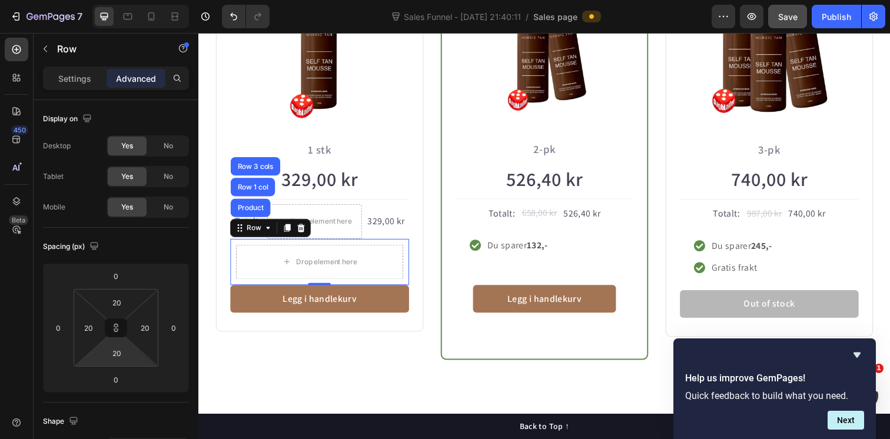
type input "22"
type input "24"
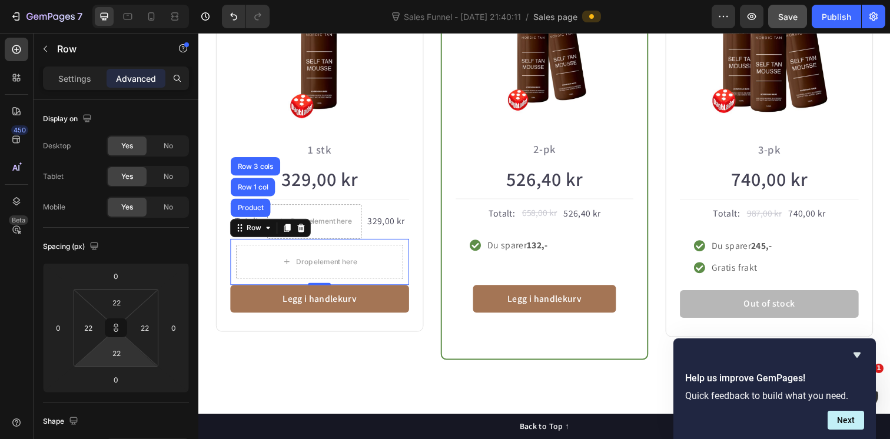
type input "24"
type input "26"
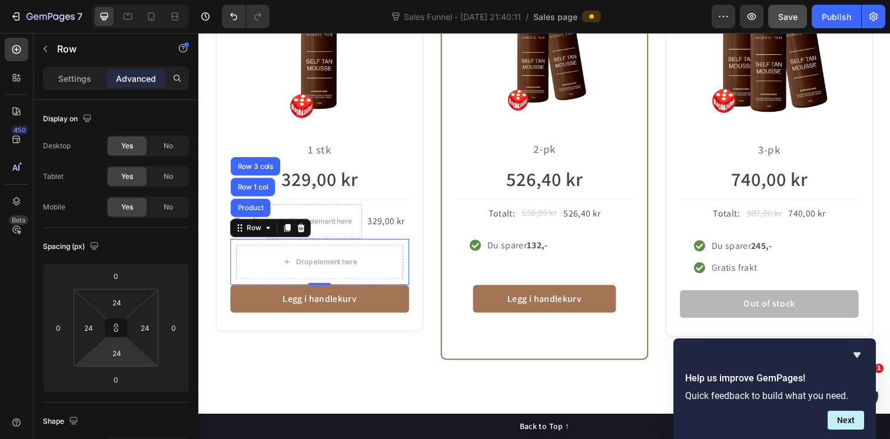
type input "26"
type input "28"
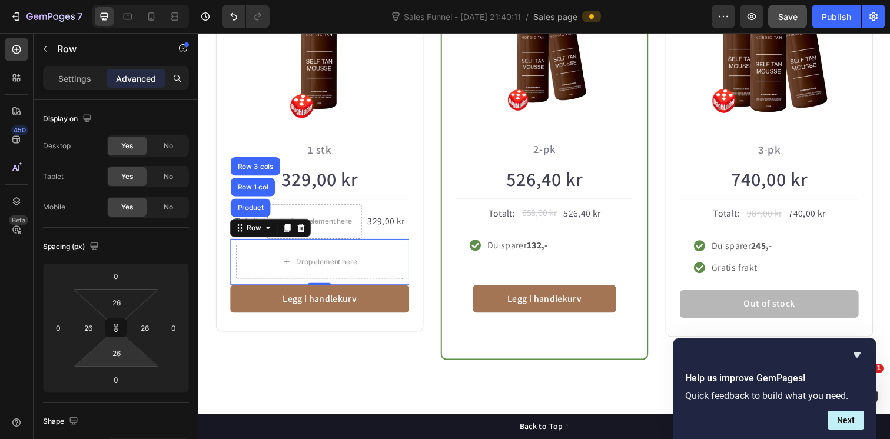
type input "28"
type input "30"
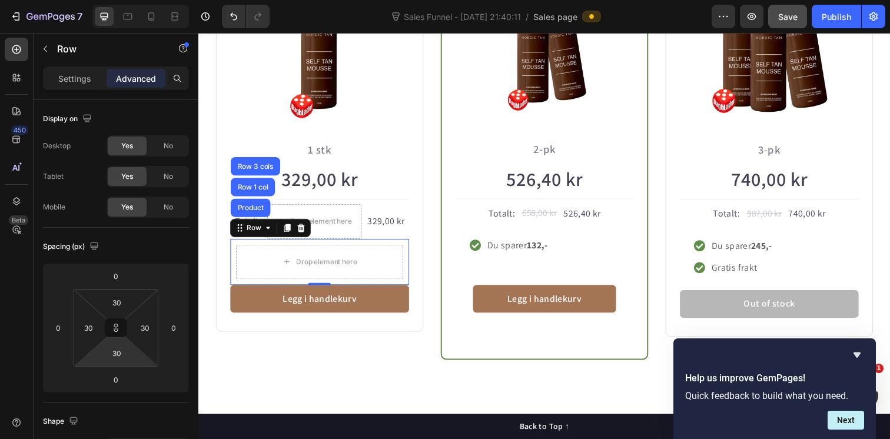
type input "32"
type input "34"
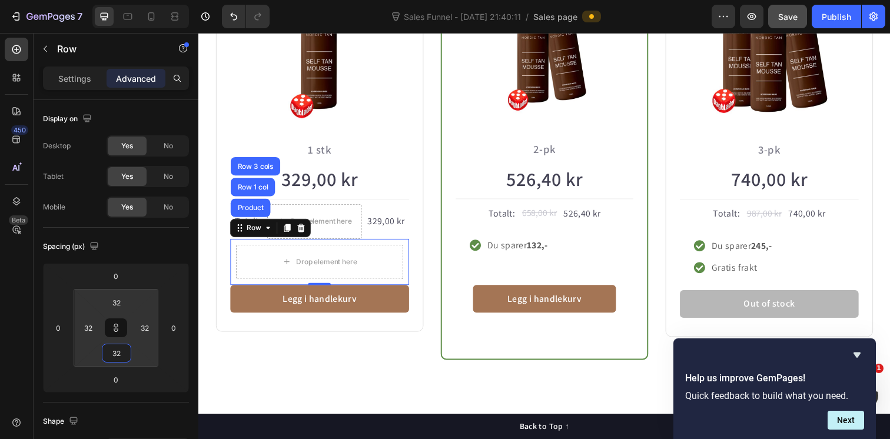
type input "34"
type input "36"
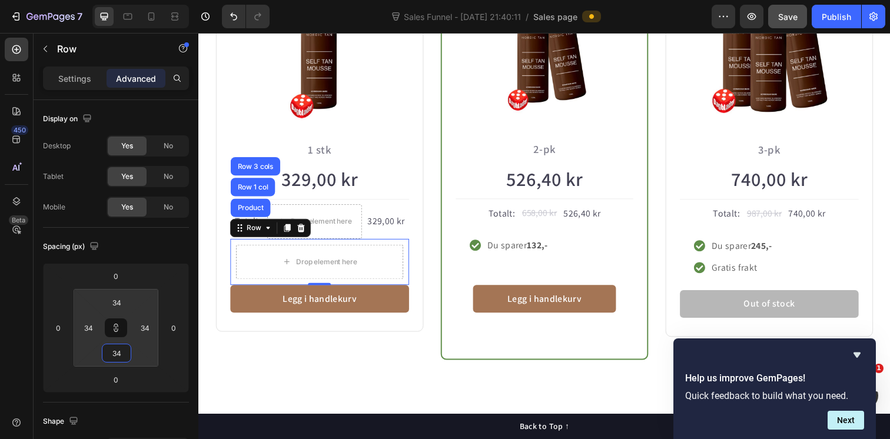
type input "36"
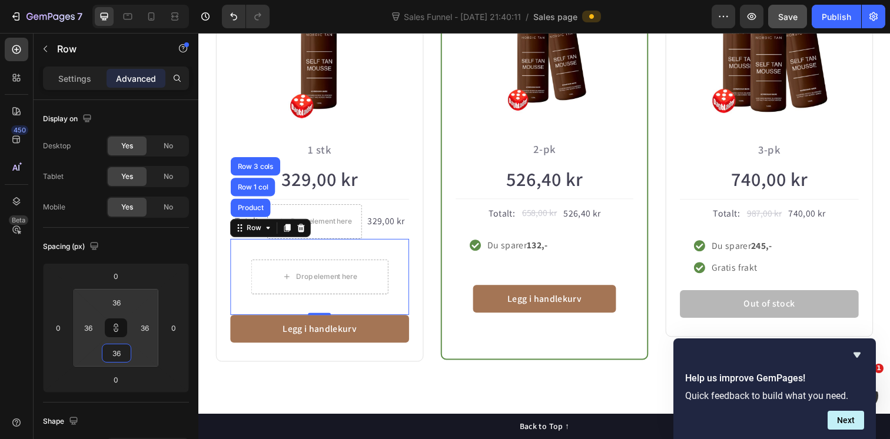
type input "38"
type input "40"
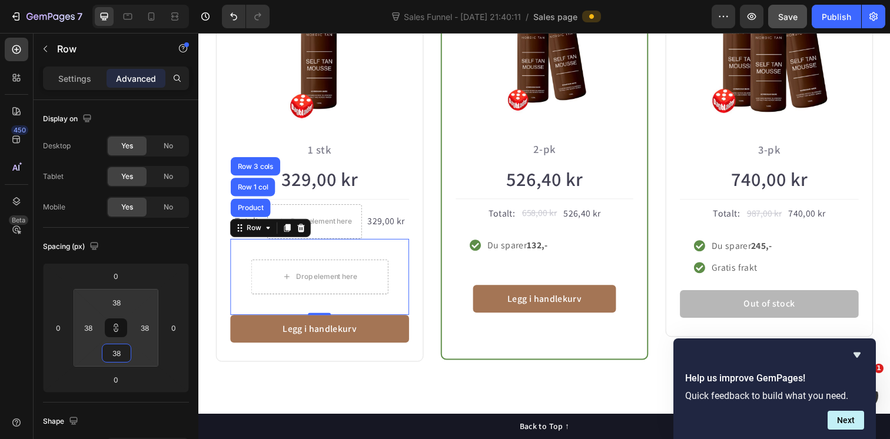
type input "40"
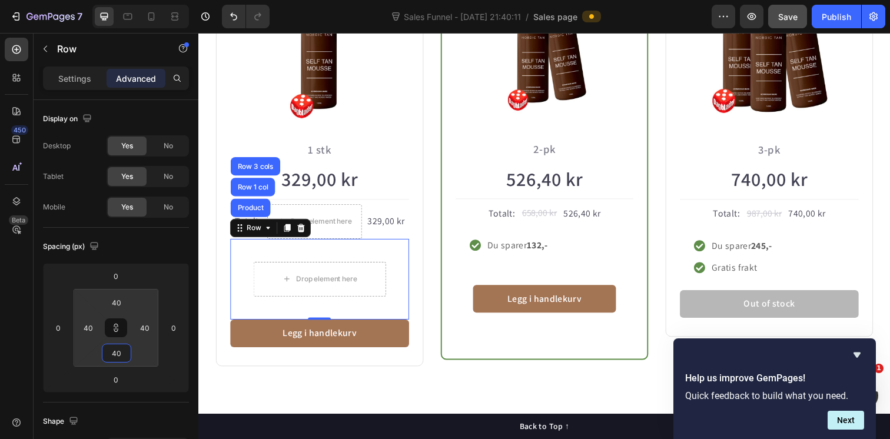
type input "38"
type input "36"
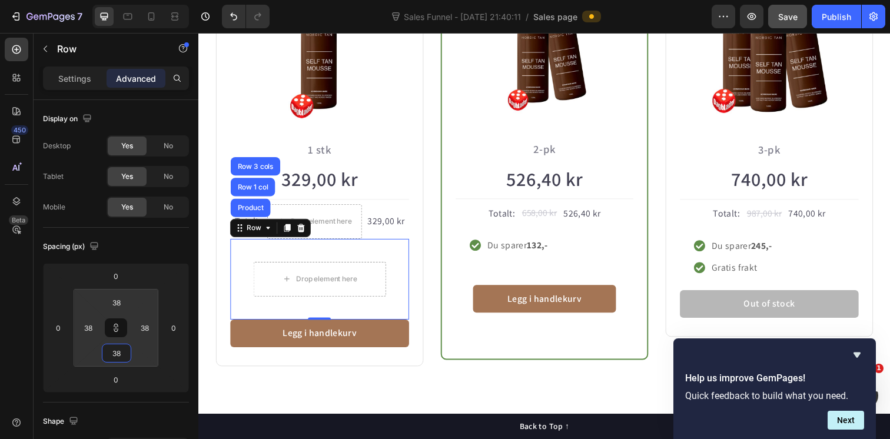
type input "36"
type input "34"
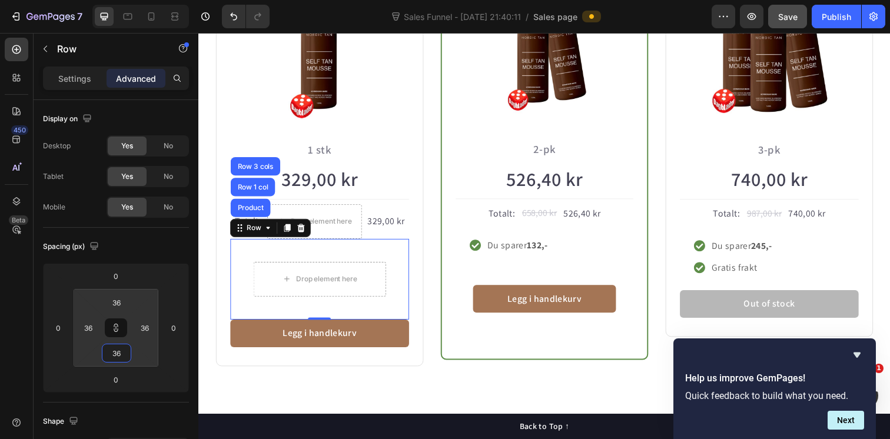
type input "34"
type input "32"
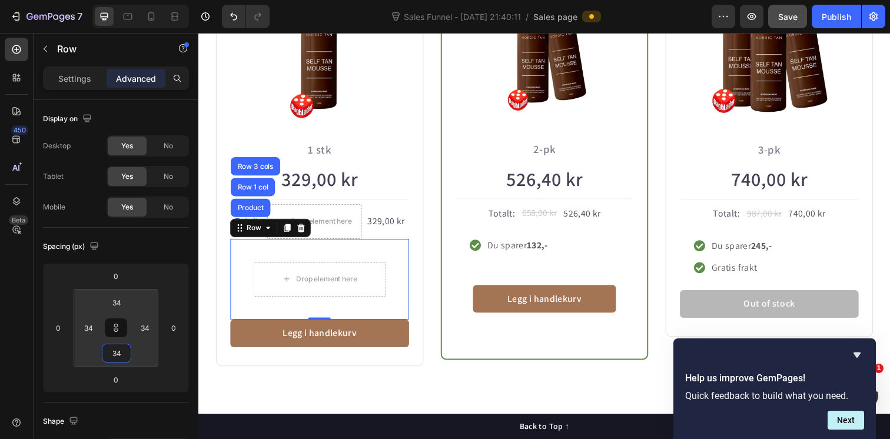
type input "32"
type input "30"
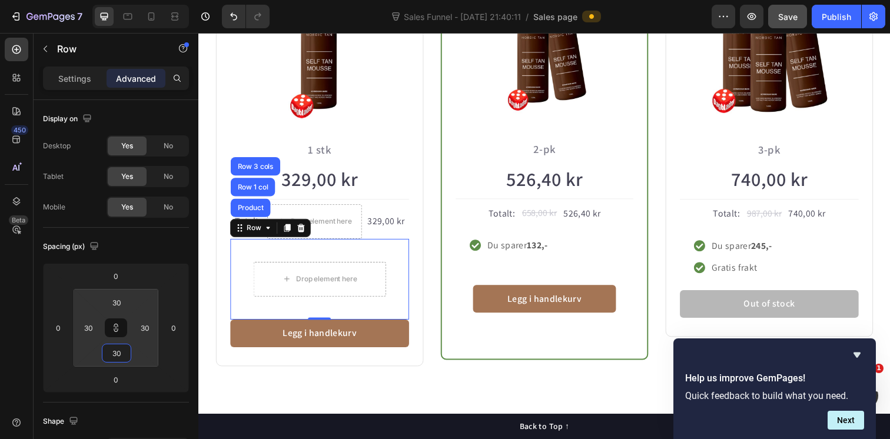
type input "28"
type input "26"
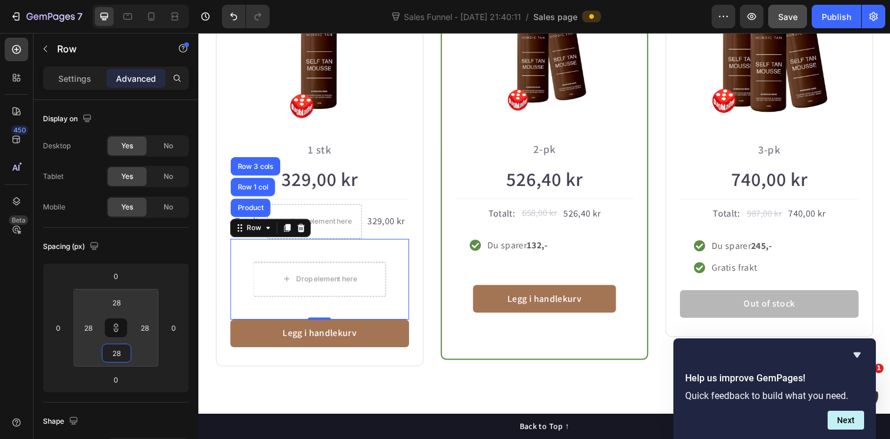
type input "26"
type input "24"
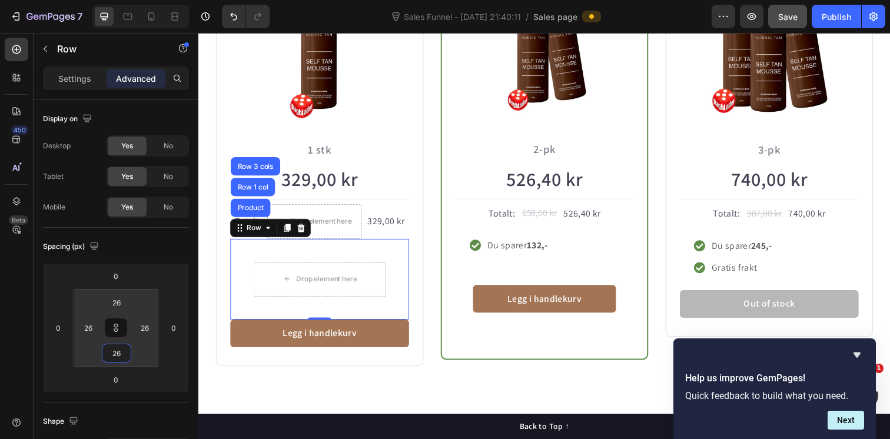
type input "24"
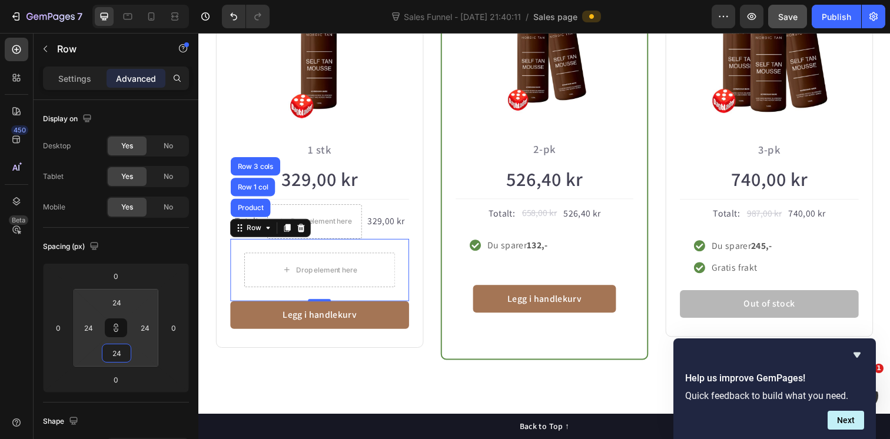
type input "22"
type input "20"
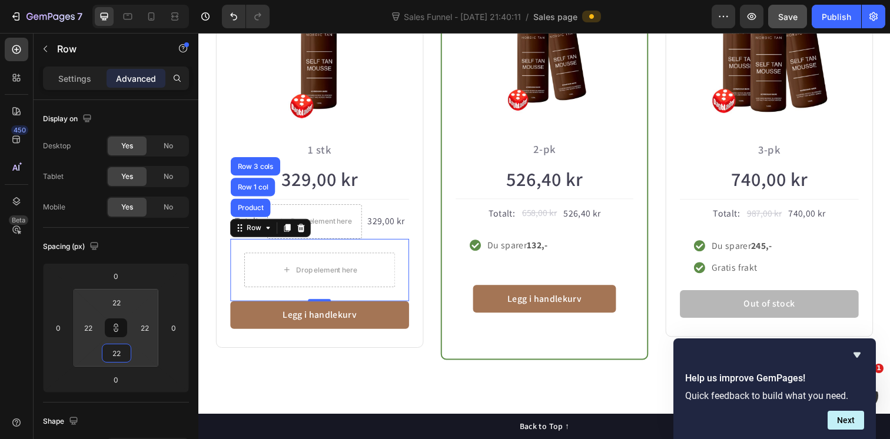
type input "20"
type input "16"
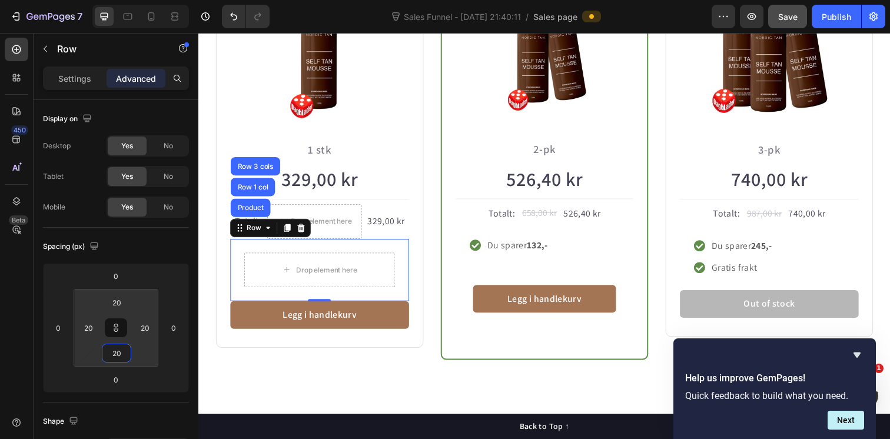
type input "16"
type input "14"
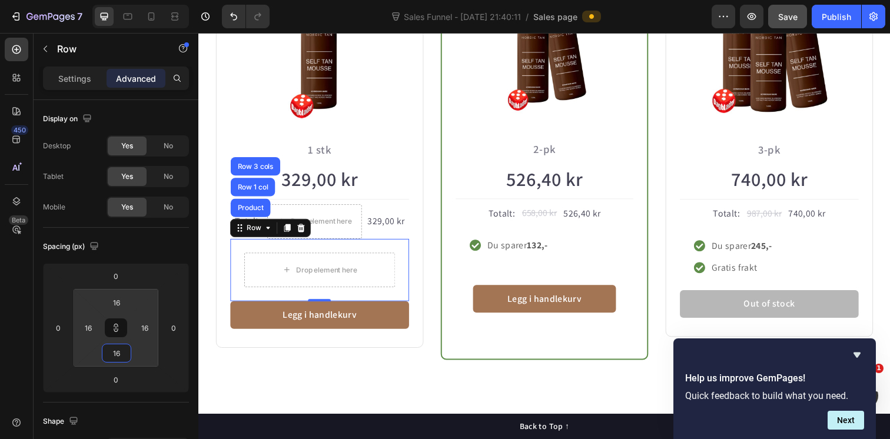
type input "14"
type input "12"
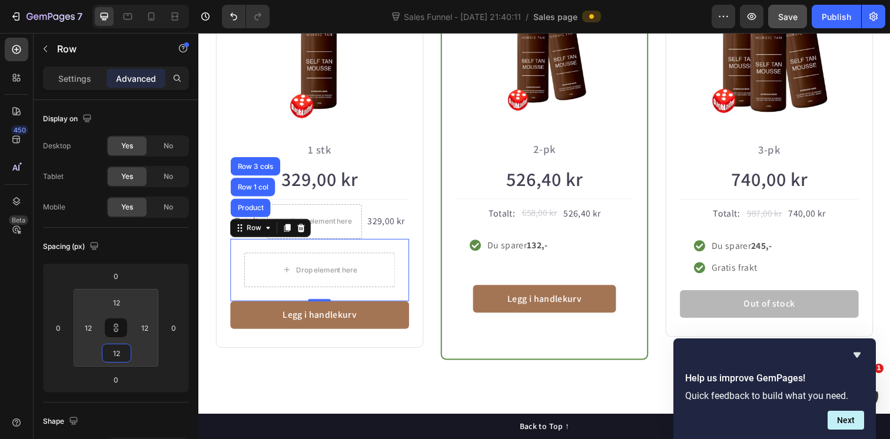
type input "10"
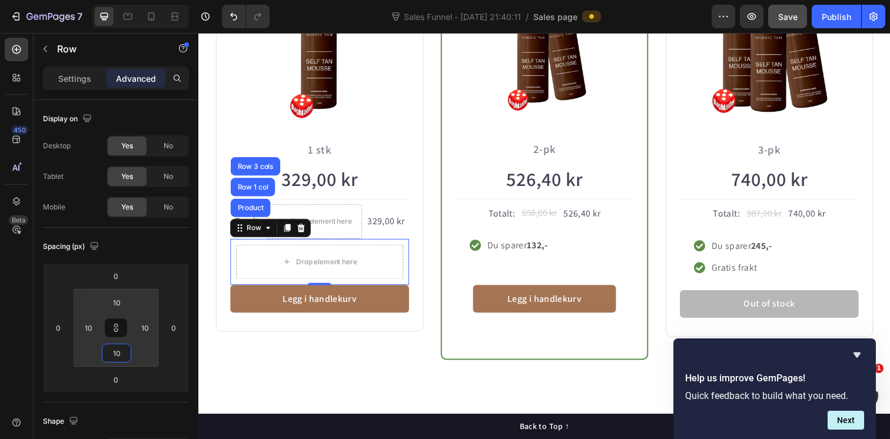
type input "12"
type input "14"
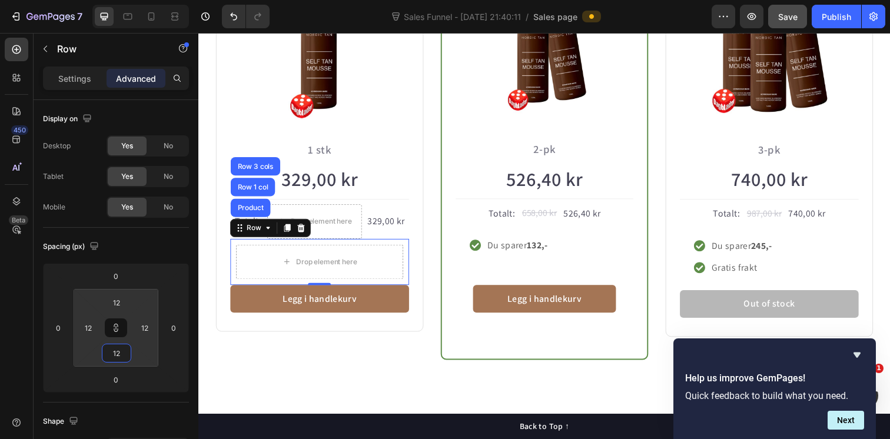
type input "14"
type input "16"
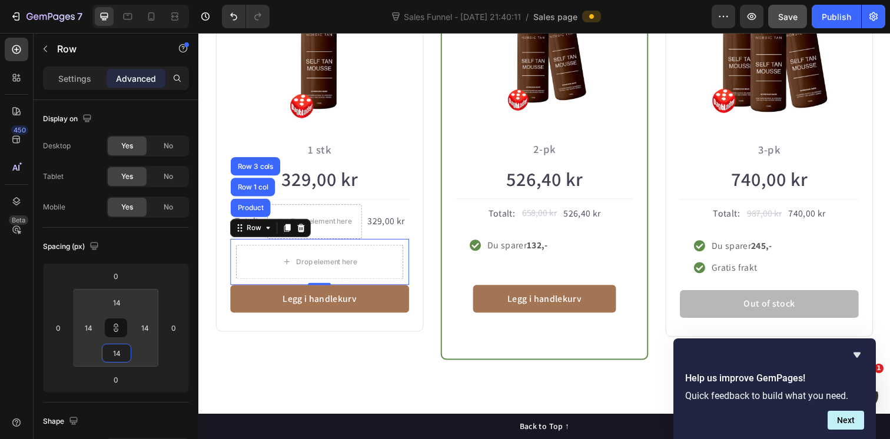
type input "16"
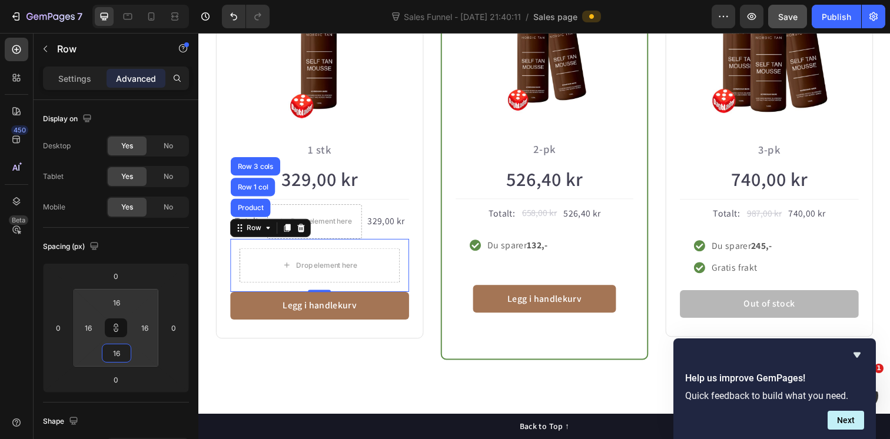
type input "18"
type input "20"
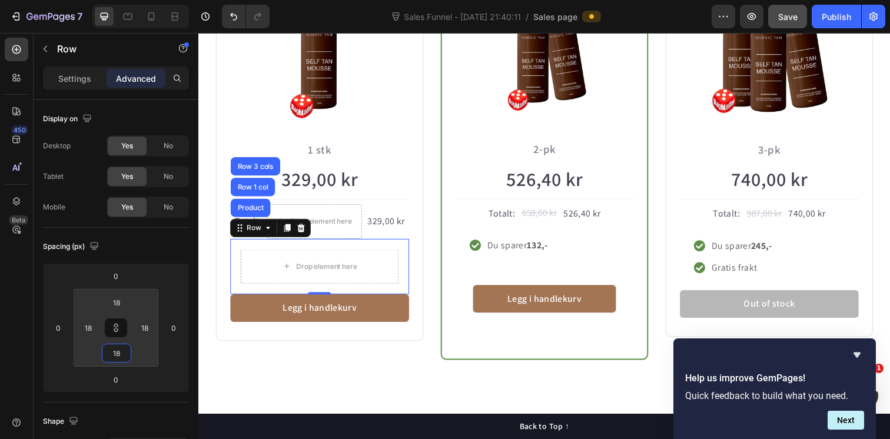
type input "20"
type input "22"
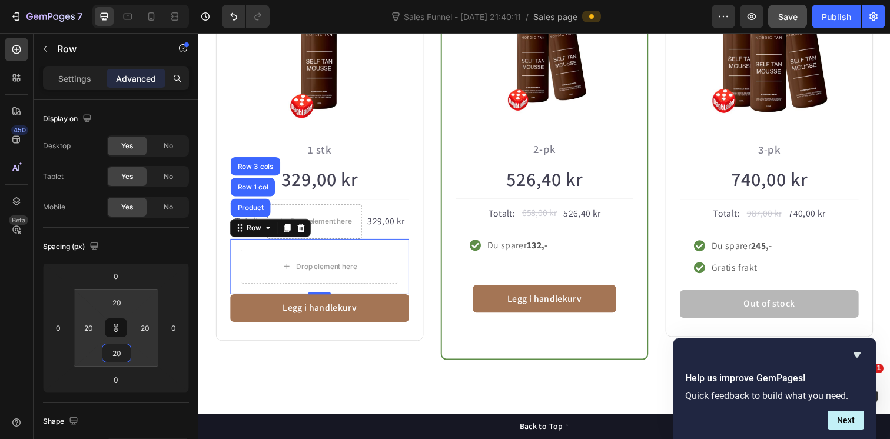
type input "22"
type input "24"
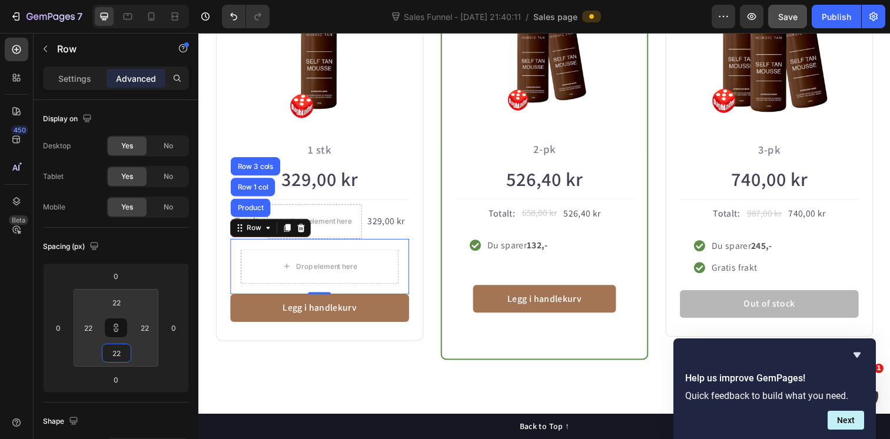
type input "24"
type input "26"
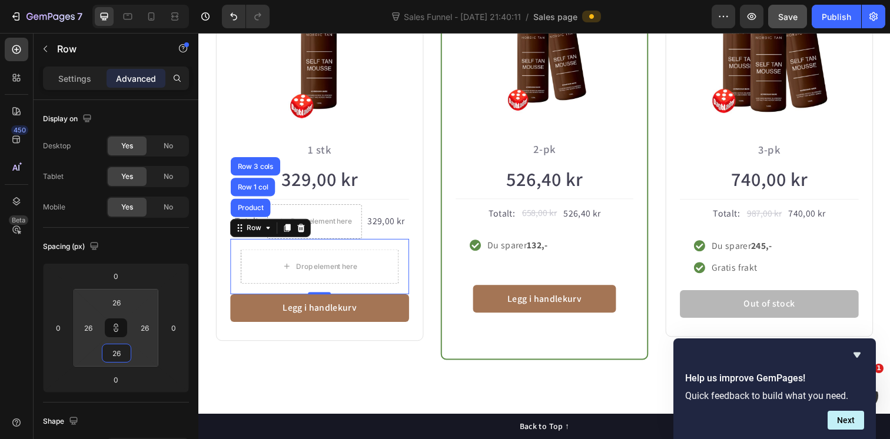
type input "28"
type input "30"
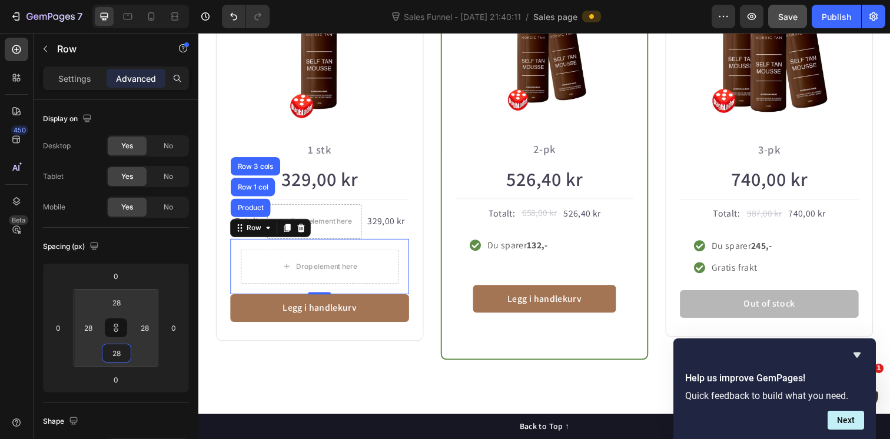
type input "30"
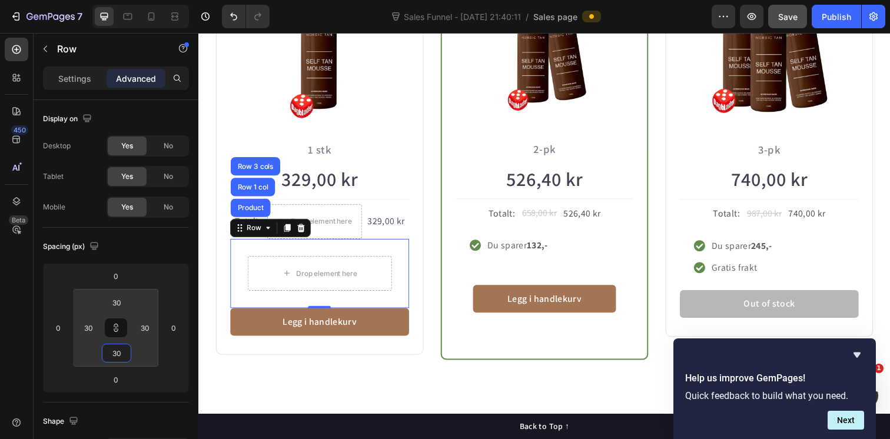
drag, startPoint x: 112, startPoint y: 364, endPoint x: 112, endPoint y: 358, distance: 5.9
click at [112, 0] on html "7 Version history Sales Funnel - Sep 11, 21:40:11 / Sales page Preview Save Pub…" at bounding box center [445, 0] width 890 height 0
click at [717, 291] on div "Add to Cart" at bounding box center [713, 288] width 43 height 11
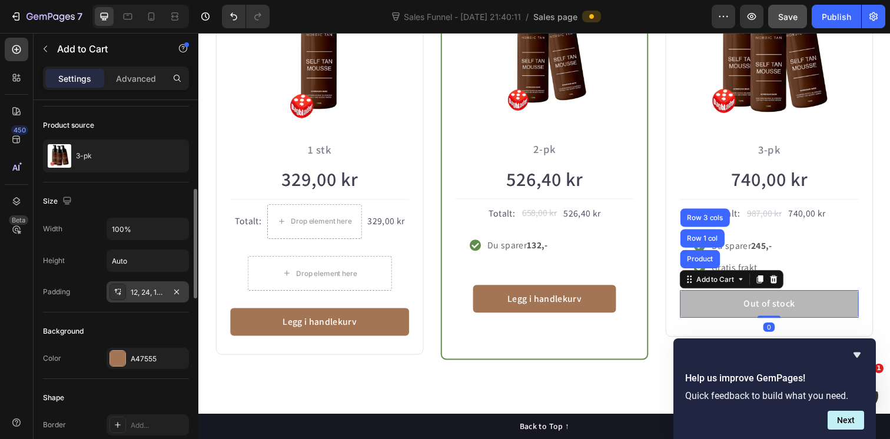
scroll to position [138, 0]
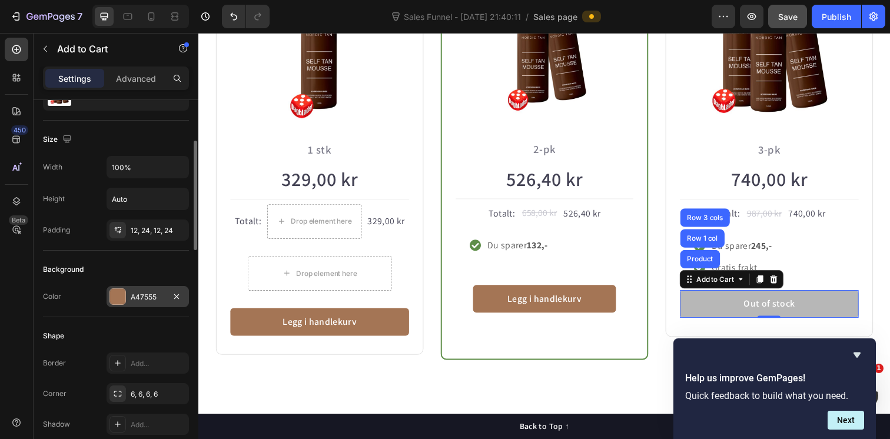
click at [115, 297] on div at bounding box center [117, 296] width 15 height 15
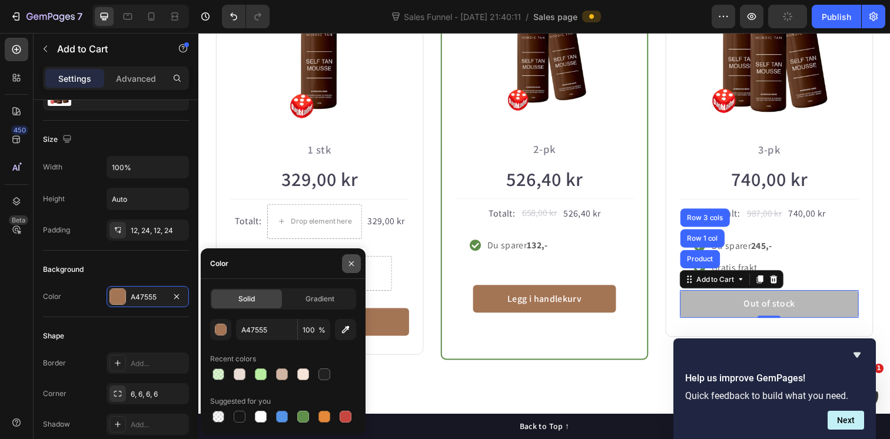
click at [355, 263] on icon "button" at bounding box center [351, 263] width 9 height 9
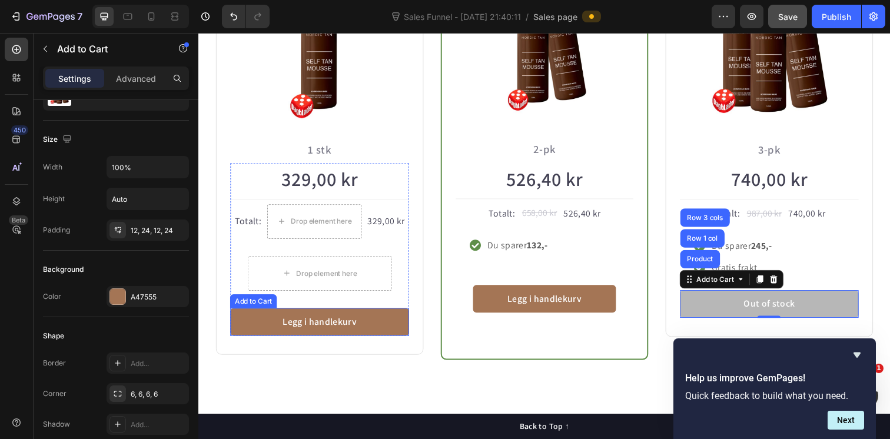
click at [260, 311] on div "Add to Cart" at bounding box center [255, 307] width 48 height 14
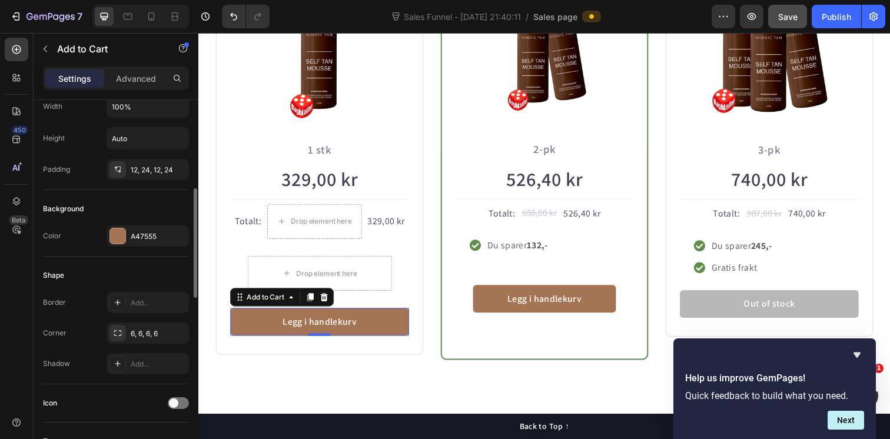
scroll to position [196, 0]
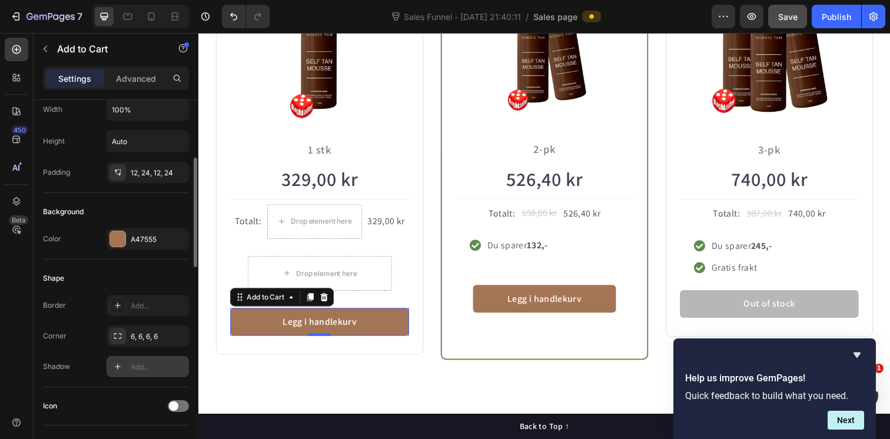
click at [119, 364] on icon at bounding box center [117, 366] width 9 height 9
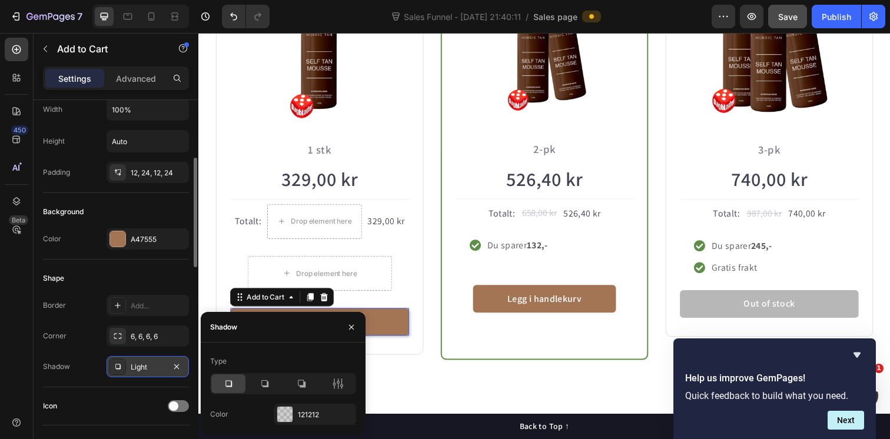
click at [188, 264] on div "Shape Border Add... Corner 6, 6, 6, 6 Shadow Light" at bounding box center [116, 324] width 146 height 128
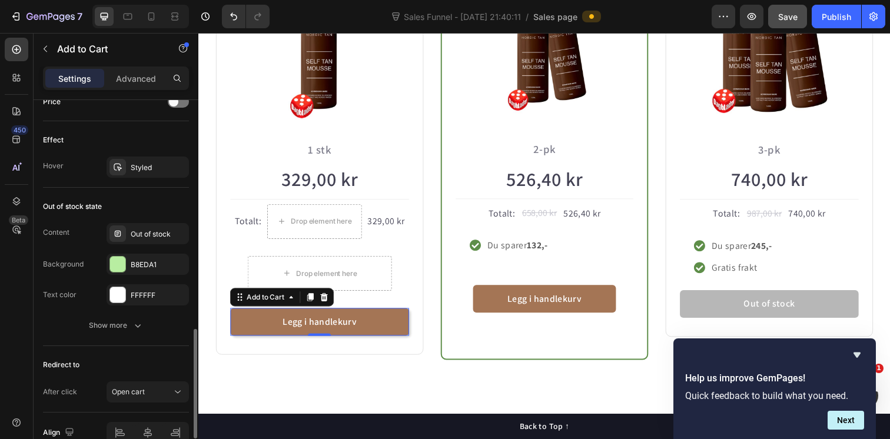
scroll to position [889, 0]
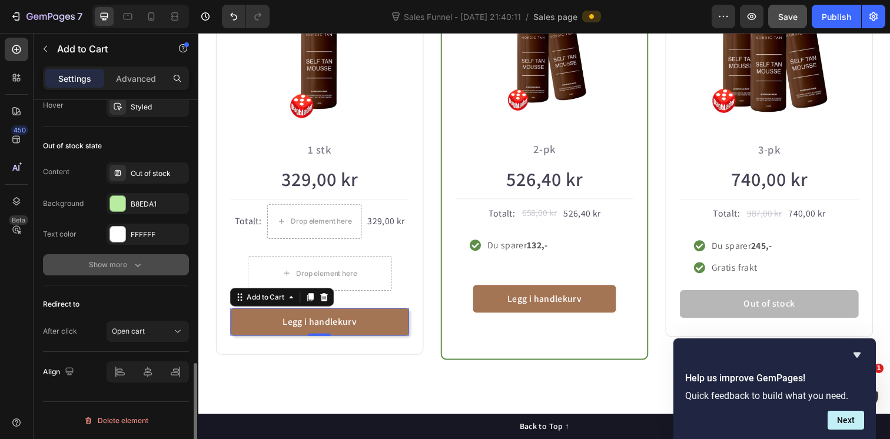
click at [127, 267] on div "Show more" at bounding box center [116, 265] width 55 height 12
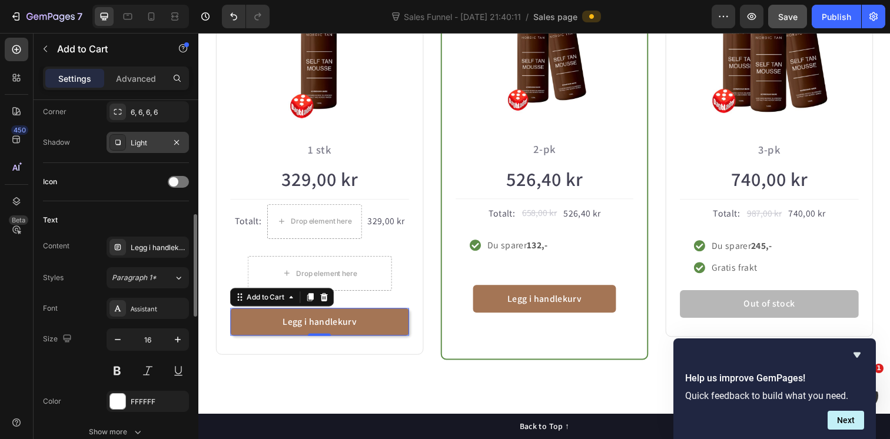
scroll to position [419, 0]
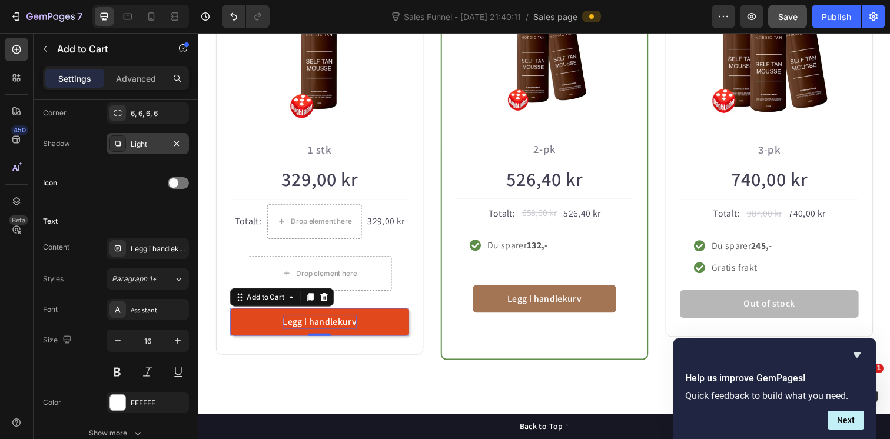
click at [293, 327] on div "Legg i handlekurv" at bounding box center [322, 328] width 76 height 14
click at [273, 327] on button "Legg i handlekurv" at bounding box center [322, 328] width 182 height 28
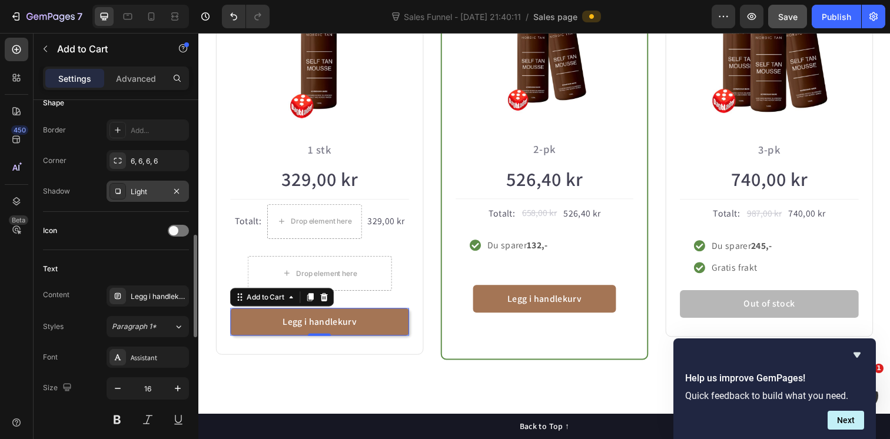
scroll to position [351, 0]
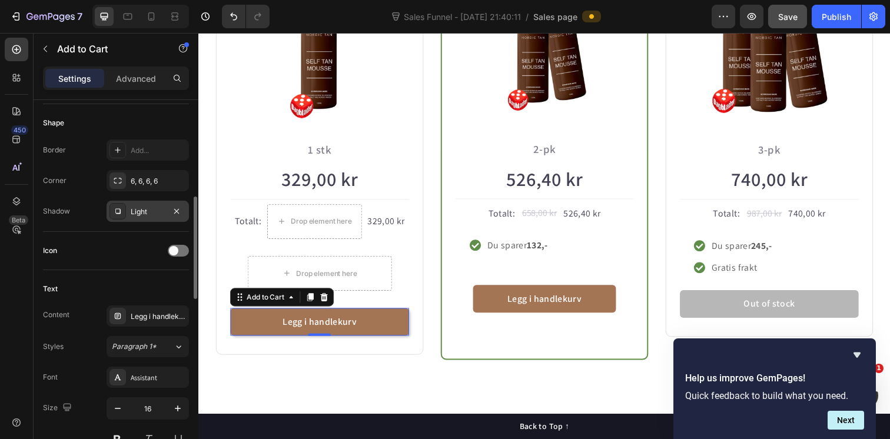
click at [145, 90] on div "Settings Advanced" at bounding box center [116, 84] width 165 height 34
click at [143, 85] on div "Advanced" at bounding box center [136, 78] width 59 height 19
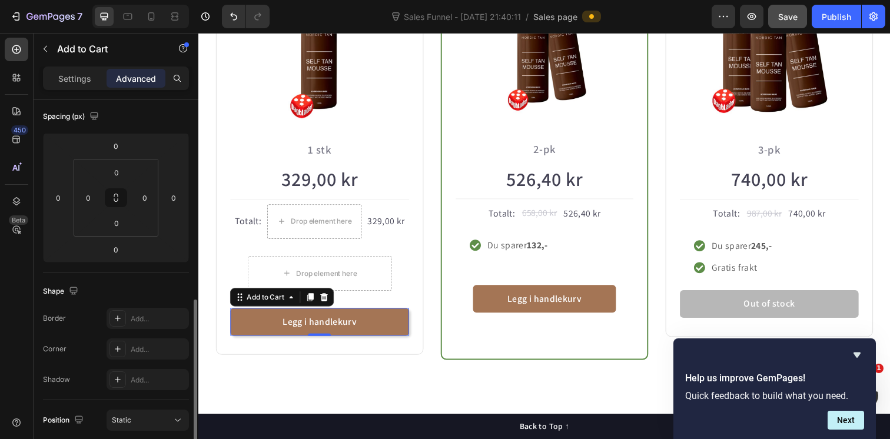
scroll to position [0, 0]
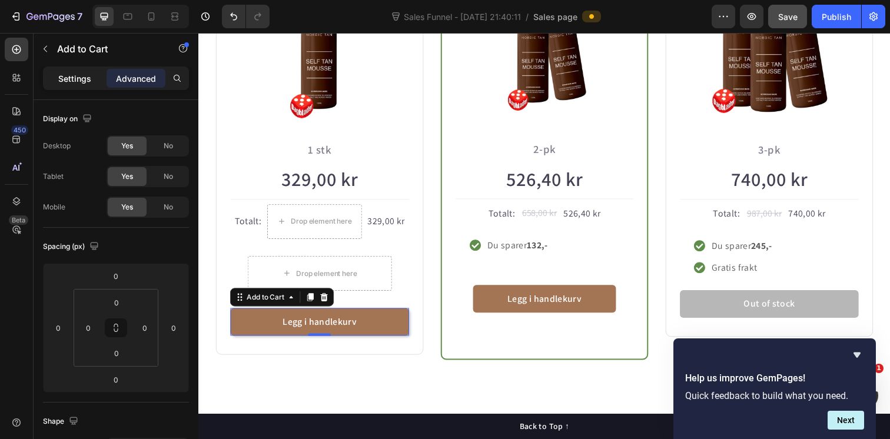
click at [83, 83] on p "Settings" at bounding box center [74, 78] width 33 height 12
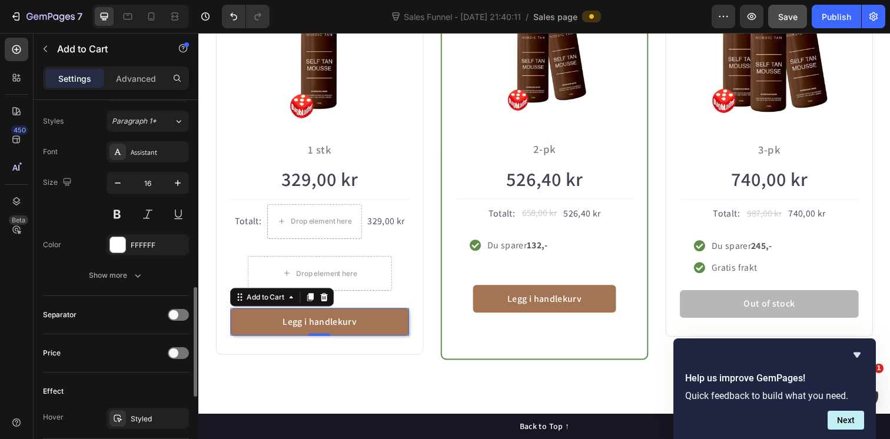
scroll to position [575, 0]
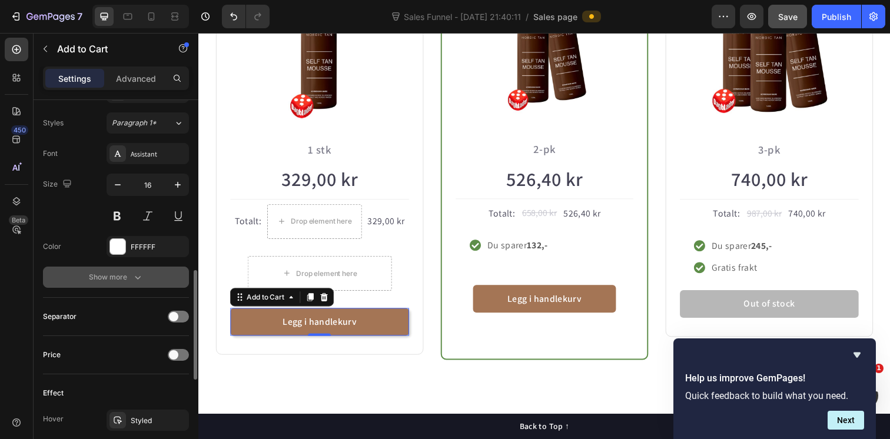
click at [141, 282] on icon "button" at bounding box center [138, 277] width 12 height 12
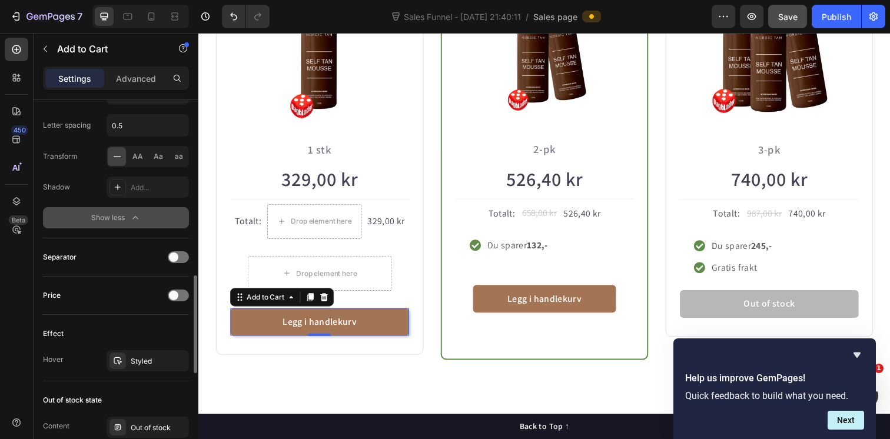
scroll to position [831, 0]
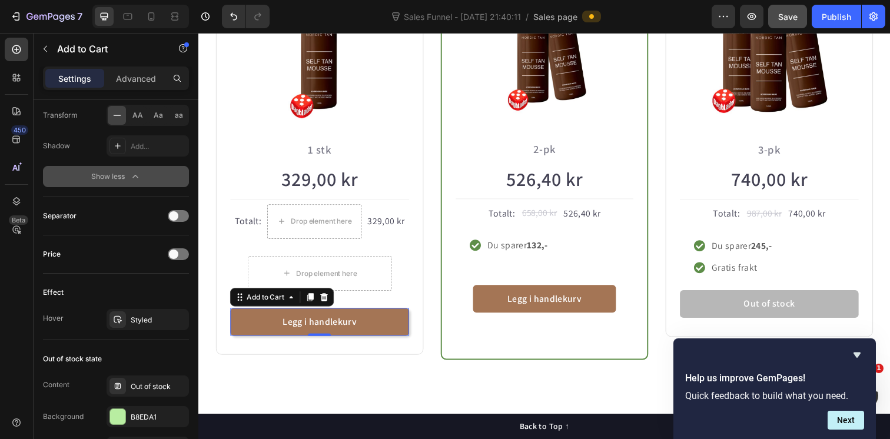
click at [128, 178] on div "Show less" at bounding box center [116, 177] width 50 height 12
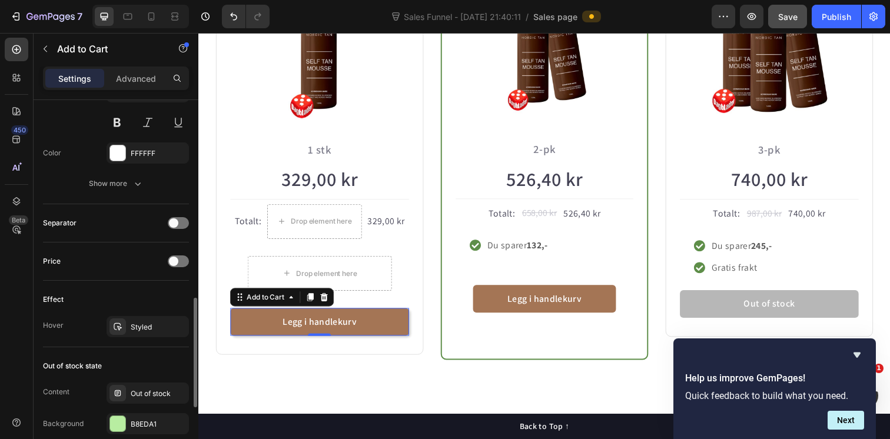
scroll to position [665, 0]
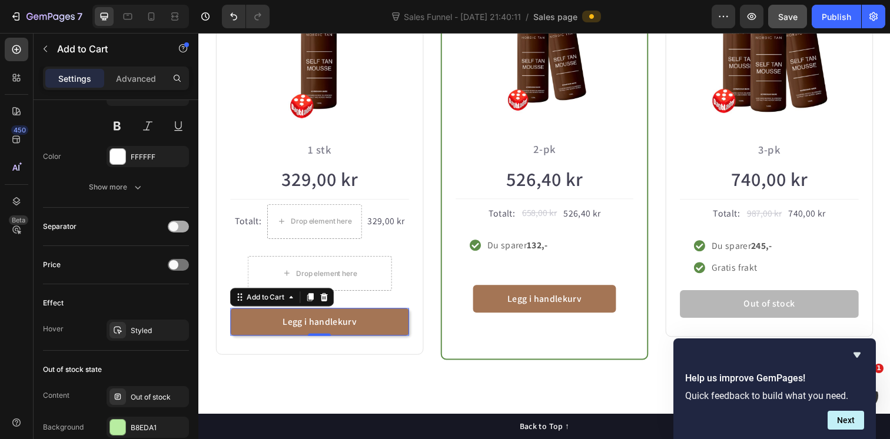
click at [177, 228] on span at bounding box center [173, 226] width 9 height 9
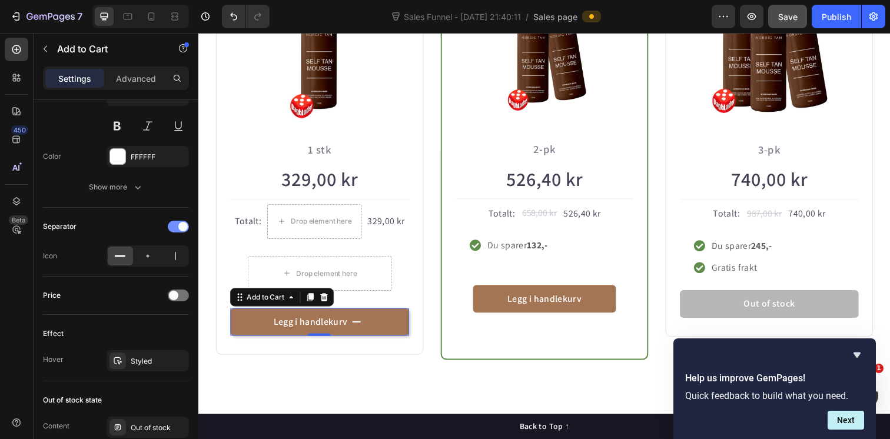
click at [177, 228] on div at bounding box center [178, 227] width 21 height 12
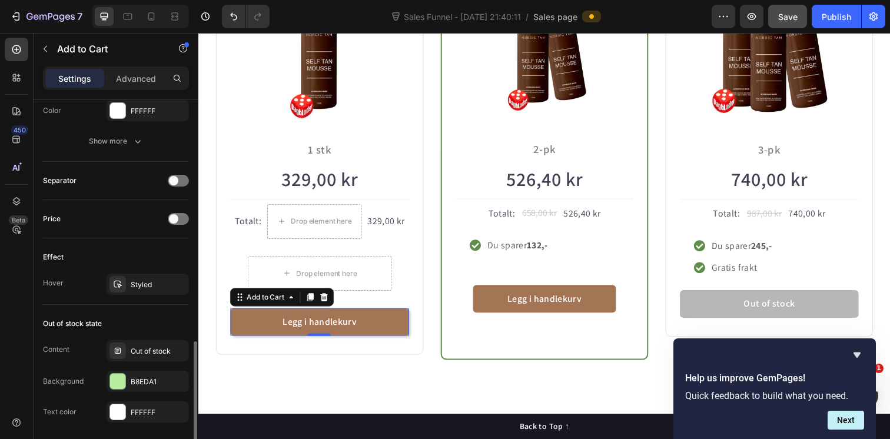
scroll to position [747, 0]
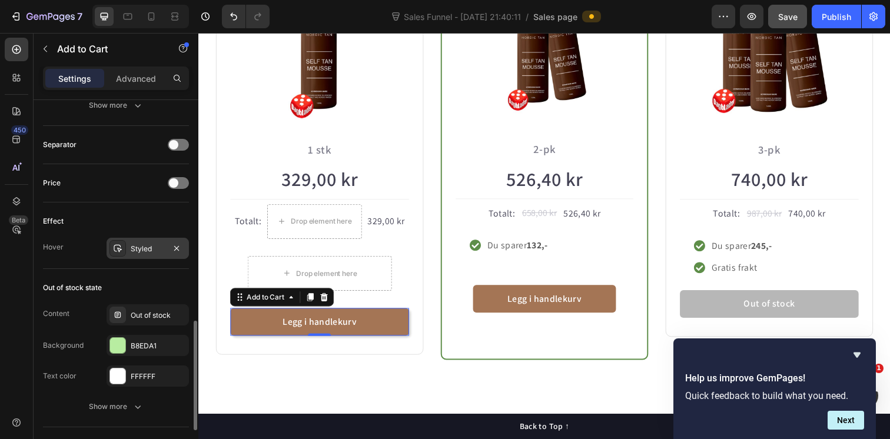
click at [135, 252] on div "Styled" at bounding box center [148, 249] width 34 height 11
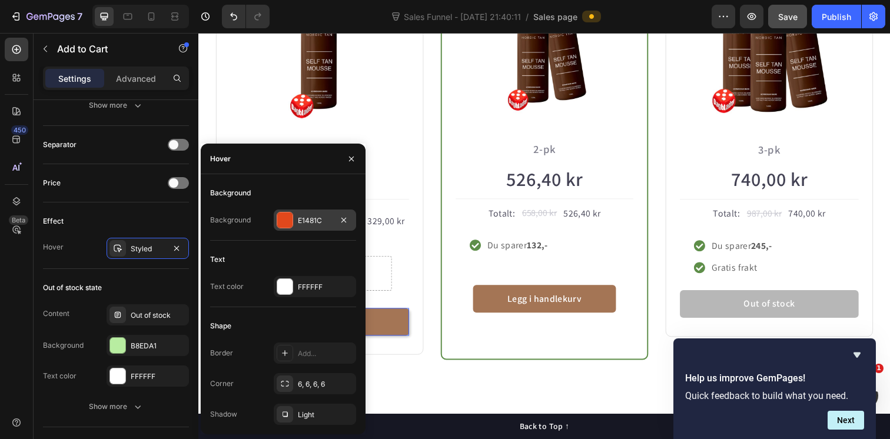
click at [286, 223] on div at bounding box center [284, 219] width 15 height 15
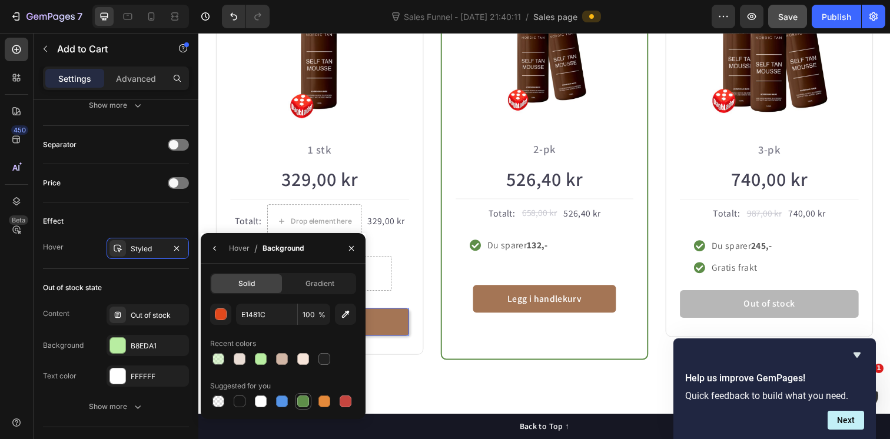
click at [303, 403] on div at bounding box center [303, 402] width 12 height 12
type input "5E8E49"
click at [356, 246] on icon "button" at bounding box center [351, 248] width 9 height 9
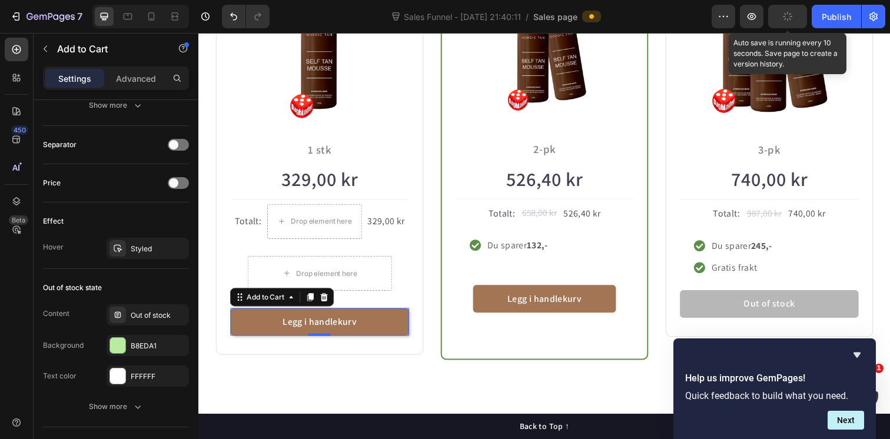
click at [784, 15] on icon "button" at bounding box center [787, 16] width 11 height 11
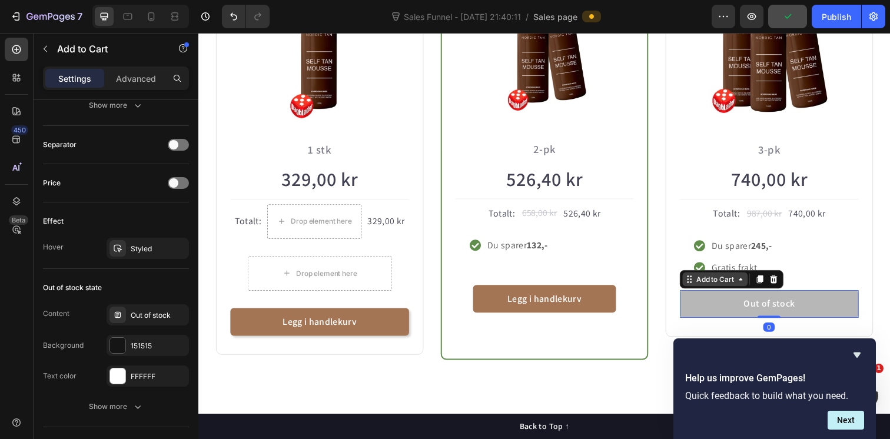
click at [714, 290] on div "Add to Cart" at bounding box center [726, 284] width 67 height 14
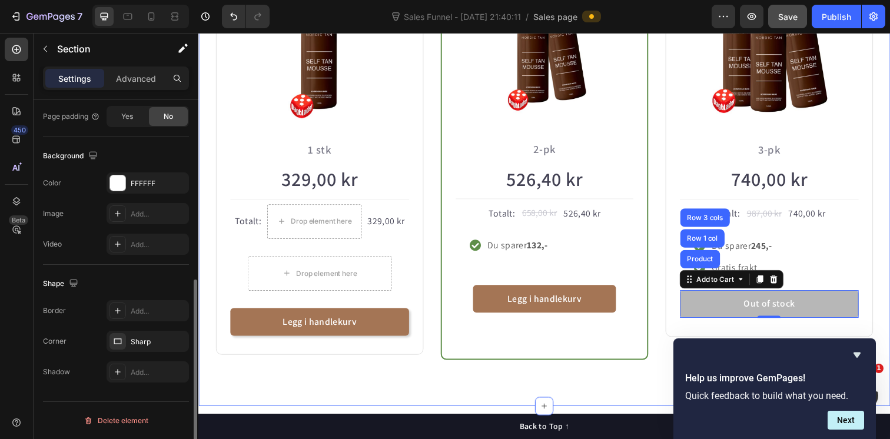
scroll to position [0, 0]
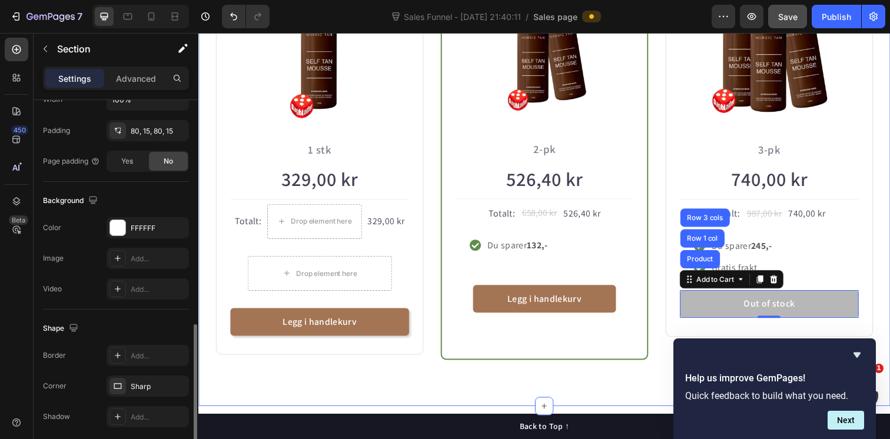
click at [587, 390] on div "Ta en bundle og spar! Heading Row Icon Icon Icon Icon Icon Icon List Hoz over 3…" at bounding box center [551, 107] width 706 height 613
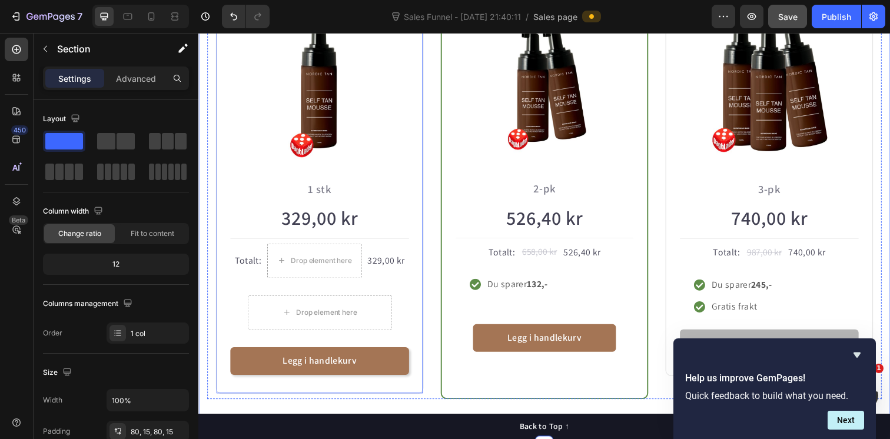
scroll to position [771, 0]
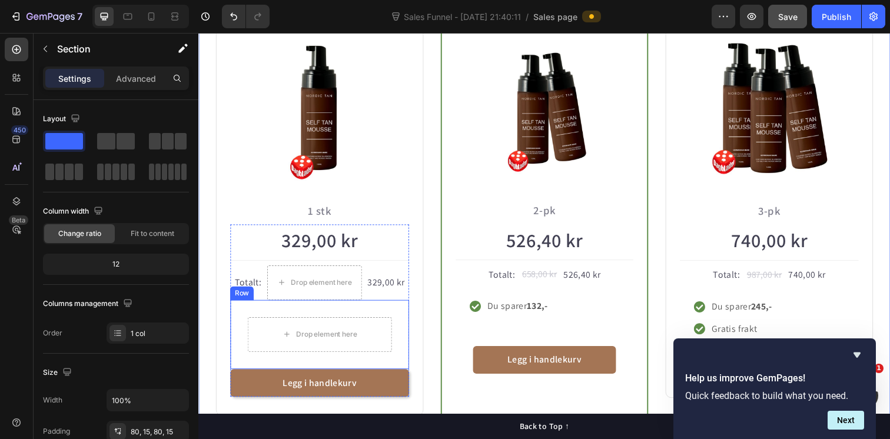
click at [243, 303] on div "Row" at bounding box center [243, 298] width 24 height 14
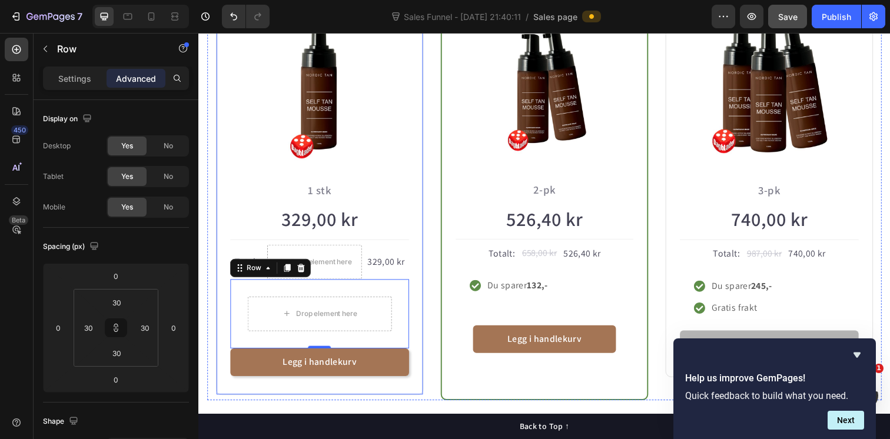
scroll to position [802, 0]
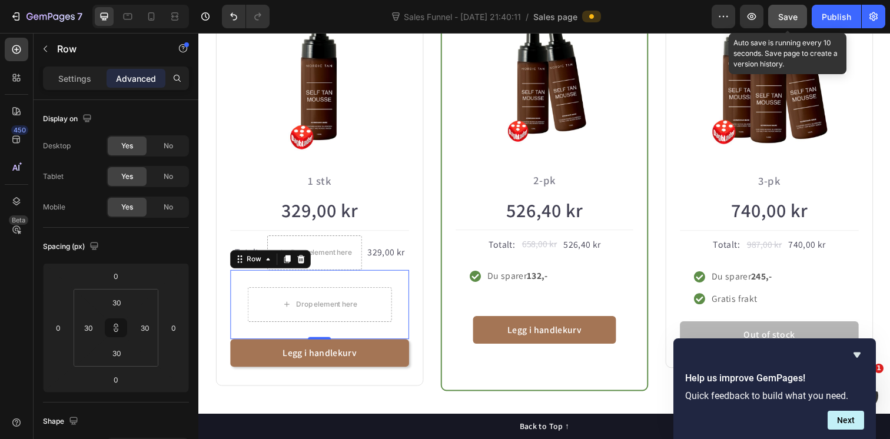
click at [783, 19] on span "Save" at bounding box center [787, 17] width 19 height 10
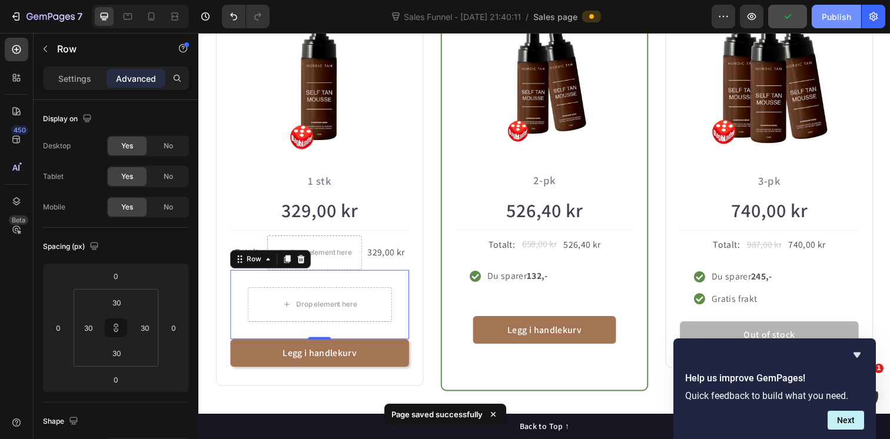
click at [838, 21] on div "Publish" at bounding box center [836, 17] width 29 height 12
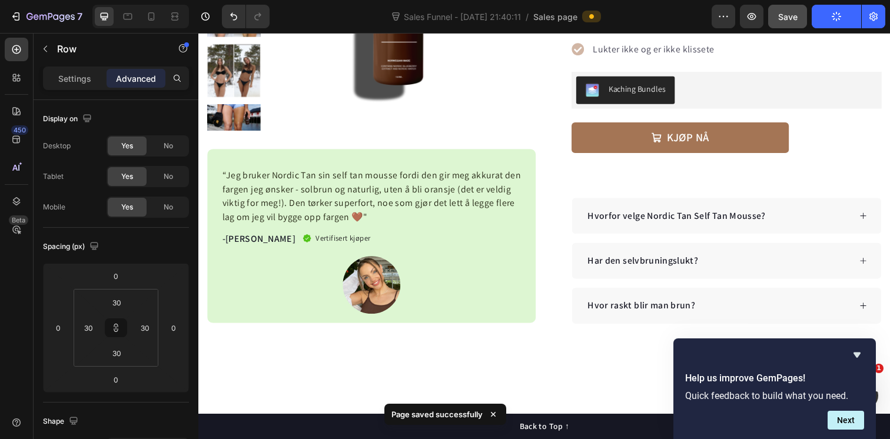
scroll to position [238, 0]
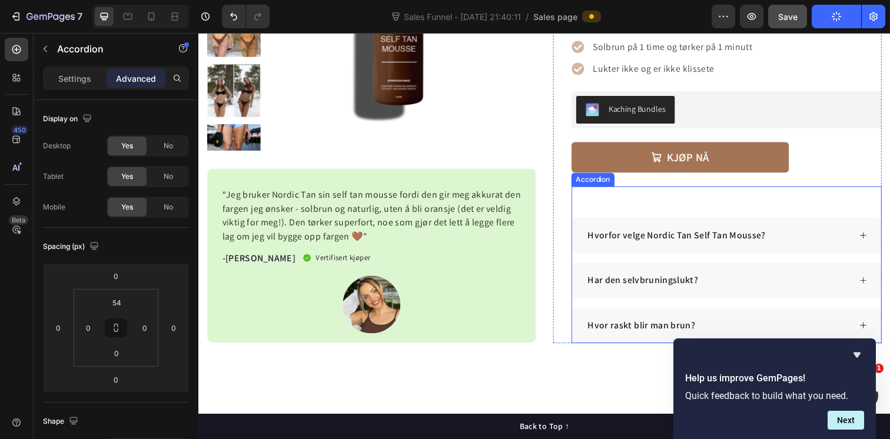
click at [706, 240] on p "Hvorfor velge Nordic Tan Self Tan Mousse?" at bounding box center [687, 239] width 182 height 14
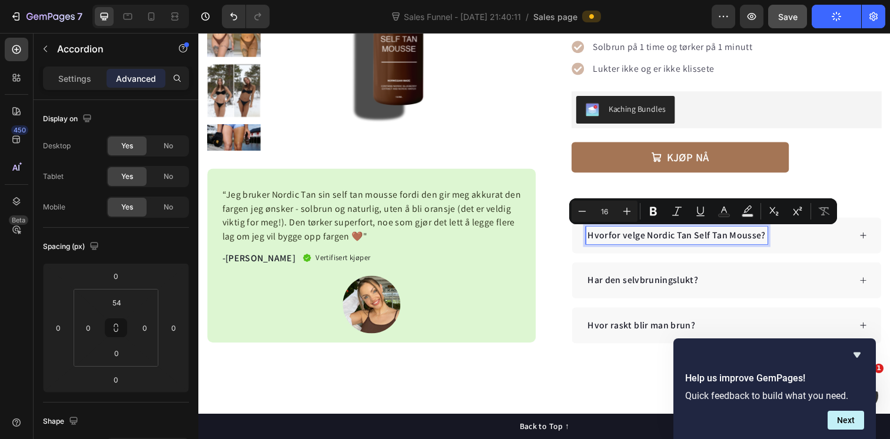
click at [669, 243] on p "Hvorfor velge Nordic Tan Self Tan Mousse?" at bounding box center [687, 239] width 182 height 14
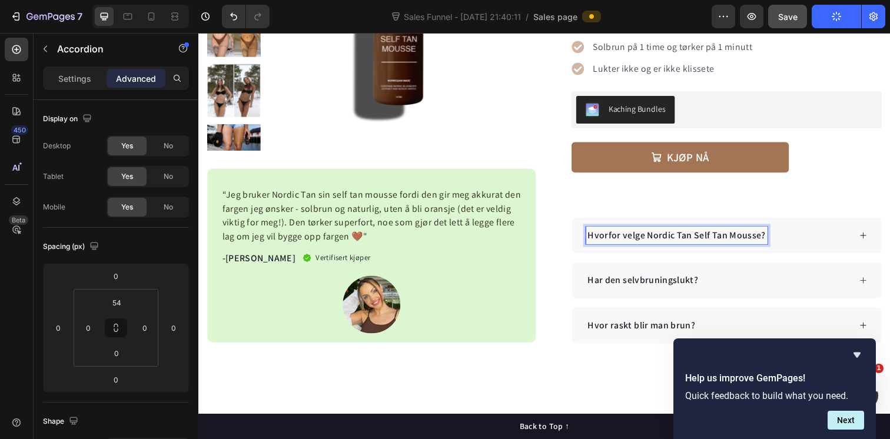
click at [646, 241] on p "Hvorfor velge Nordic Tan Self Tan Mousse?" at bounding box center [687, 239] width 182 height 14
click at [633, 240] on p "Hvorfor er Nordic Tan Self Tan Mousse?" at bounding box center [714, 239] width 237 height 14
click at [625, 240] on p "Hvorfor er Nordic Tan Self Tan Mousse?" at bounding box center [714, 239] width 237 height 14
click at [694, 240] on p "Hvordan er Nordic Tan Self Tan Mousse?" at bounding box center [716, 239] width 240 height 14
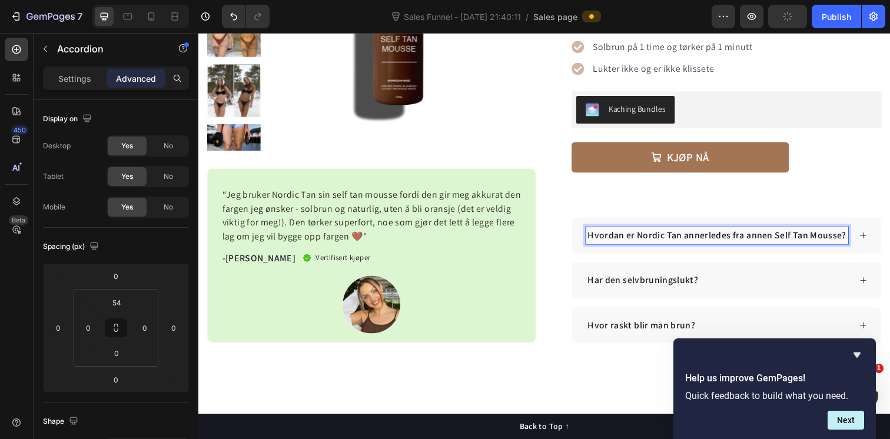
click at [834, 239] on p "Hvordan er Nordic Tan annerledes fra annen Self Tan Mousse?" at bounding box center [728, 239] width 264 height 14
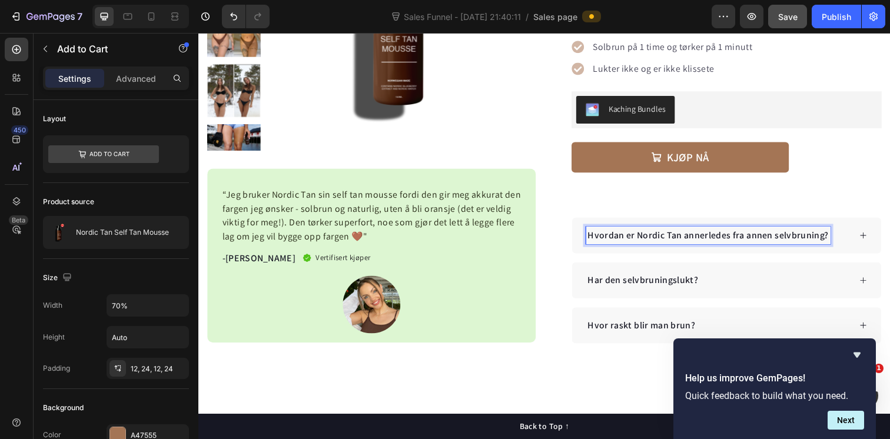
click at [861, 167] on div "KJØP NÅ Add to Cart" at bounding box center [737, 159] width 317 height 59
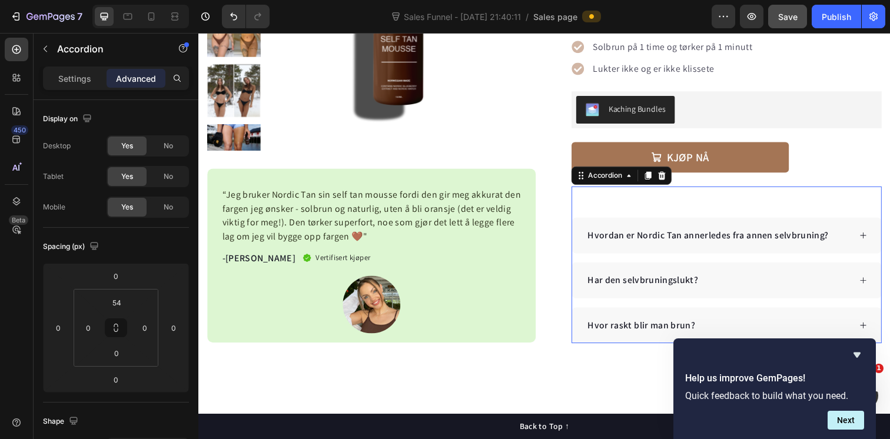
click at [667, 239] on p "Hvordan er Nordic Tan annerledes fra annen selvbruning?" at bounding box center [719, 239] width 246 height 14
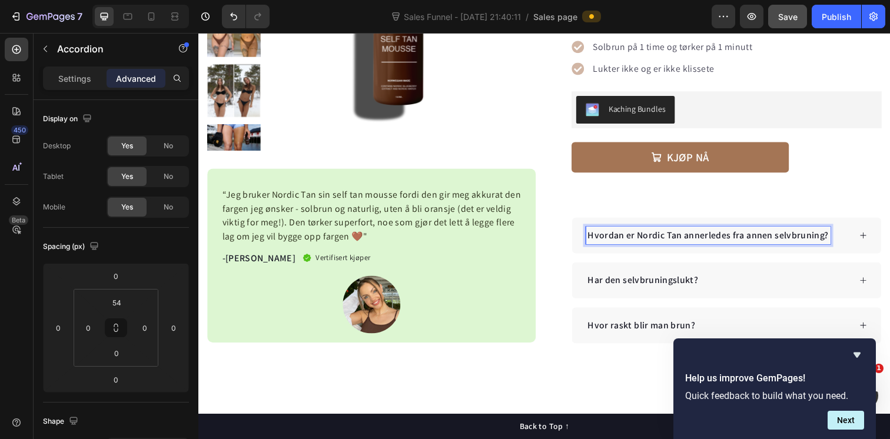
click at [639, 244] on p "Hvordan er Nordic Tan annerledes fra annen selvbruning?" at bounding box center [719, 239] width 246 height 14
drag, startPoint x: 643, startPoint y: 240, endPoint x: 617, endPoint y: 240, distance: 26.5
click at [617, 240] on p "Hvordan er Nordic Tan annerledes fra annen selvbruning?" at bounding box center [719, 239] width 246 height 14
click at [719, 237] on p "Hva skiller Nordic Tan annerledes fra annen selvbruning?" at bounding box center [717, 239] width 243 height 14
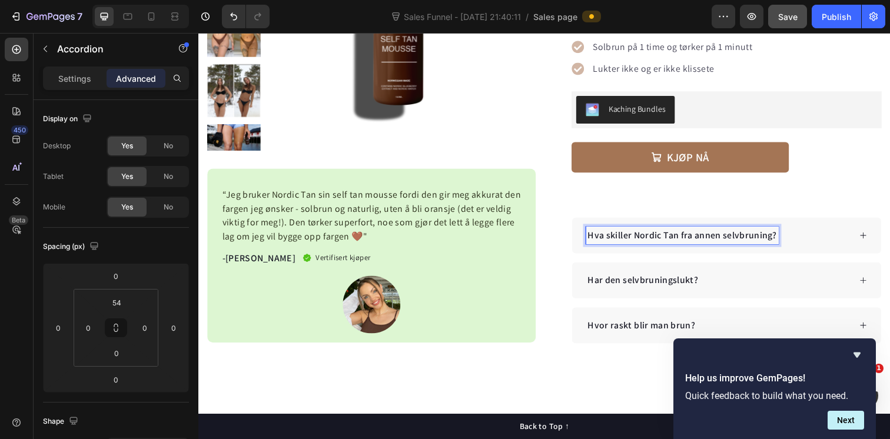
click at [712, 236] on p "Hva skiller Nordic Tan fra annen selvbruning?" at bounding box center [692, 239] width 193 height 14
click at [783, 237] on p "Hva skiller Nordic Tan fra andre selvbruning?" at bounding box center [691, 239] width 191 height 14
click at [836, 143] on div "KJØP NÅ Add to Cart" at bounding box center [737, 159] width 317 height 59
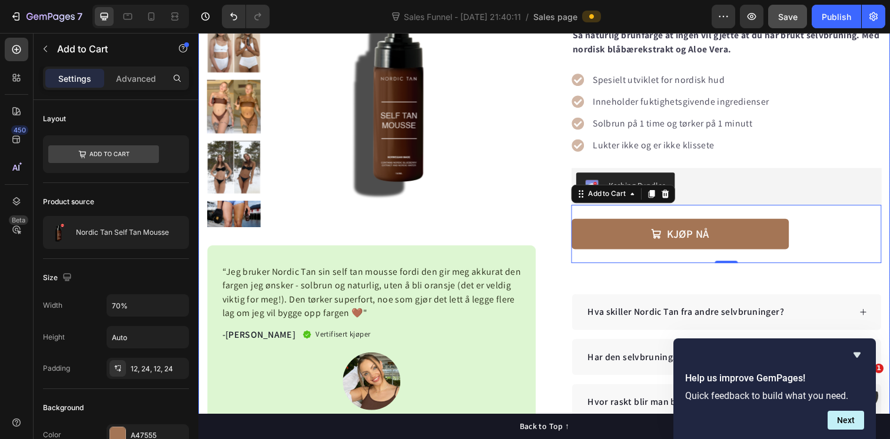
scroll to position [150, 0]
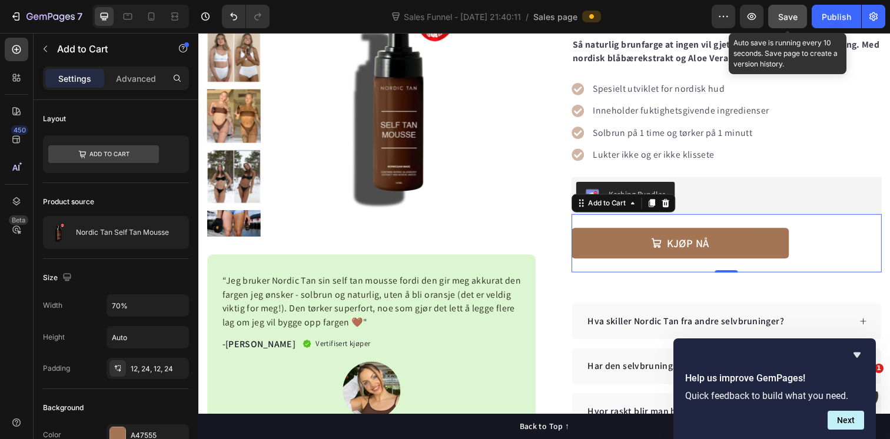
click at [784, 15] on span "Save" at bounding box center [787, 17] width 19 height 10
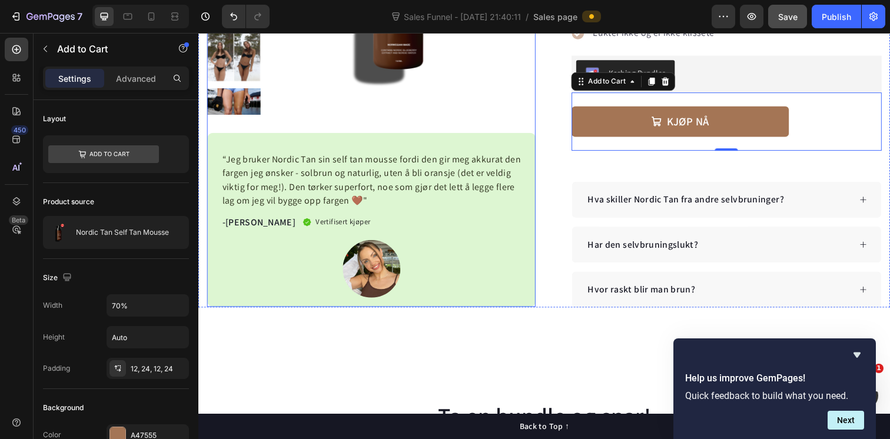
scroll to position [311, 0]
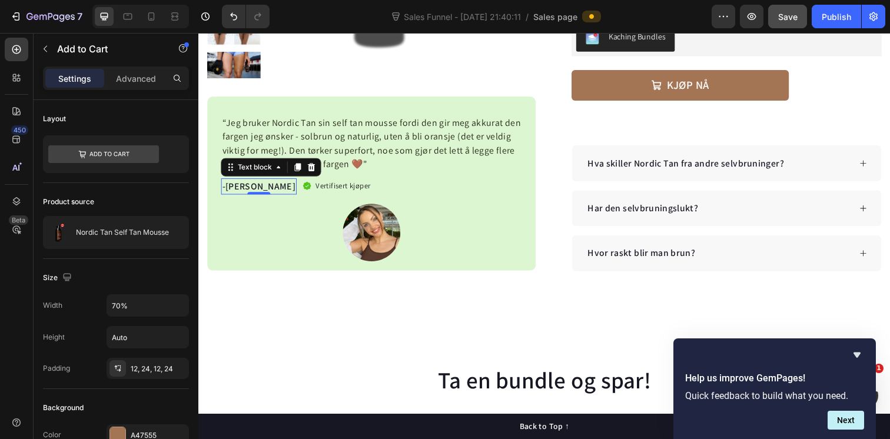
click at [227, 194] on p "-[PERSON_NAME]" at bounding box center [259, 189] width 75 height 14
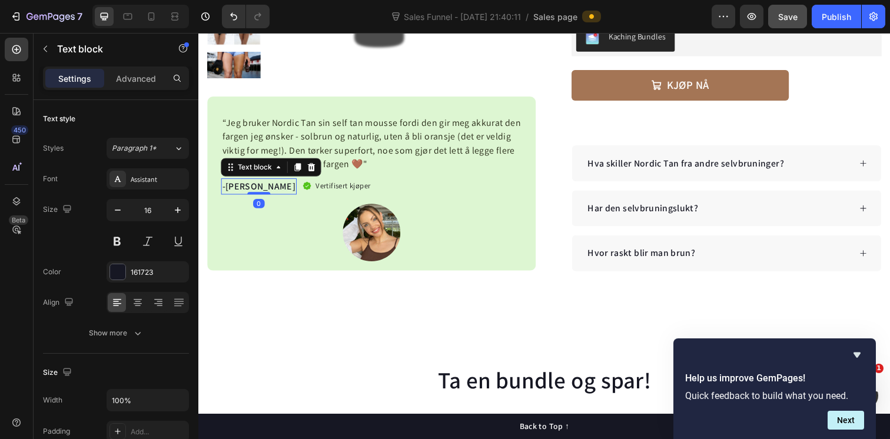
click at [227, 189] on p "-[PERSON_NAME]" at bounding box center [259, 189] width 75 height 14
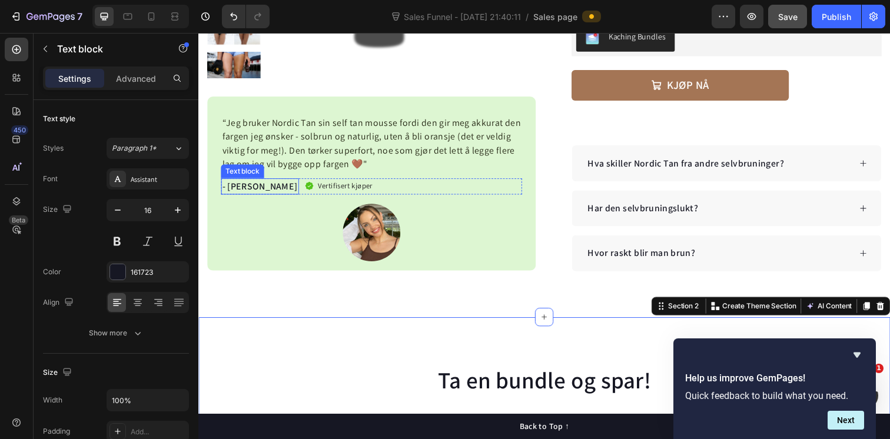
click at [227, 190] on p "- Marte F" at bounding box center [260, 189] width 77 height 14
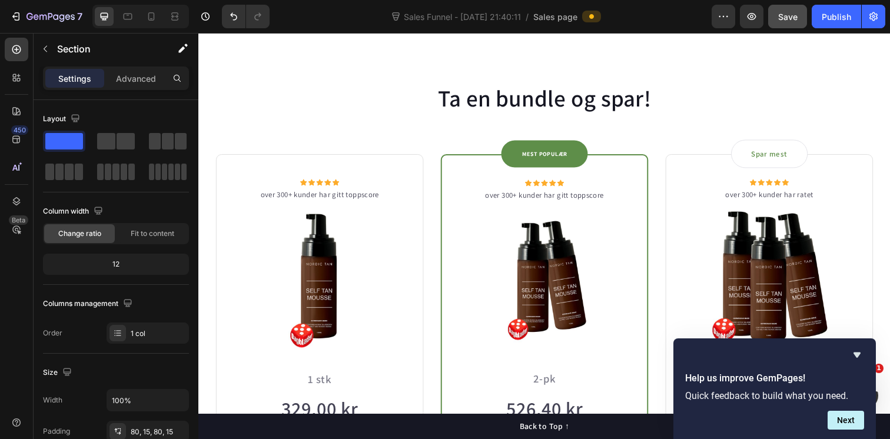
scroll to position [444, 0]
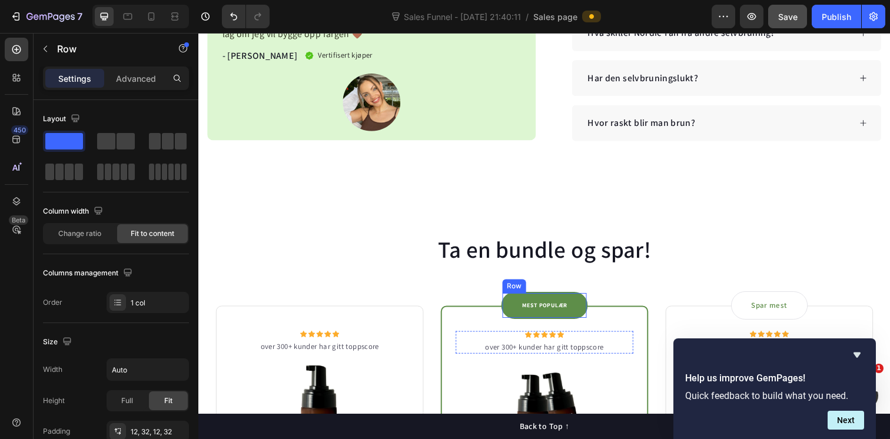
click at [581, 312] on div "MEST POPULÆR Text block Row" at bounding box center [551, 311] width 88 height 28
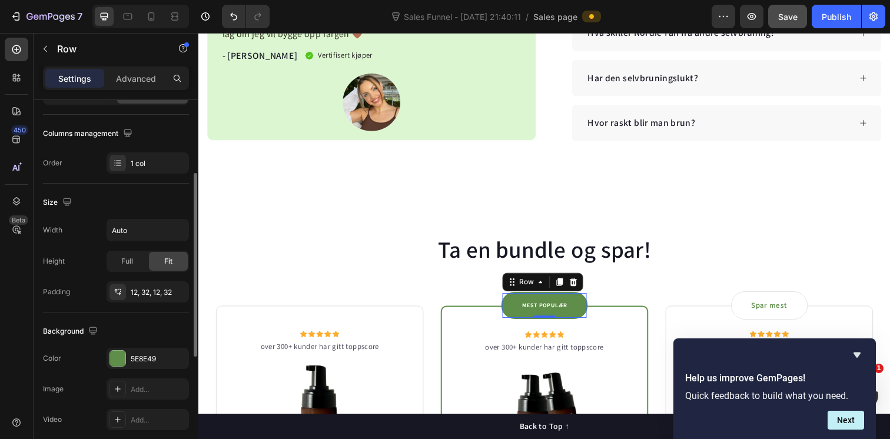
scroll to position [142, 0]
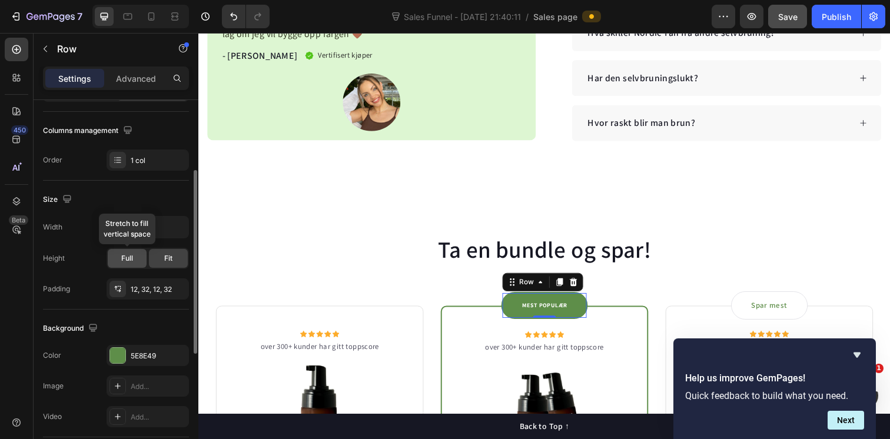
click at [130, 261] on span "Full" at bounding box center [127, 258] width 12 height 11
click at [173, 261] on div "Fit" at bounding box center [168, 258] width 39 height 19
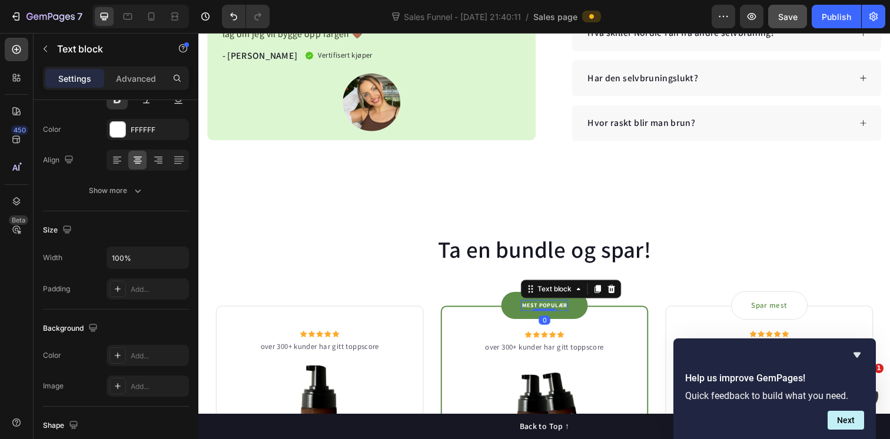
click at [552, 311] on p "MEST POPULÆR" at bounding box center [552, 311] width 46 height 9
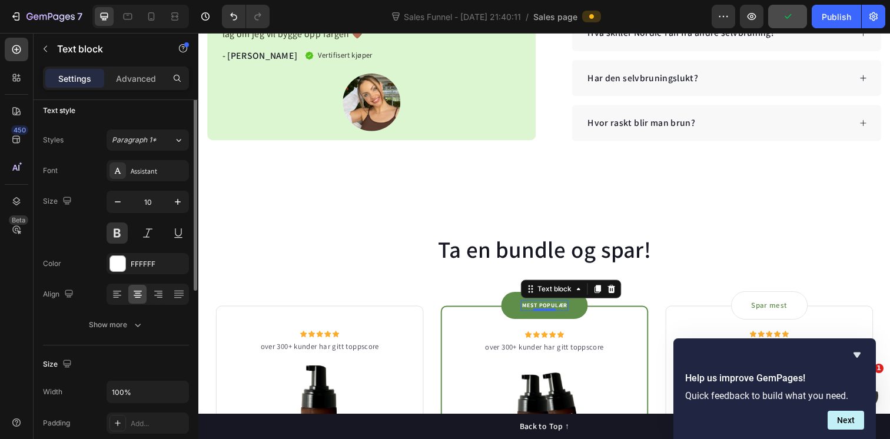
scroll to position [0, 0]
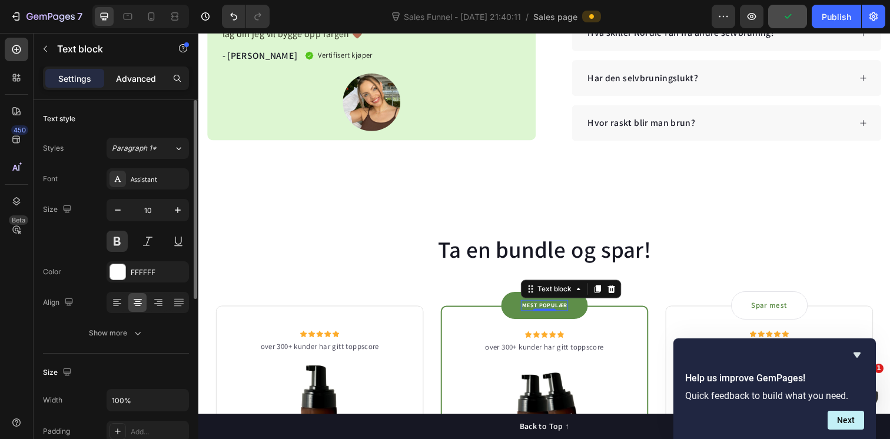
click at [148, 74] on p "Advanced" at bounding box center [136, 78] width 40 height 12
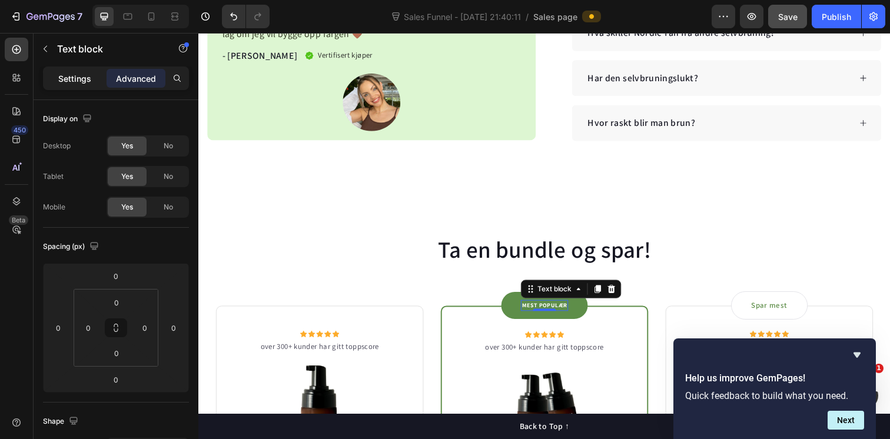
click at [72, 79] on p "Settings" at bounding box center [74, 78] width 33 height 12
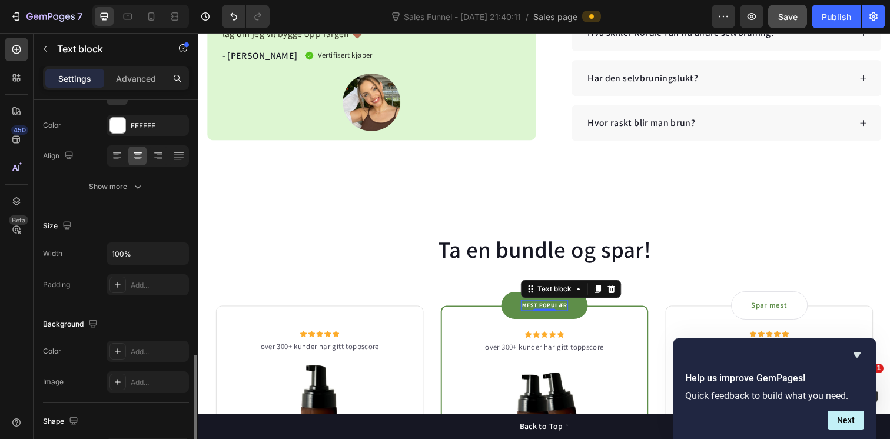
scroll to position [102, 0]
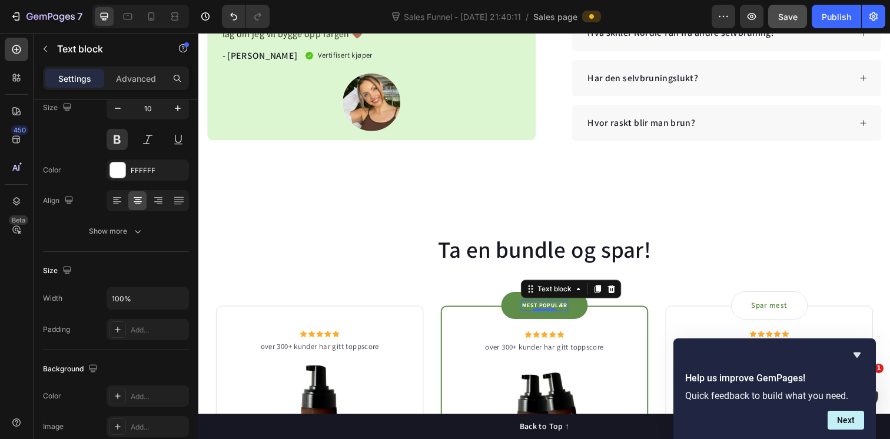
click at [539, 311] on p "MEST POPULÆR" at bounding box center [552, 311] width 46 height 9
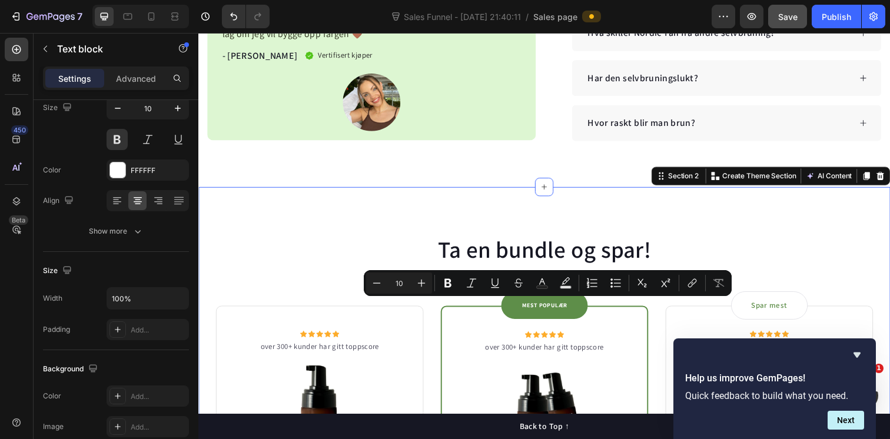
scroll to position [0, 0]
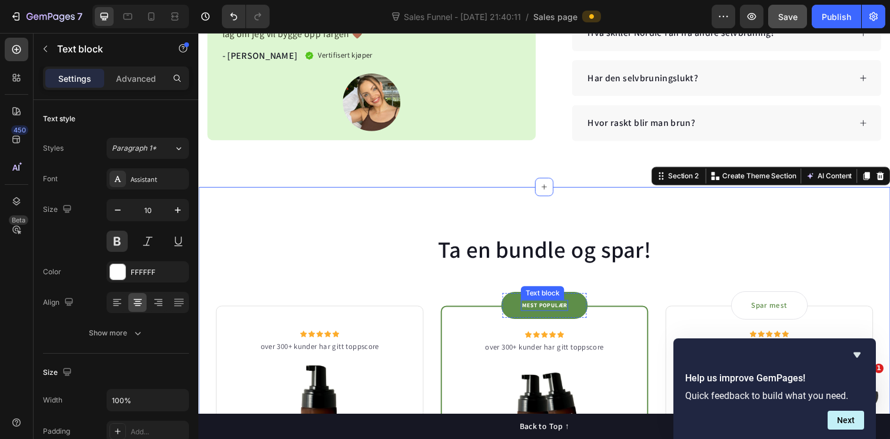
click at [552, 302] on div "Text block" at bounding box center [549, 298] width 44 height 14
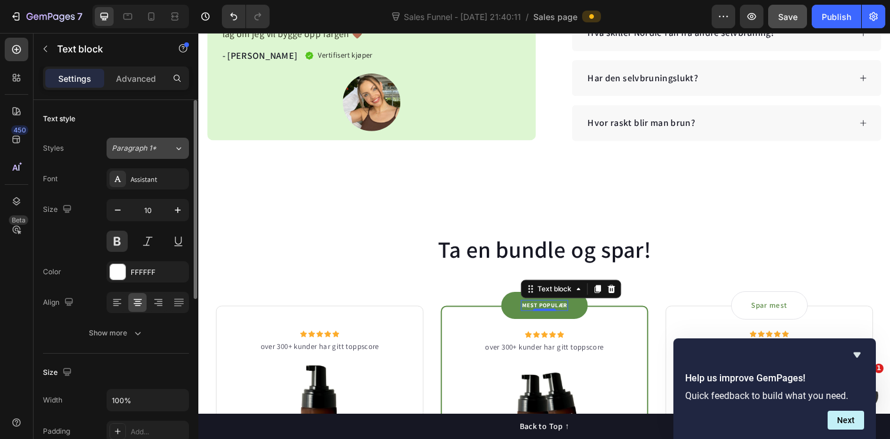
click at [171, 152] on div "Paragraph 1*" at bounding box center [143, 148] width 62 height 11
click at [182, 126] on div "Text style" at bounding box center [116, 118] width 146 height 19
click at [123, 209] on icon "button" at bounding box center [118, 210] width 12 height 12
click at [180, 212] on icon "button" at bounding box center [178, 210] width 12 height 12
type input "10"
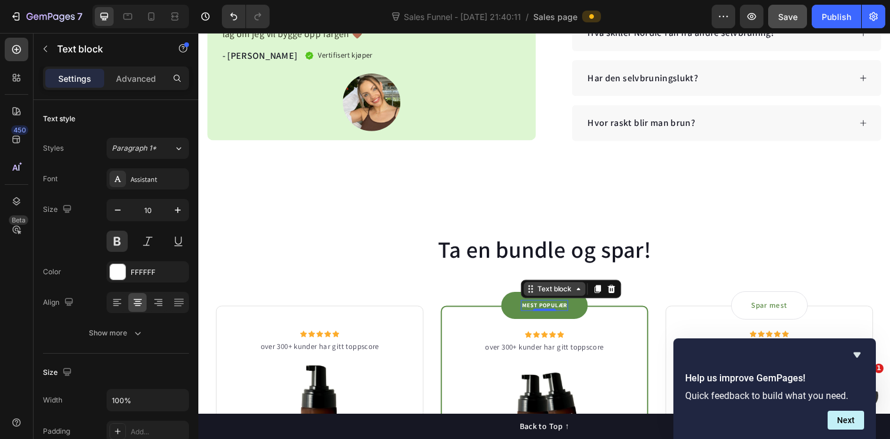
click at [565, 298] on div "Text block" at bounding box center [561, 294] width 39 height 11
click at [555, 296] on div "Text block" at bounding box center [561, 294] width 39 height 11
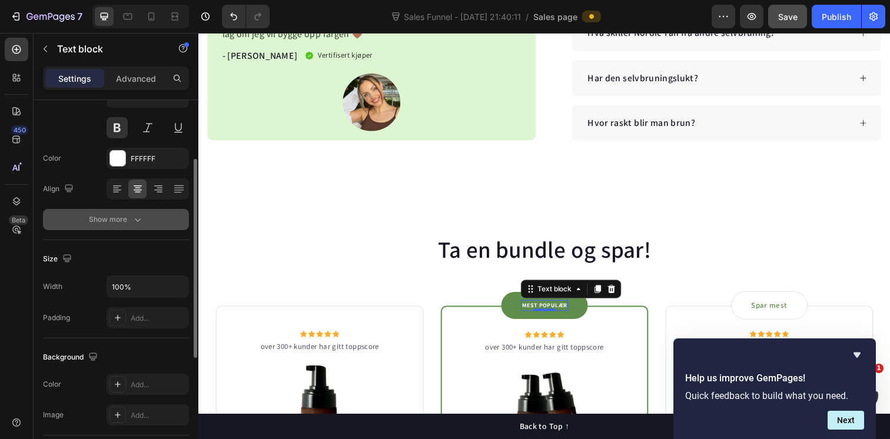
scroll to position [112, 0]
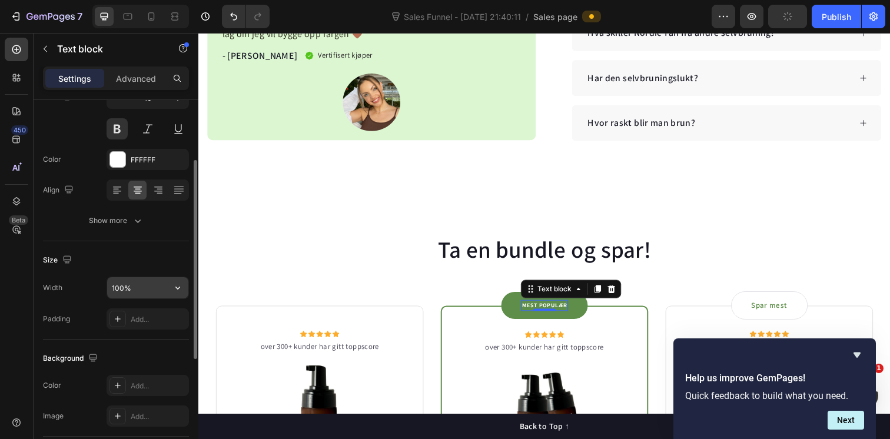
click at [118, 293] on input "100%" at bounding box center [147, 287] width 81 height 21
click at [119, 290] on input "100%" at bounding box center [147, 287] width 81 height 21
type input "105%"
click at [158, 259] on div "Size" at bounding box center [116, 260] width 146 height 19
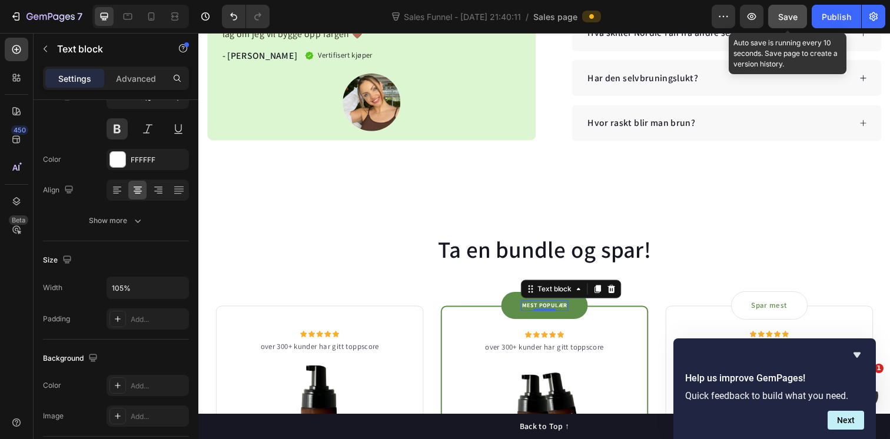
click at [790, 23] on button "Save" at bounding box center [787, 17] width 39 height 24
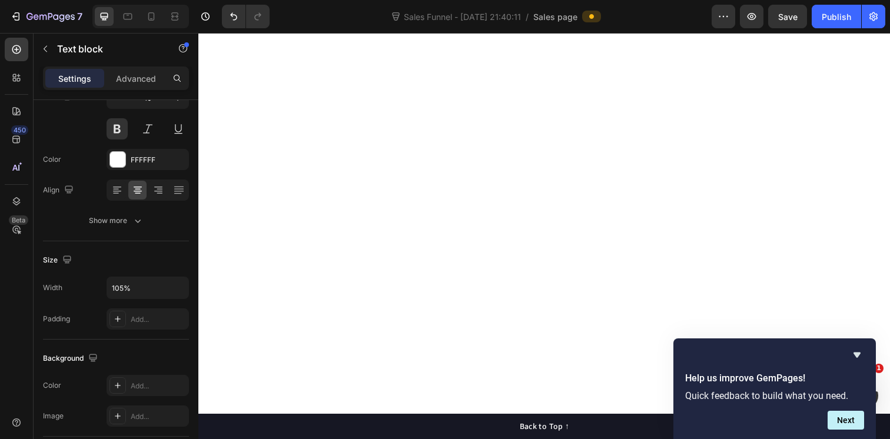
scroll to position [0, 0]
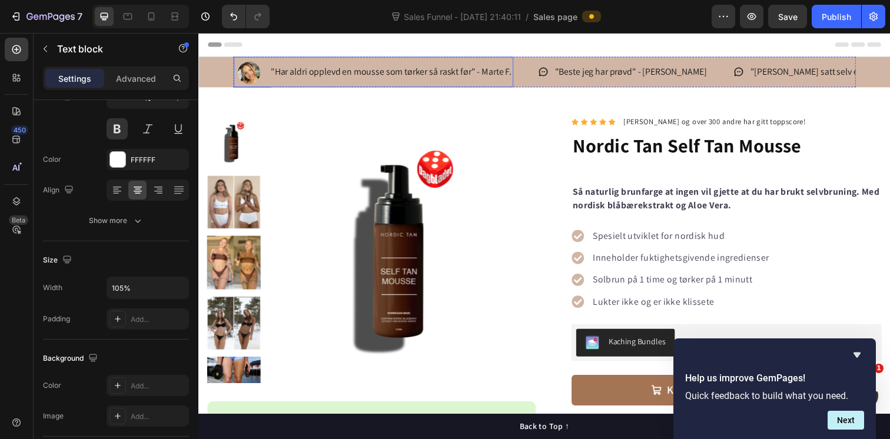
click at [420, 74] on p ""Har aldri opplevd en mousse som tørker så raskt før" - Marte F." at bounding box center [395, 72] width 246 height 17
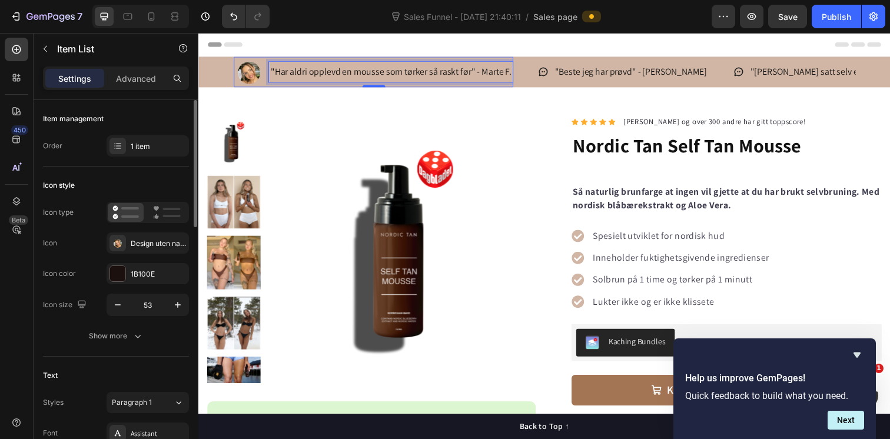
click at [398, 75] on p ""Har aldri opplevd en mousse som tørker så raskt før" - Marte F." at bounding box center [395, 72] width 246 height 17
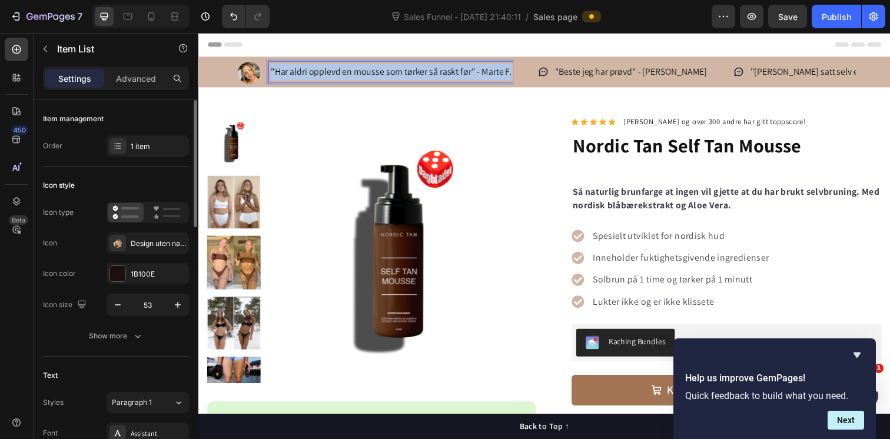
click at [398, 75] on p ""Har aldri opplevd en mousse som tørker så raskt før" - Marte F." at bounding box center [395, 72] width 246 height 17
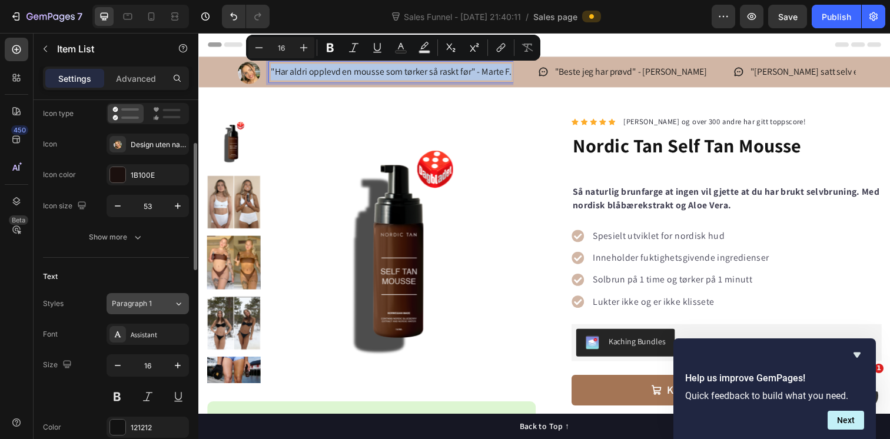
scroll to position [109, 0]
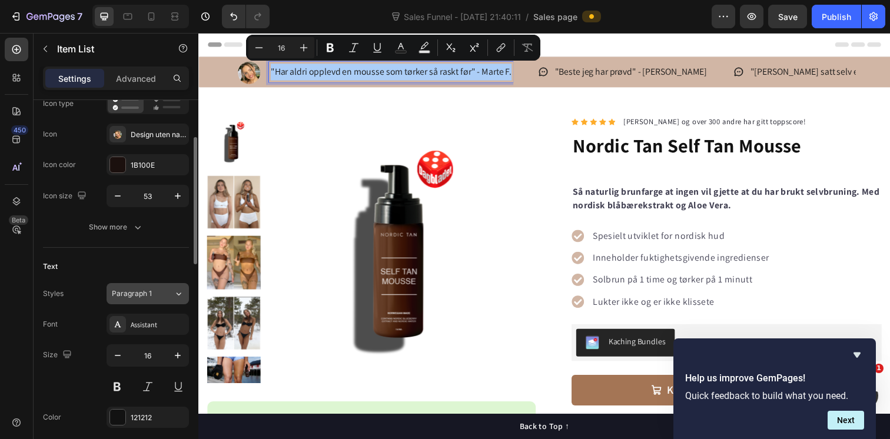
click at [168, 291] on div "Paragraph 1" at bounding box center [143, 293] width 62 height 11
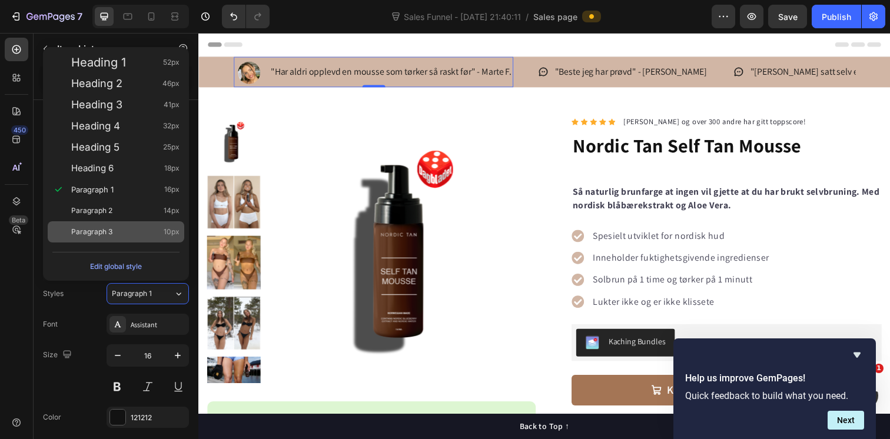
click at [139, 232] on div "Paragraph 3 10px" at bounding box center [125, 232] width 108 height 12
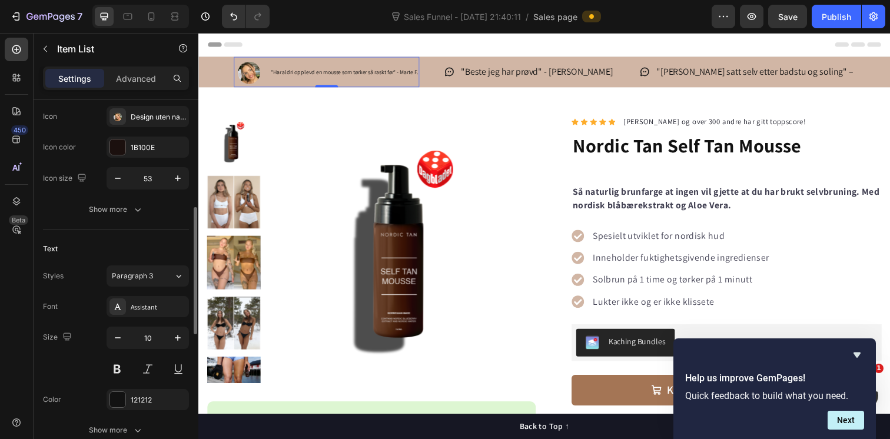
scroll to position [213, 0]
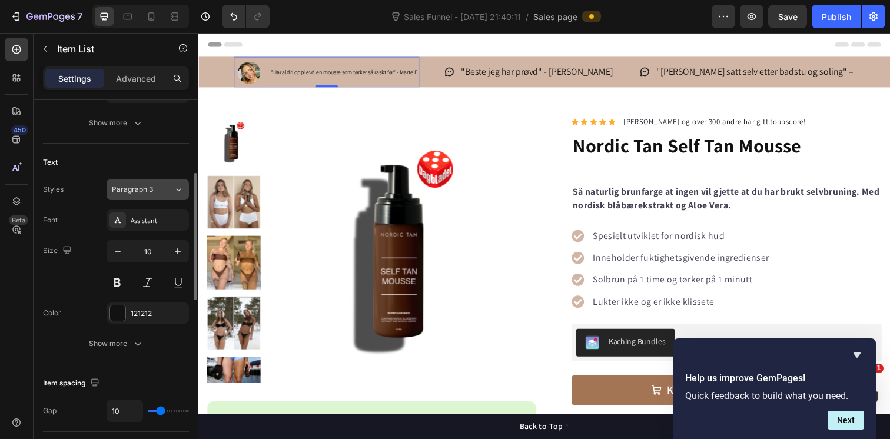
click at [150, 190] on span "Paragraph 3" at bounding box center [132, 189] width 41 height 11
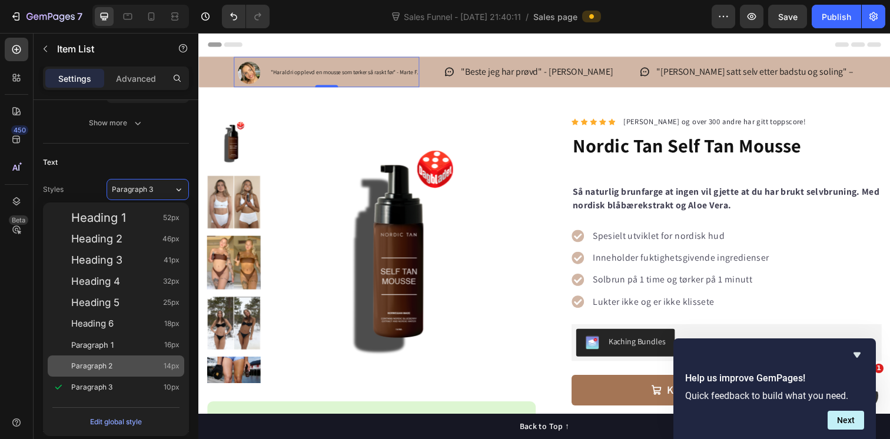
click at [104, 372] on div "Paragraph 2 14px" at bounding box center [116, 366] width 137 height 21
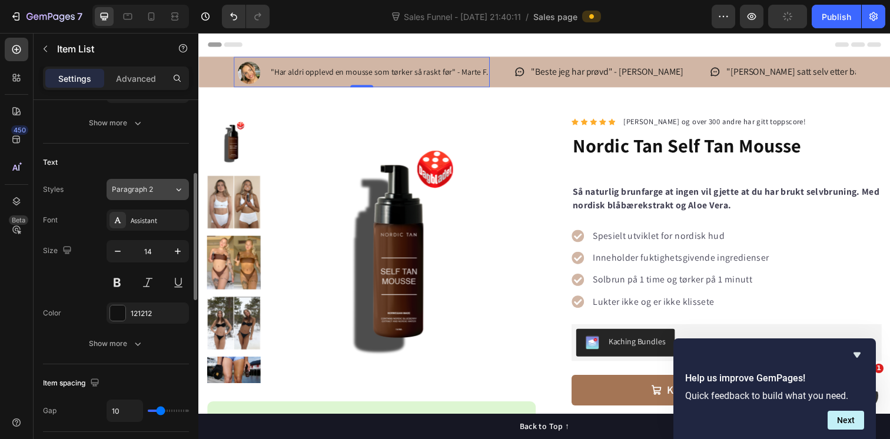
click at [161, 188] on div "Paragraph 2" at bounding box center [143, 189] width 62 height 11
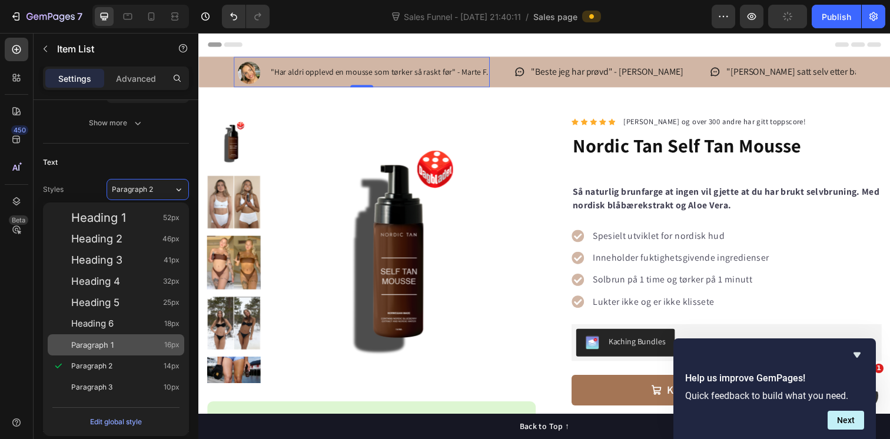
click at [108, 346] on span "Paragraph 1" at bounding box center [92, 345] width 42 height 12
type input "16"
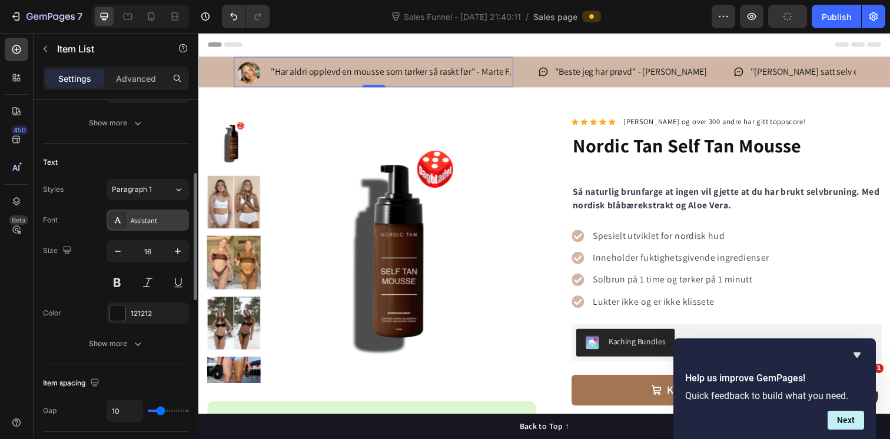
click at [167, 223] on div "Assistant" at bounding box center [158, 220] width 55 height 11
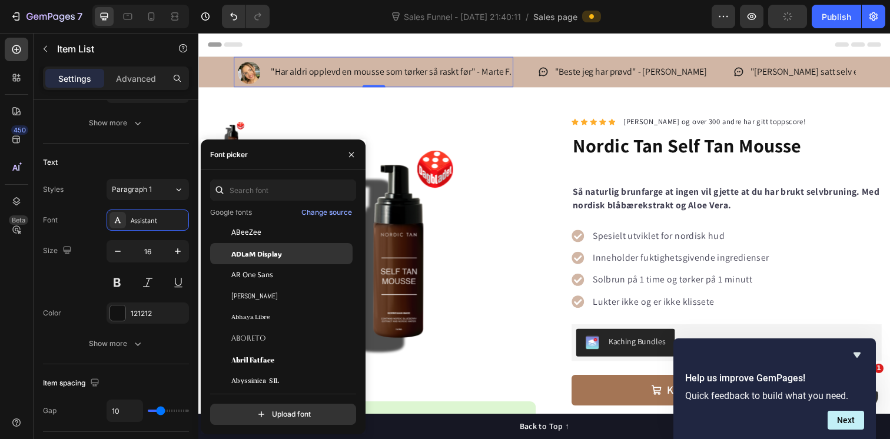
scroll to position [41, 0]
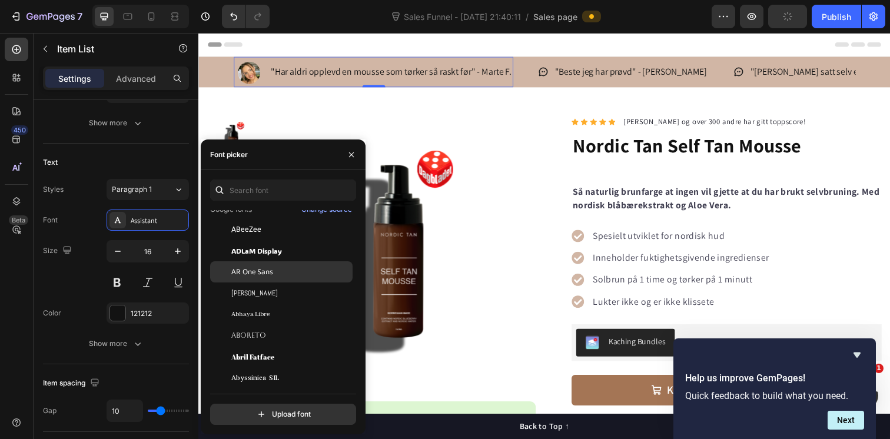
click at [287, 275] on div "AR One Sans" at bounding box center [290, 272] width 119 height 11
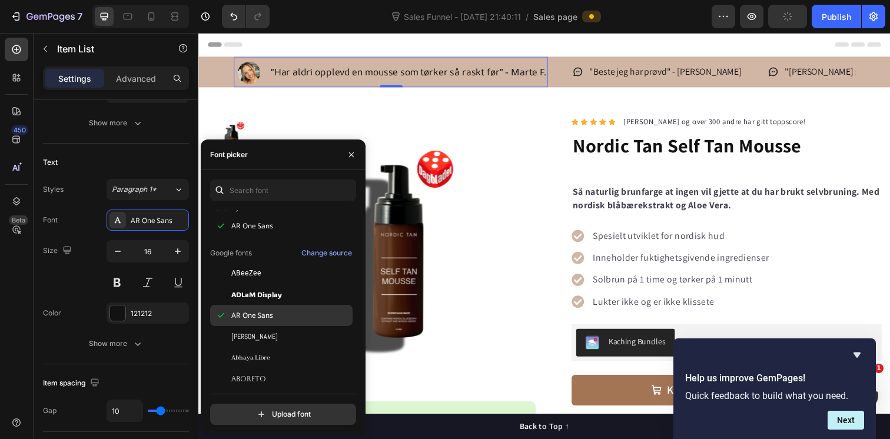
scroll to position [72, 0]
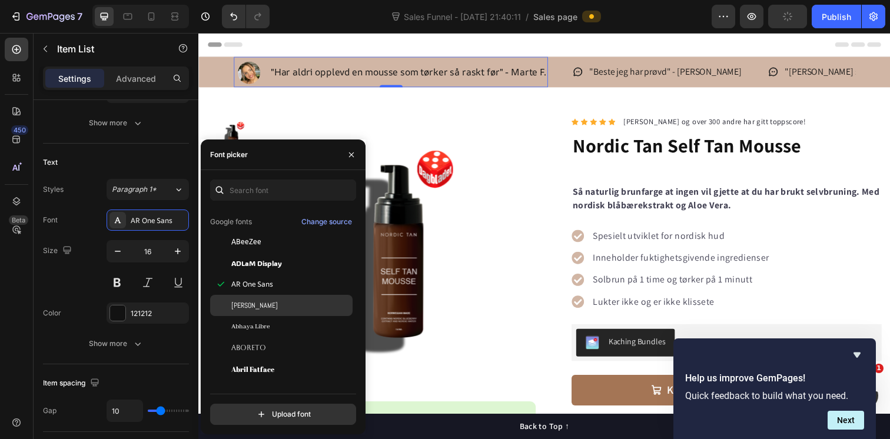
click at [282, 298] on div "Abel" at bounding box center [281, 305] width 142 height 21
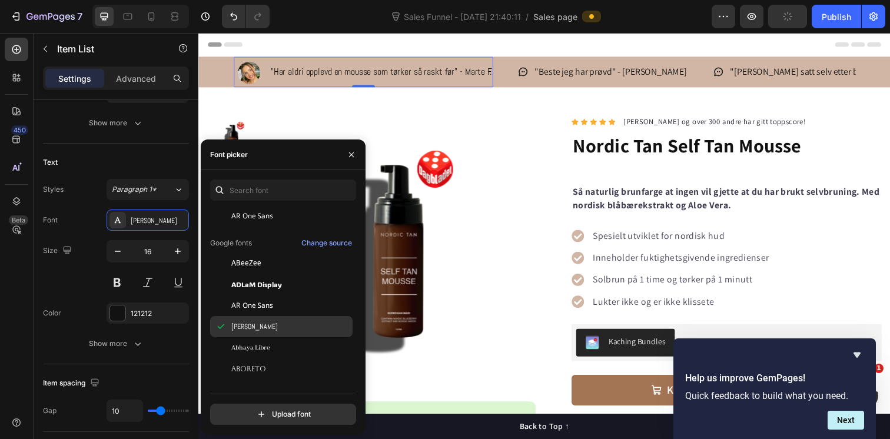
click at [273, 321] on div "Abel" at bounding box center [281, 326] width 142 height 21
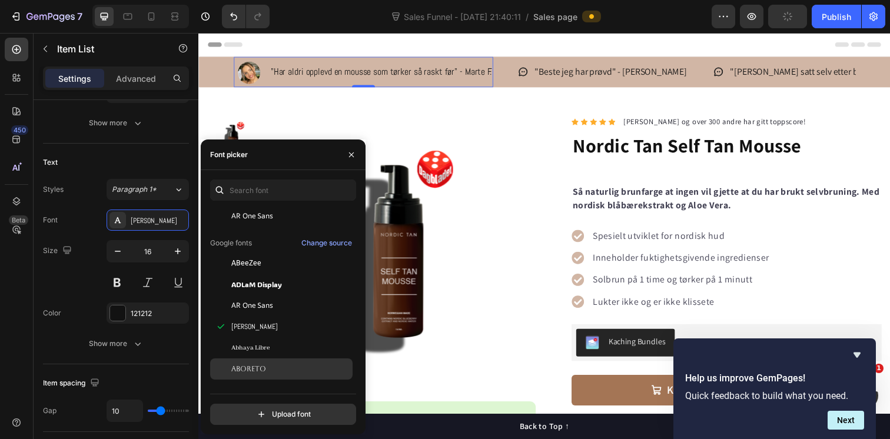
click at [263, 365] on span "Aboreto" at bounding box center [248, 369] width 35 height 11
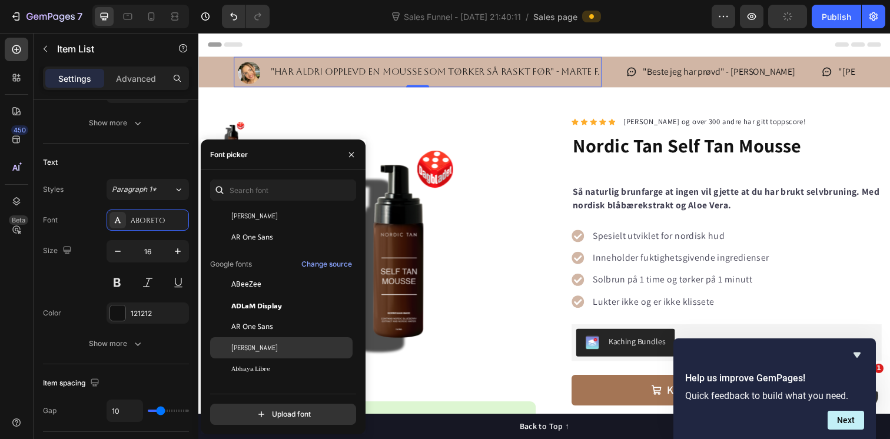
click at [271, 347] on div "Abel" at bounding box center [290, 348] width 119 height 11
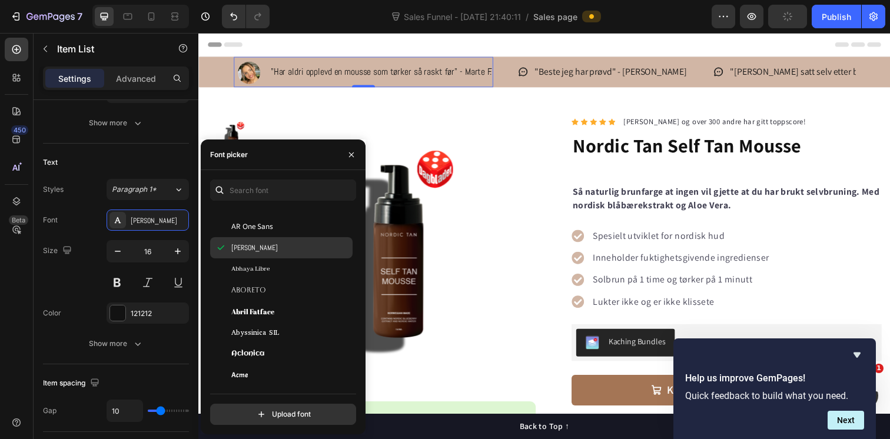
scroll to position [269, 0]
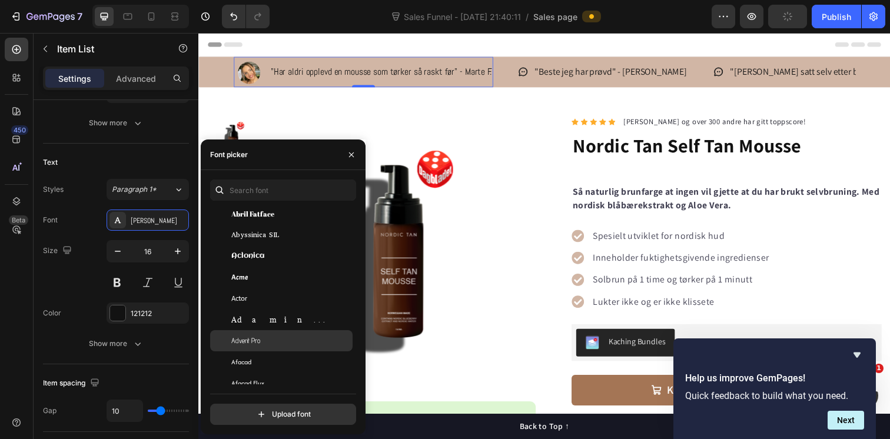
click at [271, 342] on div "Advent Pro" at bounding box center [290, 340] width 119 height 11
click at [280, 331] on div "Advent Pro" at bounding box center [281, 340] width 142 height 21
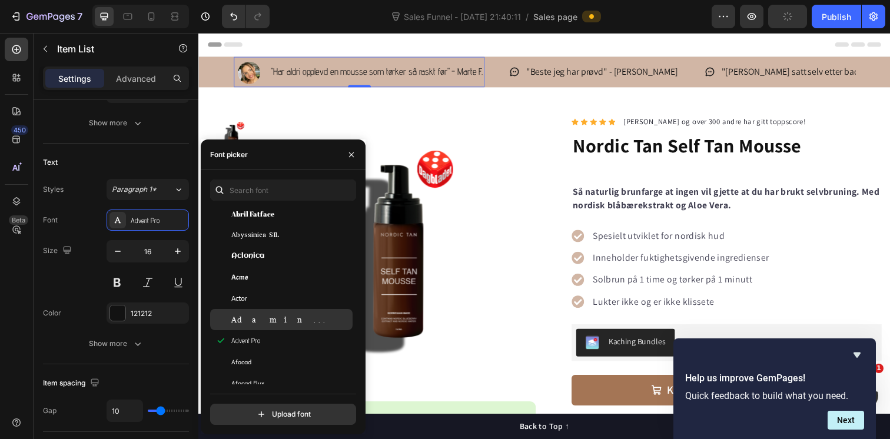
click at [267, 321] on div "Adamina" at bounding box center [290, 319] width 119 height 11
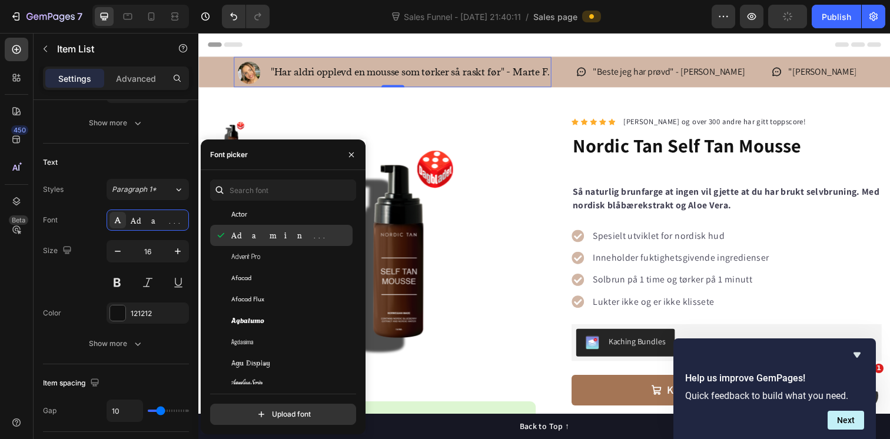
scroll to position [353, 0]
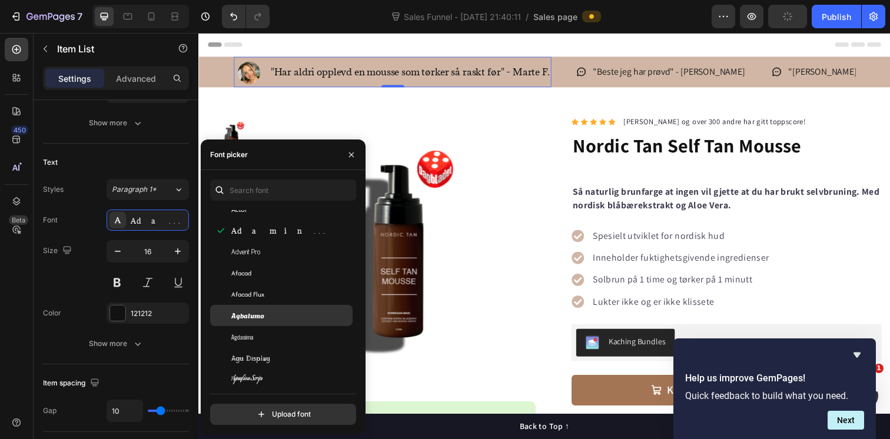
click at [271, 310] on div "Agbalumo" at bounding box center [290, 315] width 119 height 11
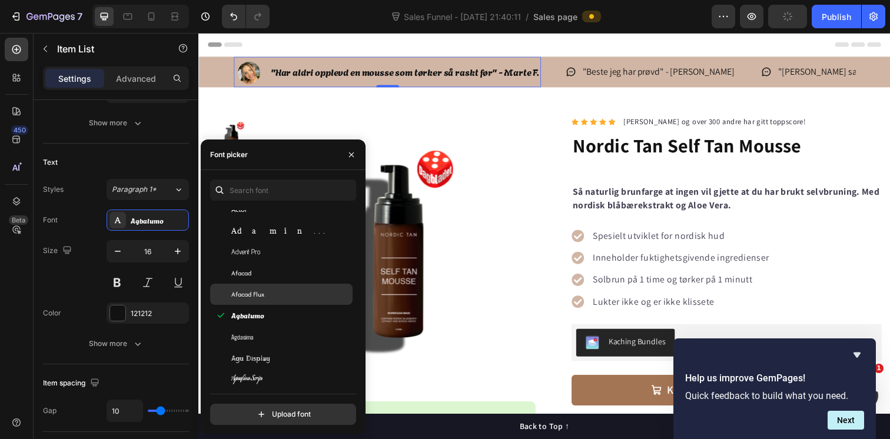
click at [275, 301] on div "Afacad Flux" at bounding box center [281, 294] width 142 height 21
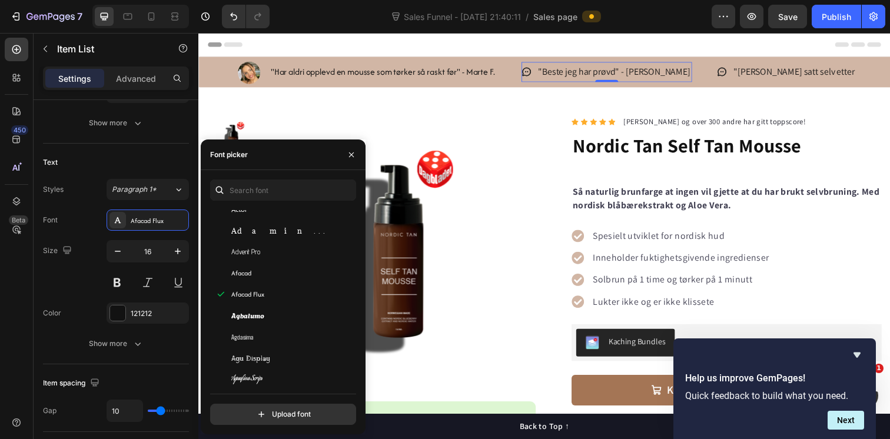
click at [569, 74] on p ""Beste jeg har prøvd" - [PERSON_NAME]" at bounding box center [622, 72] width 155 height 17
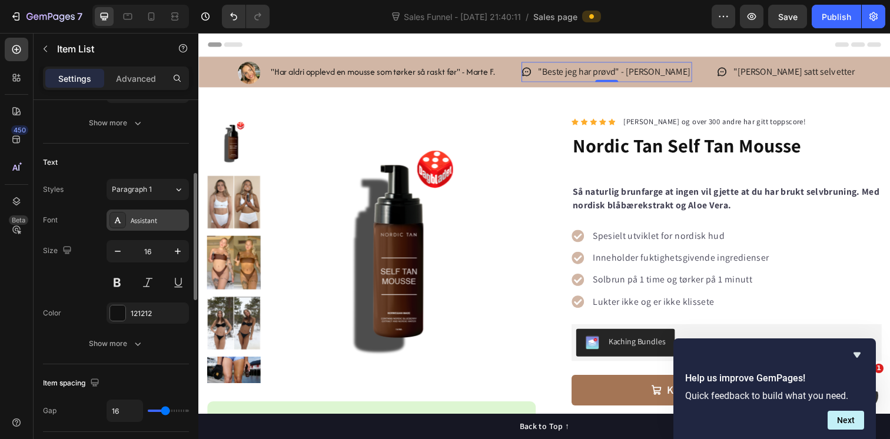
click at [164, 223] on div "Assistant" at bounding box center [158, 220] width 55 height 11
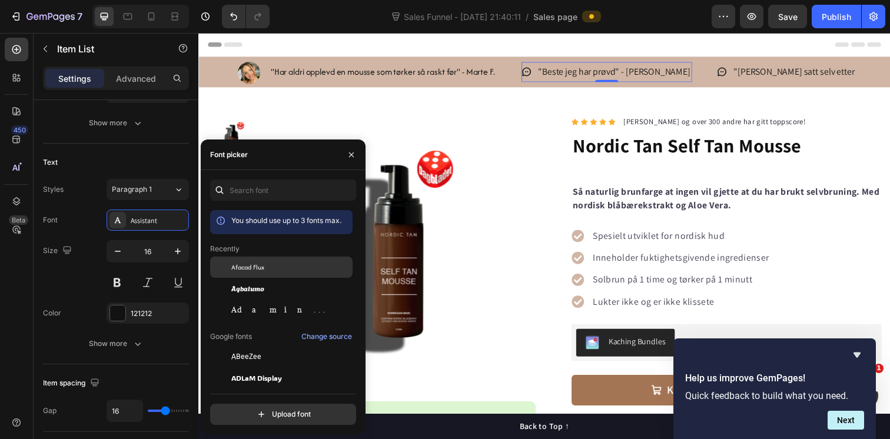
click at [258, 265] on span "Afacad Flux" at bounding box center [247, 267] width 33 height 11
click at [761, 70] on p ""[PERSON_NAME] satt selv etter badstu og soling" – [PERSON_NAME]" at bounding box center [872, 72] width 269 height 17
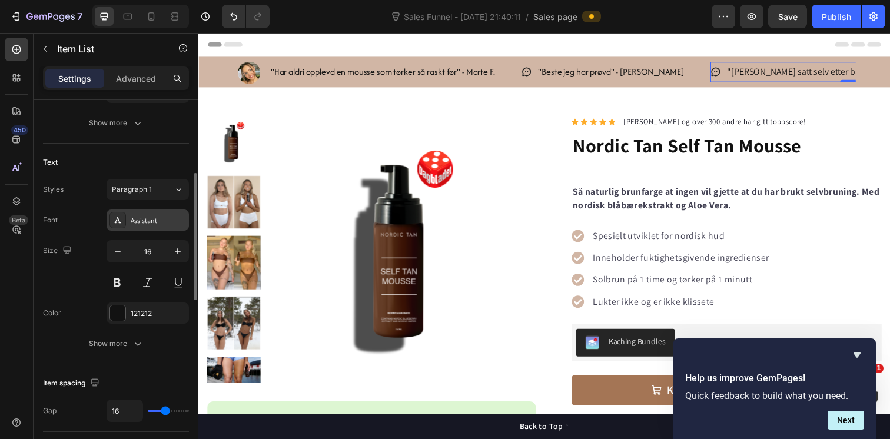
click at [170, 227] on div "Assistant" at bounding box center [148, 220] width 82 height 21
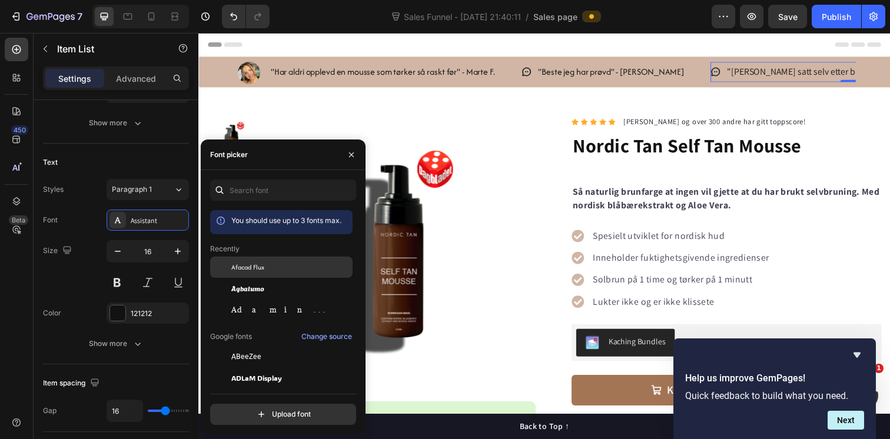
click at [279, 266] on div "Afacad Flux" at bounding box center [290, 267] width 119 height 11
click at [536, 72] on icon at bounding box center [533, 72] width 11 height 11
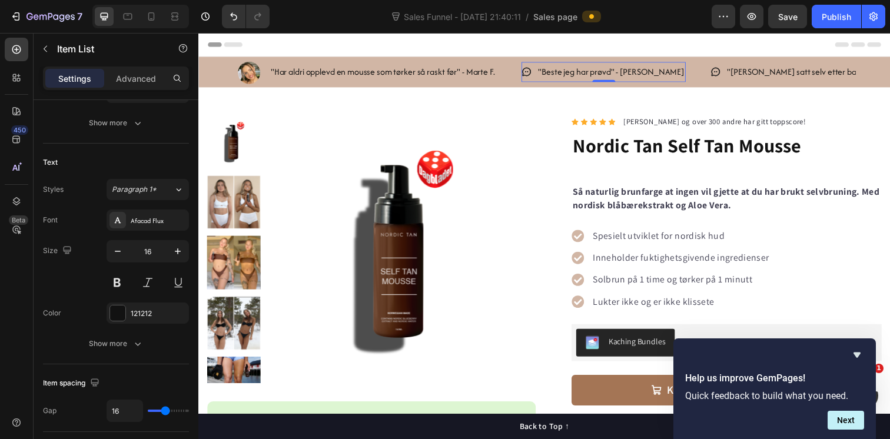
click at [536, 74] on icon at bounding box center [533, 72] width 11 height 11
click at [537, 71] on icon at bounding box center [533, 72] width 11 height 11
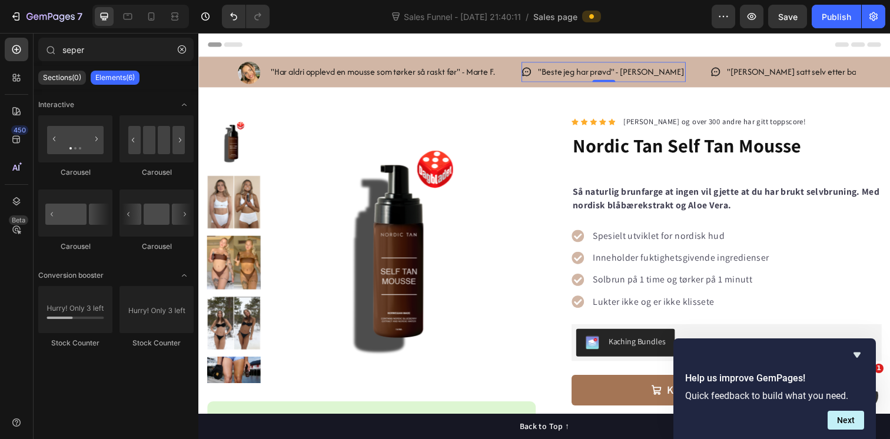
click at [573, 42] on div "Header" at bounding box center [551, 45] width 687 height 24
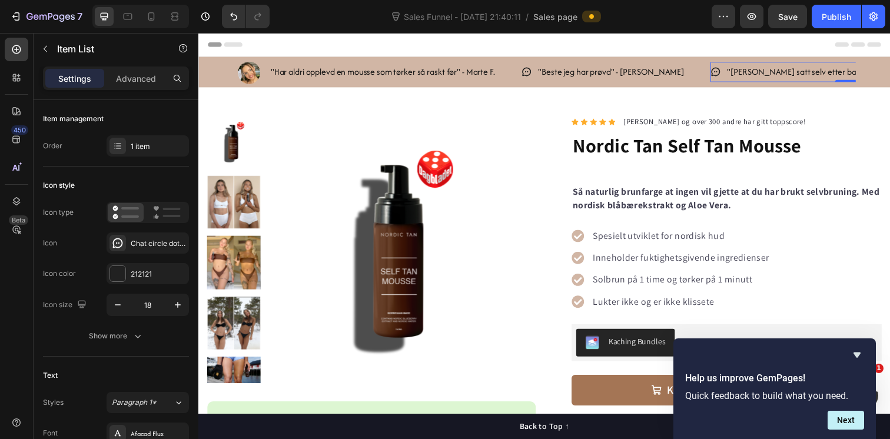
click at [722, 77] on icon at bounding box center [726, 72] width 9 height 9
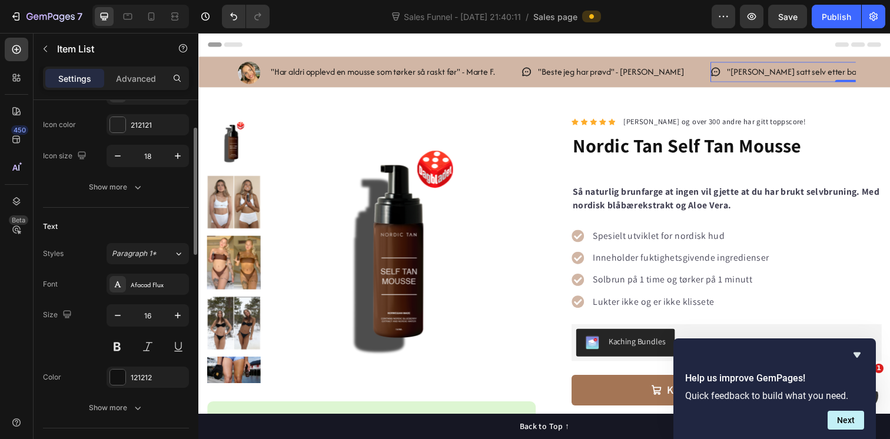
scroll to position [152, 0]
click at [118, 341] on button at bounding box center [117, 343] width 21 height 21
click at [119, 343] on button at bounding box center [117, 343] width 21 height 21
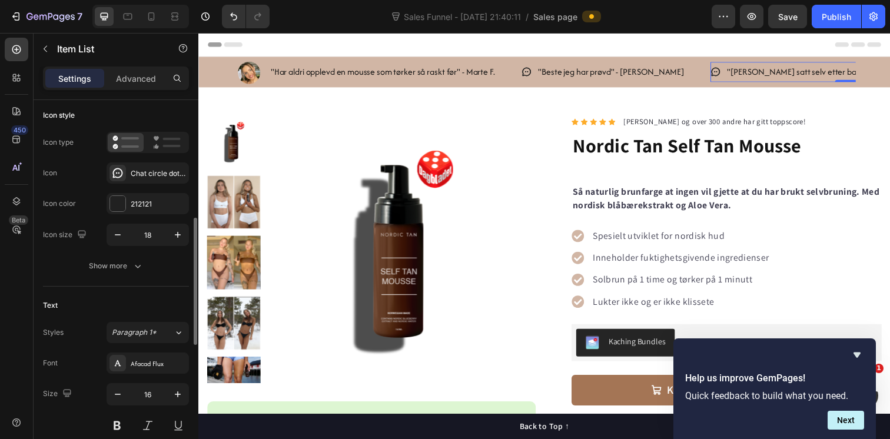
scroll to position [0, 0]
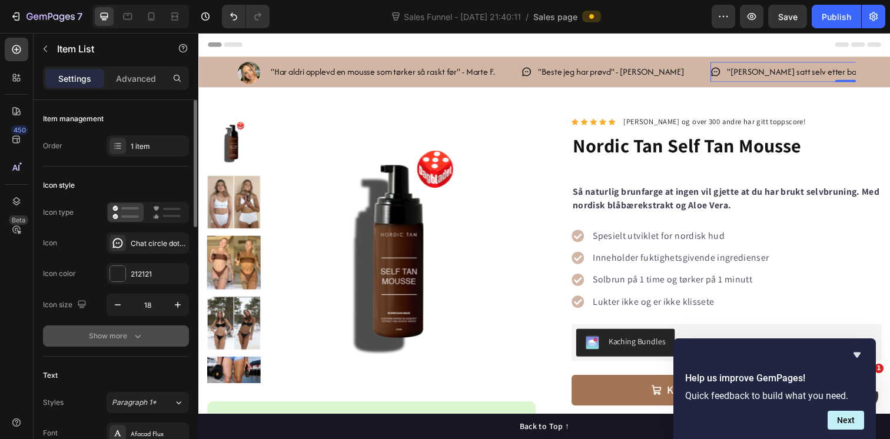
click at [122, 337] on div "Show more" at bounding box center [116, 336] width 55 height 12
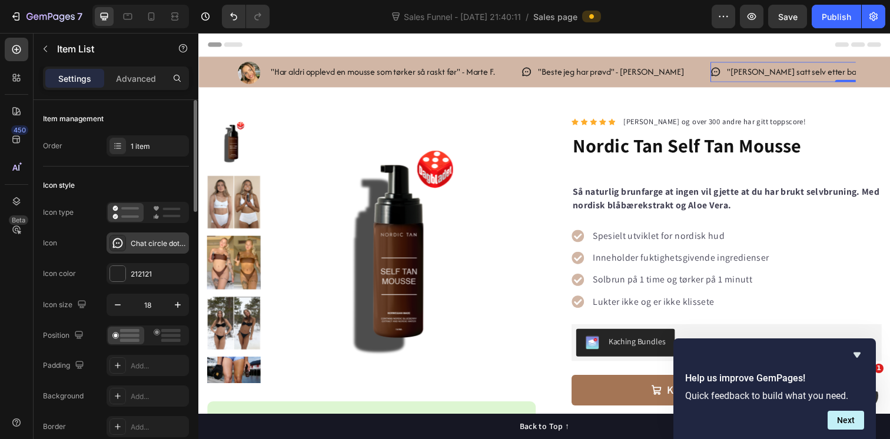
click at [162, 243] on div "Chat circle dots bold" at bounding box center [158, 243] width 55 height 11
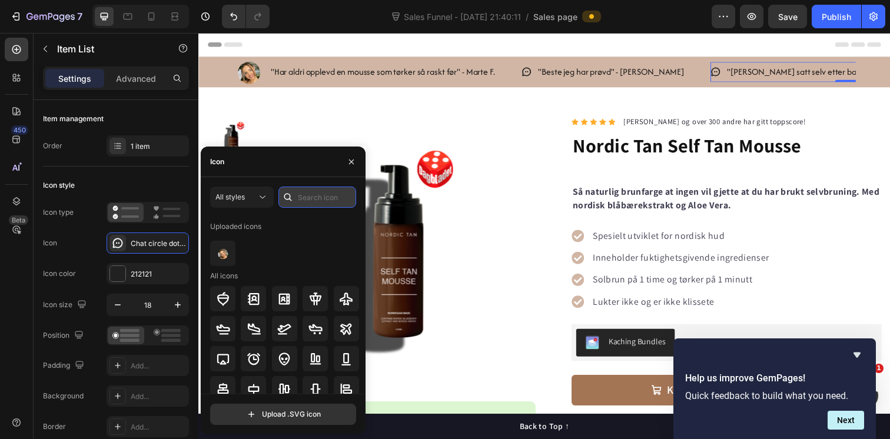
click at [318, 203] on input "text" at bounding box center [317, 197] width 78 height 21
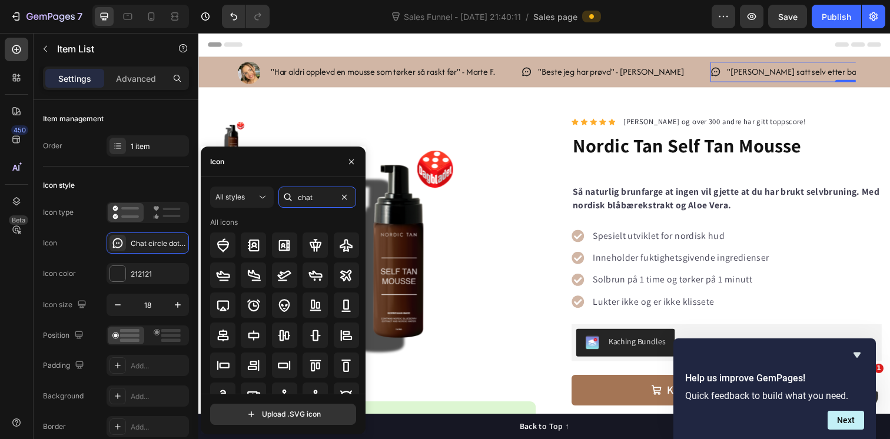
type input "chat"
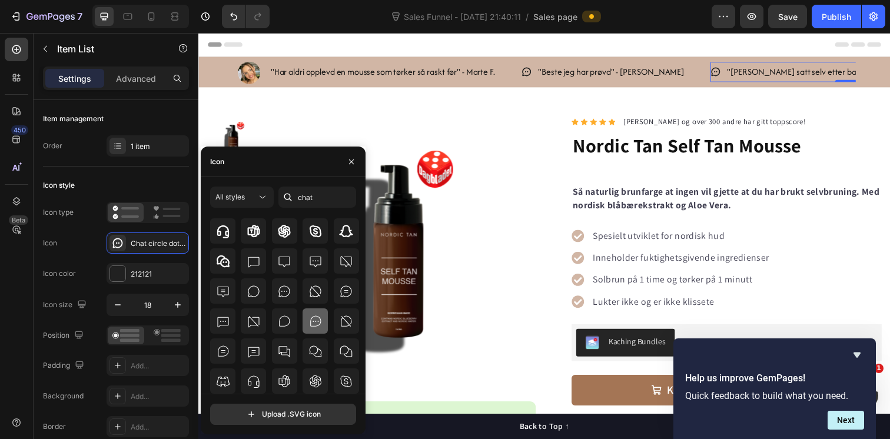
click at [315, 321] on icon at bounding box center [315, 321] width 14 height 14
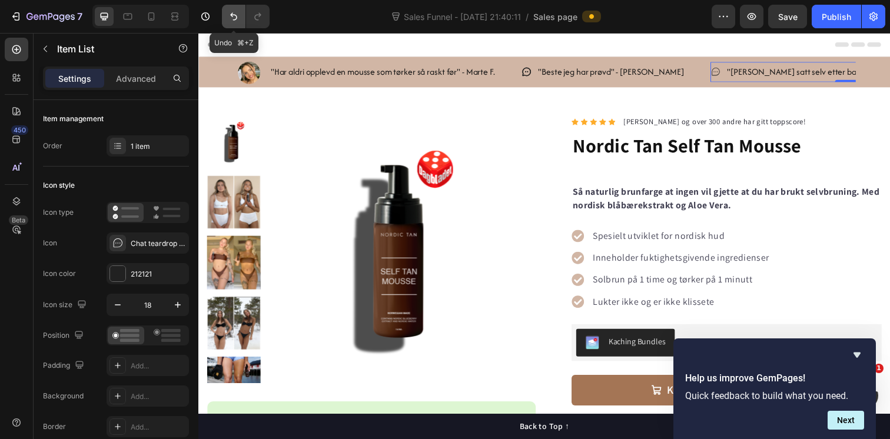
click at [232, 21] on icon "Undo/Redo" at bounding box center [234, 17] width 12 height 12
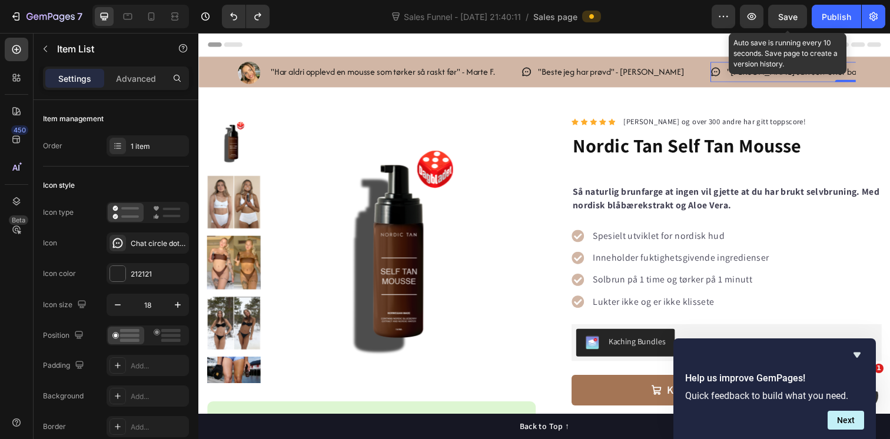
click at [785, 19] on span "Save" at bounding box center [787, 17] width 19 height 10
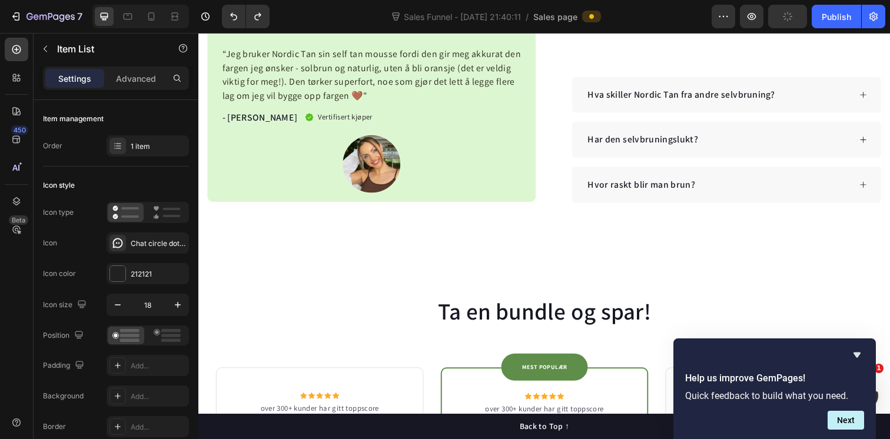
scroll to position [243, 0]
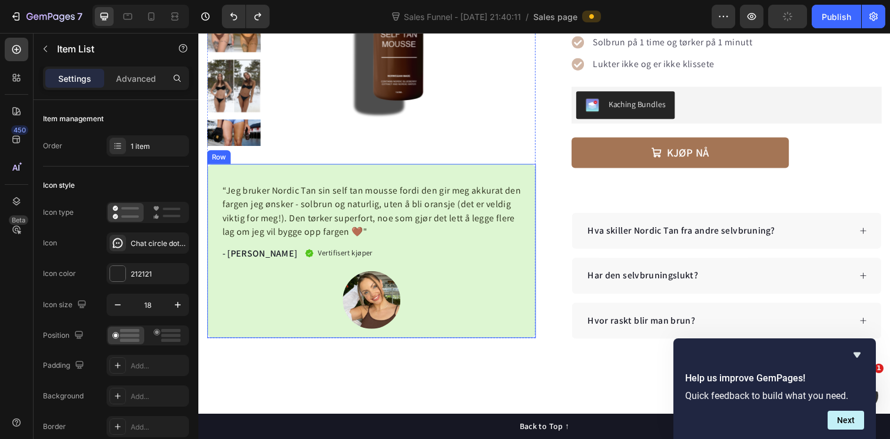
click at [527, 182] on div "“Jeg bruker Nordic Tan sin self tan mousse fordi den gir meg akkurat den fargen…" at bounding box center [374, 256] width 335 height 178
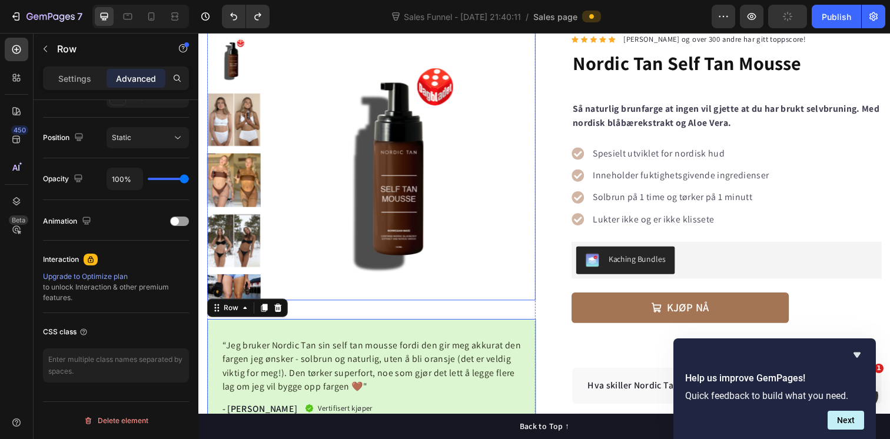
scroll to position [140, 0]
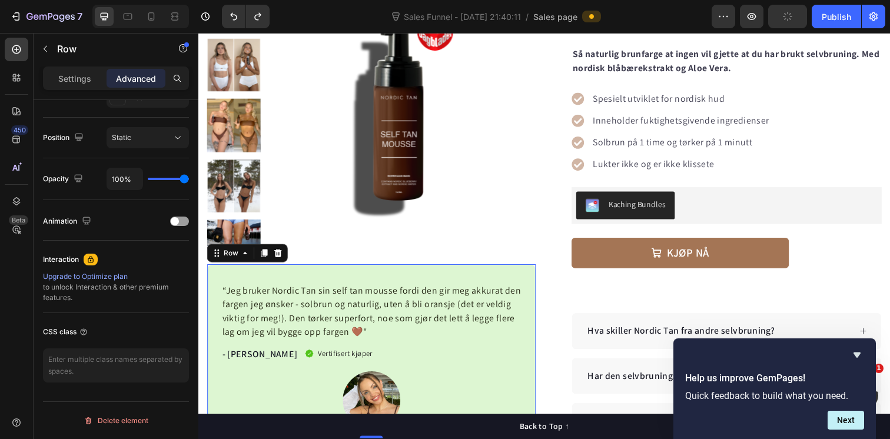
click at [334, 280] on div "“Jeg bruker Nordic Tan sin self tan mousse fordi den gir meg akkurat den fargen…" at bounding box center [374, 358] width 335 height 178
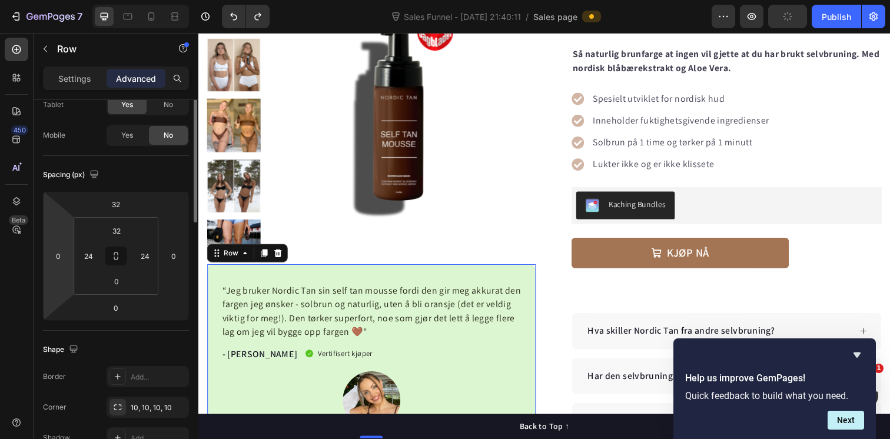
scroll to position [0, 0]
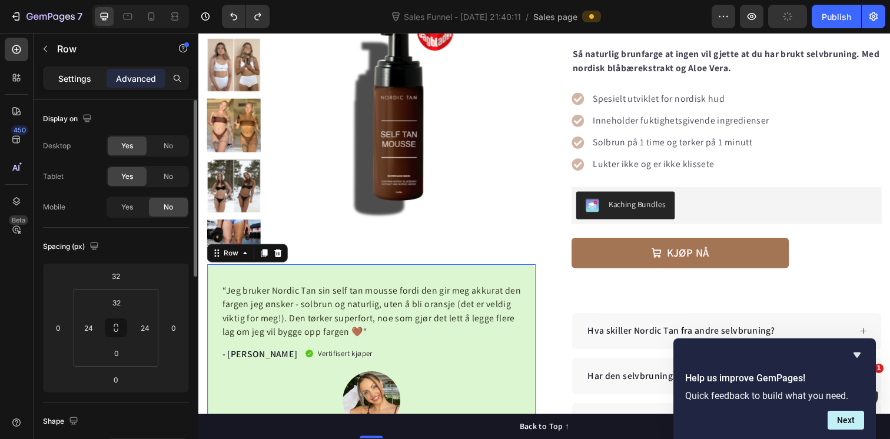
click at [69, 79] on p "Settings" at bounding box center [74, 78] width 33 height 12
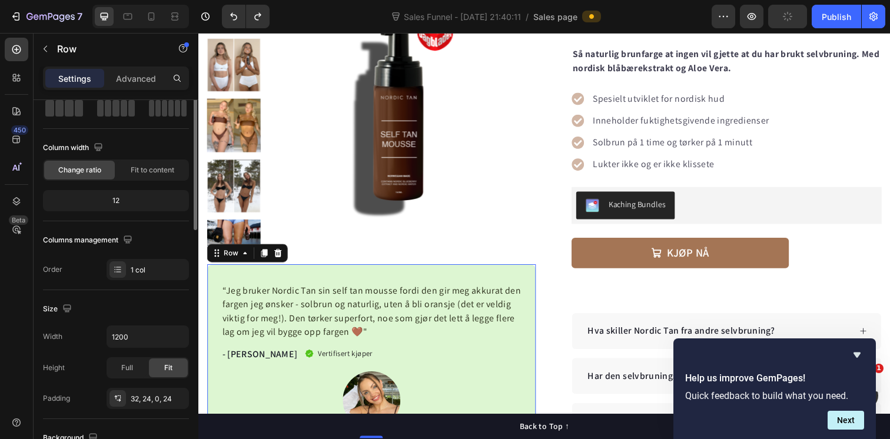
scroll to position [295, 0]
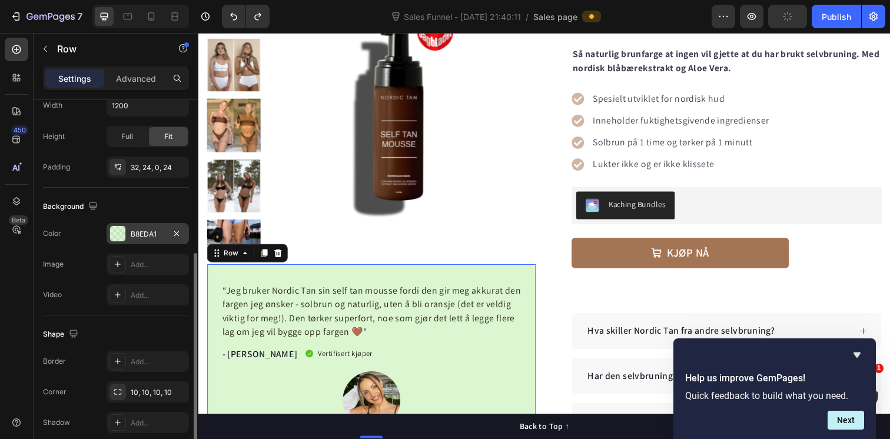
click at [118, 237] on div at bounding box center [117, 233] width 15 height 15
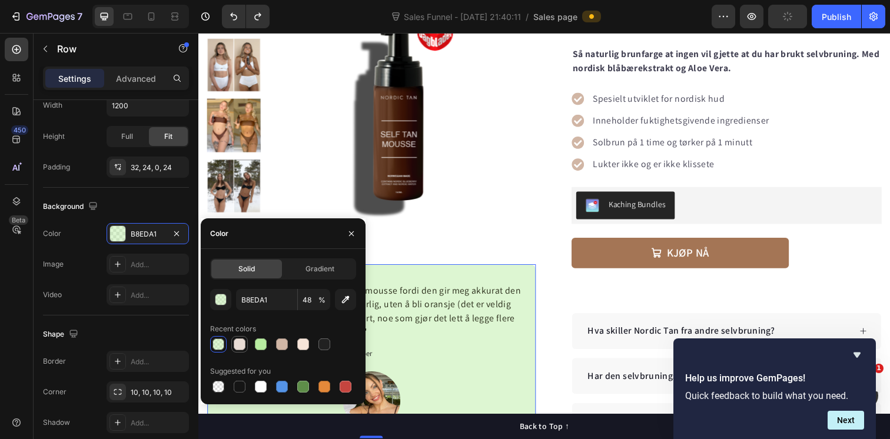
click at [235, 347] on div at bounding box center [240, 344] width 12 height 12
type input "EADDD5"
type input "100"
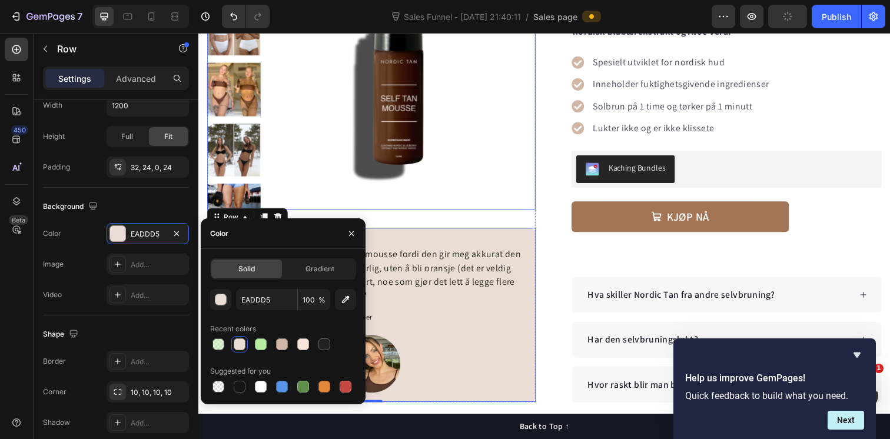
scroll to position [200, 0]
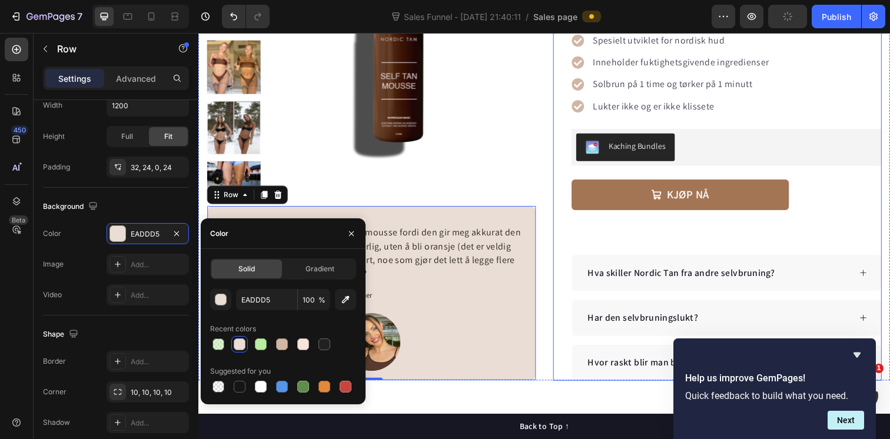
click at [561, 245] on div "Icon Icon Icon Icon Icon Icon List Hoz Marte Fredriksen og over 300 andre har g…" at bounding box center [727, 152] width 335 height 471
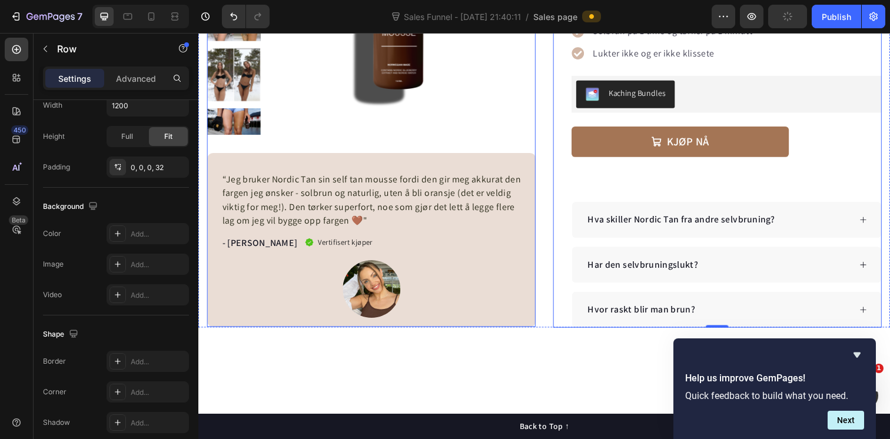
scroll to position [255, 0]
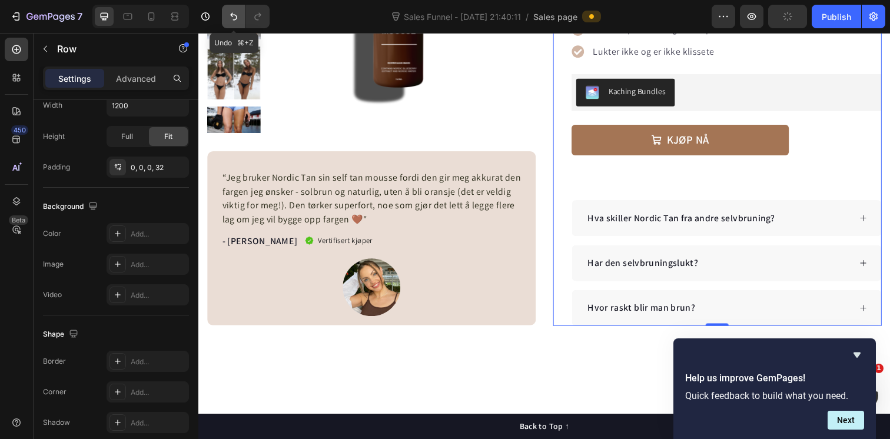
click at [234, 22] on button "Undo/Redo" at bounding box center [234, 17] width 24 height 24
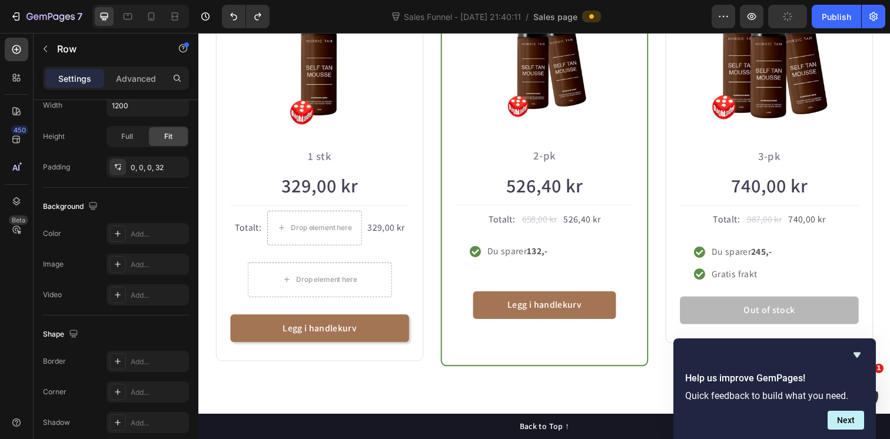
scroll to position [857, 0]
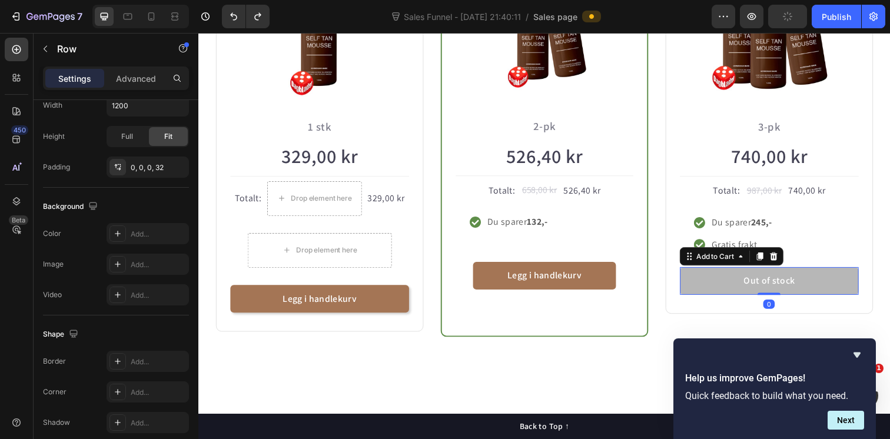
click at [753, 287] on button "Out of stock" at bounding box center [781, 286] width 182 height 28
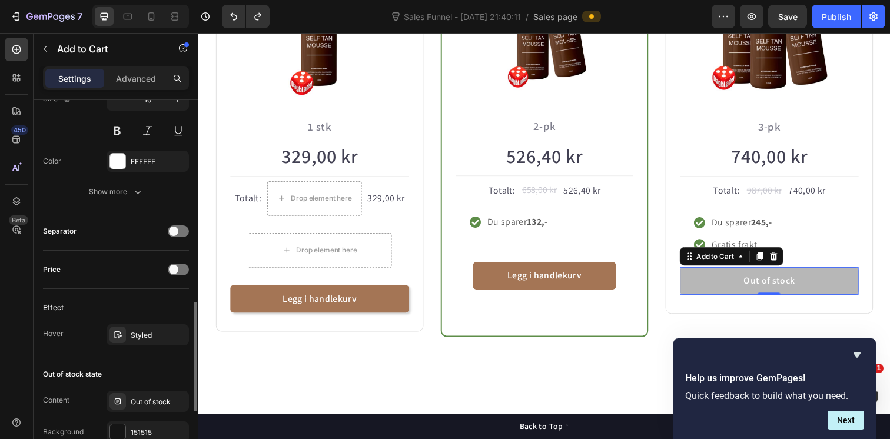
scroll to position [666, 0]
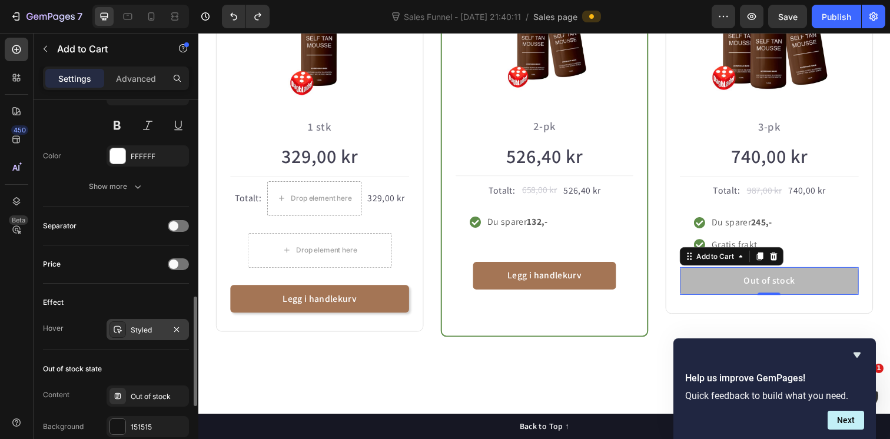
click at [131, 331] on div "Styled" at bounding box center [148, 330] width 34 height 11
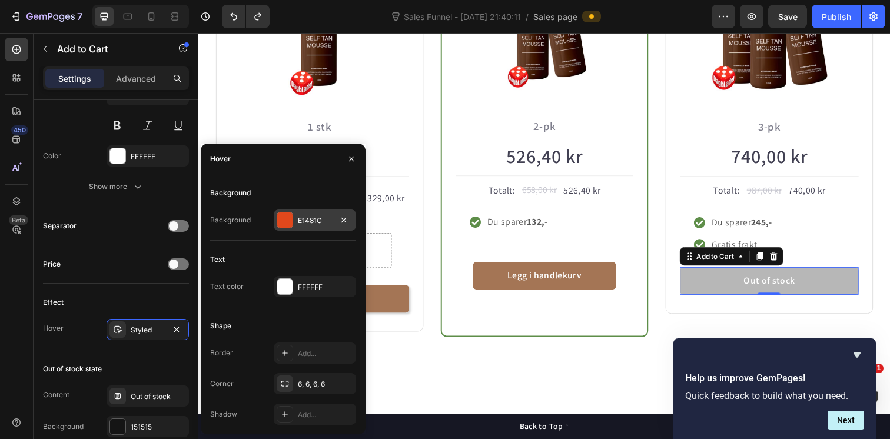
click at [287, 221] on div at bounding box center [284, 219] width 15 height 15
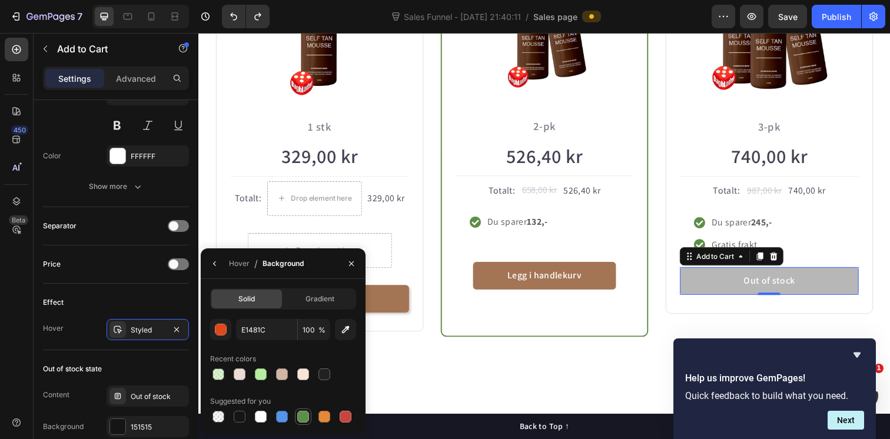
click at [300, 416] on div at bounding box center [303, 417] width 12 height 12
type input "5E8E49"
click at [562, 363] on div "Ta en bundle og spar! Heading Row Icon Icon Icon Icon Icon Icon List Hoz over 3…" at bounding box center [551, 84] width 706 height 613
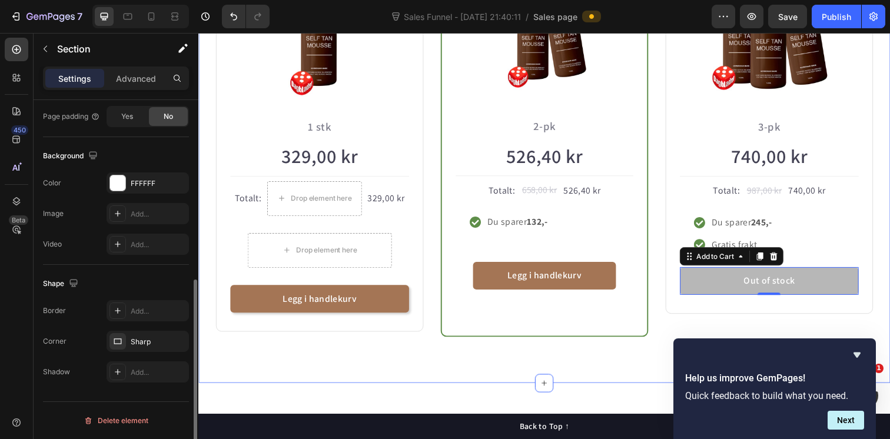
scroll to position [0, 0]
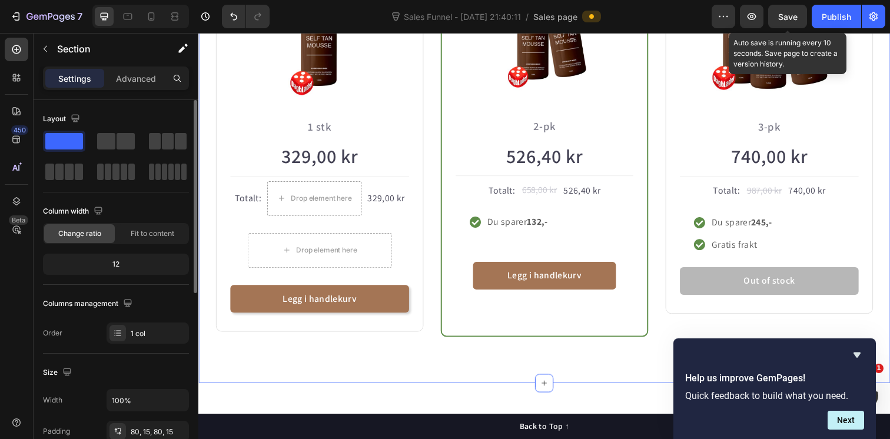
click at [782, 17] on span "Save" at bounding box center [787, 17] width 19 height 10
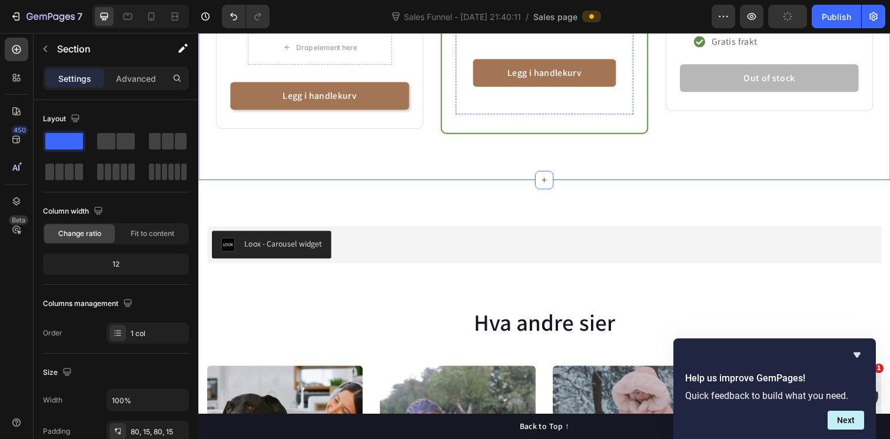
scroll to position [1208, 0]
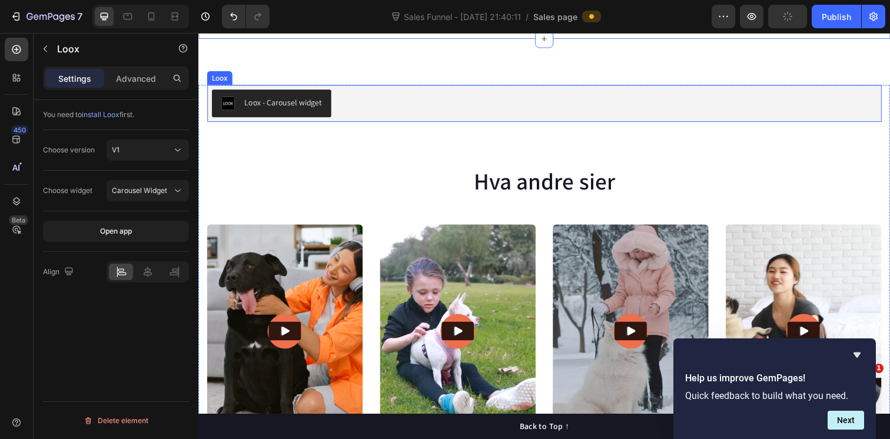
click at [272, 99] on div "Loox - Carousel widget" at bounding box center [284, 104] width 79 height 12
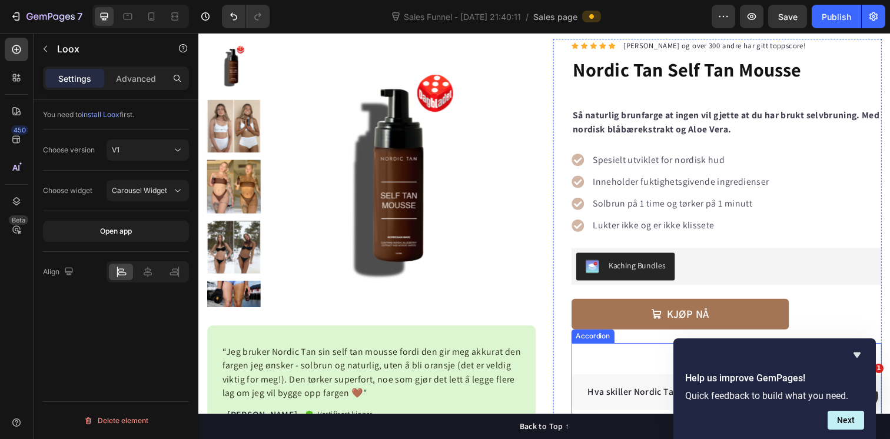
scroll to position [0, 0]
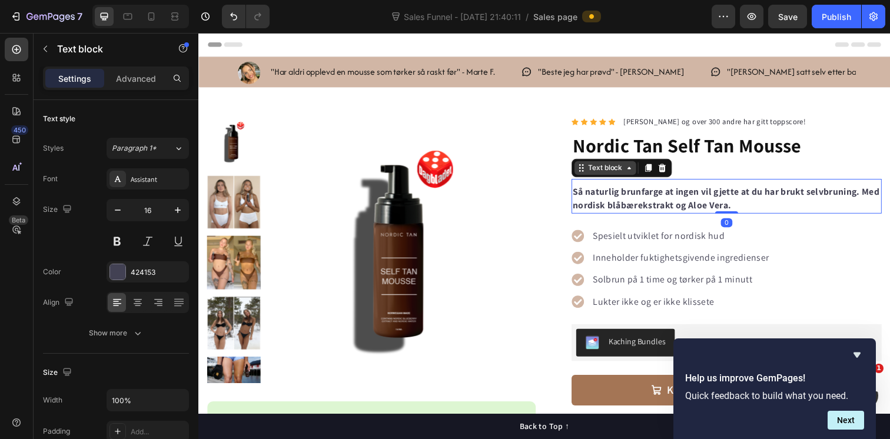
click at [602, 178] on div "Text block" at bounding box center [630, 170] width 102 height 19
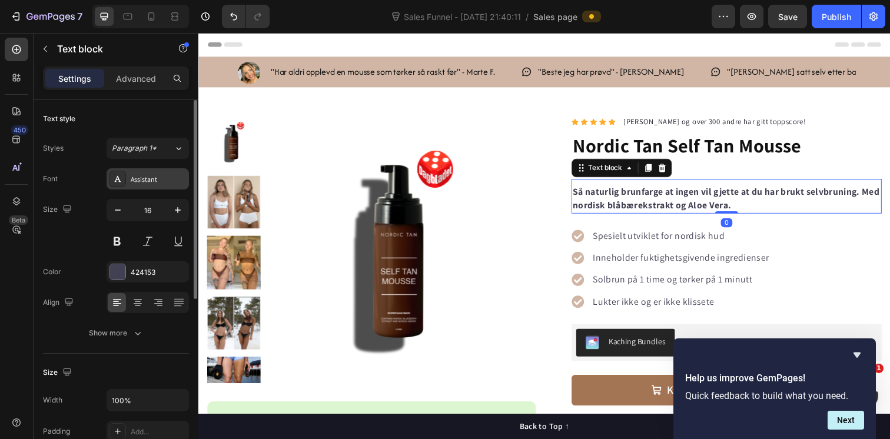
click at [164, 182] on div "Assistant" at bounding box center [158, 179] width 55 height 11
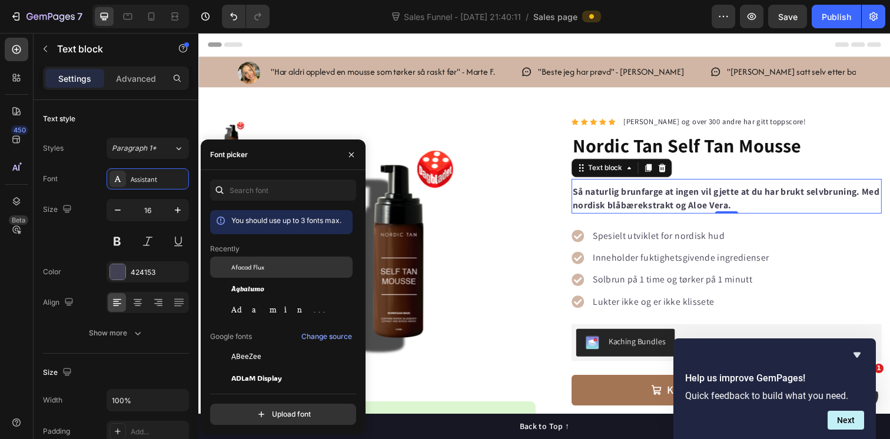
click at [257, 272] on span "Afacad Flux" at bounding box center [247, 267] width 33 height 11
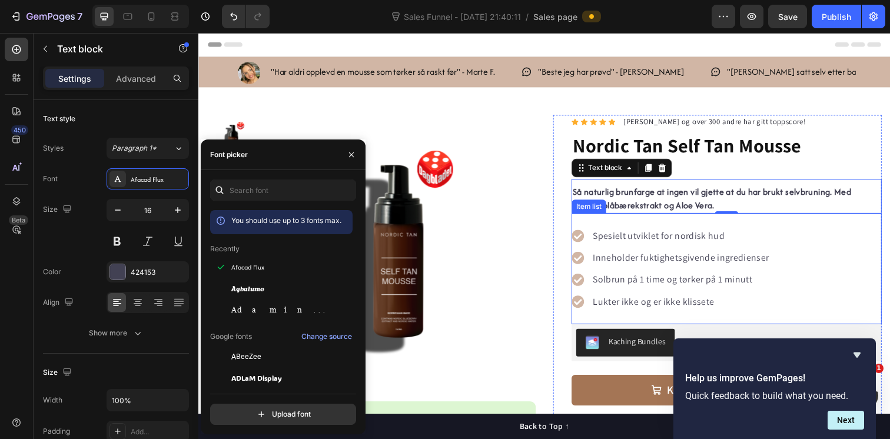
click at [594, 214] on div "Item list" at bounding box center [596, 210] width 35 height 14
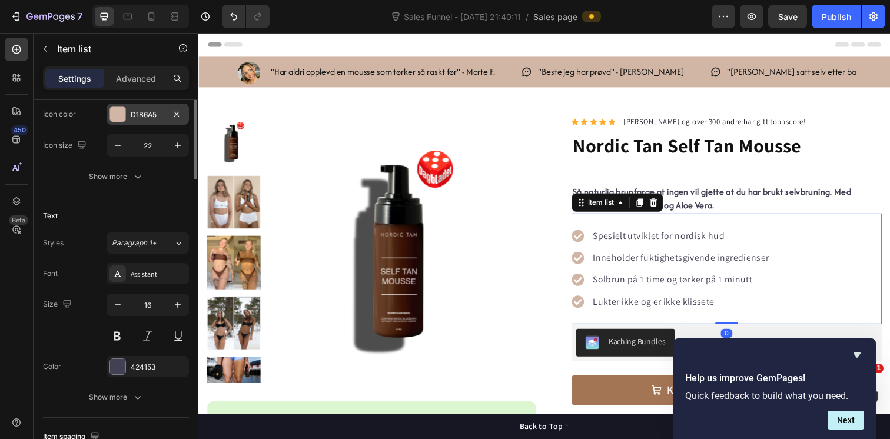
scroll to position [207, 0]
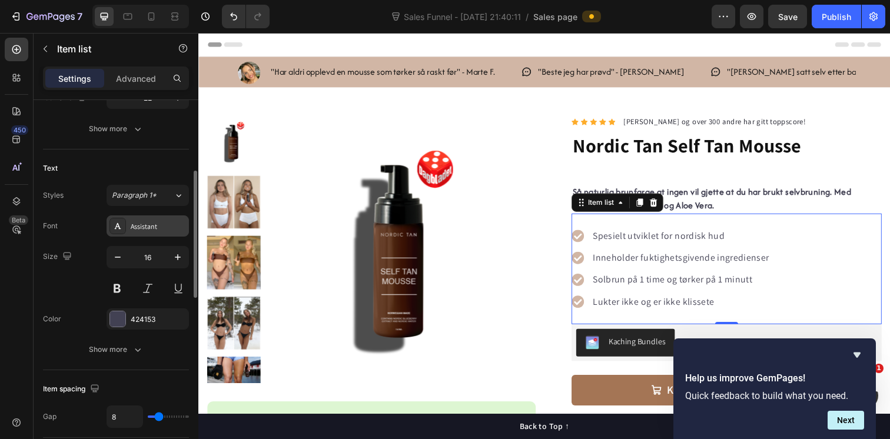
click at [162, 232] on div "Assistant" at bounding box center [148, 225] width 82 height 21
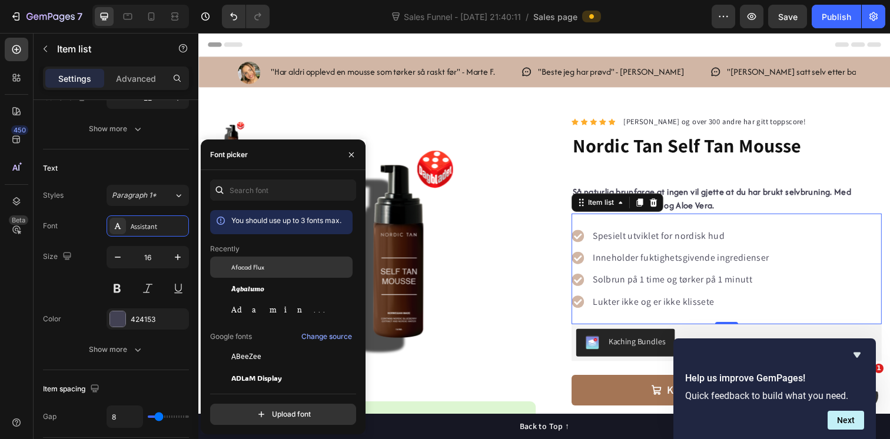
click at [241, 269] on span "Afacad Flux" at bounding box center [247, 267] width 33 height 11
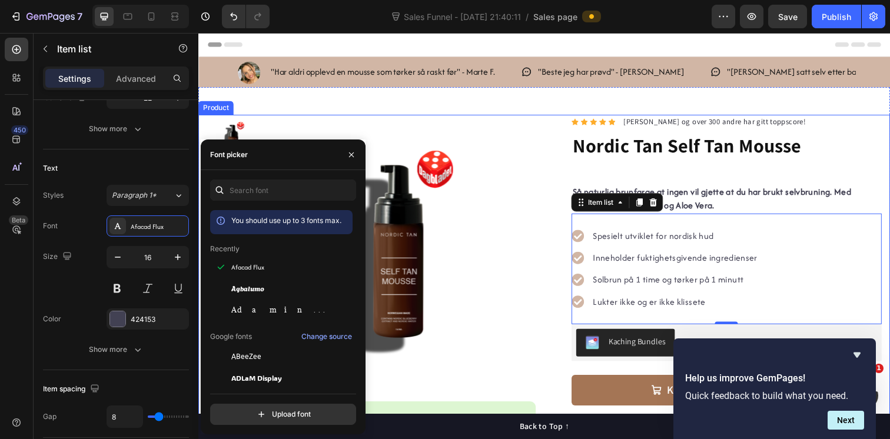
click at [889, 147] on div "Product Images “Jeg bruker Nordic Tan sin self tan mousse fordi den gir meg akk…" at bounding box center [551, 352] width 706 height 471
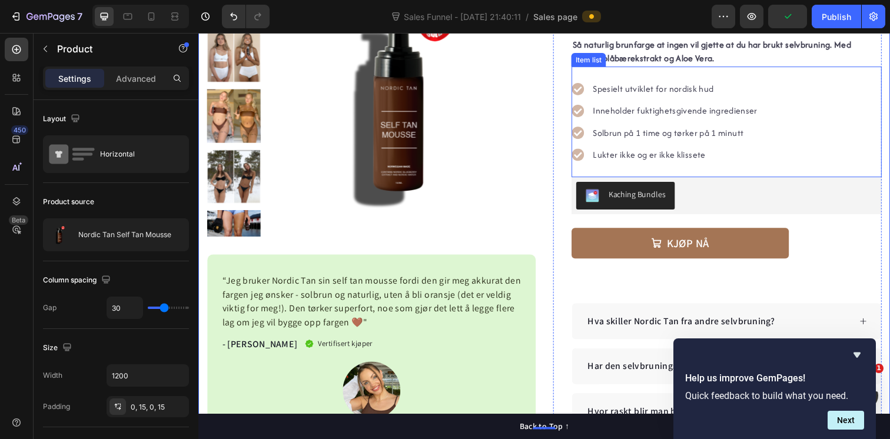
scroll to position [252, 0]
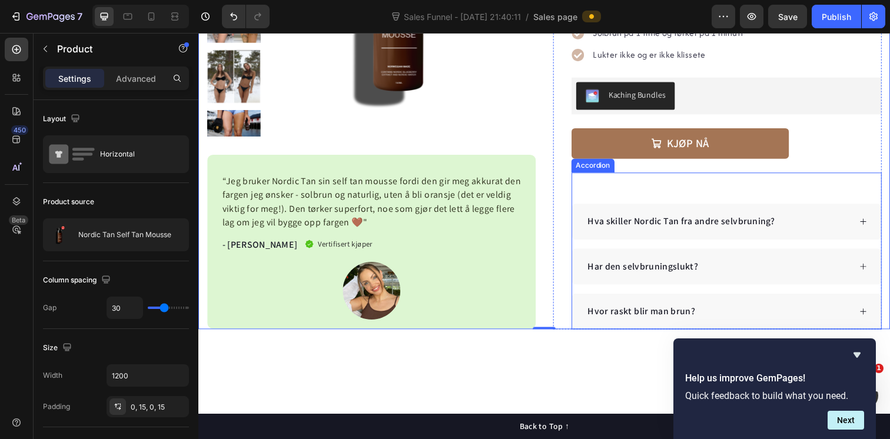
click at [677, 227] on p "Hva skiller Nordic Tan fra andre selvbruning?" at bounding box center [691, 225] width 191 height 14
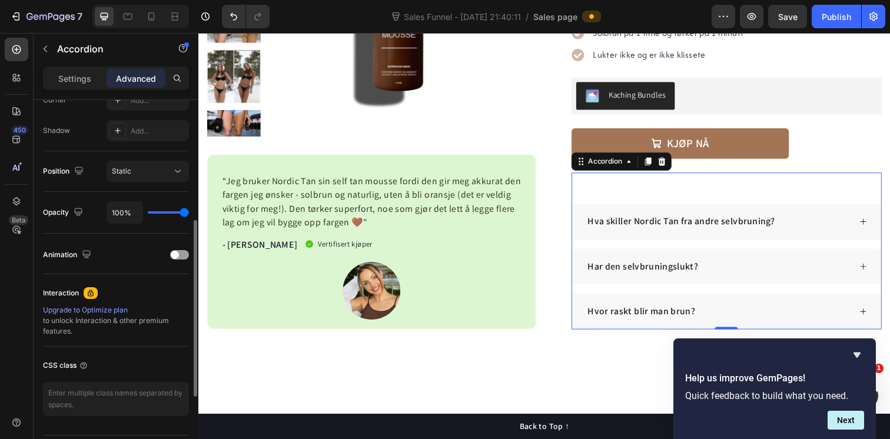
scroll to position [413, 0]
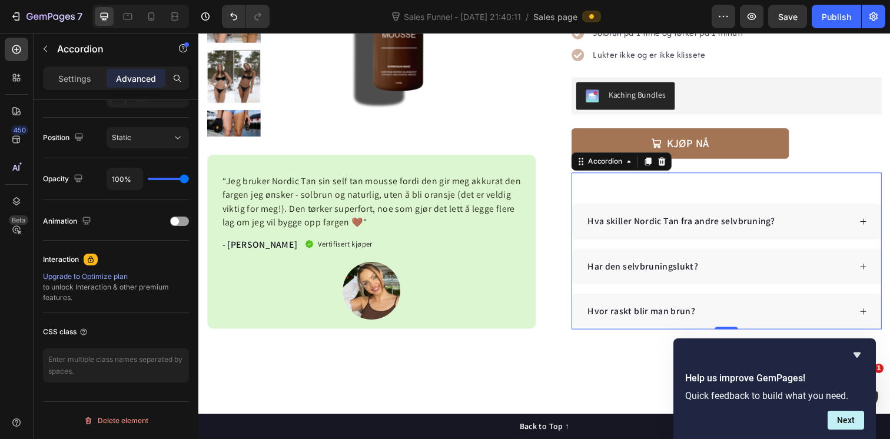
click at [683, 226] on p "Hva skiller Nordic Tan fra andre selvbruning?" at bounding box center [691, 225] width 191 height 14
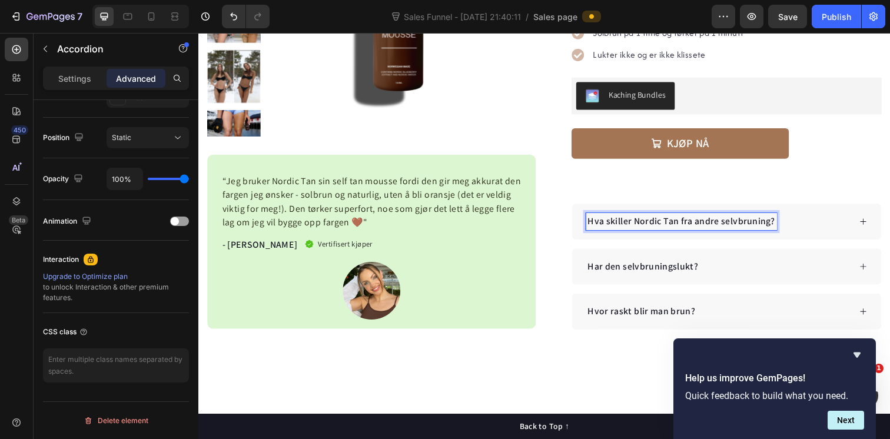
click at [678, 230] on p "Hva skiller Nordic Tan fra andre selvbruning?" at bounding box center [691, 225] width 191 height 14
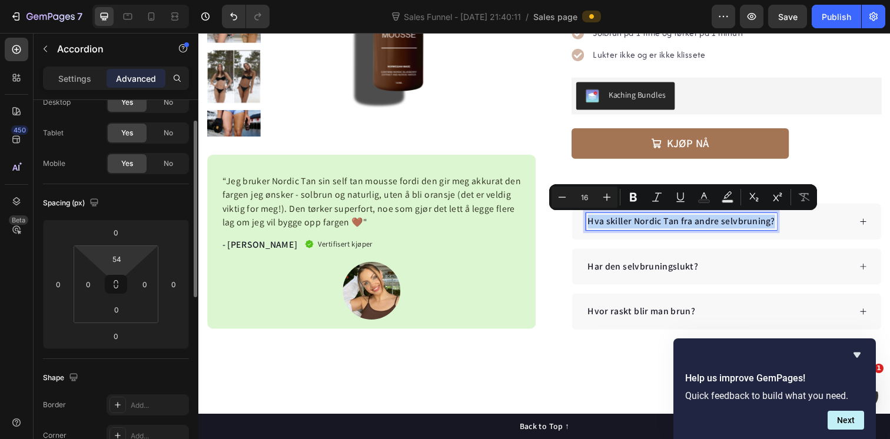
scroll to position [0, 0]
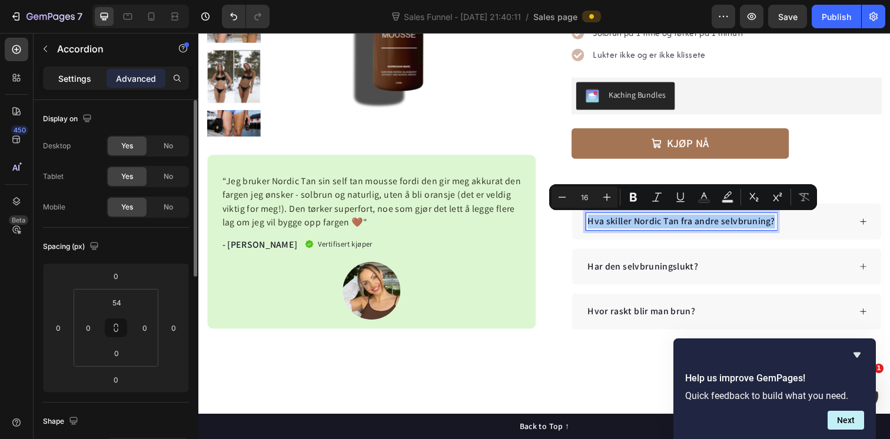
click at [81, 79] on p "Settings" at bounding box center [74, 78] width 33 height 12
type input "16"
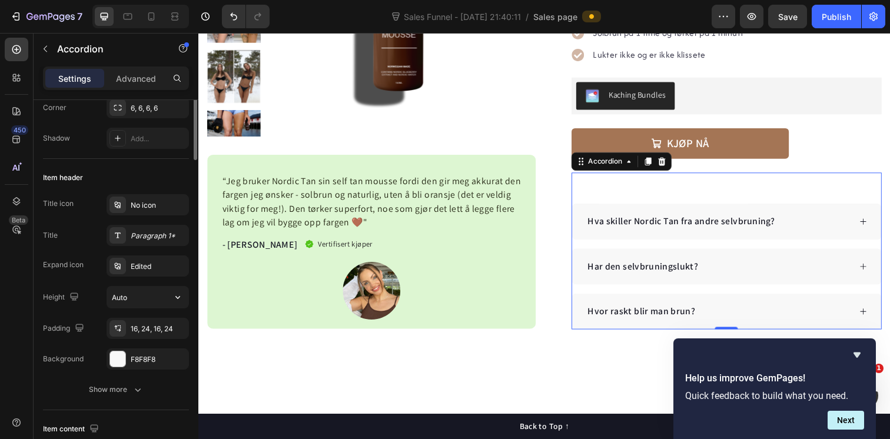
scroll to position [227, 0]
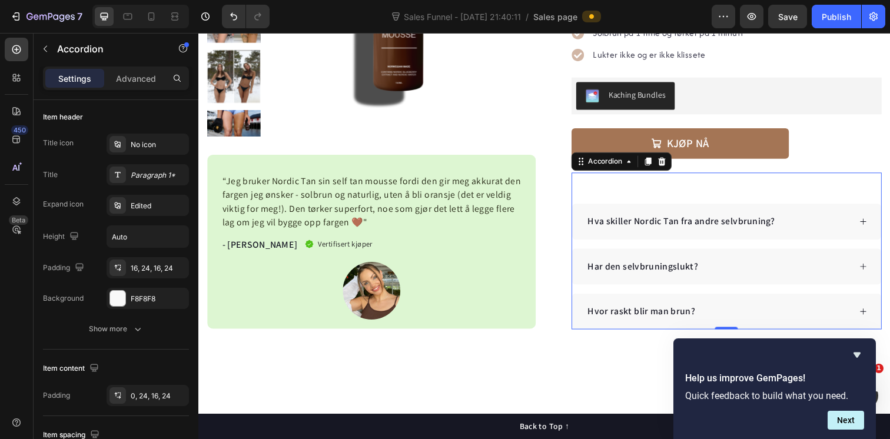
click at [603, 214] on div "Hva skiller Nordic Tan fra andre selvbruning?" at bounding box center [737, 225] width 315 height 36
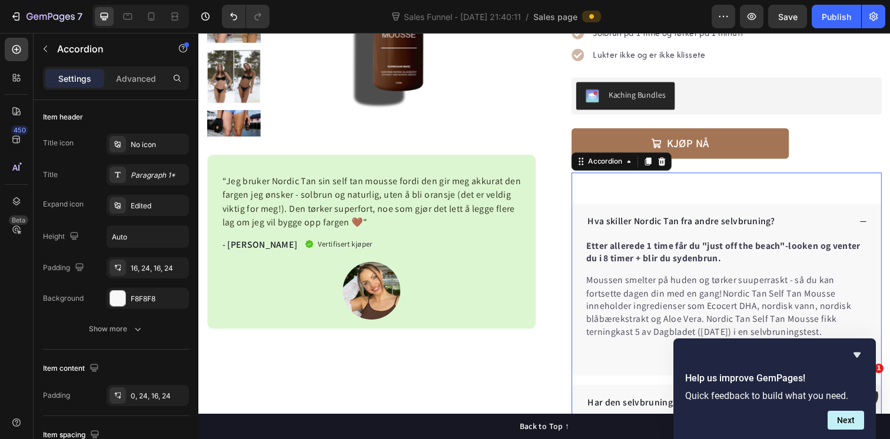
click at [879, 222] on icon at bounding box center [877, 225] width 8 height 8
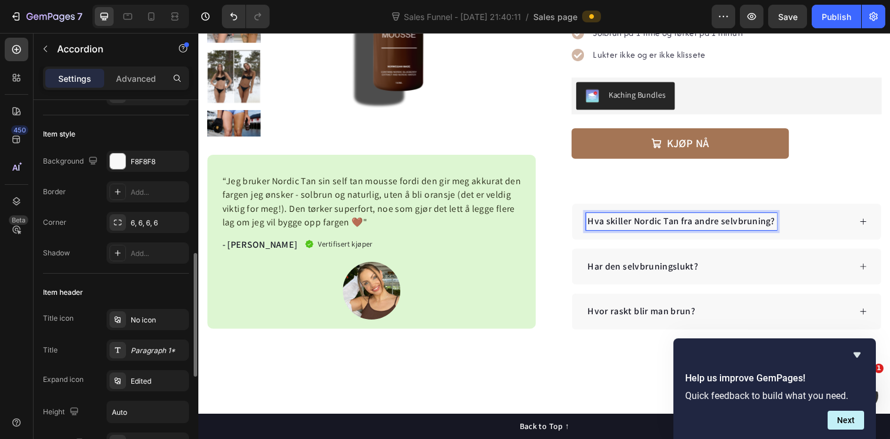
scroll to position [0, 0]
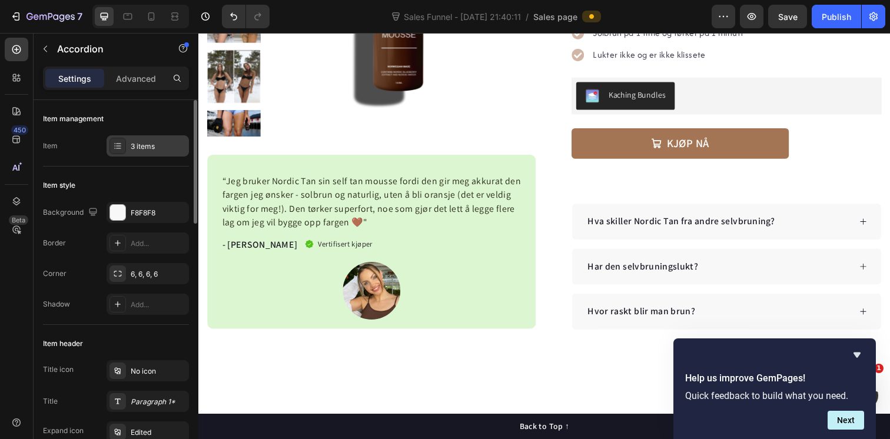
click at [165, 152] on div "3 items" at bounding box center [148, 145] width 82 height 21
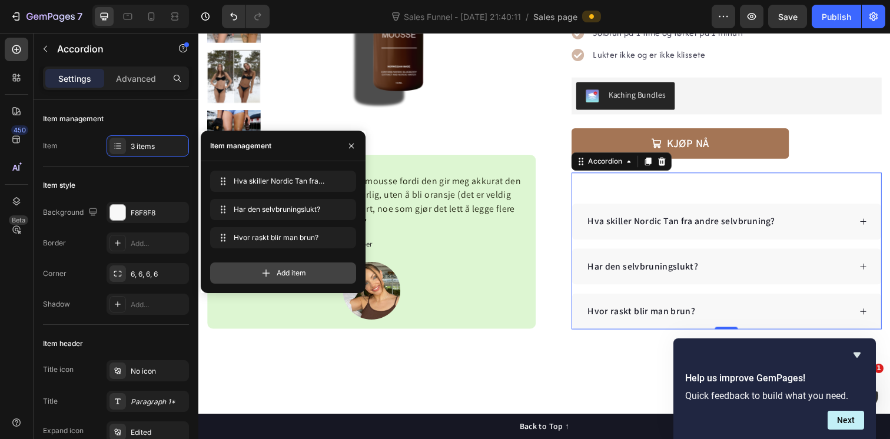
click at [279, 271] on span "Add item" at bounding box center [291, 273] width 29 height 11
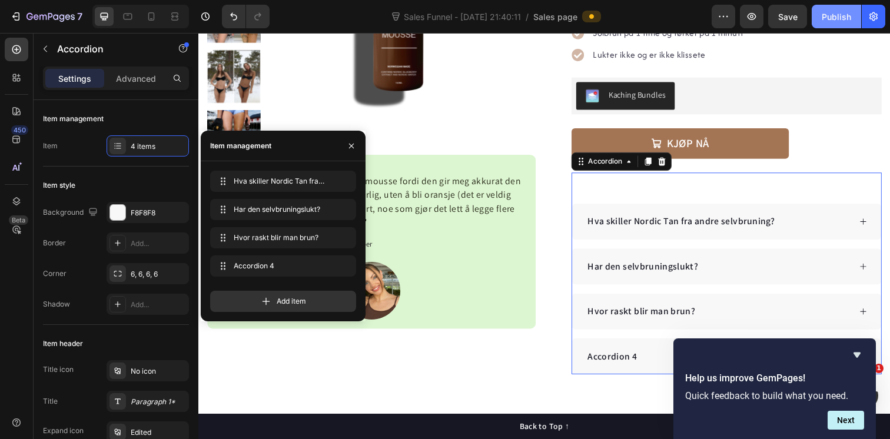
click at [843, 19] on div "Publish" at bounding box center [836, 17] width 29 height 12
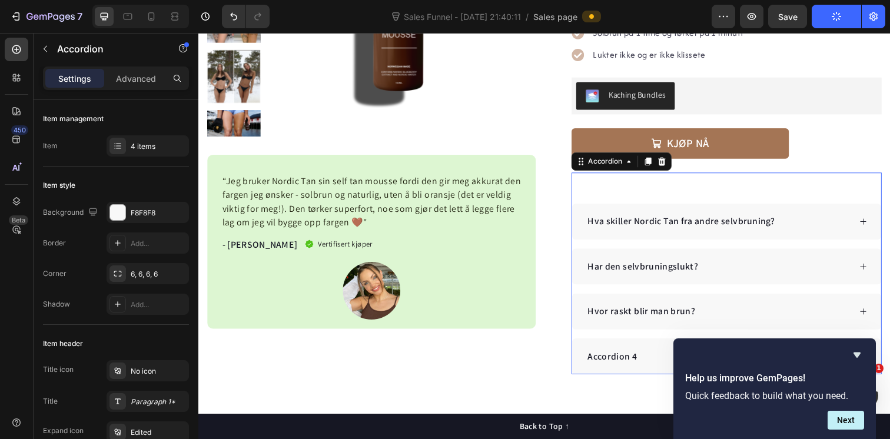
click at [875, 228] on icon at bounding box center [877, 225] width 8 height 8
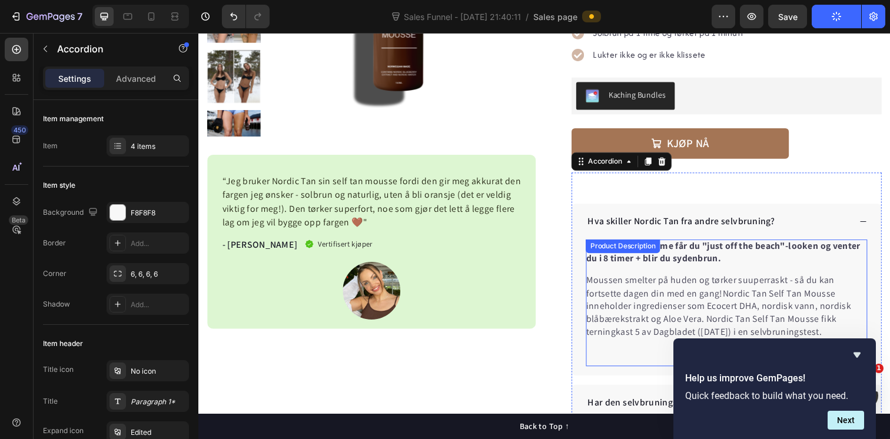
click at [633, 253] on div "Product Description" at bounding box center [631, 250] width 71 height 11
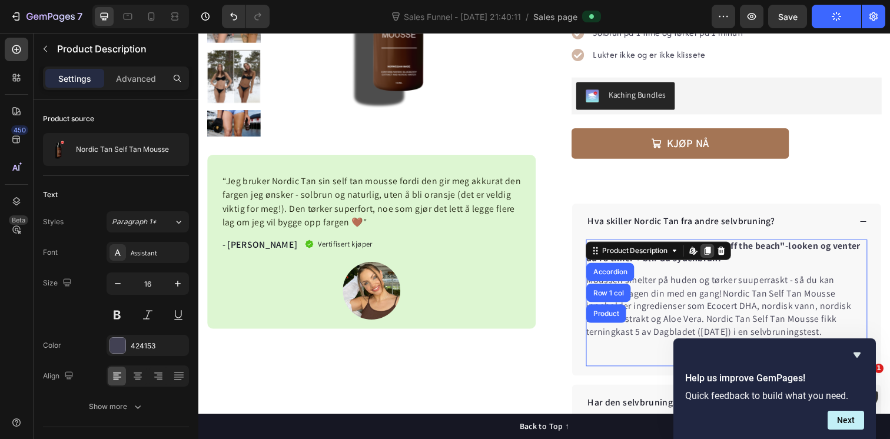
click at [719, 258] on icon at bounding box center [717, 255] width 9 height 9
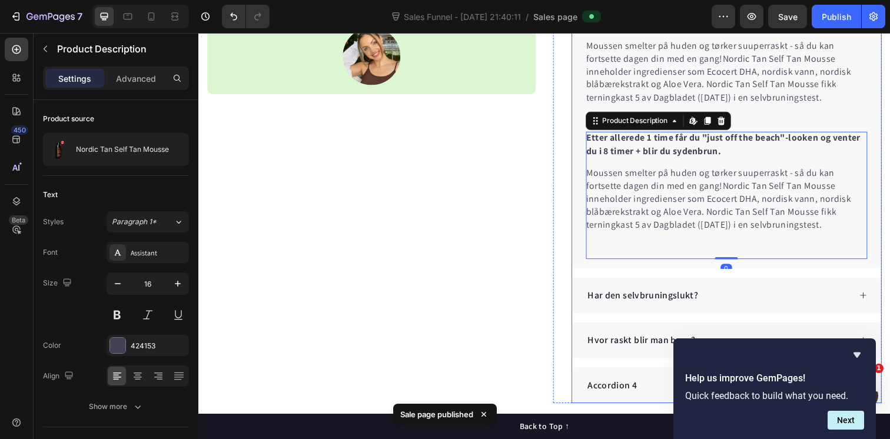
scroll to position [619, 0]
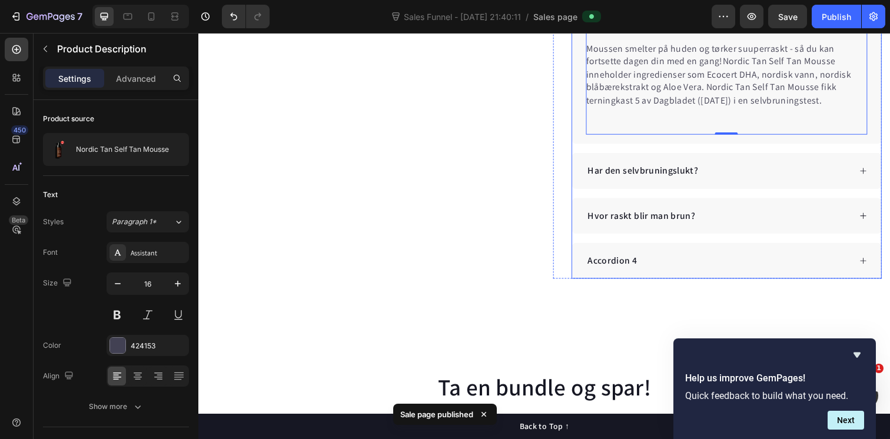
click at [876, 220] on icon at bounding box center [877, 220] width 6 height 6
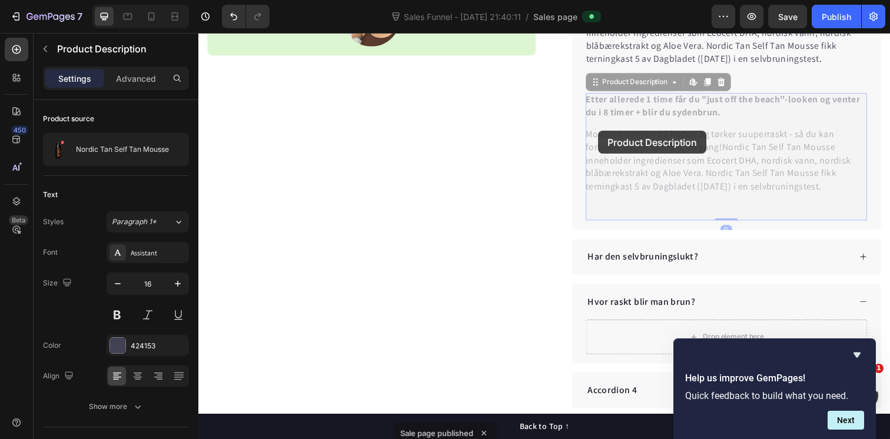
scroll to position [536, 0]
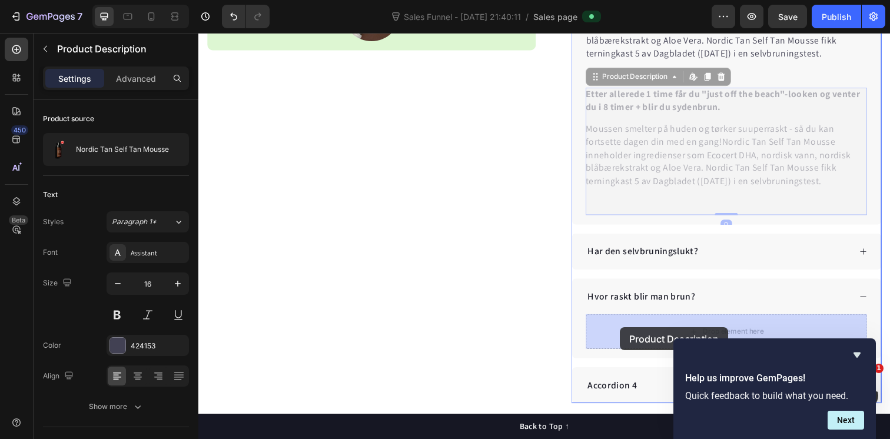
drag, startPoint x: 608, startPoint y: 134, endPoint x: 629, endPoint y: 334, distance: 201.2
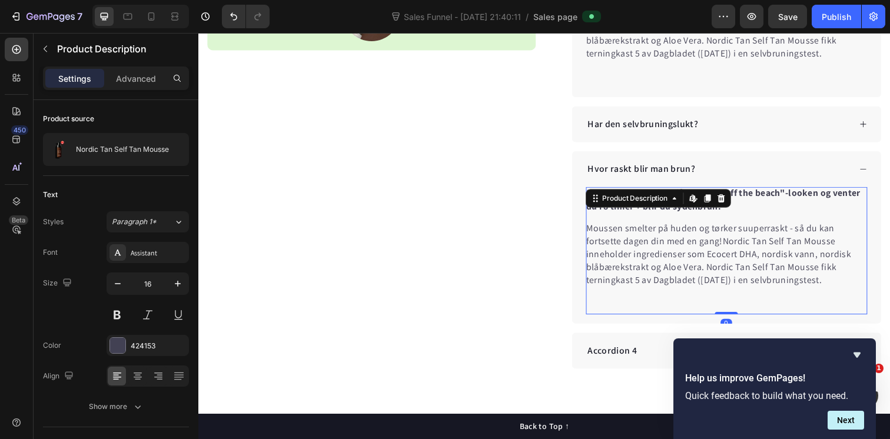
click at [742, 283] on span "Nordic Tan Self Tan Mousse inneholder ingredienser som Ecocert DHA, nordisk van…" at bounding box center [729, 265] width 271 height 52
click at [660, 201] on div "Product Description" at bounding box center [644, 202] width 71 height 11
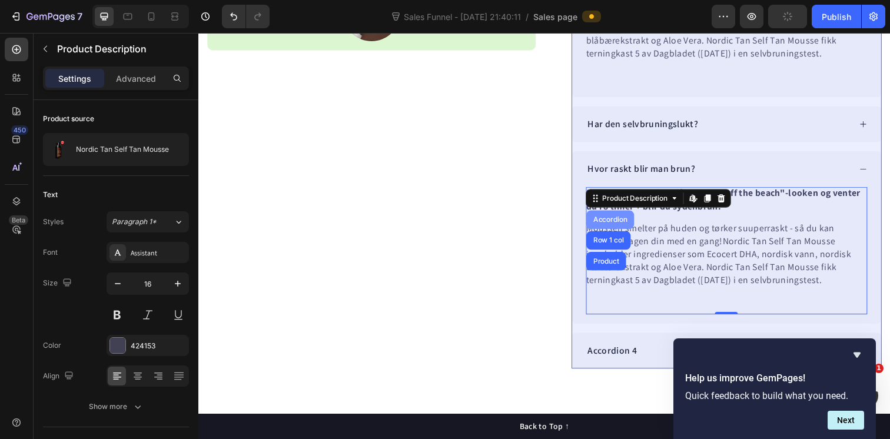
click at [620, 227] on div "Accordion" at bounding box center [618, 223] width 39 height 7
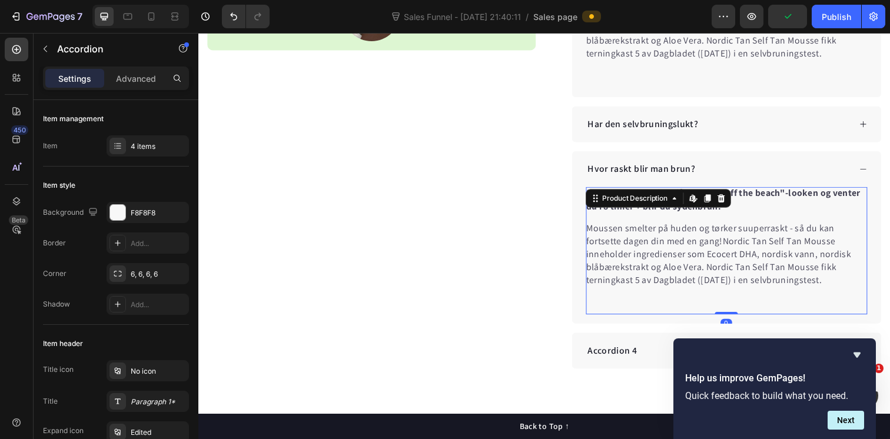
click at [647, 245] on p "Moussen smelter på huden og tørker suuperraskt - så du kan fortsette dagen din …" at bounding box center [737, 259] width 287 height 66
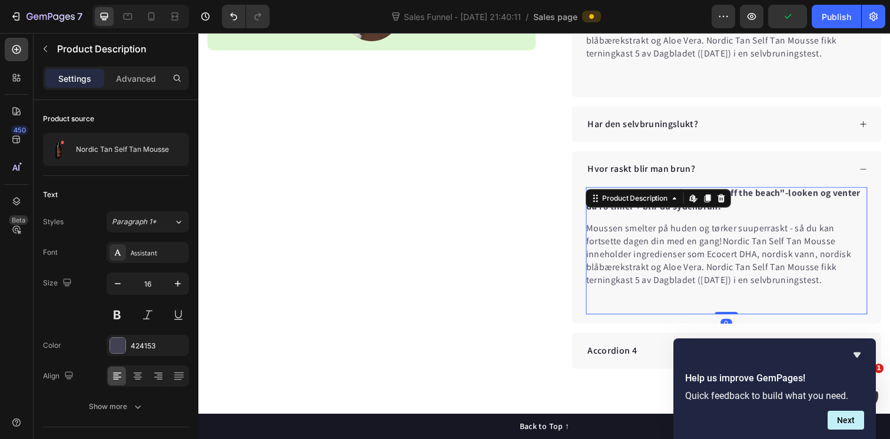
click at [647, 245] on p "Moussen smelter på huden og tørker suuperraskt - så du kan fortsette dagen din …" at bounding box center [737, 259] width 287 height 66
click at [657, 204] on div "Product Description" at bounding box center [644, 202] width 71 height 11
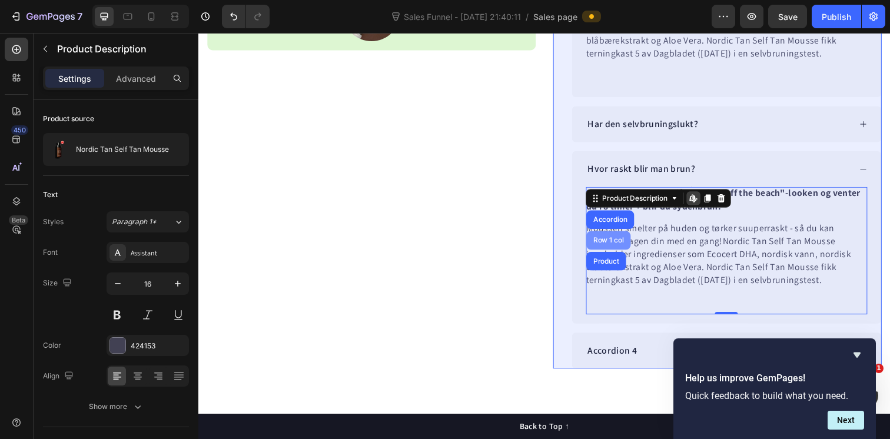
click at [621, 245] on div "Row 1 col" at bounding box center [617, 244] width 36 height 7
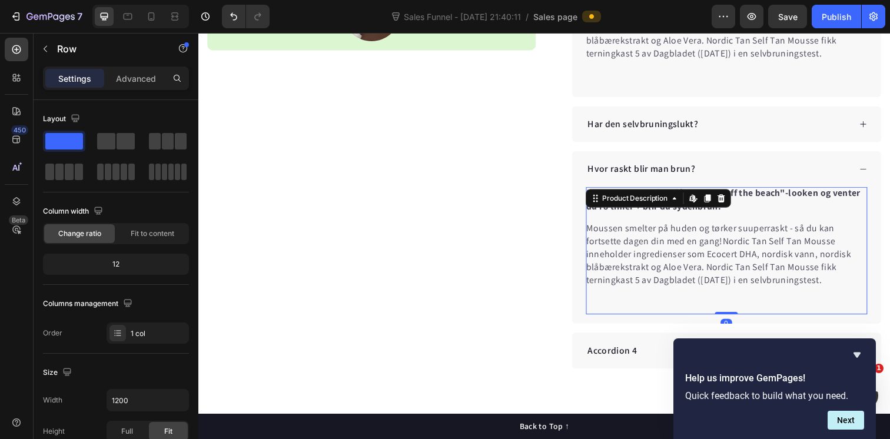
click at [632, 271] on span "Nordic Tan Self Tan Mousse inneholder ingredienser som Ecocert DHA, nordisk van…" at bounding box center [729, 265] width 271 height 52
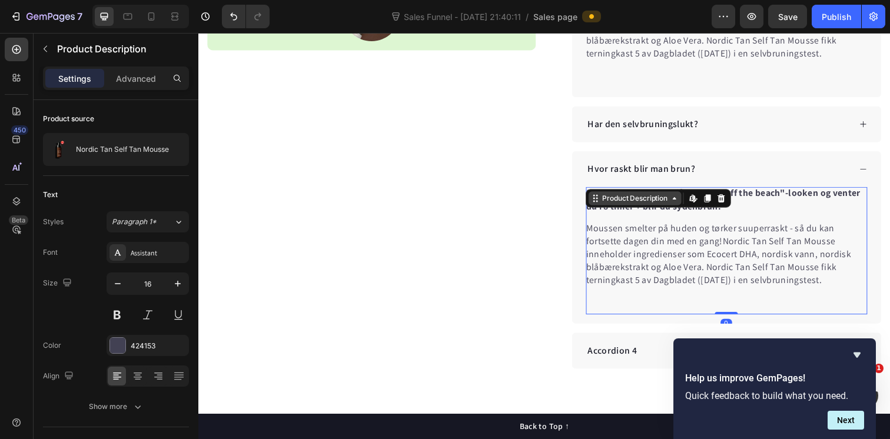
click at [637, 207] on div "Product Description" at bounding box center [644, 202] width 95 height 14
click at [749, 241] on span "Nordic Tan Self Tan Mousse inneholder ingredienser som Ecocert DHA, nordisk van…" at bounding box center [729, 265] width 271 height 52
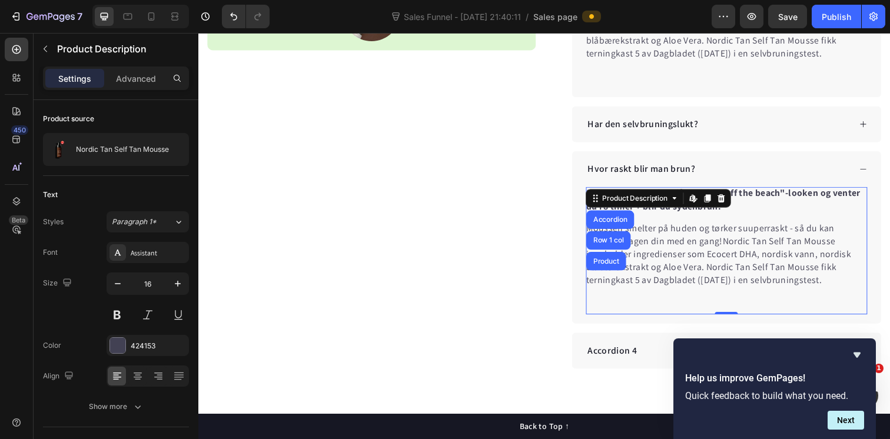
click at [692, 235] on p "Moussen smelter på huden og tørker suuperraskt - så du kan fortsette dagen din …" at bounding box center [737, 259] width 287 height 66
click at [689, 204] on icon at bounding box center [684, 201] width 9 height 9
click at [676, 207] on div "Product Description" at bounding box center [644, 202] width 95 height 14
click at [699, 253] on span "Nordic Tan Self Tan Mousse inneholder ingredienser som Ecocert DHA, nordisk van…" at bounding box center [729, 265] width 271 height 52
click at [233, 16] on icon "Undo/Redo" at bounding box center [234, 17] width 12 height 12
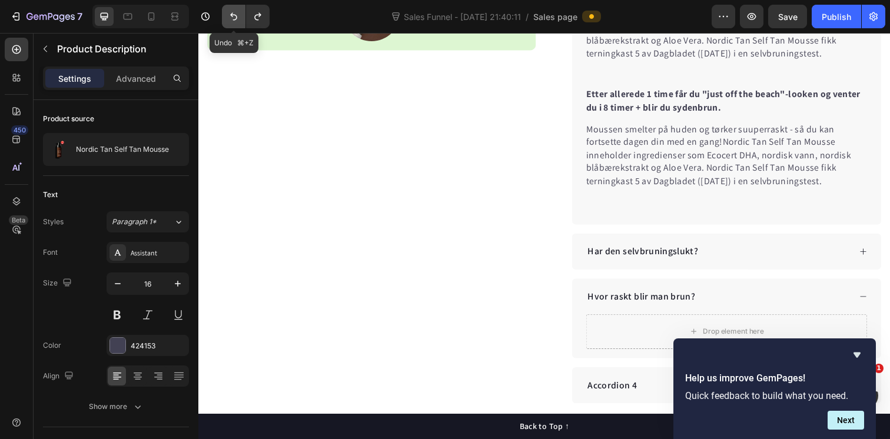
click at [228, 14] on icon "Undo/Redo" at bounding box center [234, 17] width 12 height 12
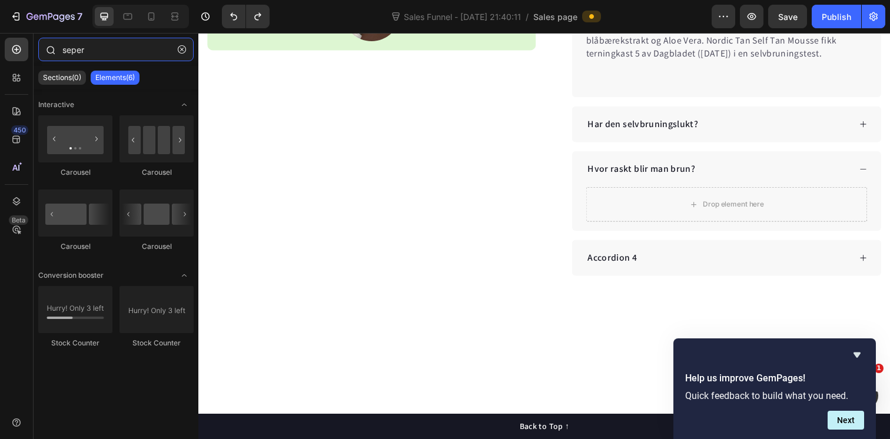
drag, startPoint x: 89, startPoint y: 48, endPoint x: 39, endPoint y: 48, distance: 50.0
click at [39, 48] on div "seper" at bounding box center [116, 52] width 165 height 28
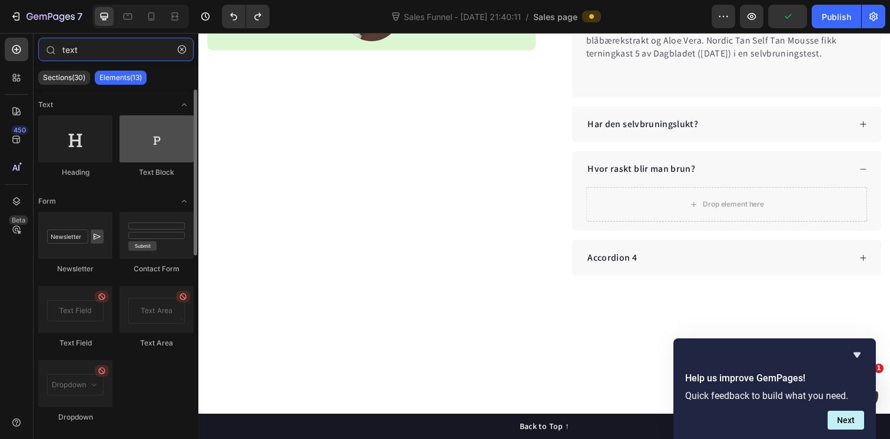
type input "text"
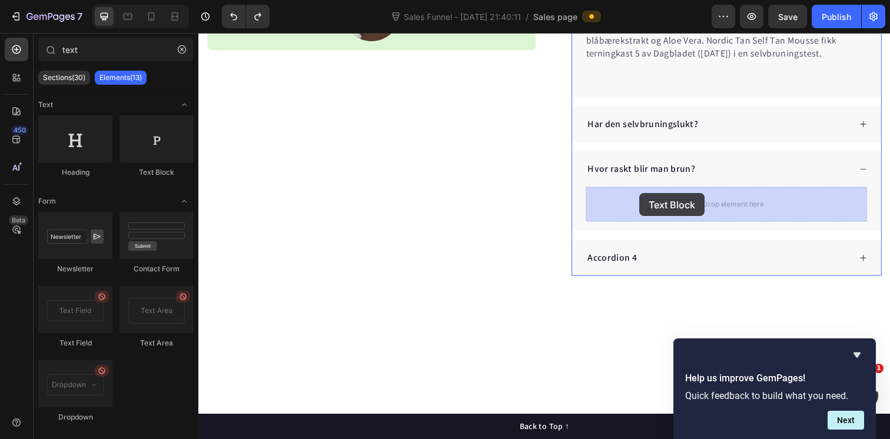
drag, startPoint x: 348, startPoint y: 190, endPoint x: 649, endPoint y: 197, distance: 300.3
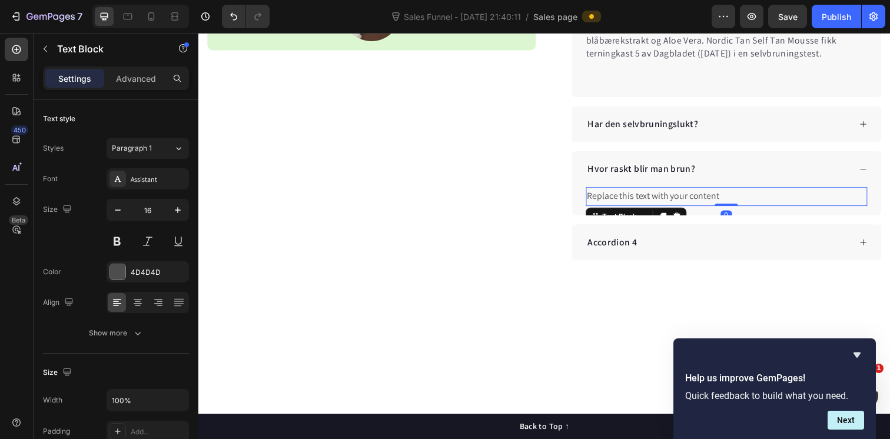
click at [706, 198] on div "Replace this text with your content" at bounding box center [737, 199] width 287 height 19
click at [706, 198] on p "Replace this text with your content" at bounding box center [737, 199] width 285 height 17
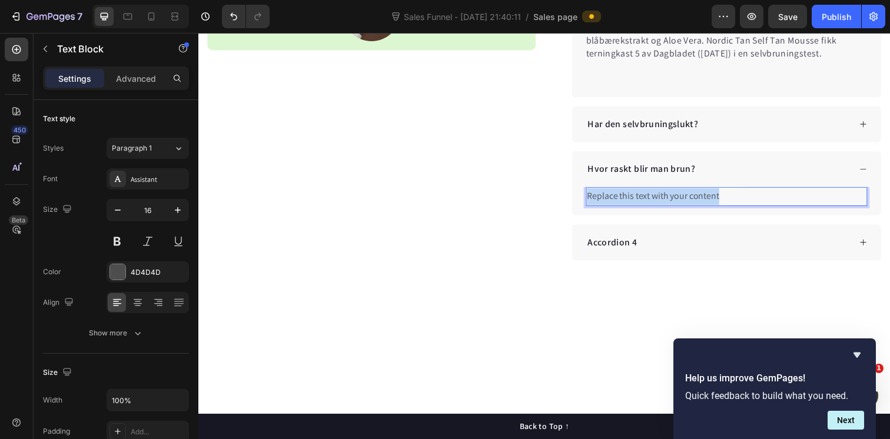
click at [706, 198] on p "Replace this text with your content" at bounding box center [737, 199] width 285 height 17
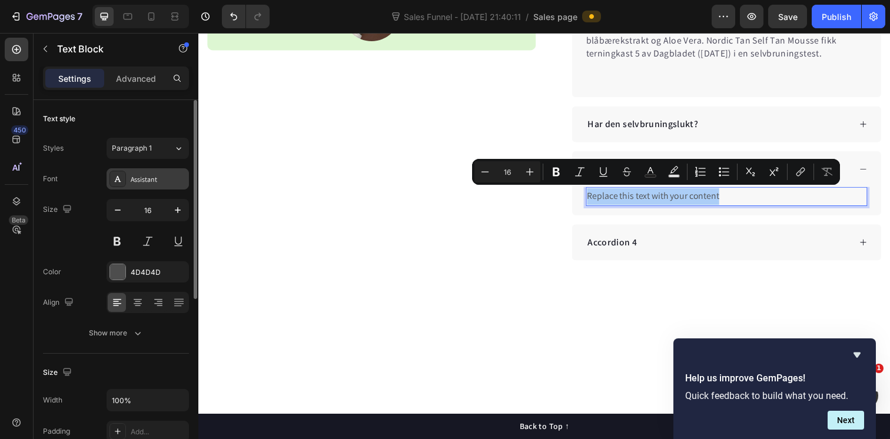
click at [164, 181] on div "Assistant" at bounding box center [158, 179] width 55 height 11
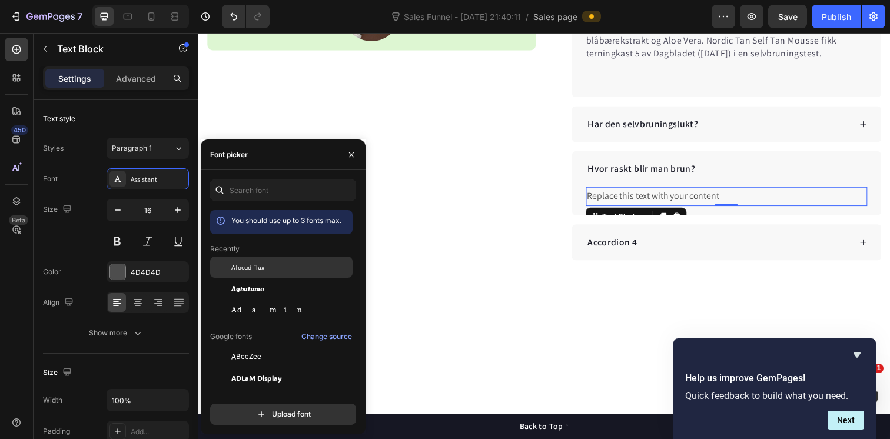
click at [273, 268] on div "Afacad Flux" at bounding box center [290, 267] width 119 height 11
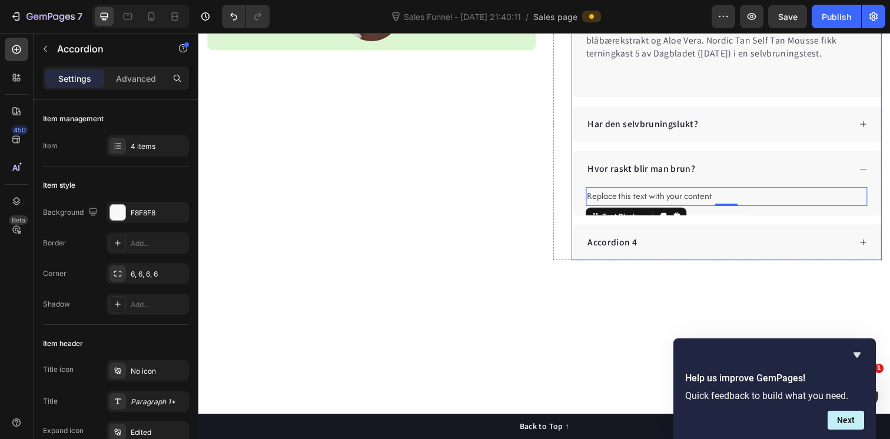
click at [674, 172] on p "Hvor raskt blir man brun?" at bounding box center [651, 172] width 110 height 14
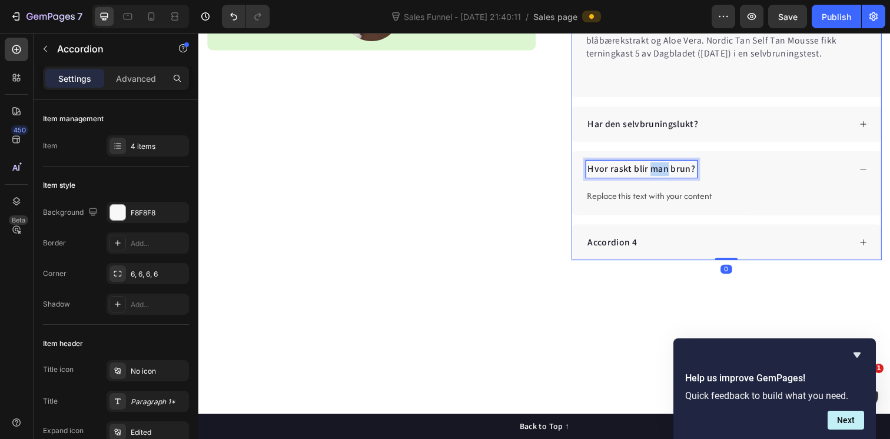
click at [673, 172] on p "Hvor raskt blir man brun?" at bounding box center [651, 172] width 110 height 14
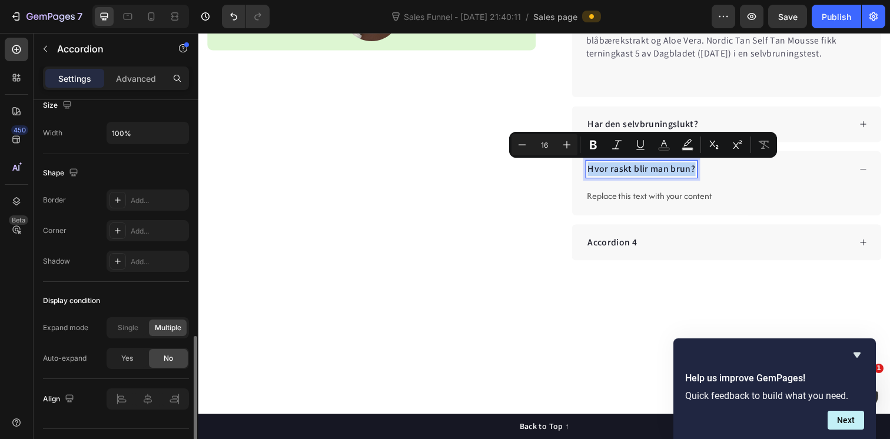
scroll to position [748, 0]
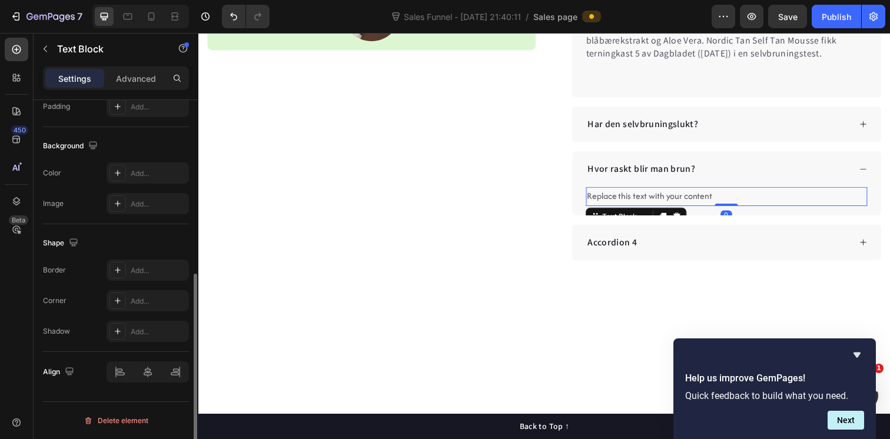
click at [633, 200] on p "Replace this text with your content" at bounding box center [737, 199] width 285 height 17
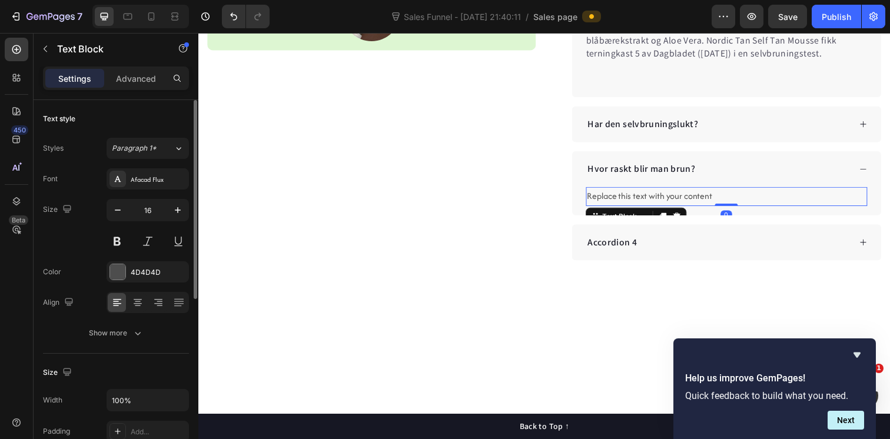
click at [633, 200] on p "Replace this text with your content" at bounding box center [737, 199] width 285 height 17
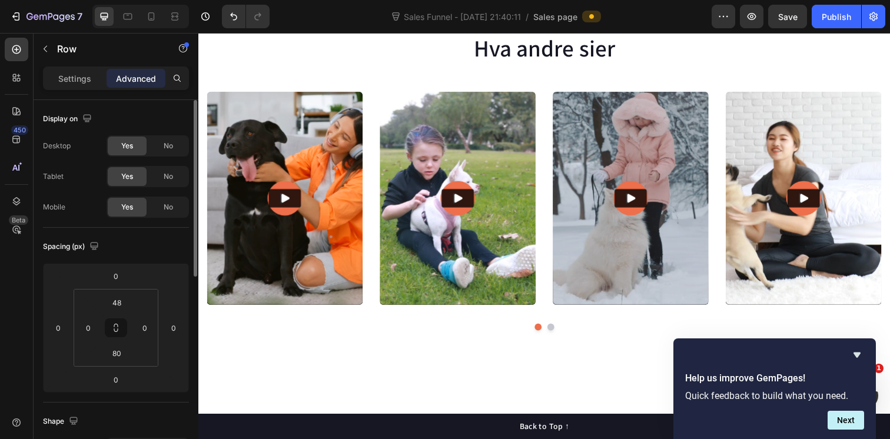
scroll to position [1649, 0]
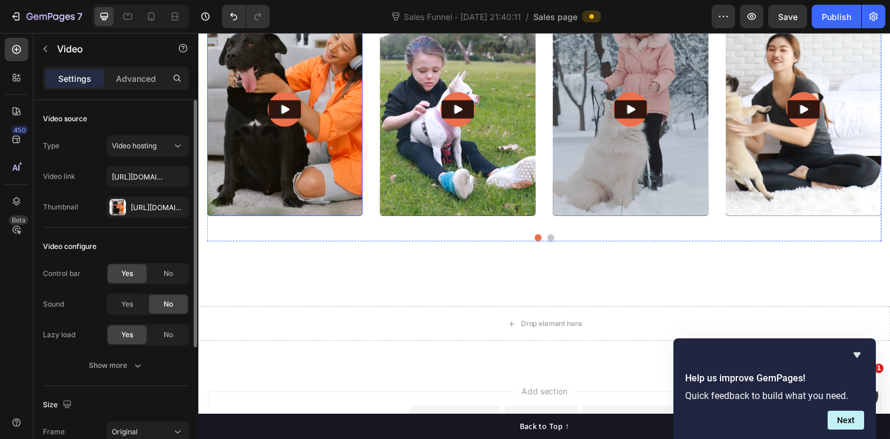
click at [330, 188] on img at bounding box center [286, 111] width 159 height 218
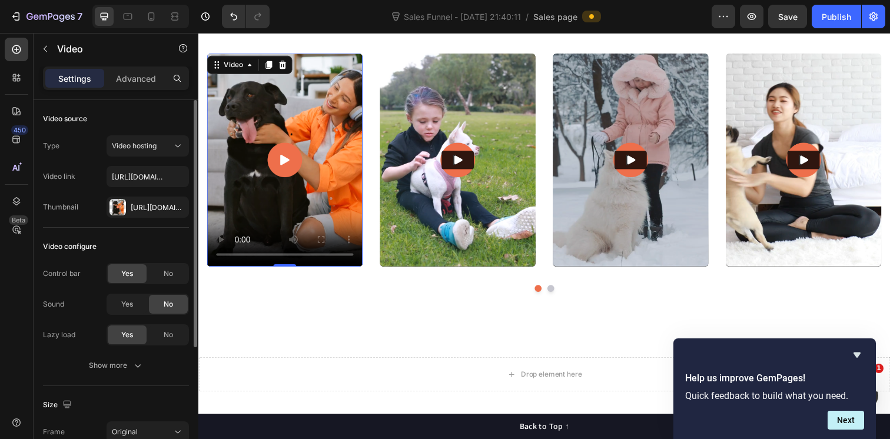
scroll to position [1530, 0]
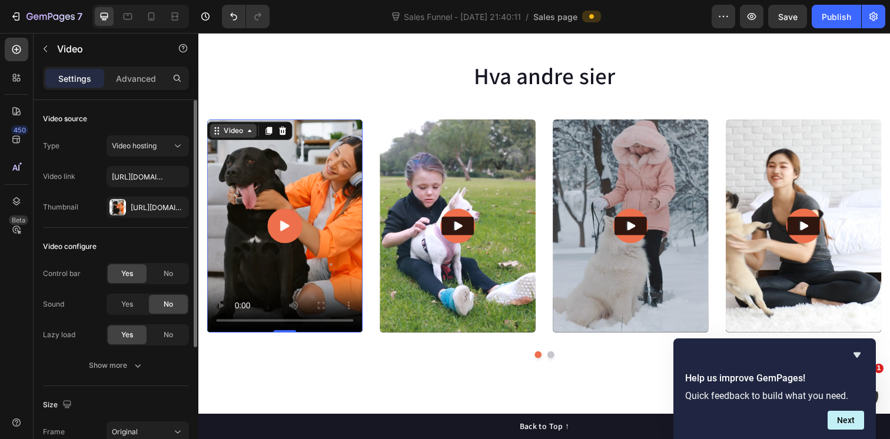
click at [236, 135] on div "Video" at bounding box center [234, 133] width 24 height 11
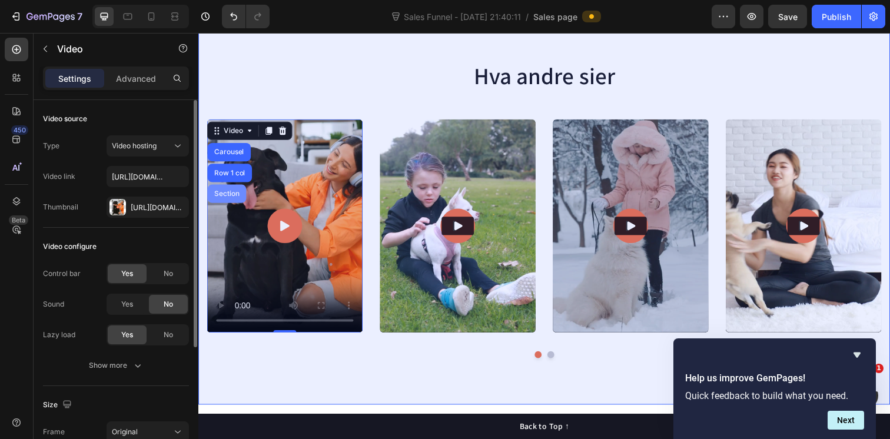
click at [227, 202] on div "Section" at bounding box center [227, 197] width 39 height 19
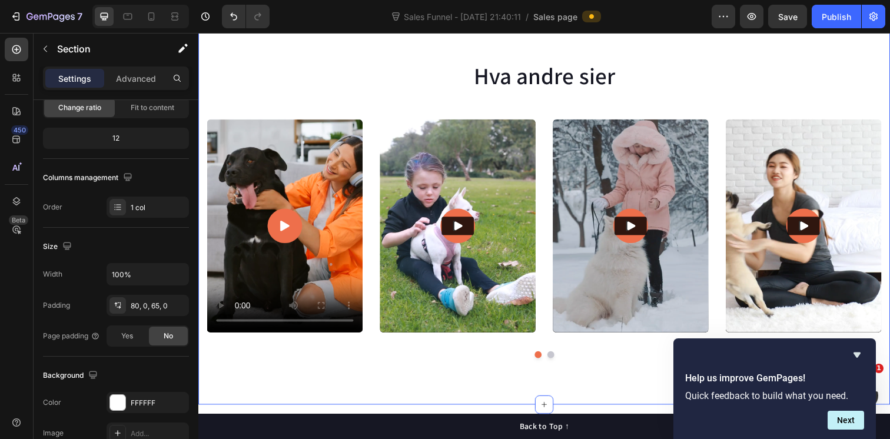
scroll to position [0, 0]
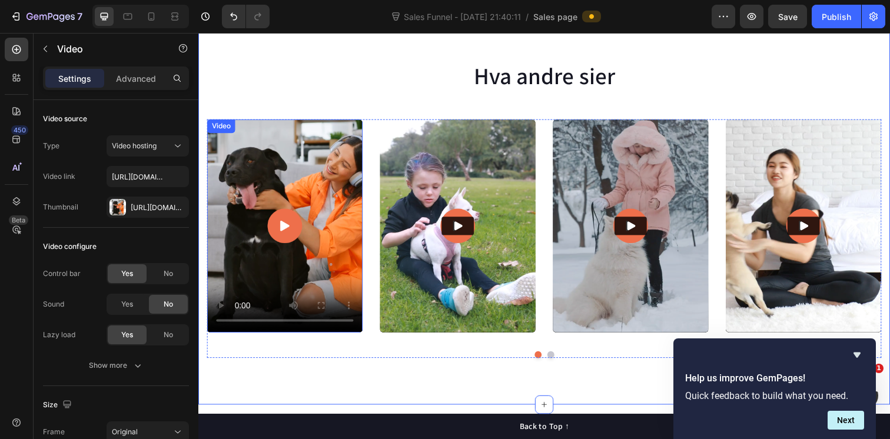
click at [224, 133] on div "Video" at bounding box center [221, 128] width 29 height 14
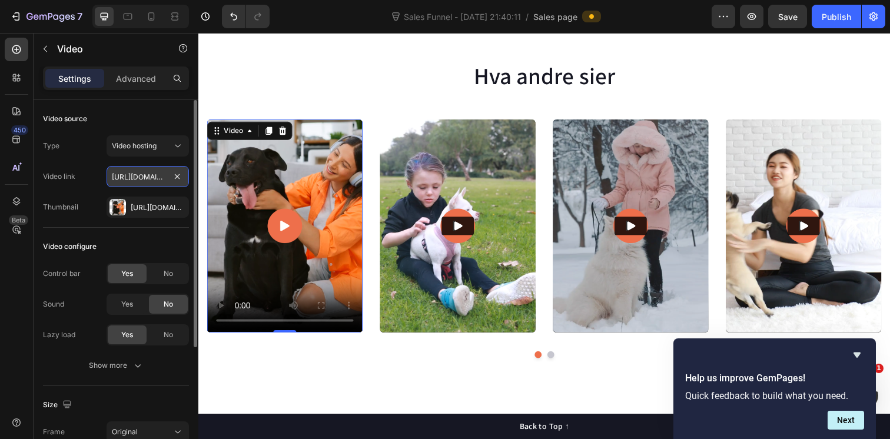
click at [139, 179] on input "https://cdn.shopify.com/videos/c/o/v/31cbd8d73b114e62a9df534684c49c07.mp4" at bounding box center [148, 176] width 82 height 21
click at [138, 210] on div "Https://gempages-demo.Myshopify.Com/cdn/shop/t/1/assets/495611768014373769-3973…" at bounding box center [148, 207] width 34 height 11
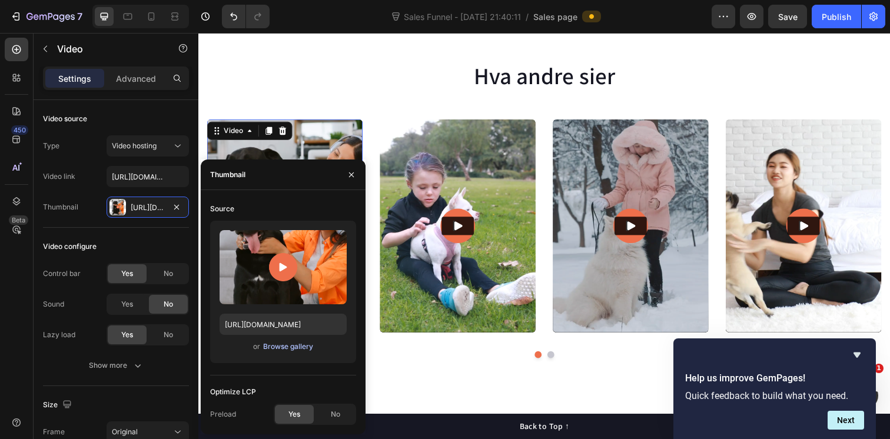
click at [287, 350] on div "Browse gallery" at bounding box center [288, 346] width 50 height 11
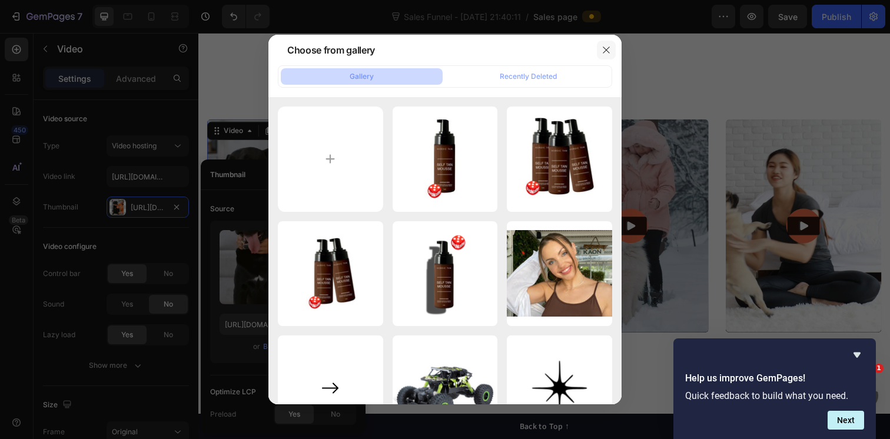
click at [605, 52] on icon "button" at bounding box center [606, 49] width 9 height 9
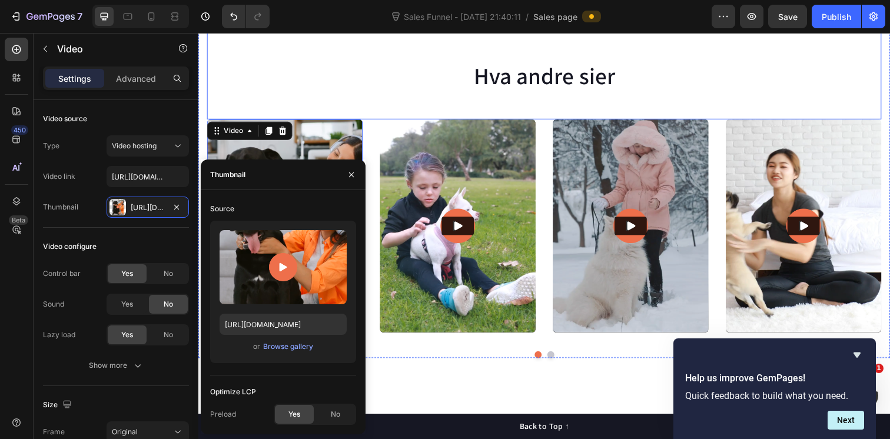
click at [340, 108] on div "Hva andre sier Heading" at bounding box center [551, 68] width 689 height 105
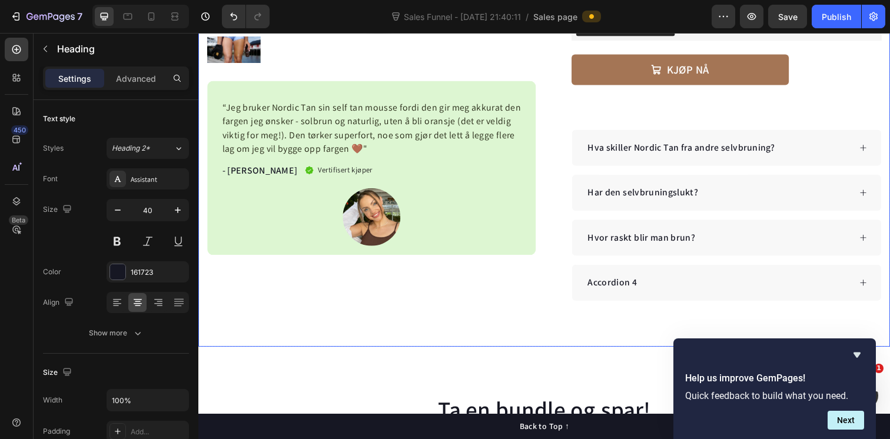
scroll to position [341, 0]
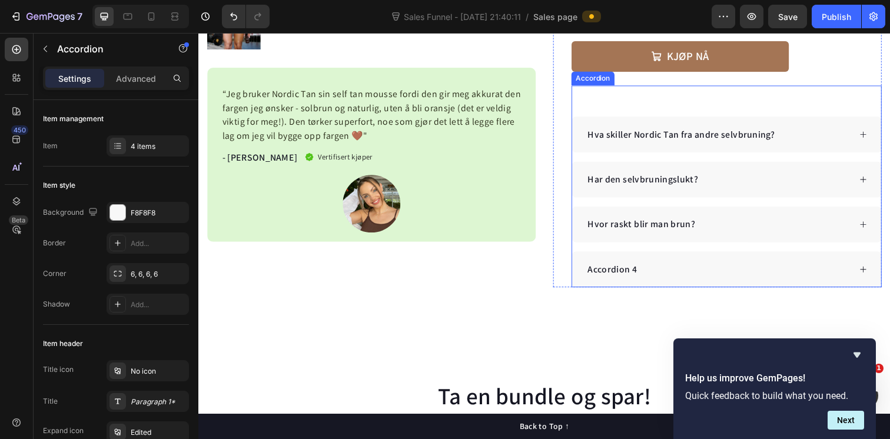
click at [877, 228] on icon at bounding box center [877, 228] width 8 height 8
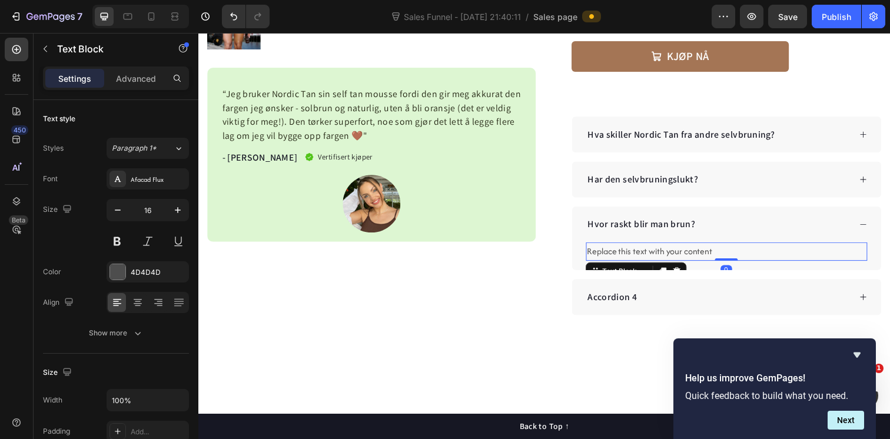
click at [686, 260] on div "Replace this text with your content" at bounding box center [737, 256] width 287 height 19
click at [686, 260] on p "Replace this text with your content" at bounding box center [737, 256] width 285 height 17
click at [615, 258] on p "Du blir solbrun på allerede 1 time." at bounding box center [737, 256] width 285 height 17
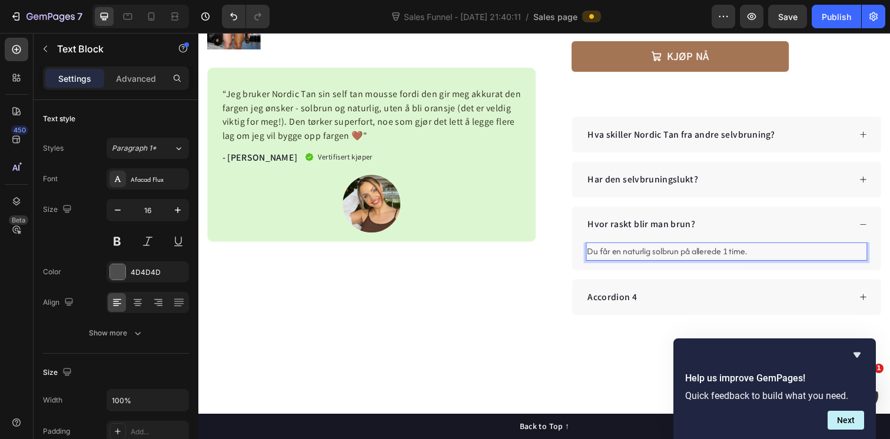
click at [691, 255] on p "Du får en naturlig solbrun på allerede 1 time." at bounding box center [737, 256] width 285 height 17
click at [800, 258] on p "Du får en naturlig solbrun farge etter allerede 1 time." at bounding box center [737, 256] width 285 height 17
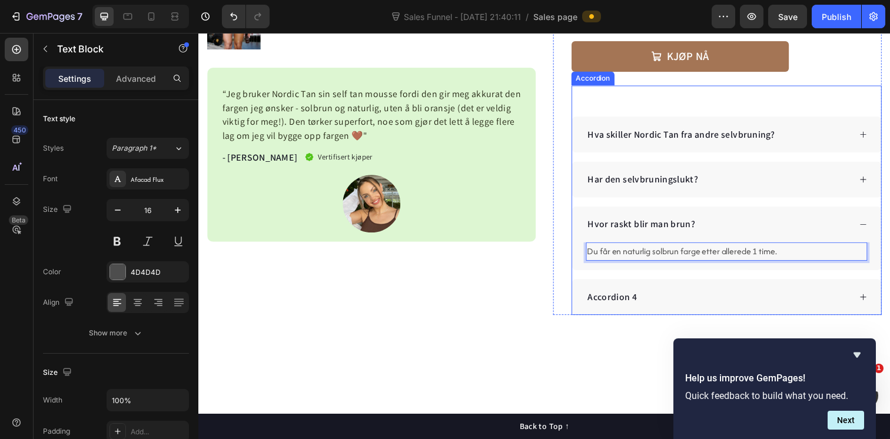
click at [882, 223] on div "Hvor raskt blir man brun?" at bounding box center [737, 228] width 315 height 36
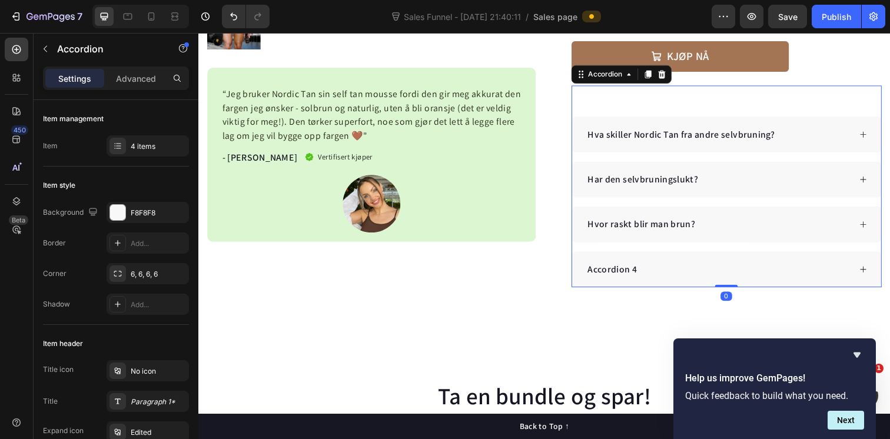
click at [878, 188] on div "Har den selvbruningslukt?" at bounding box center [737, 182] width 315 height 36
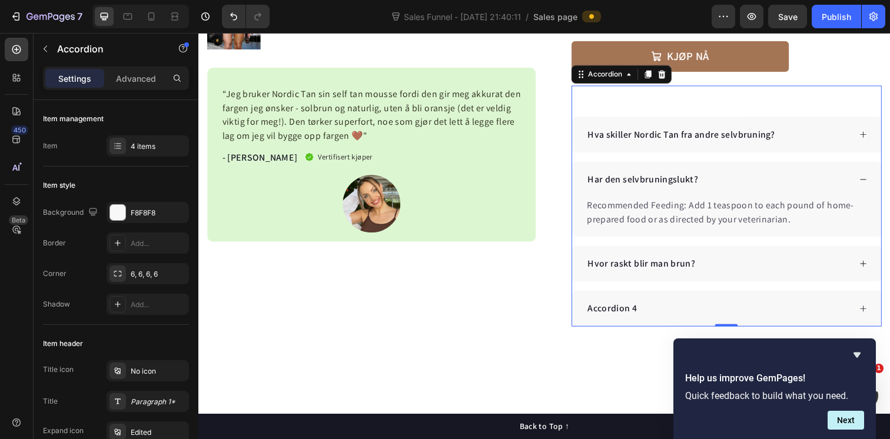
click at [882, 134] on div "Hva skiller Nordic Tan fra andre selvbruning?" at bounding box center [737, 136] width 315 height 36
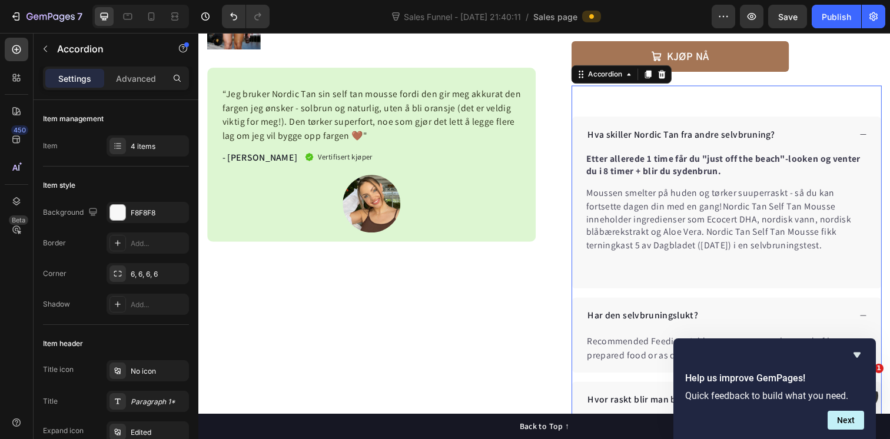
click at [876, 135] on icon at bounding box center [877, 136] width 8 height 8
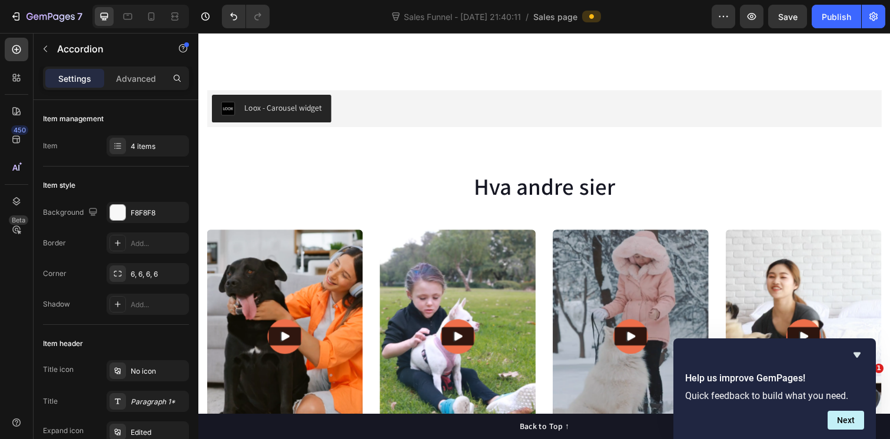
scroll to position [1358, 0]
